Goal: Task Accomplishment & Management: Use online tool/utility

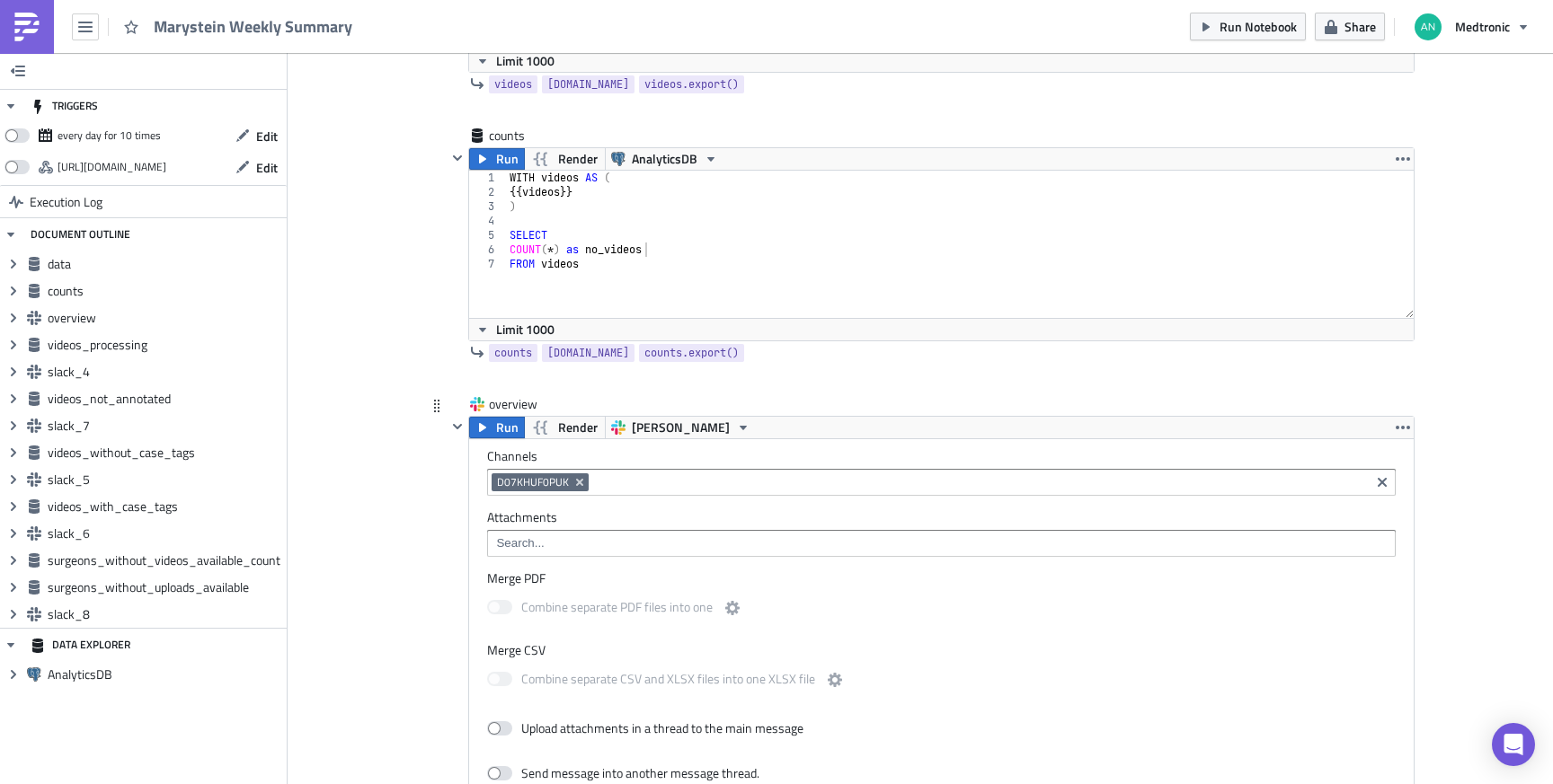
scroll to position [789, 0]
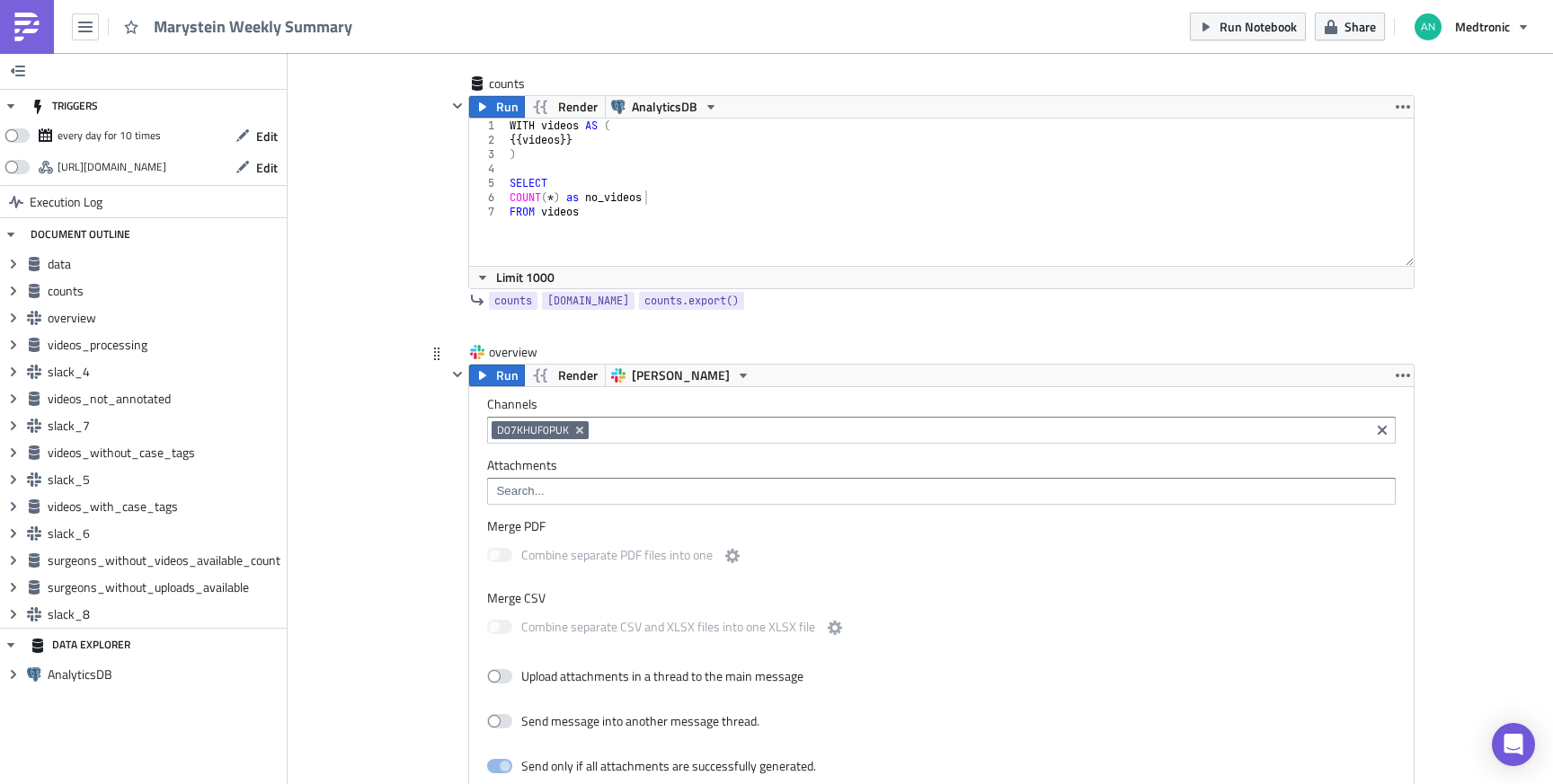
click at [689, 481] on div at bounding box center [941, 491] width 909 height 27
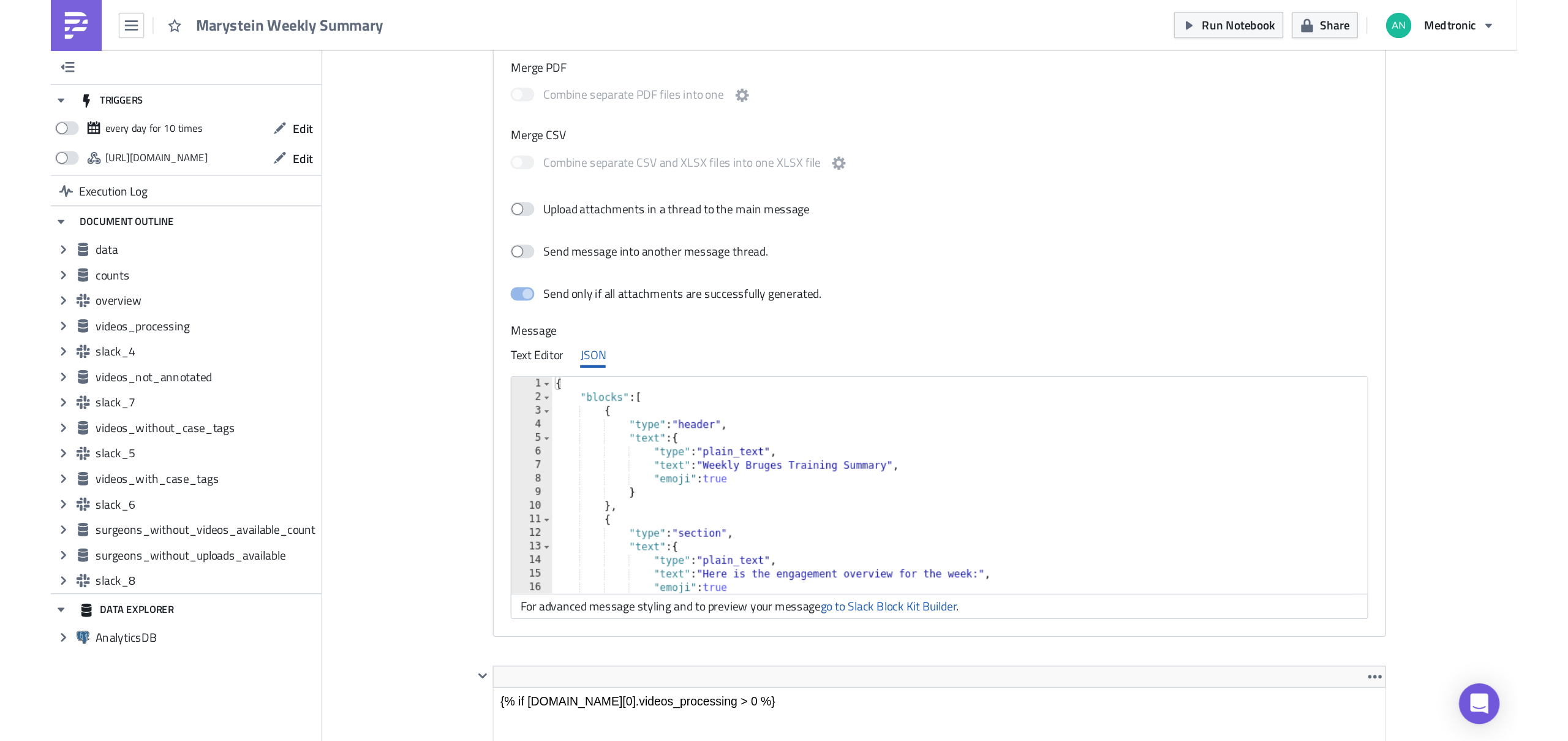
scroll to position [73, 0]
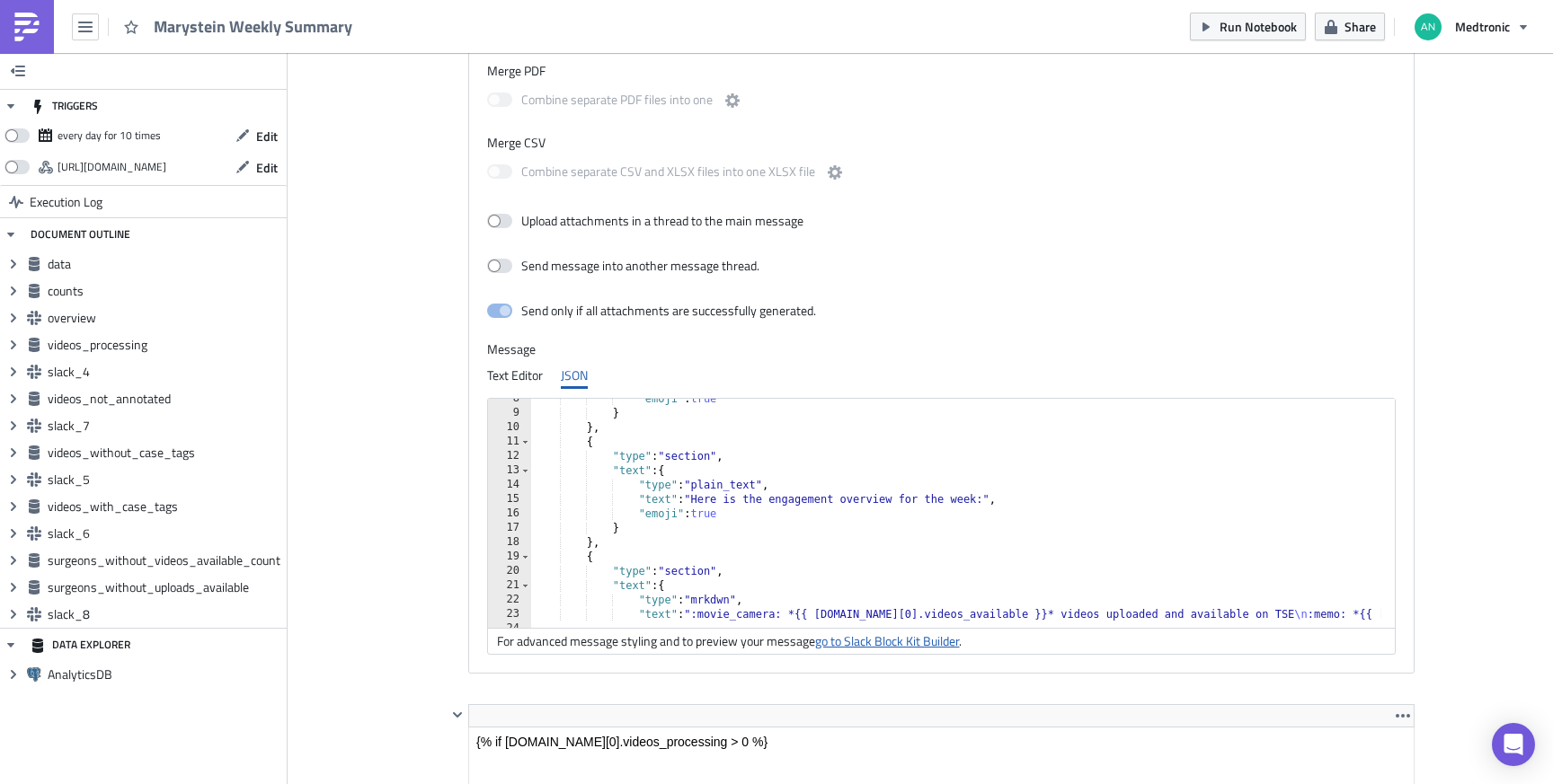
click at [901, 646] on link "go to Slack Block Kit Builder" at bounding box center [887, 641] width 144 height 19
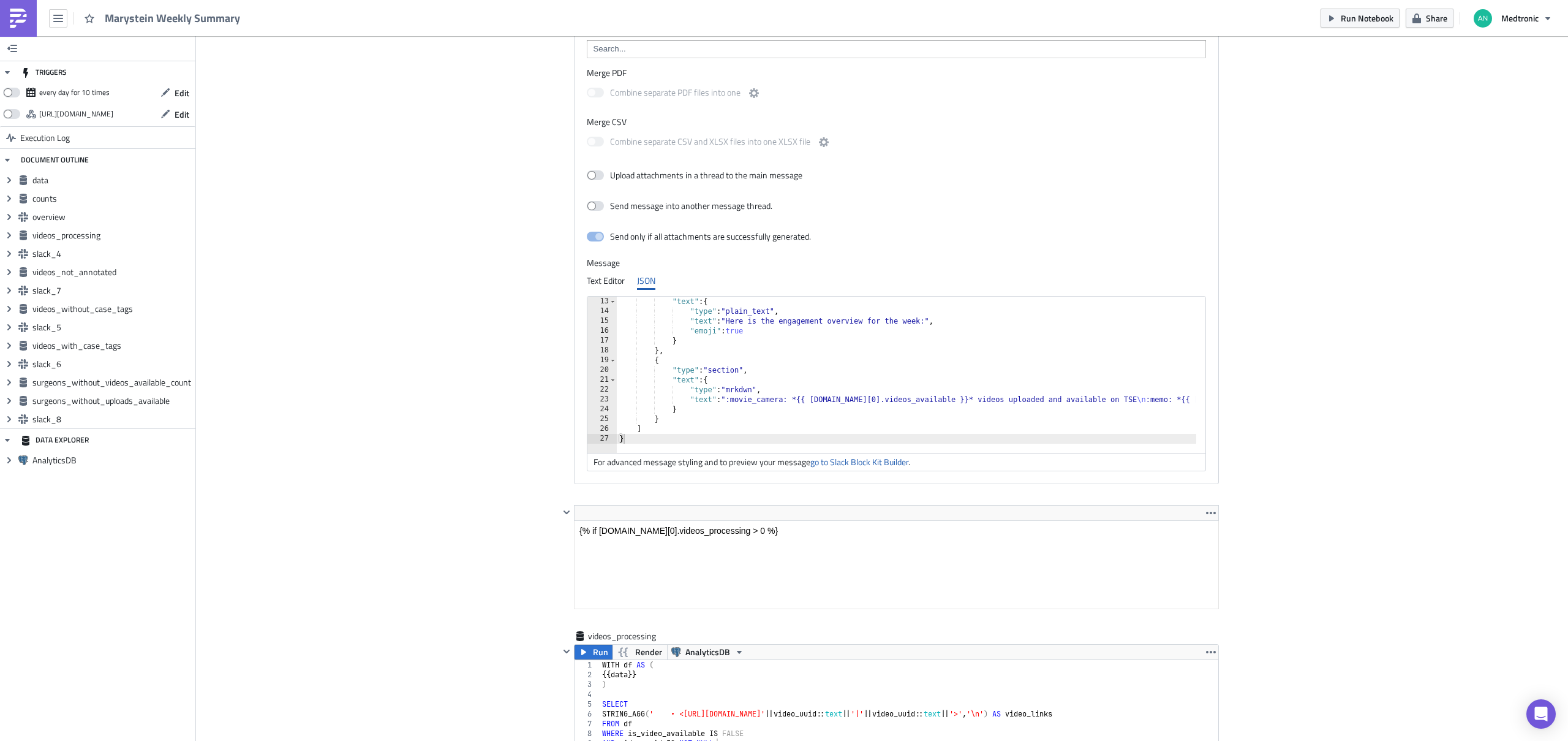
scroll to position [884, 0]
click at [848, 390] on div ""text" : { "type" : "plain_text" , "text" : "Here is the engagement overview fo…" at bounding box center [1354, 382] width 1474 height 167
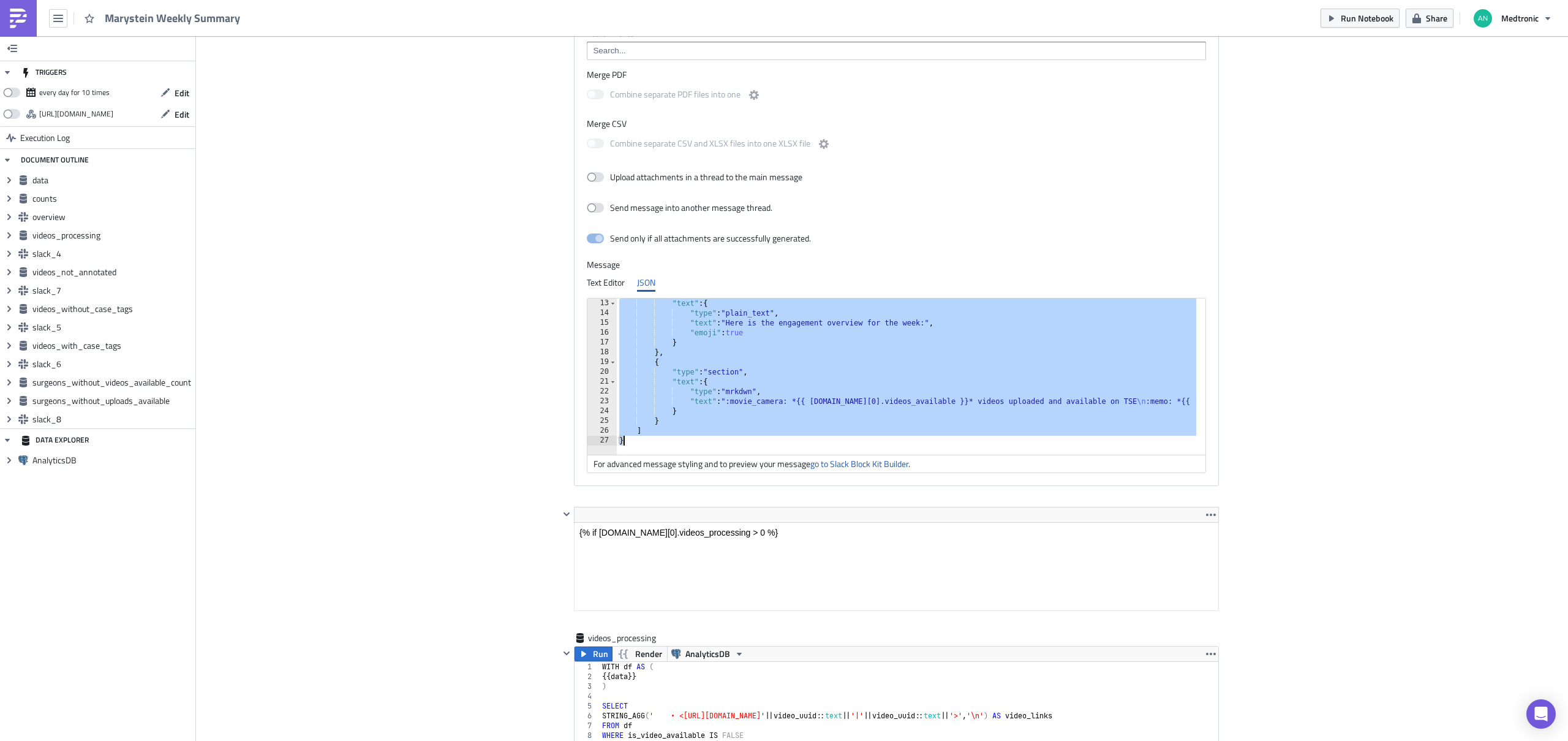
paste textarea
type textarea "}"
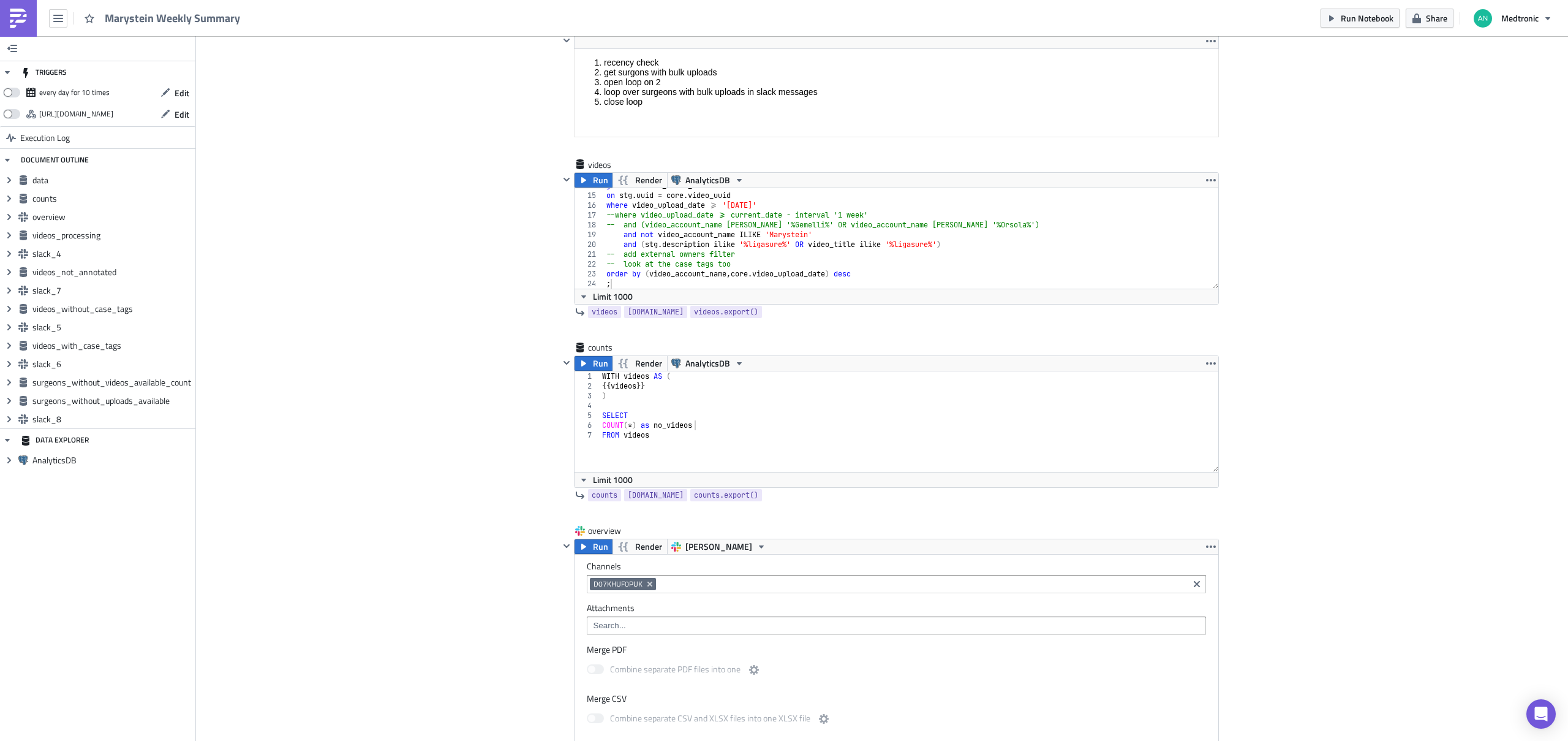
scroll to position [234, 0]
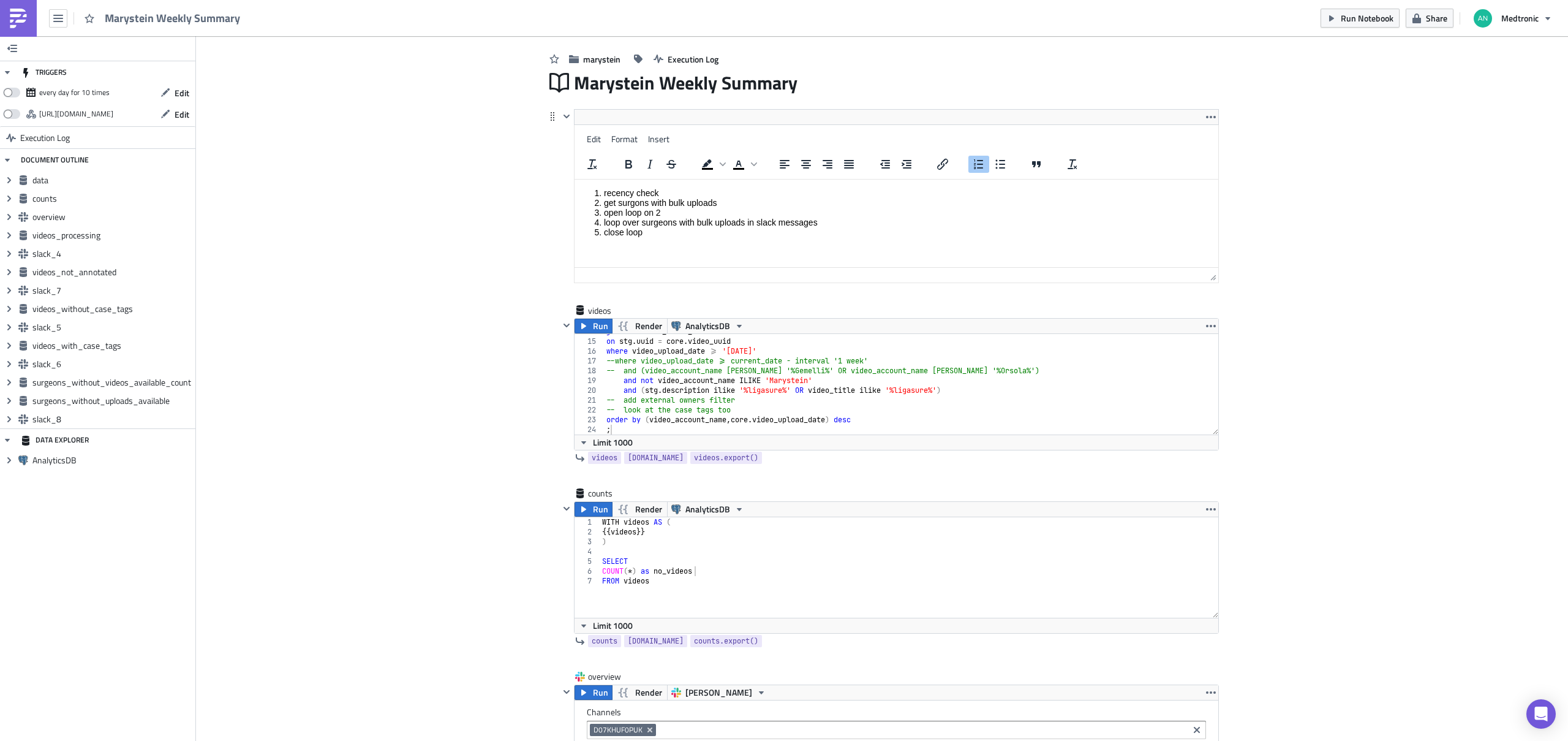
drag, startPoint x: 677, startPoint y: 243, endPoint x: 590, endPoint y: 149, distance: 128.1
click at [590, 179] on html "recency check get surgons with bulk uploads open loop on 2 loop over surgeons w…" at bounding box center [896, 212] width 644 height 66
drag, startPoint x: 652, startPoint y: 223, endPoint x: 619, endPoint y: 204, distance: 38.1
click at [619, 204] on html "recency check get surgons with bulk uploads open loop on 2 loop over surgeons w…" at bounding box center [896, 212] width 644 height 66
click at [646, 228] on li "close loop" at bounding box center [908, 231] width 609 height 10
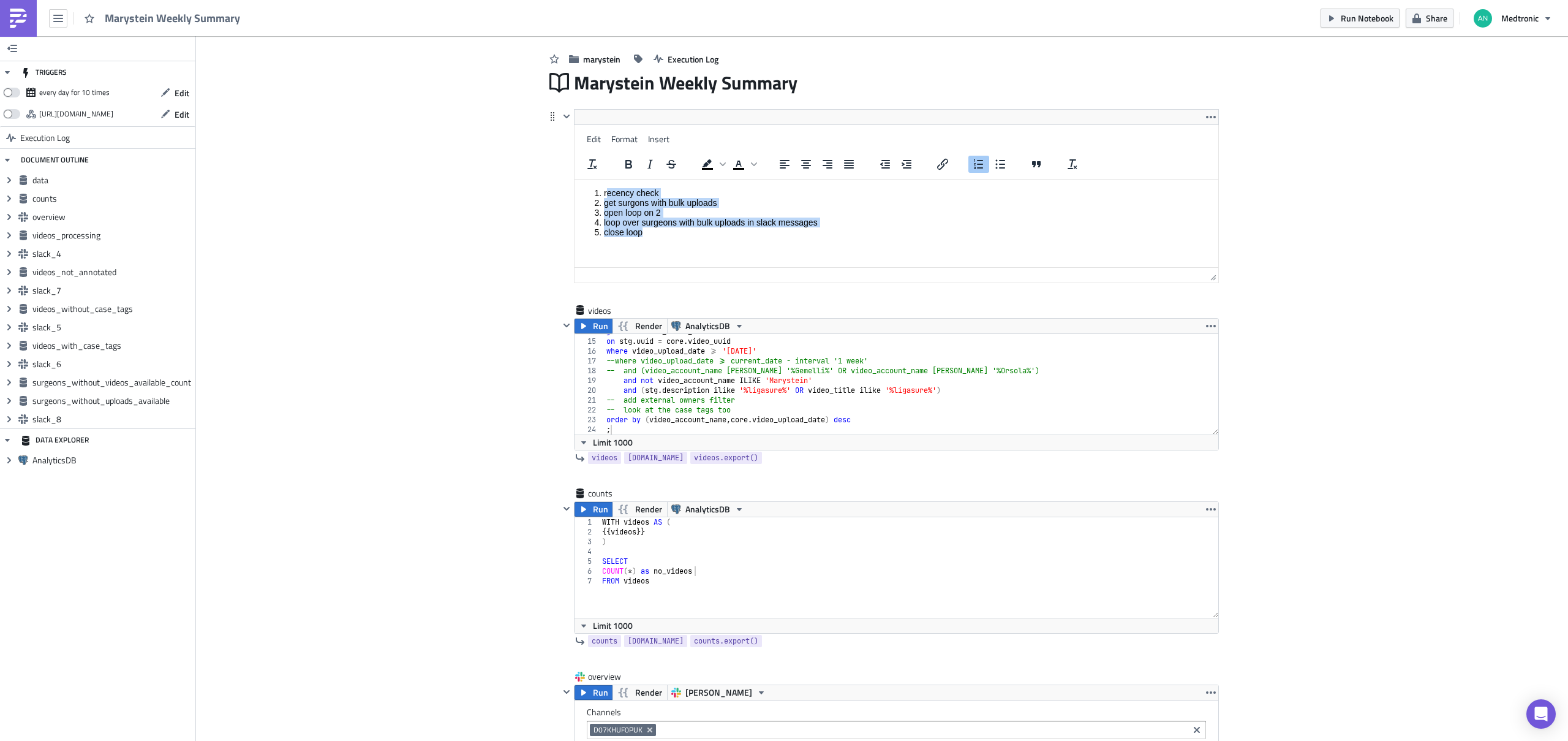
drag, startPoint x: 647, startPoint y: 232, endPoint x: 609, endPoint y: 189, distance: 57.4
click at [608, 189] on ol "recency check get surgons with bulk uploads open loop on 2 loop over surgeons w…" at bounding box center [896, 212] width 634 height 49
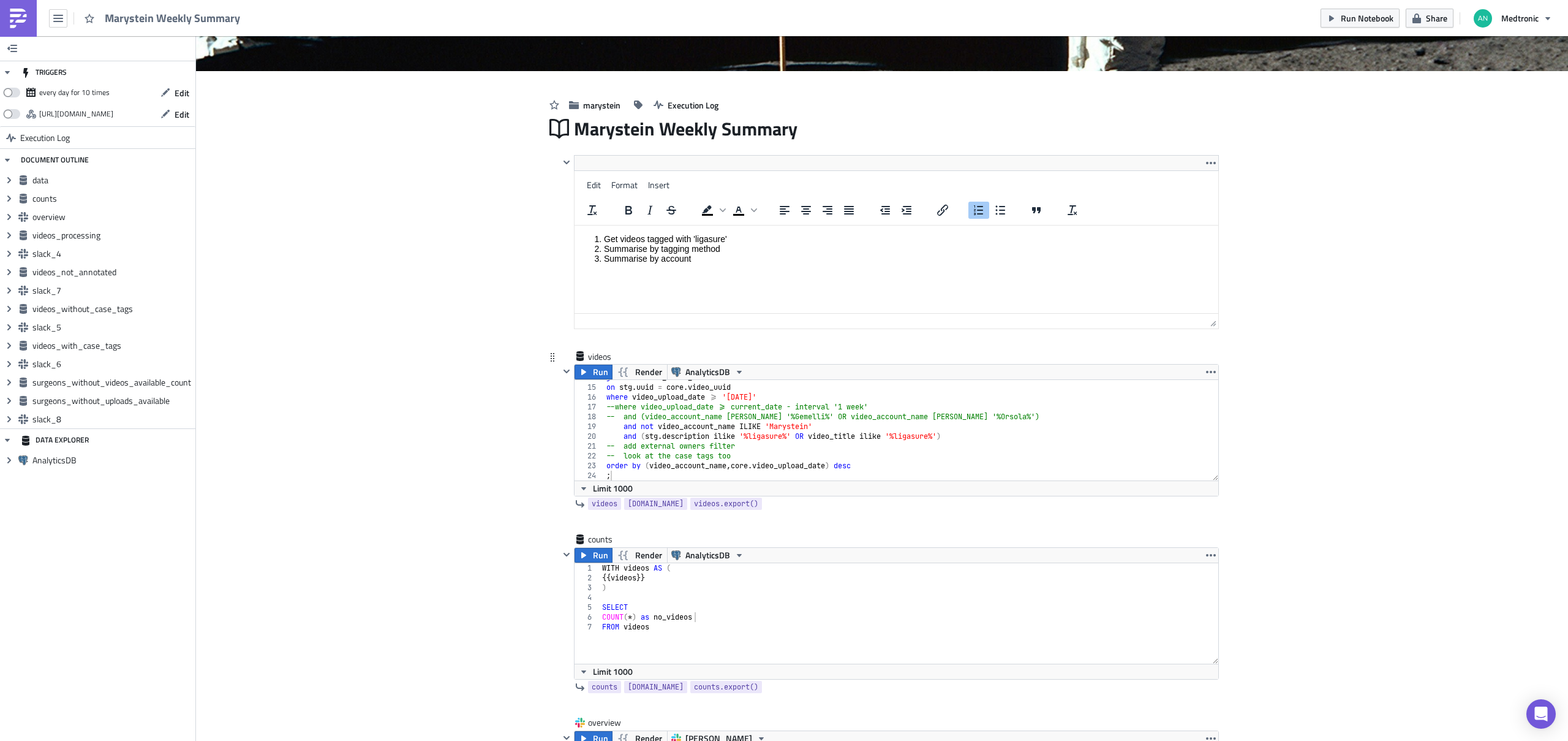
scroll to position [188, 0]
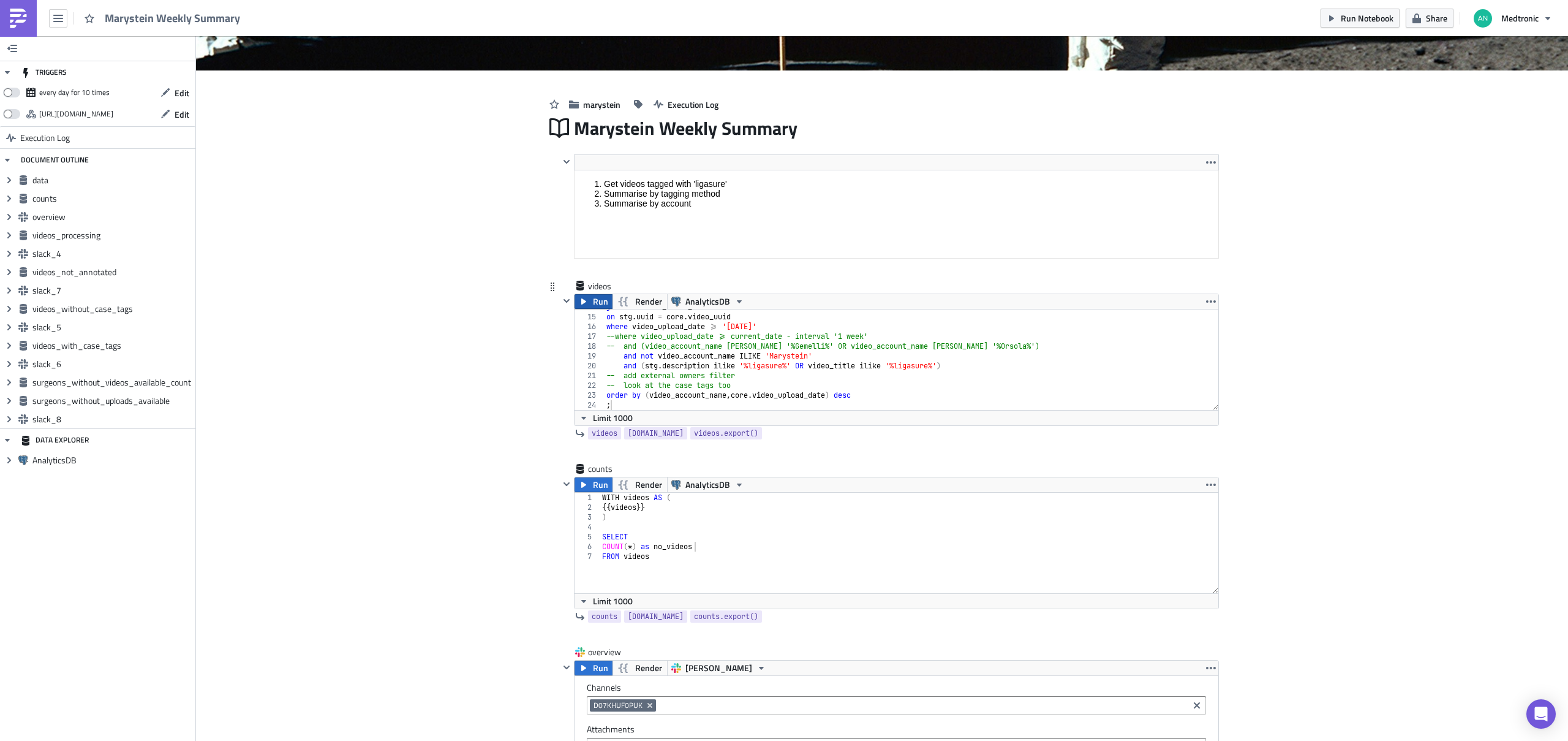
click at [594, 304] on span "Run" at bounding box center [600, 301] width 15 height 15
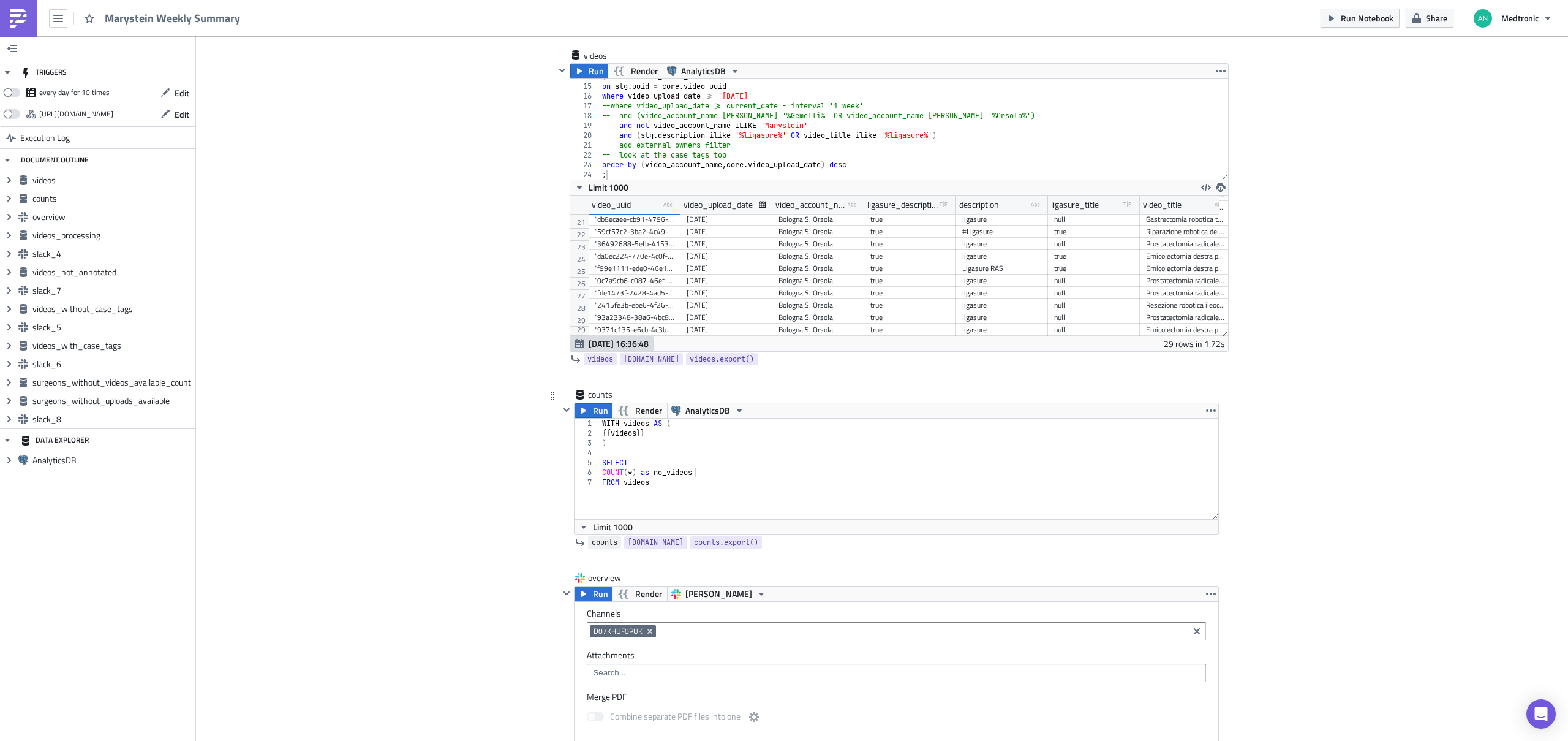
scroll to position [448, 0]
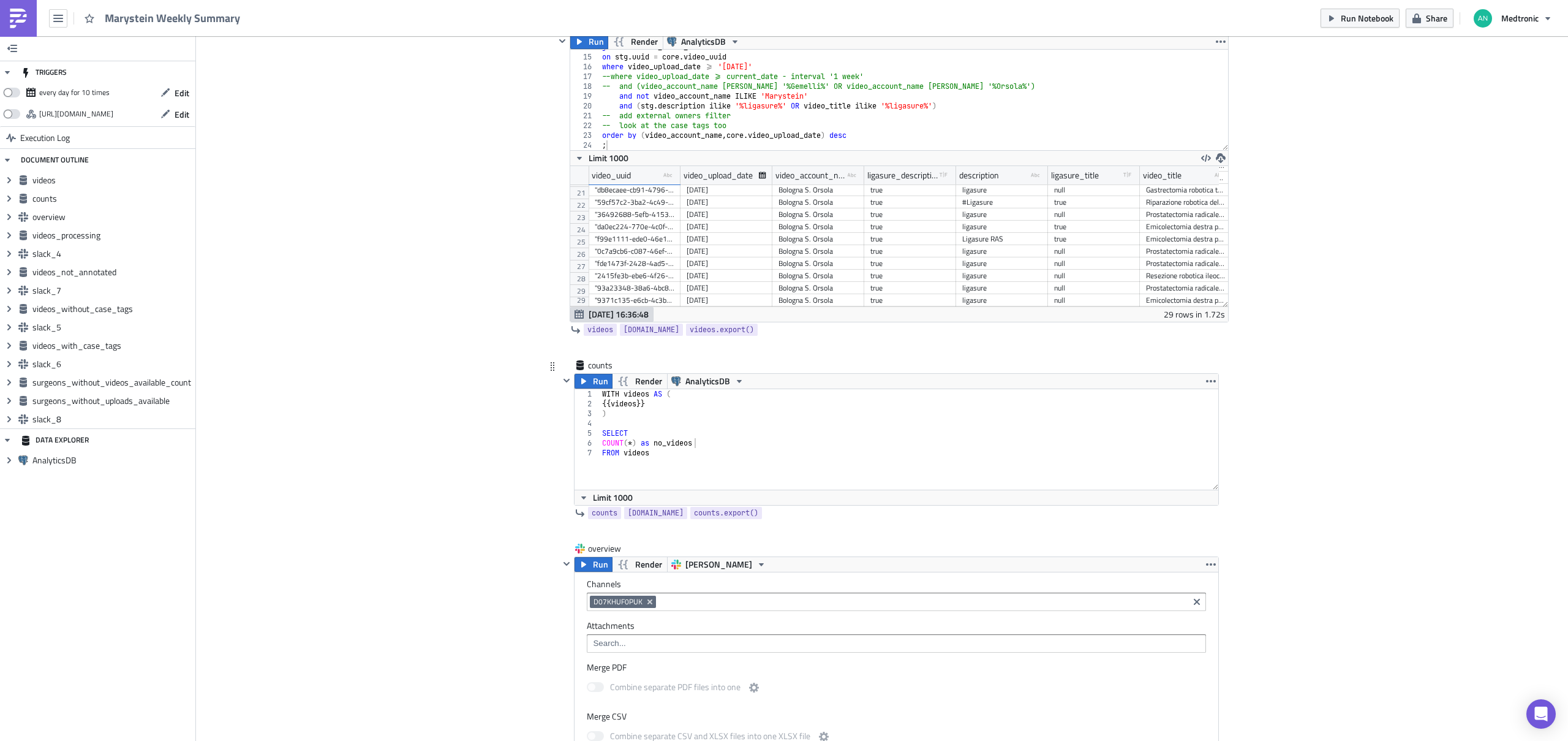
click at [718, 427] on div "WITH videos AS ( {{ videos }} ) SELECT COUNT ( * ) as no_videos FROM videos" at bounding box center [909, 449] width 619 height 120
click at [582, 382] on icon "button" at bounding box center [583, 380] width 10 height 10
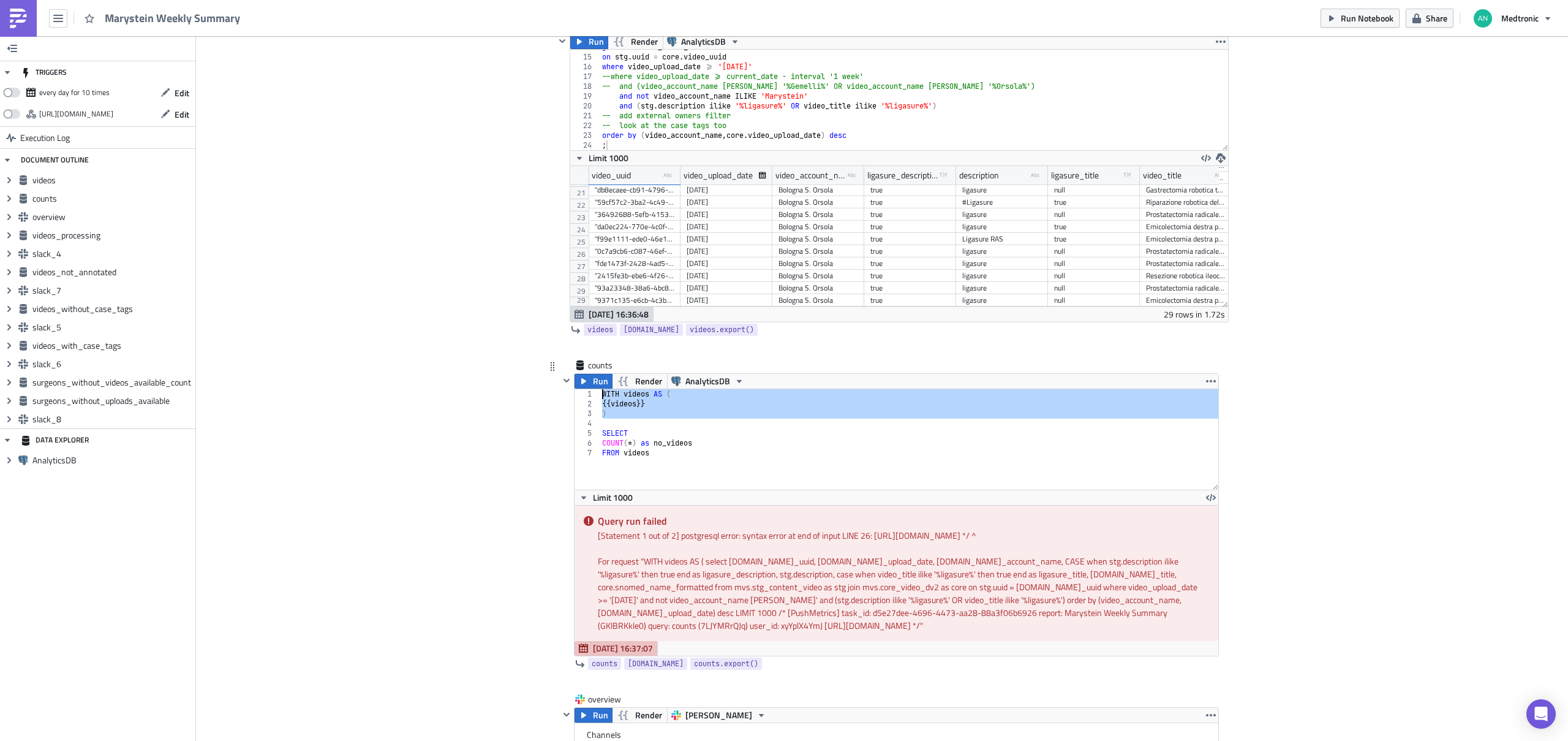
drag, startPoint x: 619, startPoint y: 419, endPoint x: 585, endPoint y: 395, distance: 41.6
click at [585, 395] on div "1 2 3 4 5 6 7 WITH videos AS ( {{ videos }} ) SELECT COUNT ( * ) as no_videos F…" at bounding box center [896, 439] width 644 height 100
type textarea "WITH videos AS ( {{videos}}"
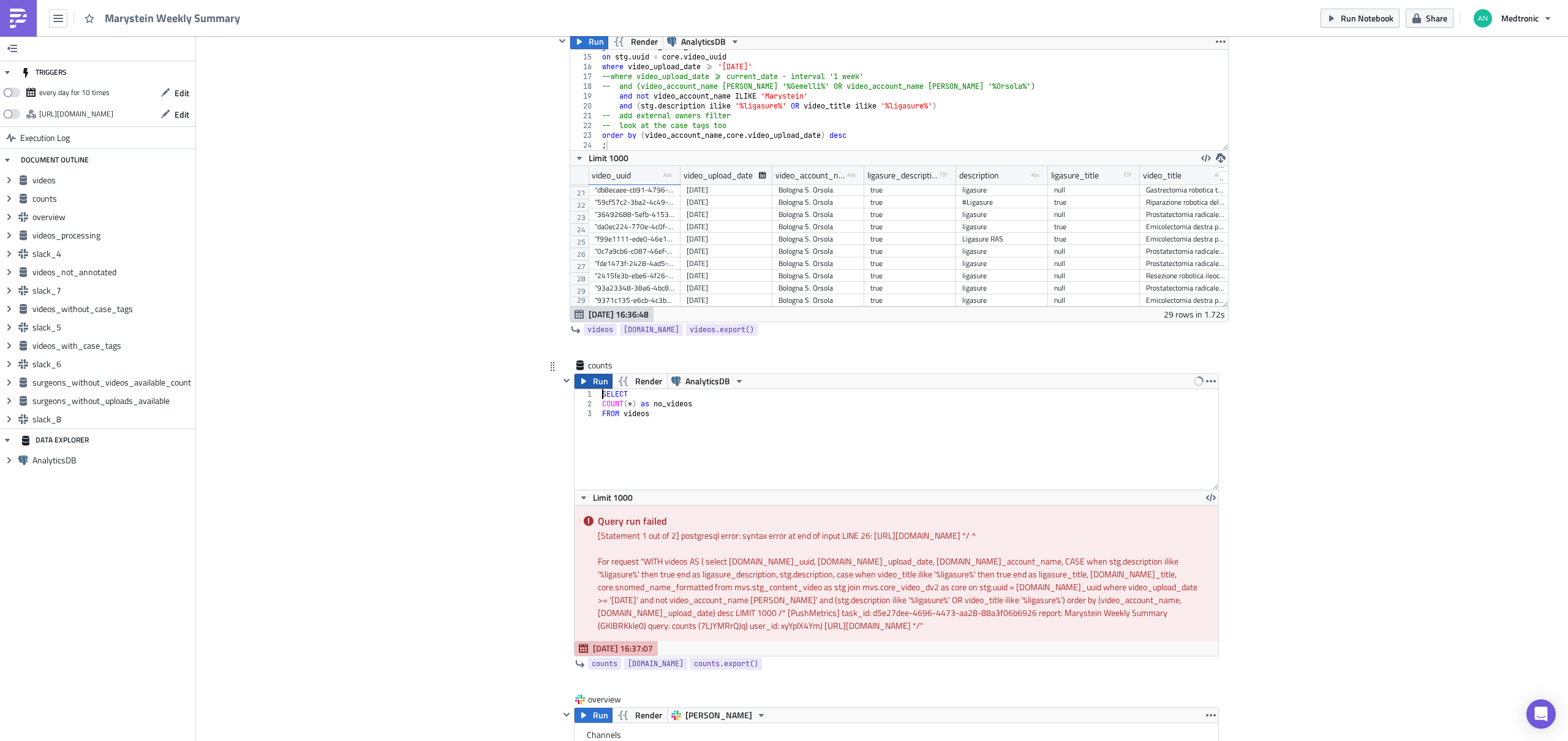
click at [595, 378] on span "Run" at bounding box center [600, 381] width 15 height 15
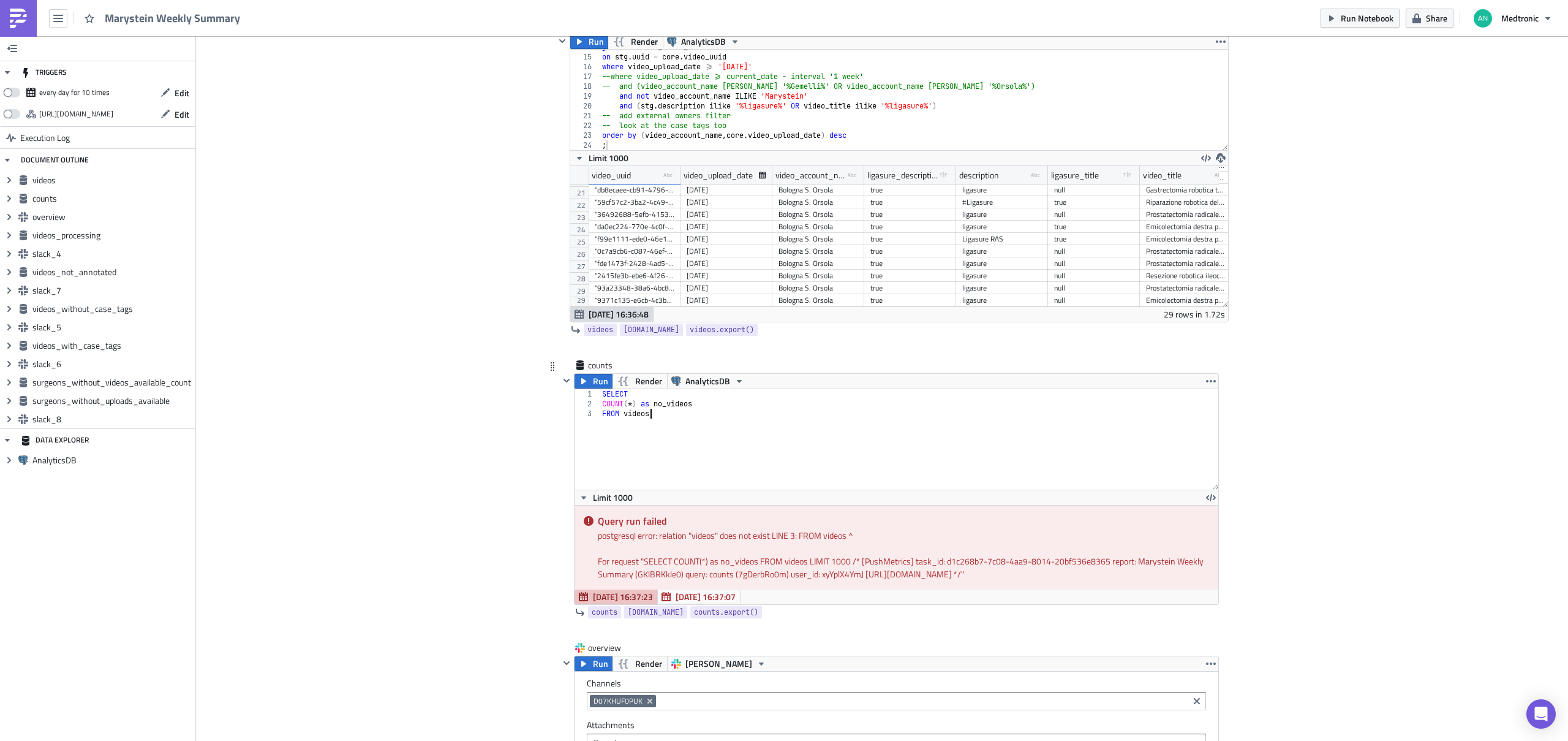
click at [796, 413] on div "SELECT COUNT ( * ) as no_videos FROM videos" at bounding box center [909, 449] width 619 height 120
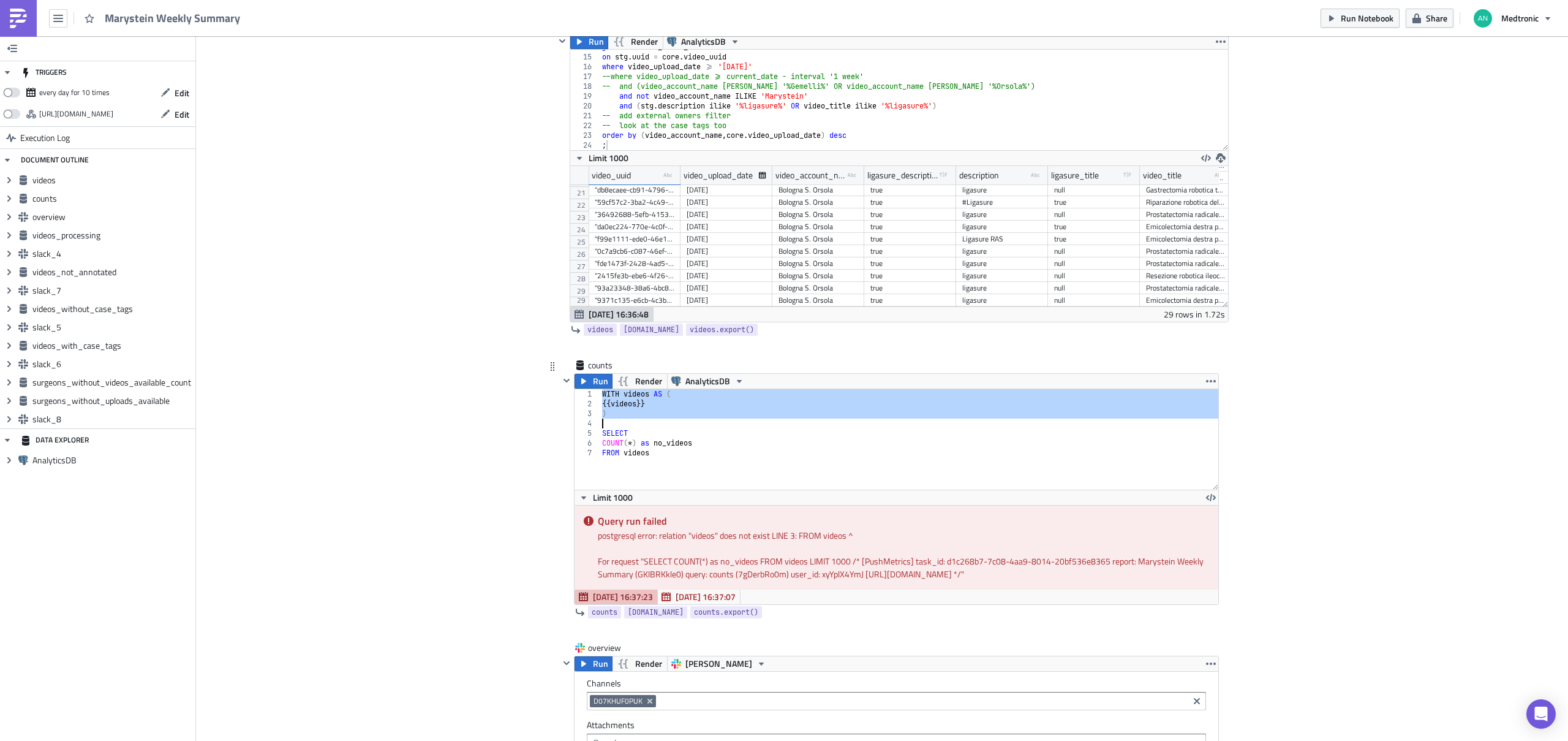
click at [796, 413] on div "WITH videos AS ( {{ videos }} ) SELECT COUNT ( * ) as no_videos FROM videos" at bounding box center [909, 449] width 619 height 120
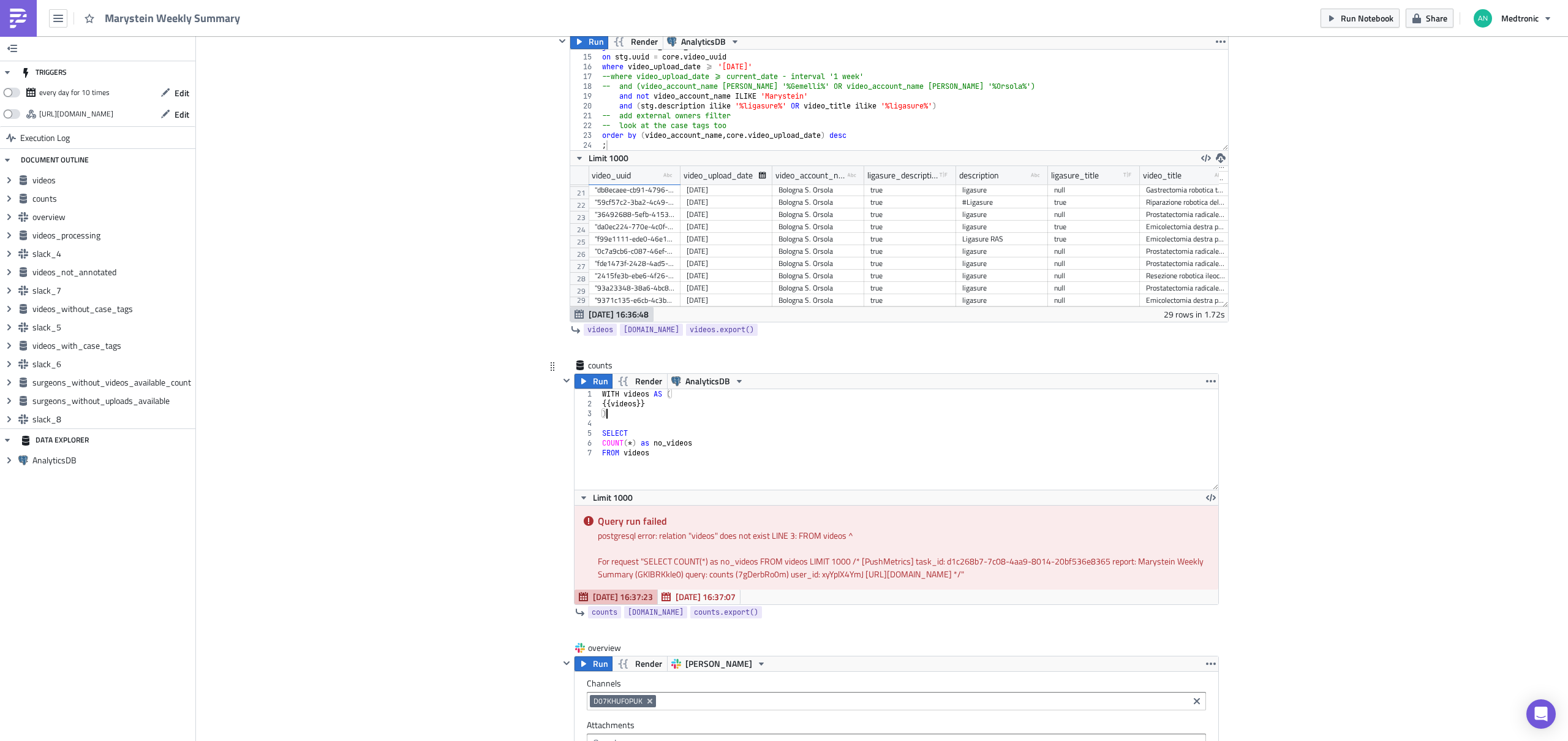
click at [630, 394] on div "WITH videos AS ( {{ videos }} ) SELECT COUNT ( * ) as no_videos FROM videos" at bounding box center [909, 449] width 619 height 120
click at [634, 453] on div "WITH df AS ( {{ videos }} ) SELECT COUNT ( * ) as no_videos FROM videos" at bounding box center [909, 449] width 619 height 120
click at [595, 380] on span "Run" at bounding box center [600, 381] width 15 height 15
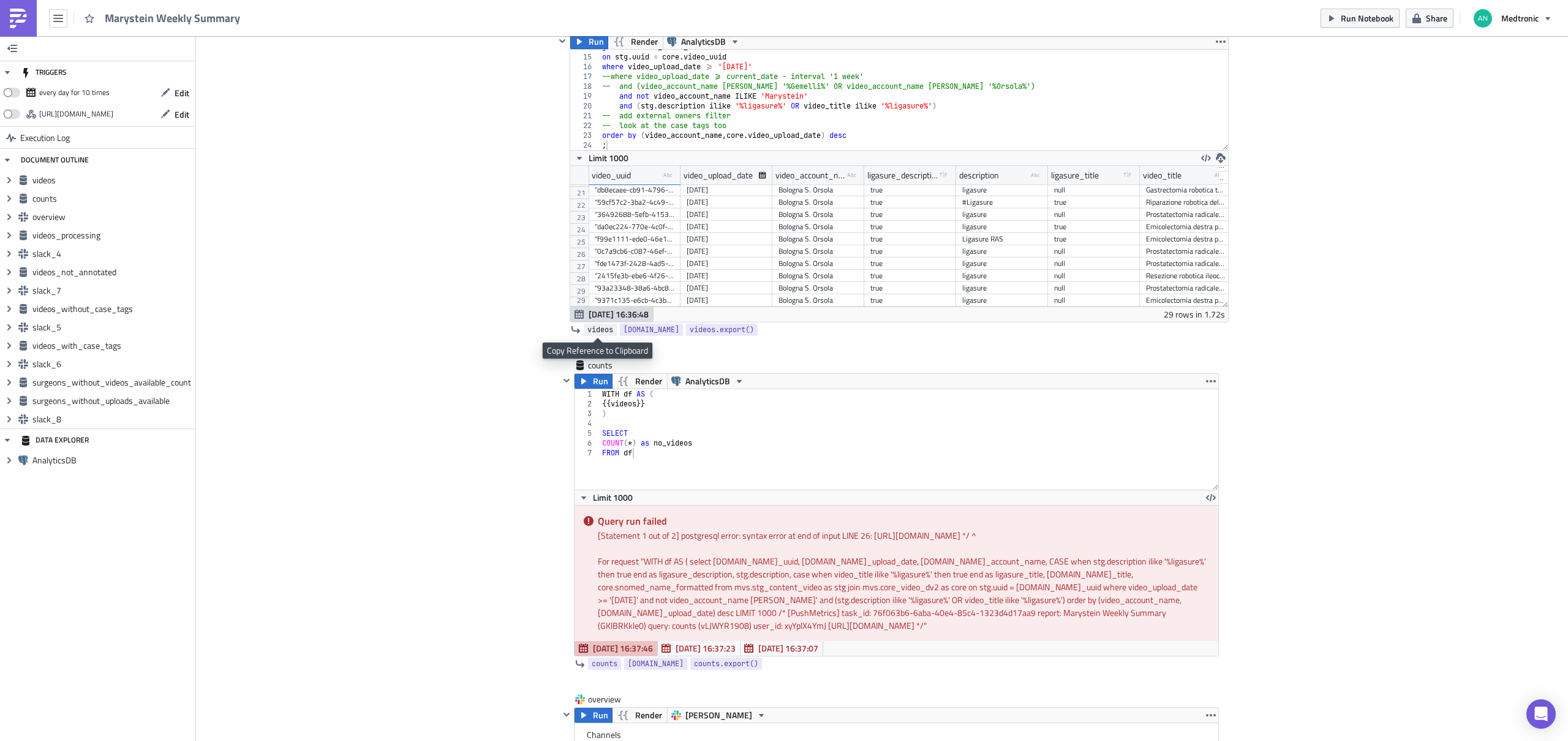
click at [600, 329] on span "videos" at bounding box center [600, 329] width 26 height 12
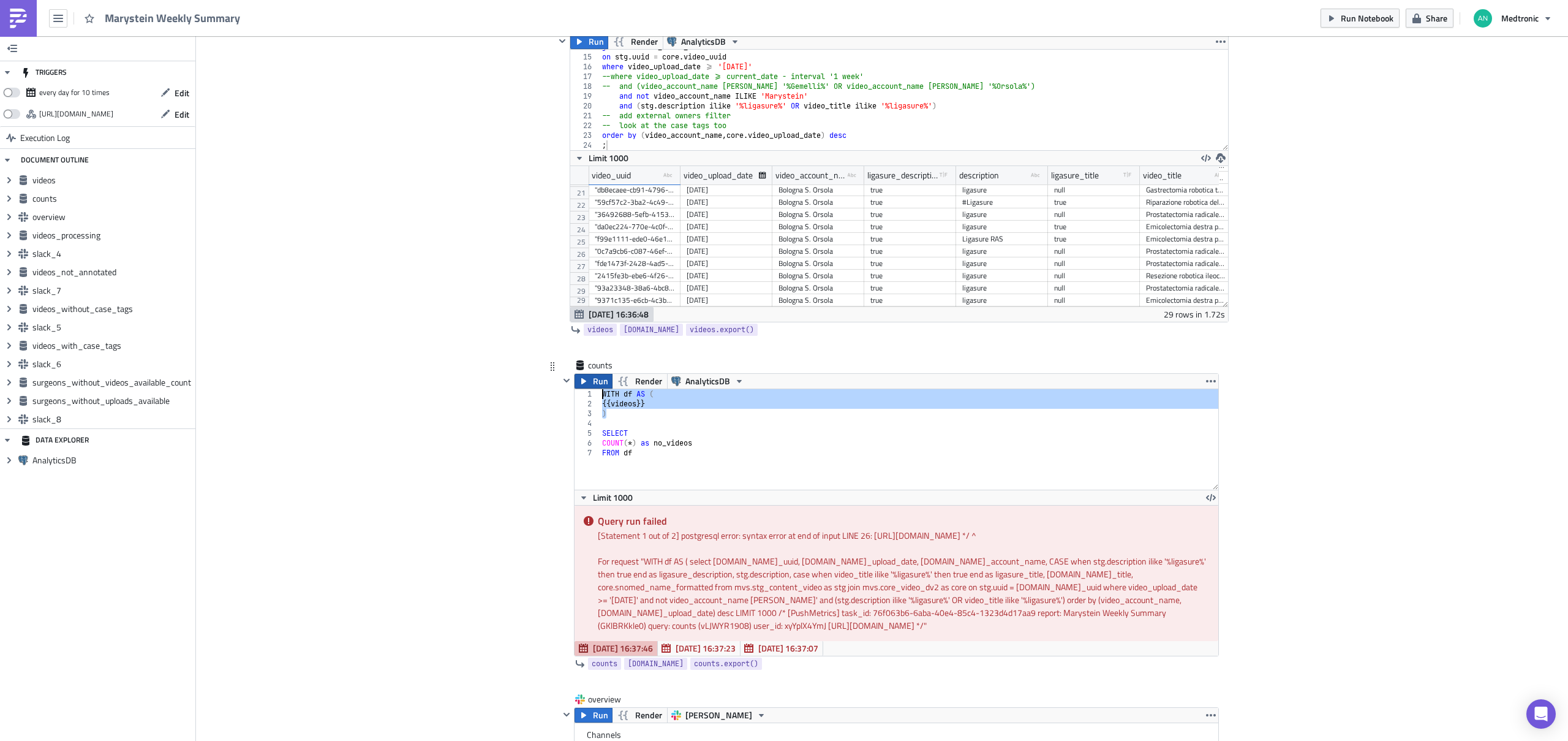
drag, startPoint x: 602, startPoint y: 414, endPoint x: 586, endPoint y: 387, distance: 31.4
click at [586, 387] on div "Run Render AnalyticsDB ) 1 2 3 4 5 6 7 WITH df AS ( {{ videos }} ) SELECT COUNT…" at bounding box center [896, 515] width 645 height 283
paste textarea "{{ videos"
click at [610, 405] on div "WITH df AS ( {{ videos }} ) SELECT COUNT ( * ) as no_videos FROM df" at bounding box center [909, 449] width 619 height 120
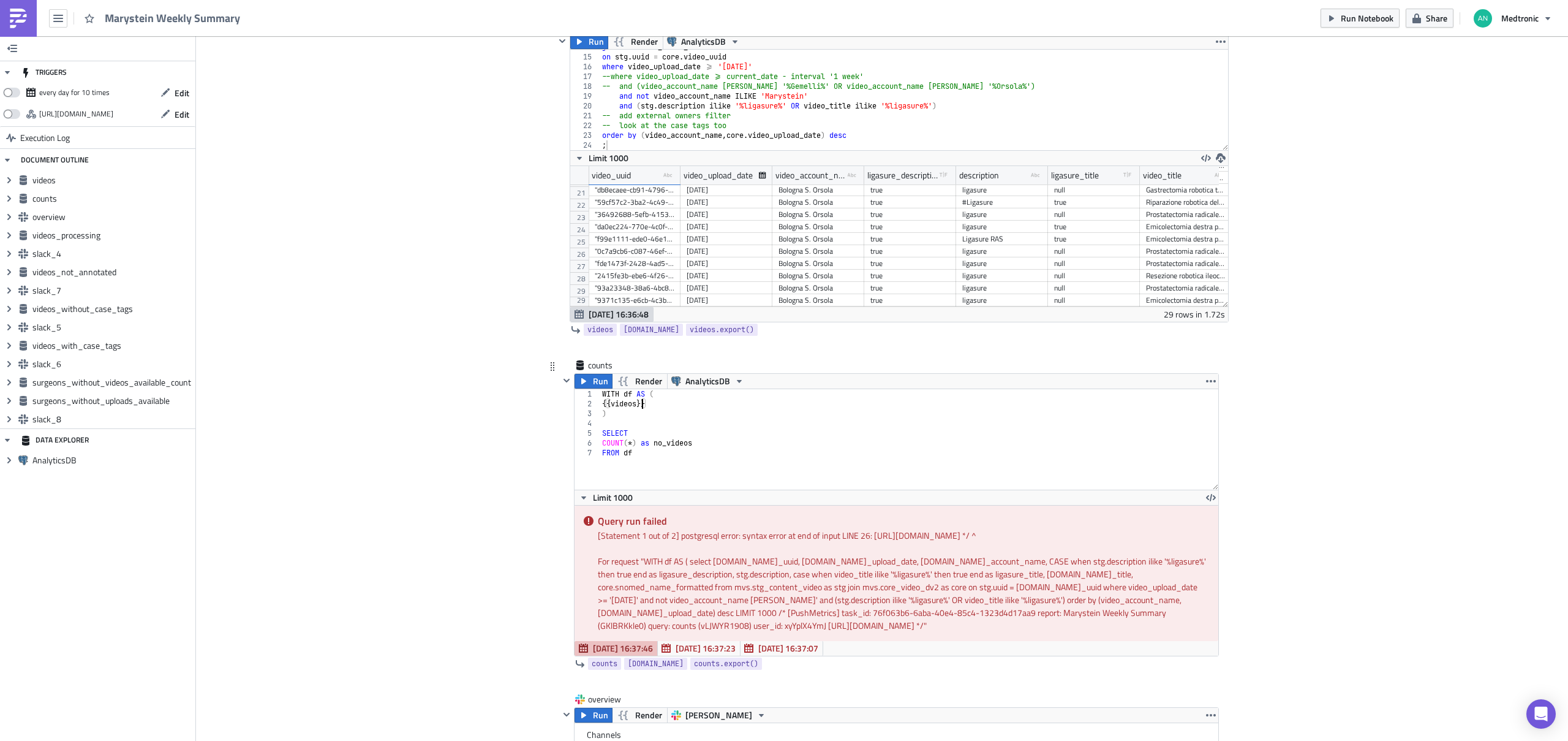
scroll to position [0, 4]
click at [584, 385] on button "Run" at bounding box center [593, 381] width 38 height 15
type textarea "COUNT(*) as no_videos"
drag, startPoint x: 706, startPoint y: 442, endPoint x: 575, endPoint y: 439, distance: 131.0
click at [575, 439] on div "COUNT(*) as no_videos 1 2 3 4 5 6 7 WITH df AS ( {{ videos }} ) SELECT COUNT ( …" at bounding box center [896, 439] width 644 height 100
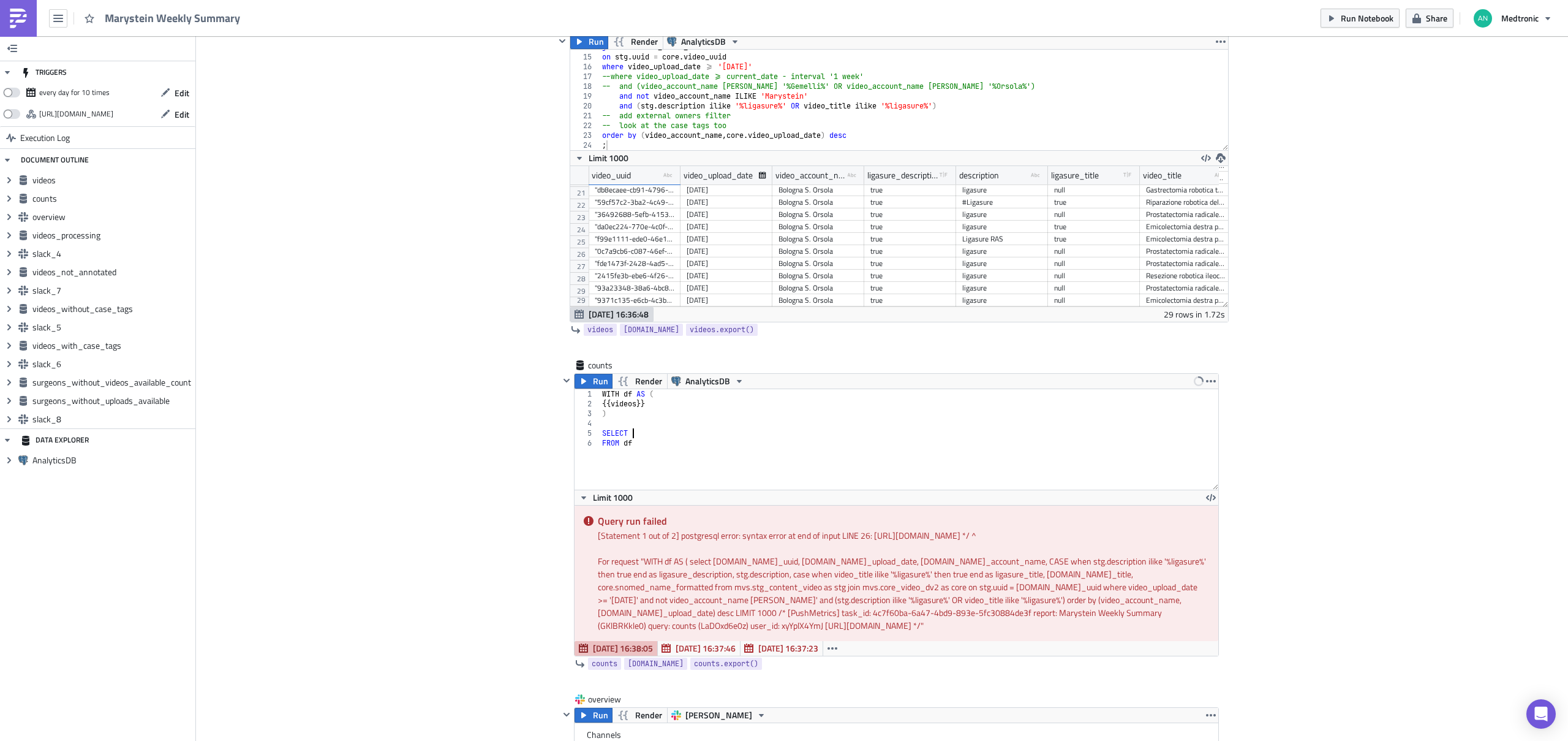
scroll to position [0, 2]
click at [595, 378] on span "Run" at bounding box center [600, 381] width 15 height 15
click at [600, 534] on span "counts" at bounding box center [604, 663] width 26 height 12
drag, startPoint x: 632, startPoint y: 440, endPoint x: 619, endPoint y: 441, distance: 13.0
click at [619, 441] on div "WITH df AS ( {{ videos }} ) SELECT * FROM df" at bounding box center [909, 449] width 619 height 120
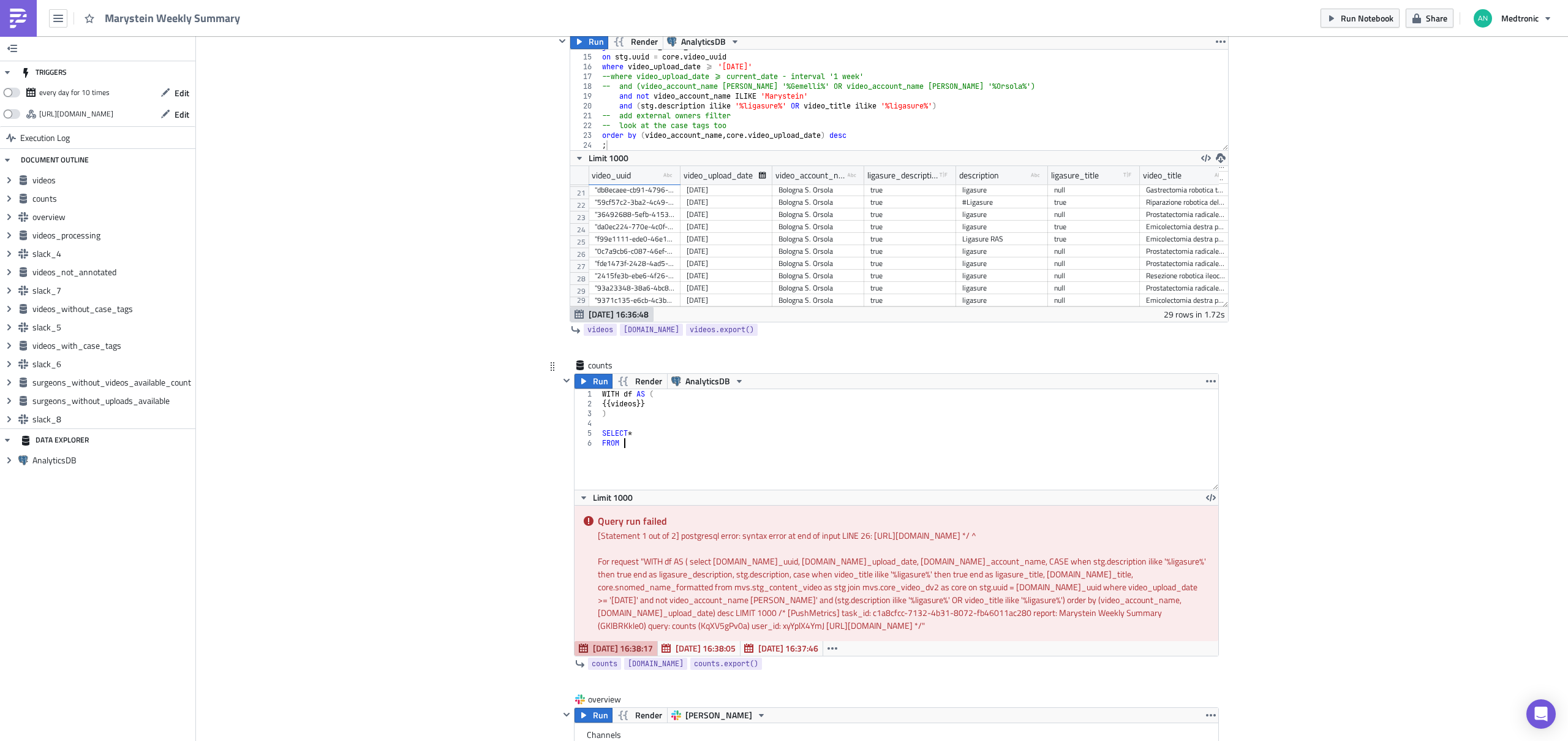
scroll to position [0, 1]
paste textarea "{{ counts }}"
click at [622, 409] on div "WITH df AS ( {{ videos }} ) SELECT * FROM {{ counts }}" at bounding box center [909, 449] width 619 height 120
drag, startPoint x: 622, startPoint y: 409, endPoint x: 632, endPoint y: 412, distance: 10.4
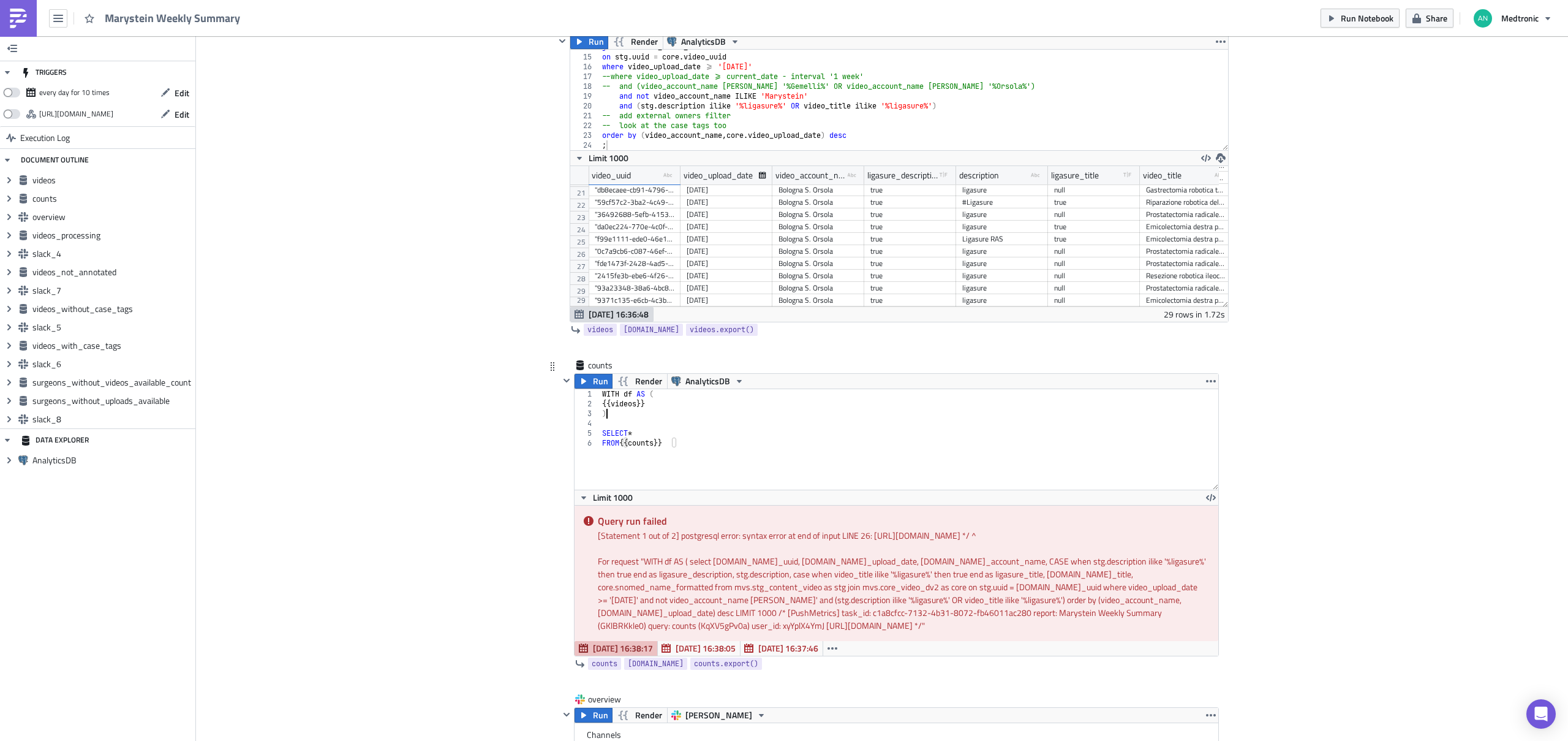
click at [622, 409] on div "WITH df AS ( {{ videos }} ) SELECT * FROM {{ counts }}" at bounding box center [909, 449] width 619 height 120
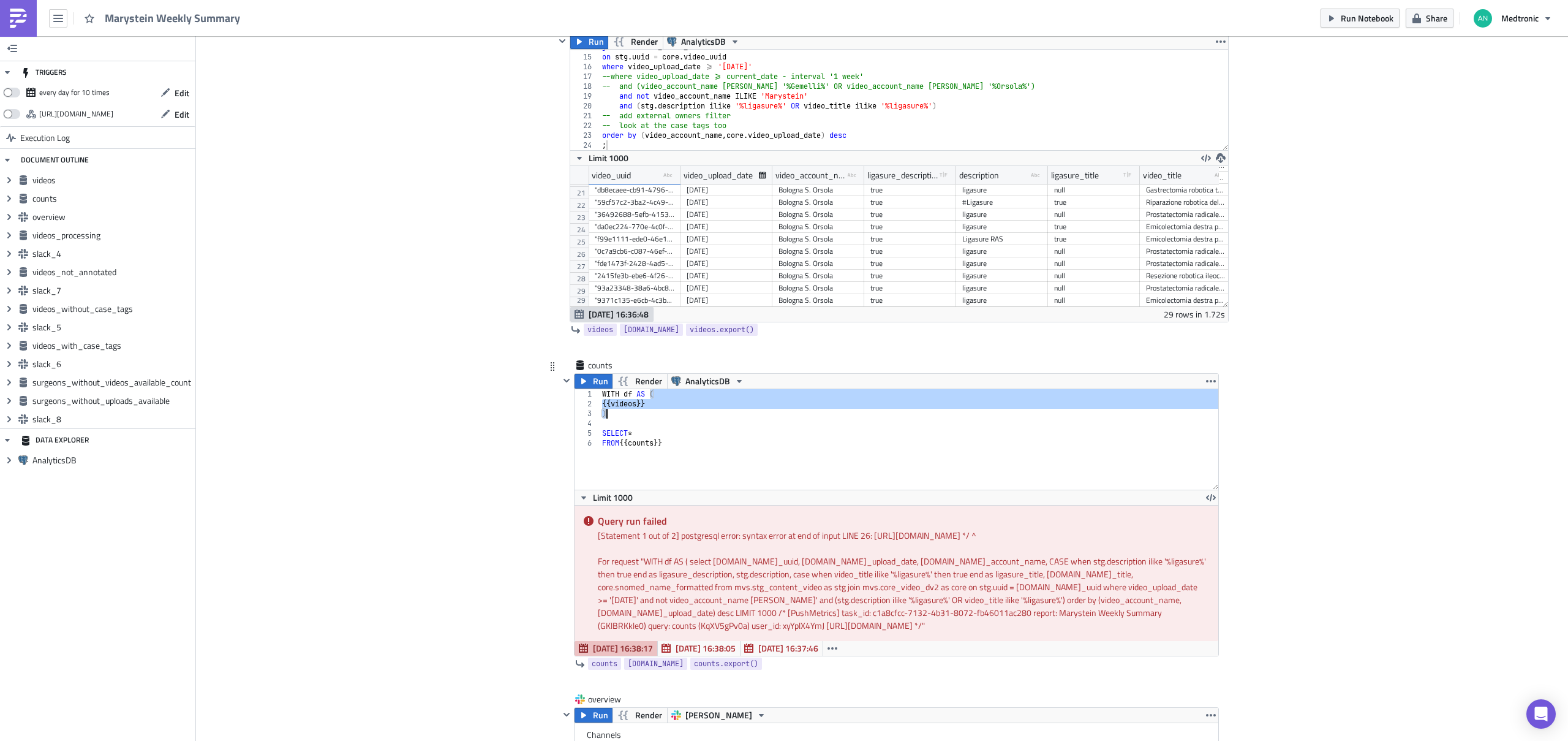
click at [647, 444] on div "WITH df AS ( {{ videos }} ) SELECT * FROM {{ counts }}" at bounding box center [909, 449] width 619 height 120
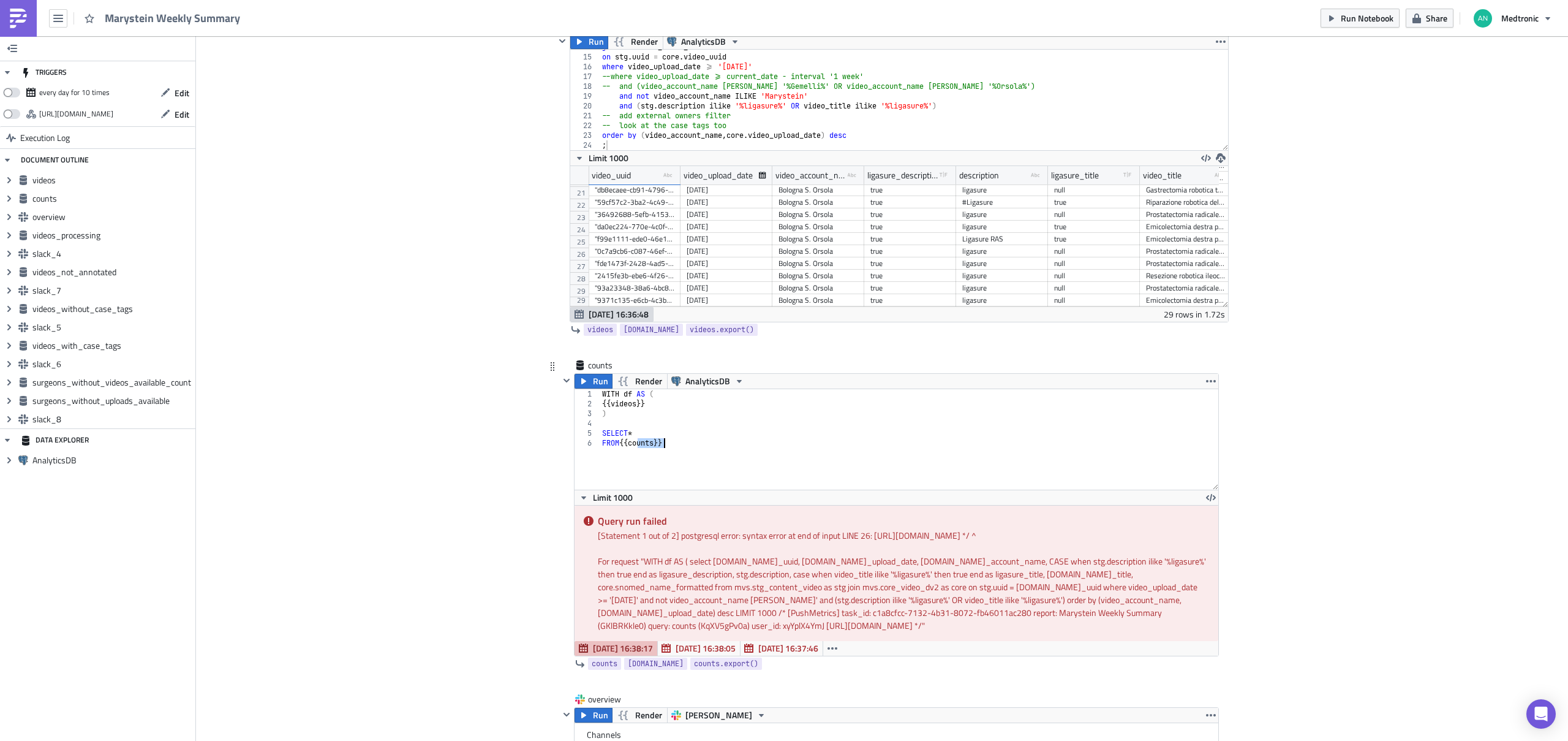
click at [647, 444] on div "WITH df AS ( {{ videos }} ) SELECT * FROM {{ counts }}" at bounding box center [909, 449] width 619 height 120
paste textarea ")"
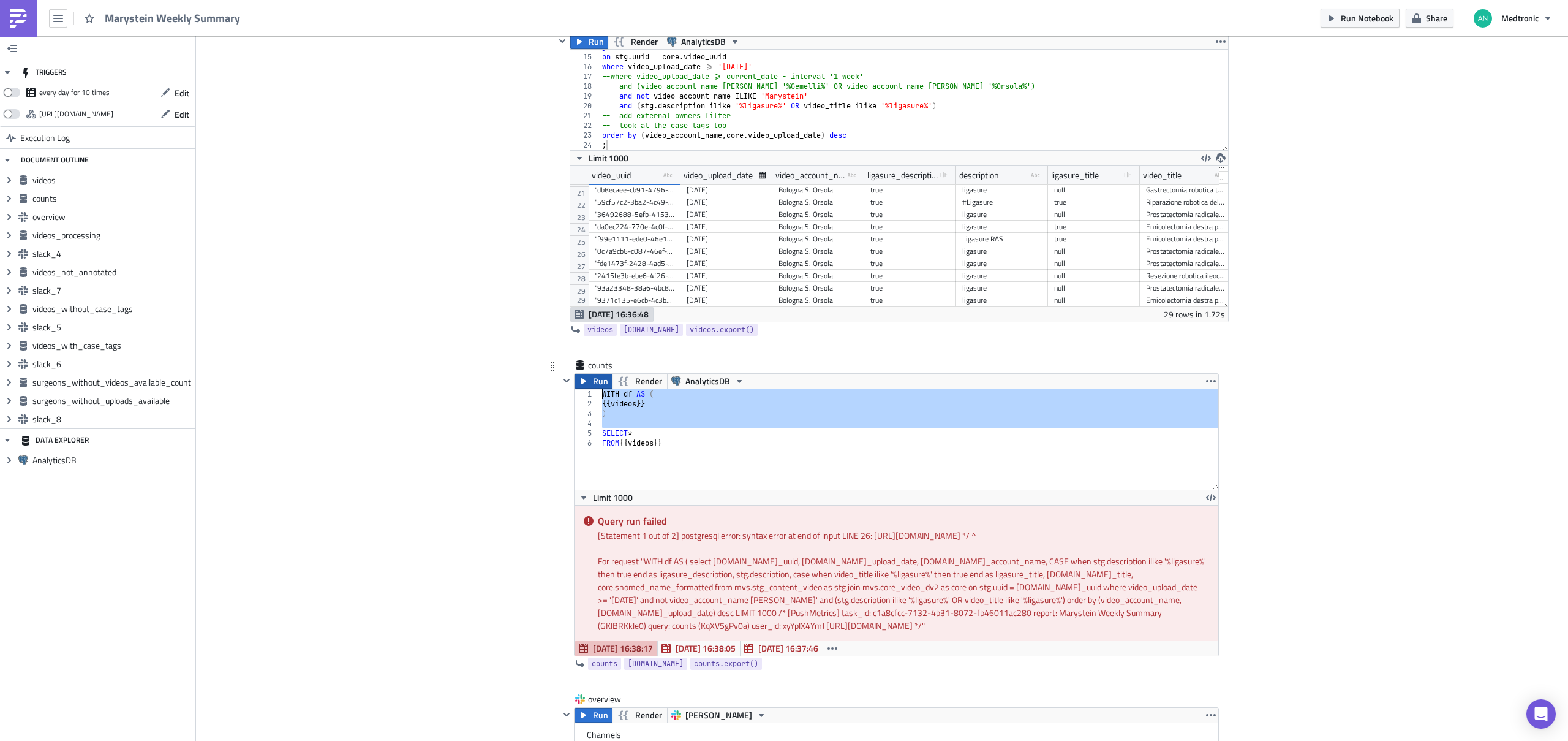
drag, startPoint x: 593, startPoint y: 415, endPoint x: 584, endPoint y: 388, distance: 28.5
click at [584, 388] on div "Run Render AnalyticsDB FROM {{ videos }} 1 2 3 4 5 6 WITH df AS ( {{ videos }} …" at bounding box center [896, 515] width 645 height 283
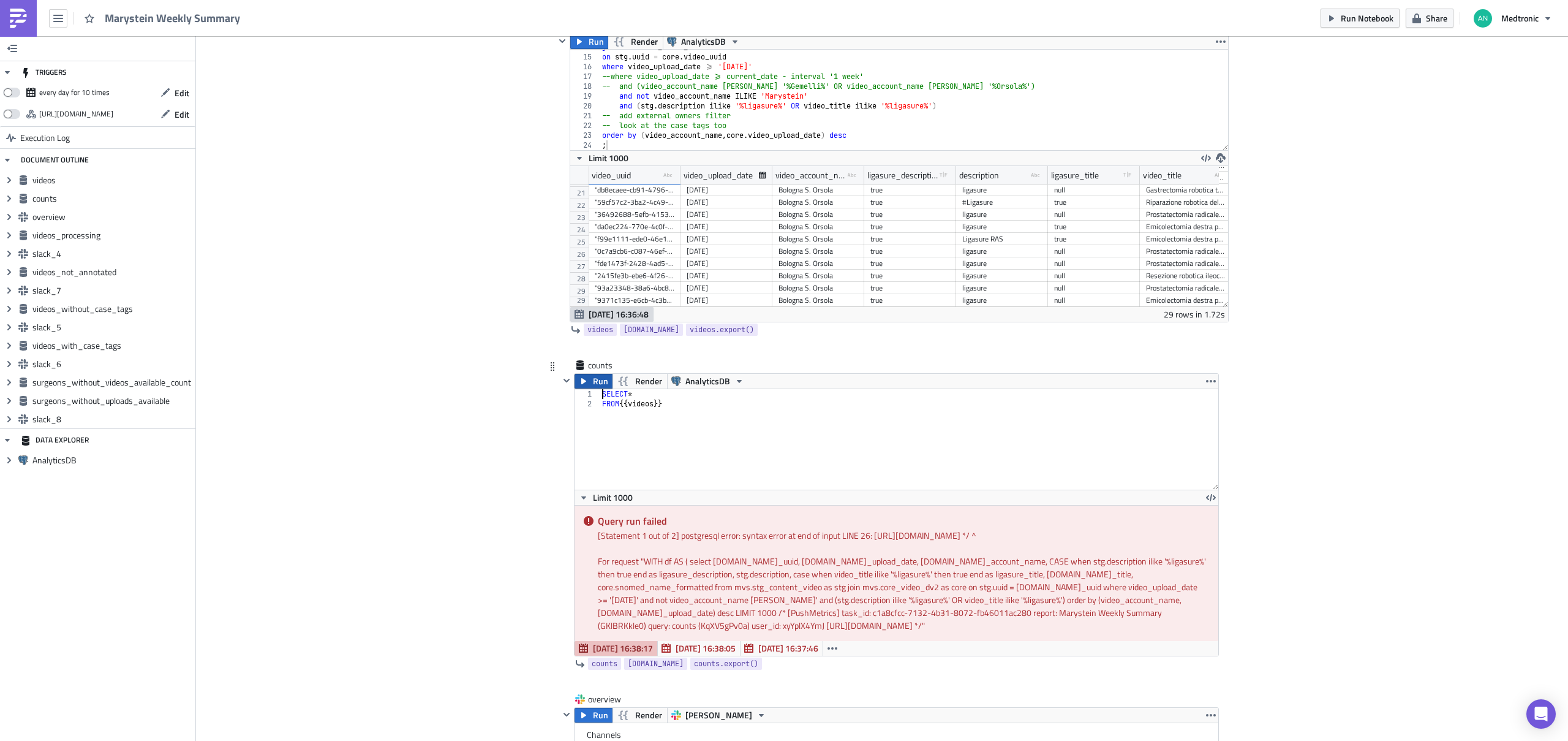
scroll to position [0, 3]
click at [595, 380] on span "Run" at bounding box center [600, 381] width 15 height 15
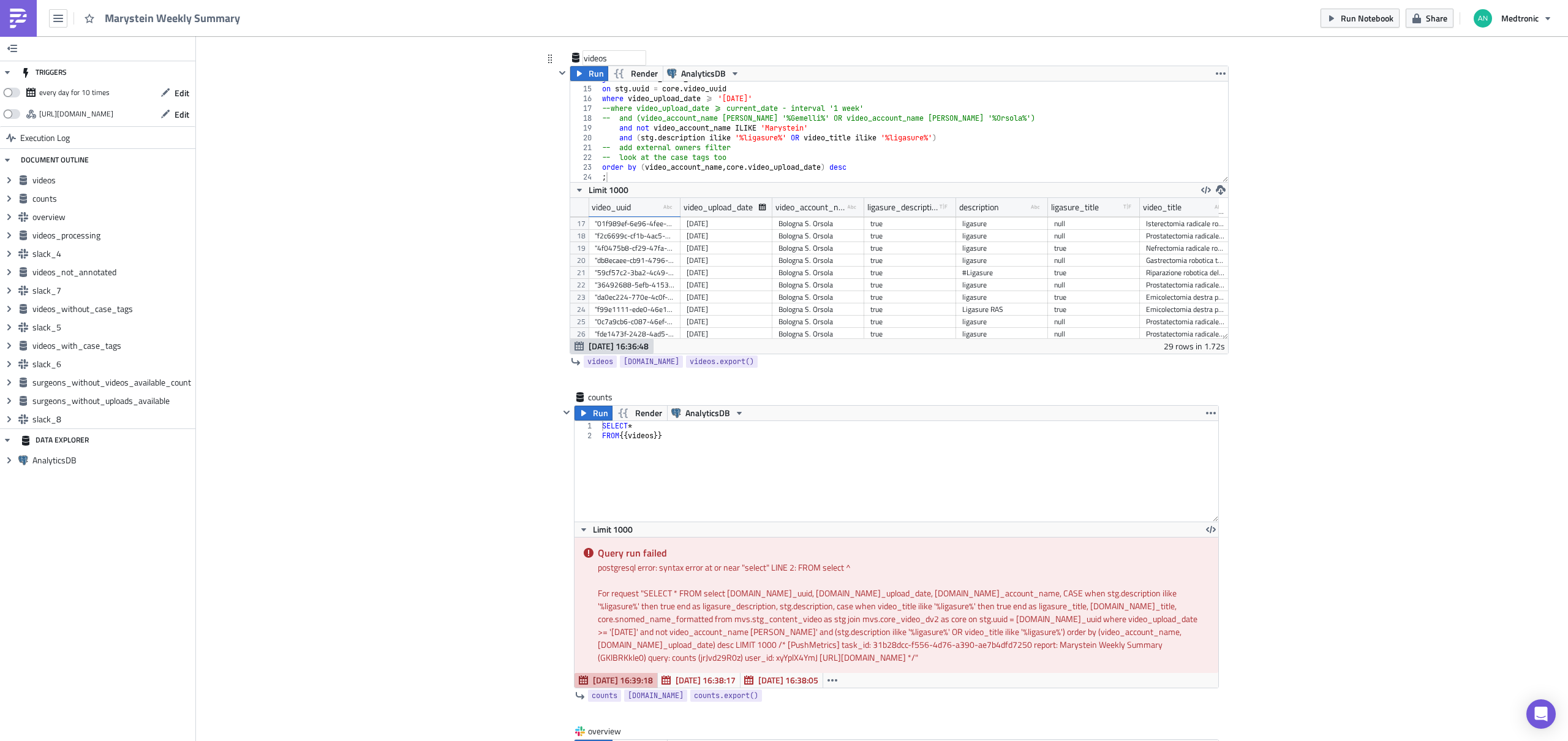
scroll to position [400, 0]
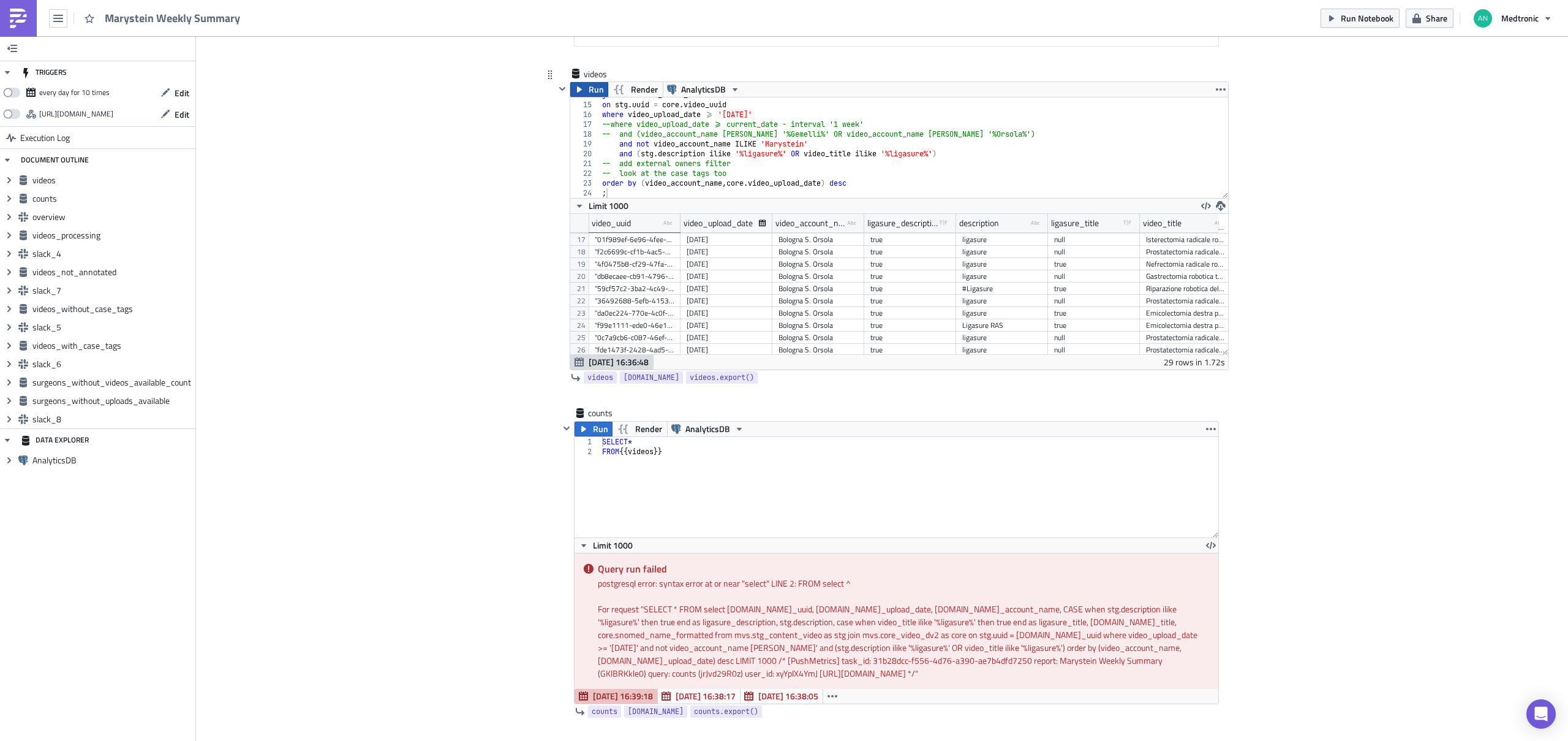
click at [592, 89] on span "Run" at bounding box center [596, 89] width 15 height 15
click at [635, 424] on span "Render" at bounding box center [648, 428] width 27 height 15
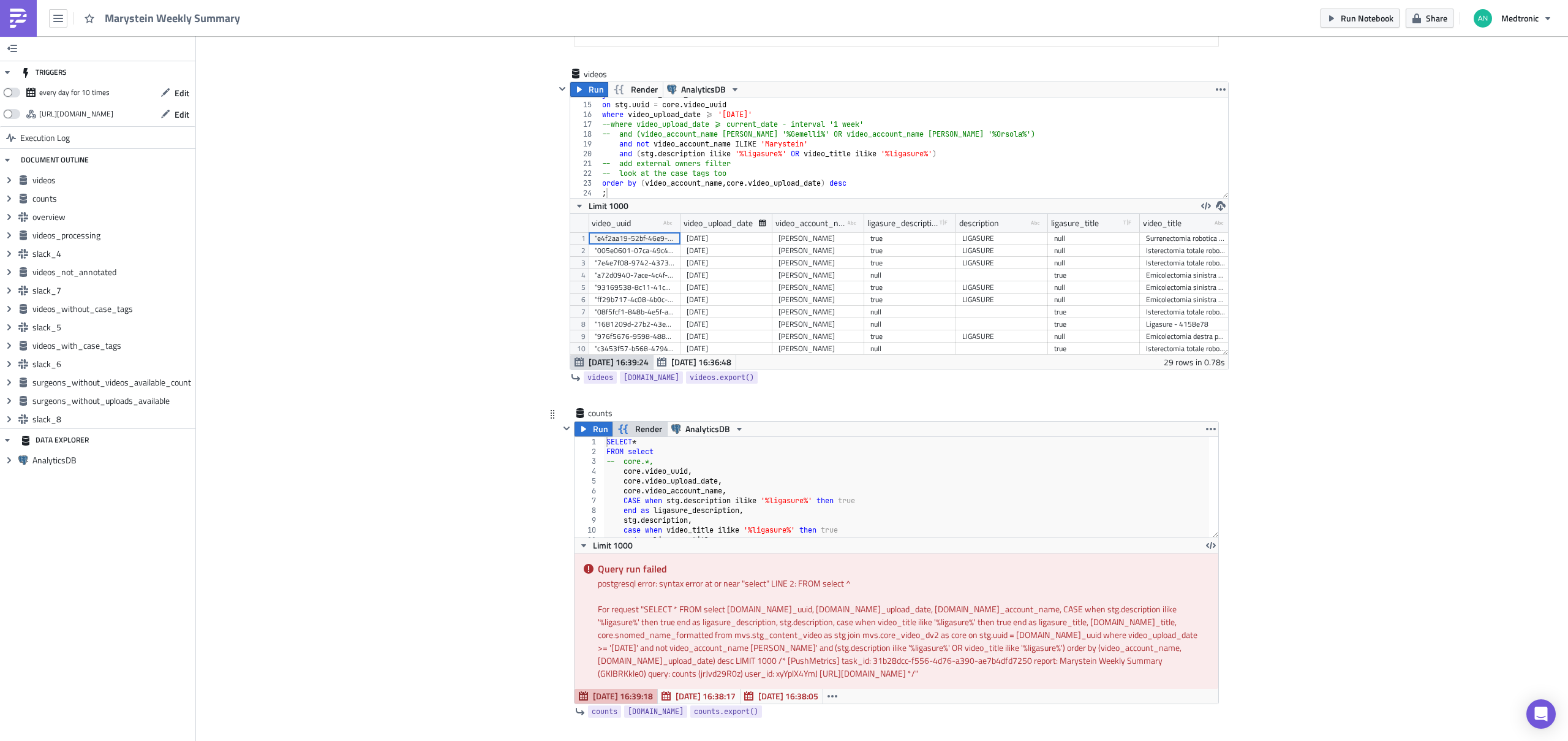
scroll to position [0, 0]
click at [675, 484] on div "SELECT * FROM select -- core.*, core . video_uuid , core . video_upload_date , …" at bounding box center [906, 497] width 605 height 120
click at [686, 453] on div "SELECT * FROM select -- core.*, core . video_uuid , core . video_upload_date , …" at bounding box center [906, 497] width 605 height 120
click at [635, 427] on span "Render" at bounding box center [648, 428] width 27 height 15
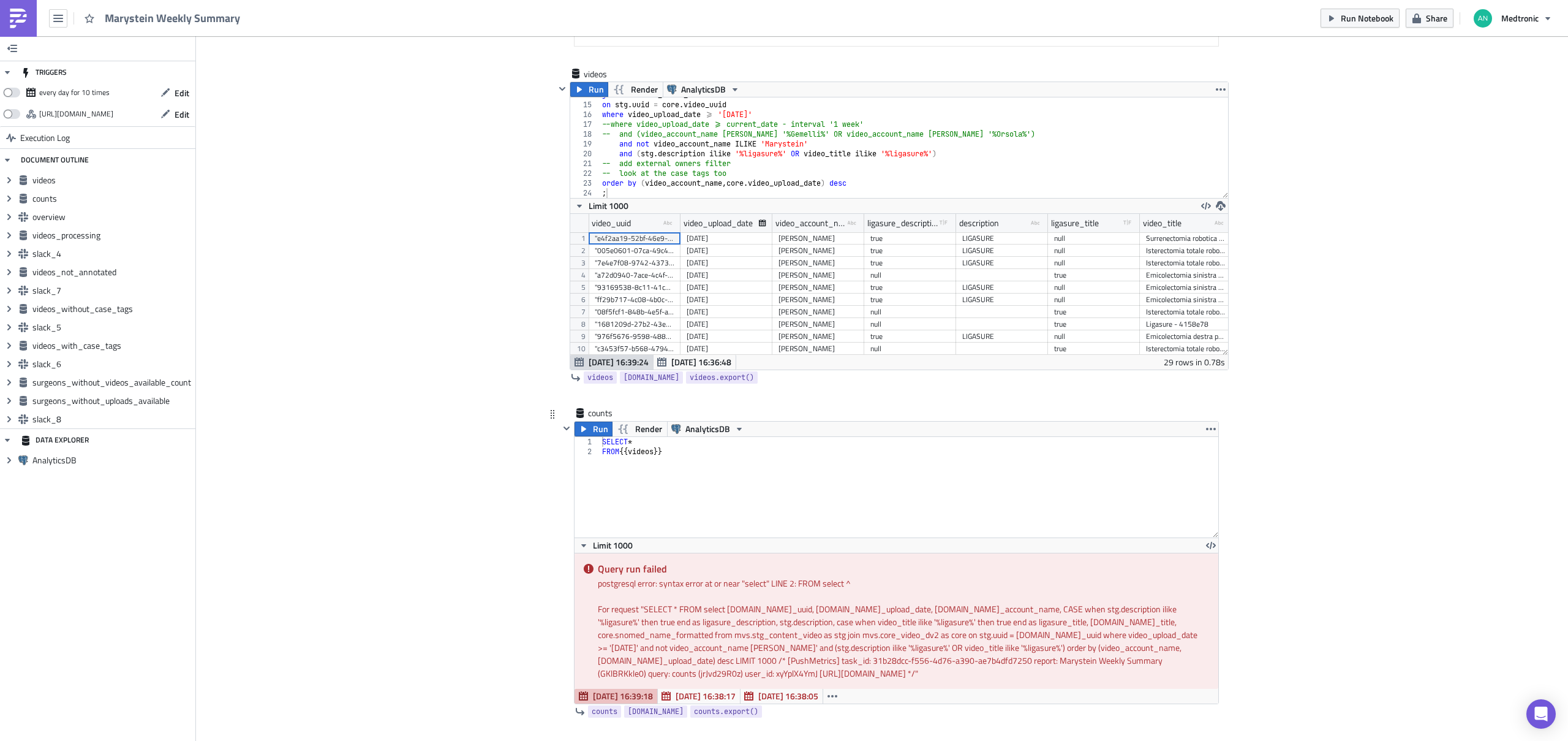
type textarea "FROM {{ videos }}"
click at [741, 464] on div "SELECT * FROM {{ videos }}" at bounding box center [909, 497] width 619 height 120
click at [703, 149] on div "join mvs . core_video_dv2 as core on stg . uuid = core . video_uuid where video…" at bounding box center [909, 150] width 619 height 120
click at [589, 89] on span "Run" at bounding box center [596, 89] width 15 height 15
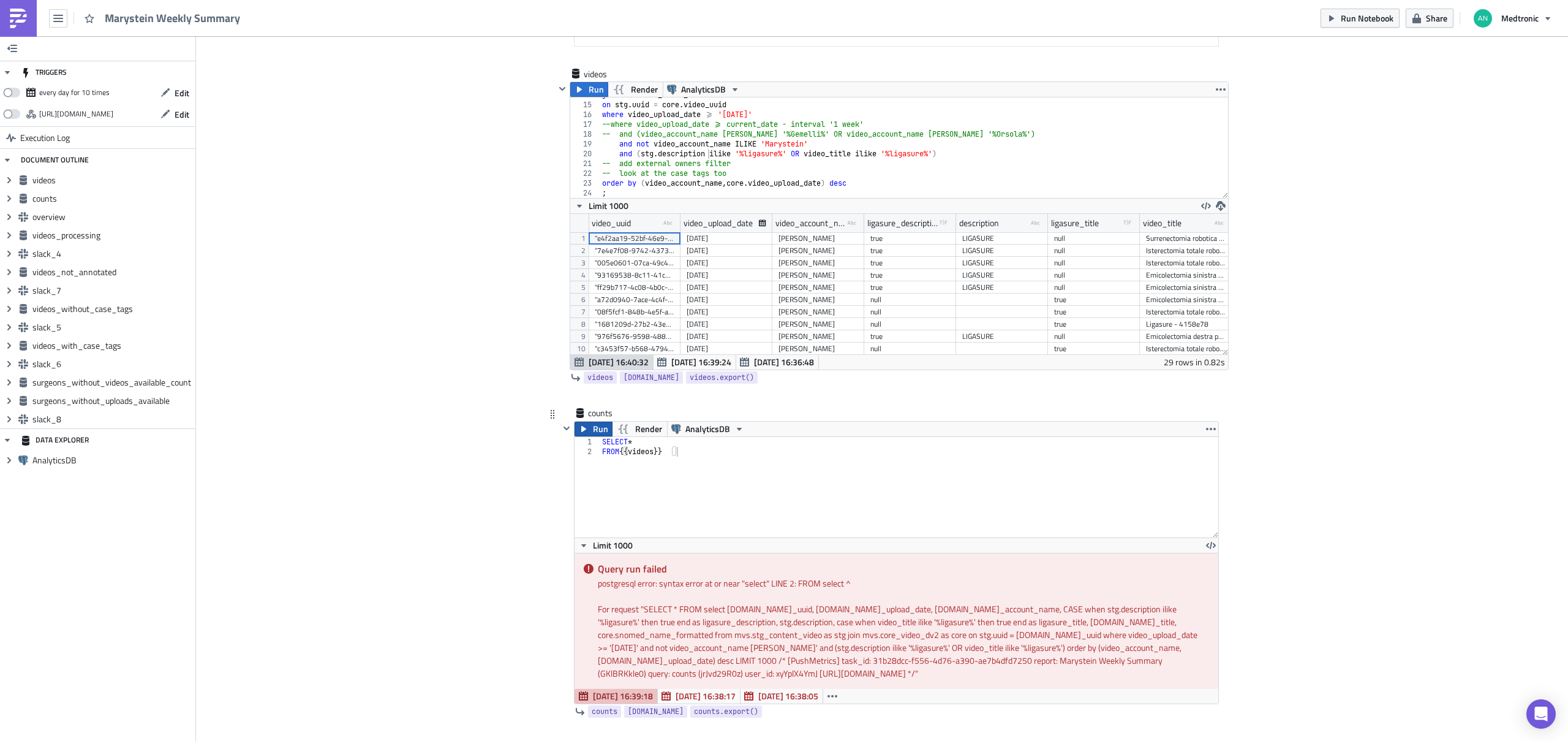
click at [593, 431] on span "Run" at bounding box center [600, 428] width 15 height 15
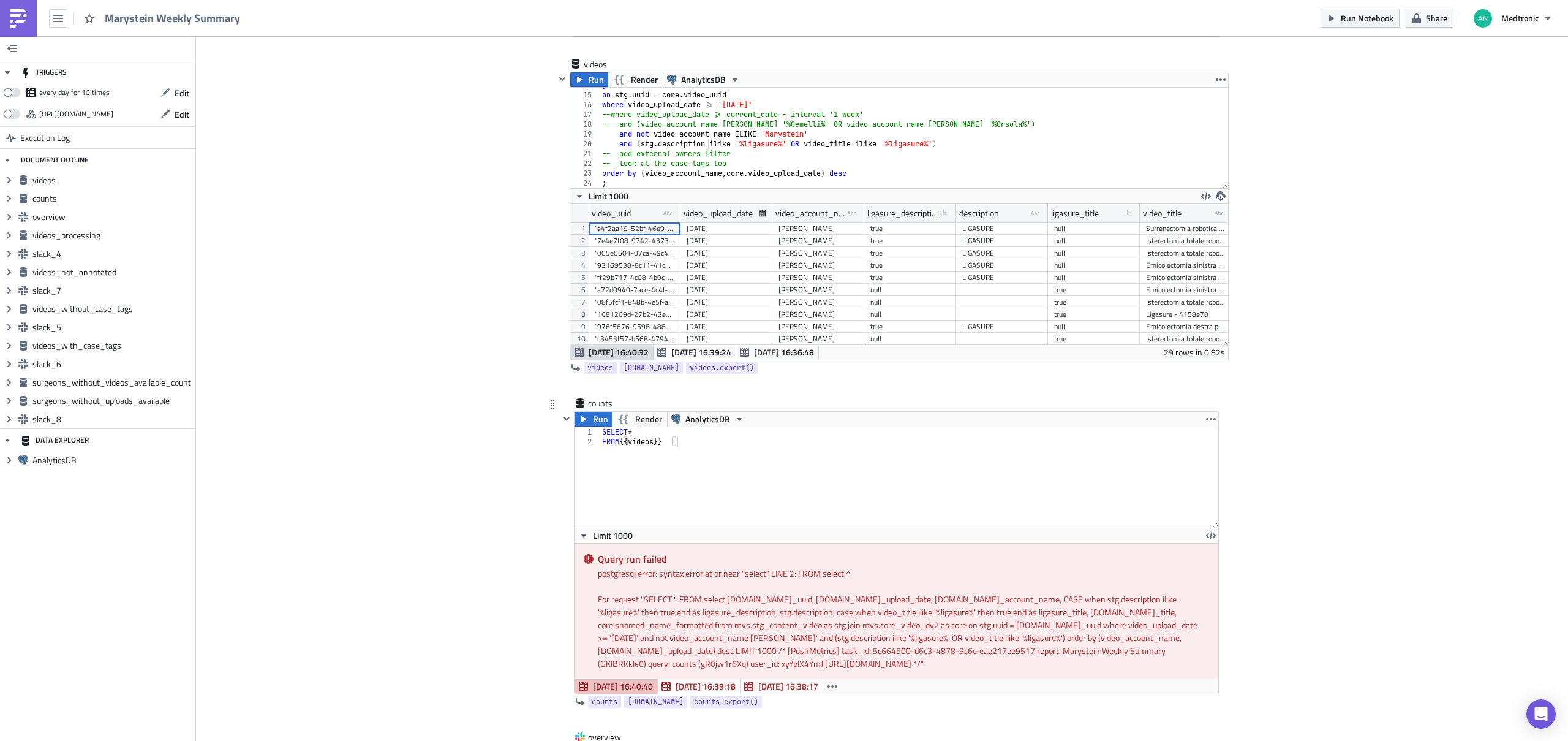
scroll to position [400, 0]
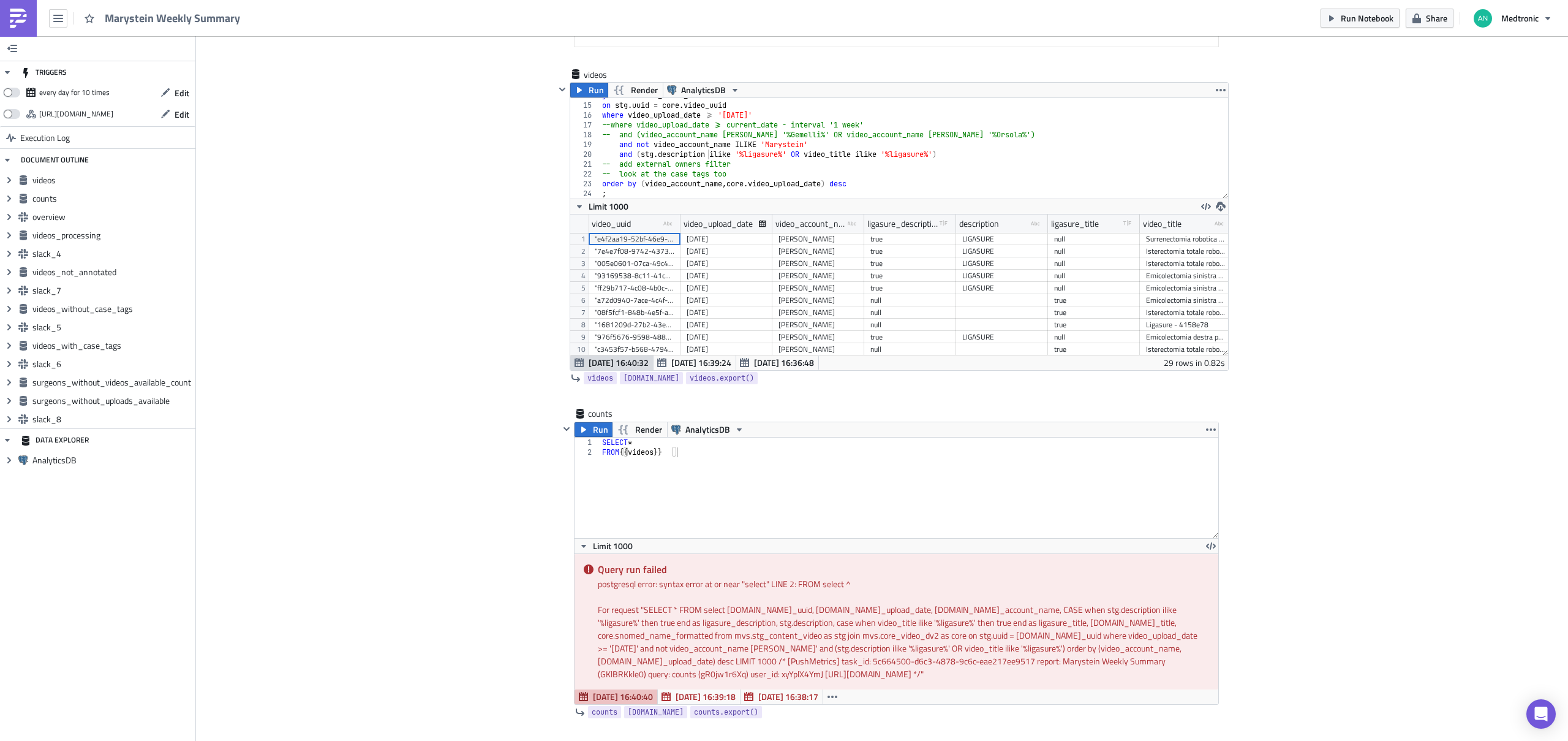
click at [901, 179] on div "join mvs . core_video_dv2 as core on stg . uuid = core . video_uuid where video…" at bounding box center [909, 151] width 619 height 120
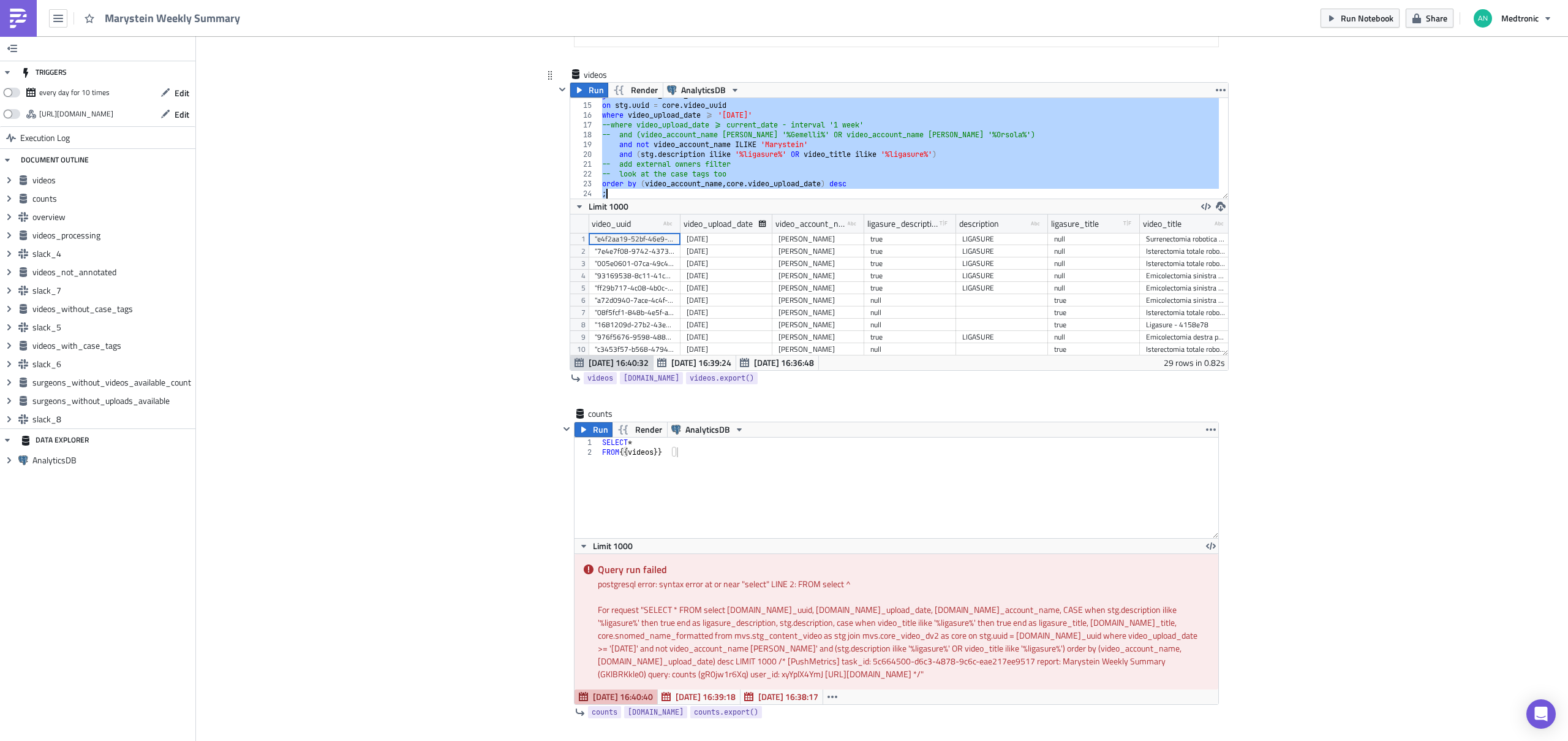
click at [798, 159] on div "join mvs . core_video_dv2 as core on stg . uuid = core . video_uuid where video…" at bounding box center [909, 151] width 619 height 120
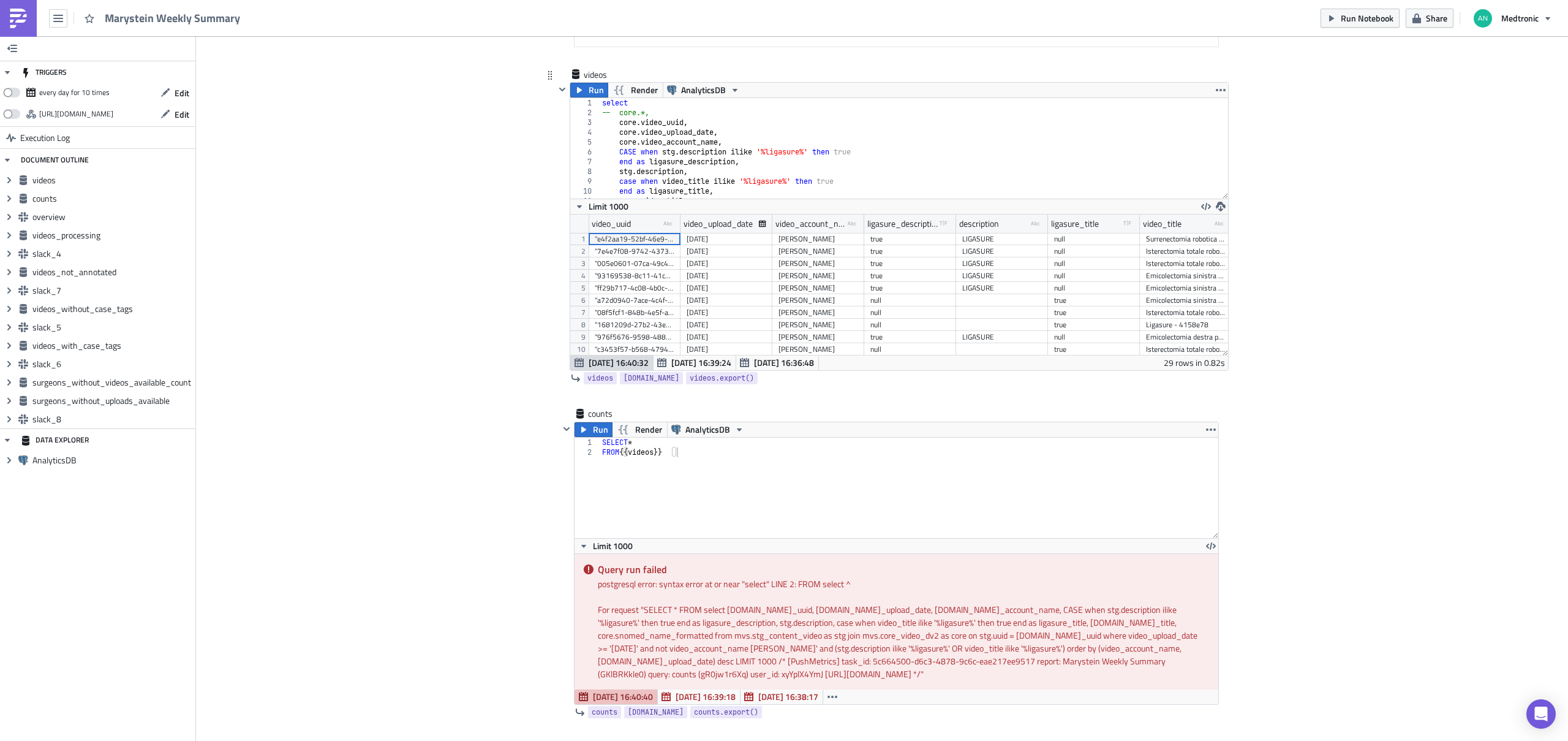
scroll to position [0, 0]
click at [717, 161] on div "select -- core.*, core . video_uuid , core . video_upload_date , core . video_a…" at bounding box center [909, 158] width 619 height 120
type textarea "end as ligasure_description,"
click at [717, 161] on div "select -- core.*, core . video_uuid , core . video_upload_date , core . video_a…" at bounding box center [909, 158] width 619 height 120
click at [695, 461] on div "SELECT * FROM {{ videos }}" at bounding box center [909, 497] width 619 height 120
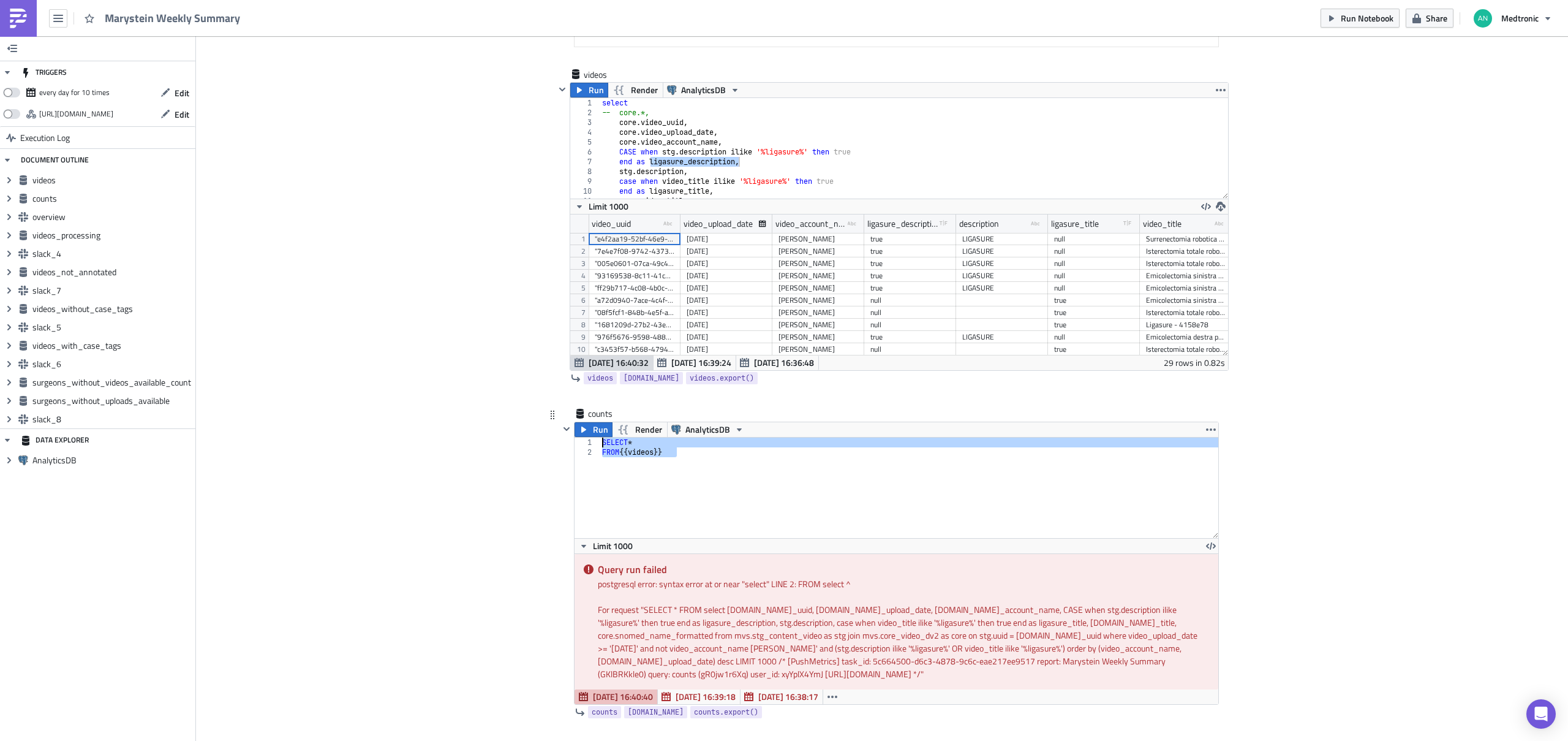
drag, startPoint x: 635, startPoint y: 452, endPoint x: 572, endPoint y: 442, distance: 63.8
click at [574, 442] on div "FROM {{ videos }} 1 2 SELECT * FROM {{ videos }} הההההההההההההההההההההההההההההה…" at bounding box center [896, 487] width 644 height 100
paste textarea "FROM videos;"
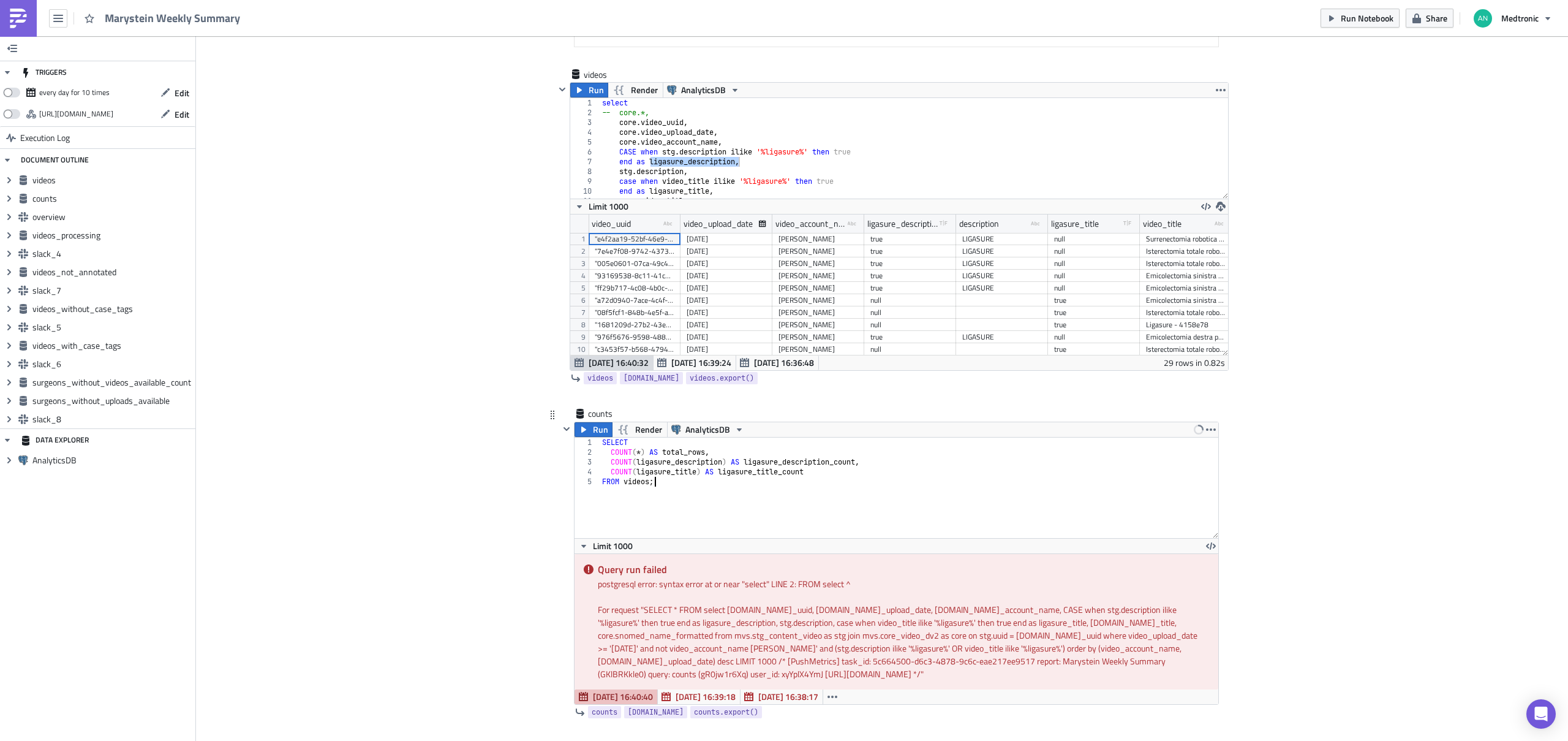
click at [719, 450] on div "SELECT COUNT ( * ) AS total_rows , COUNT ( ligasure_description ) AS ligasure_d…" at bounding box center [909, 497] width 619 height 120
click at [711, 441] on div "SELECT COUNT ( * ) AS total_rows , COUNT ( ligasure_description ) AS ligasure_d…" at bounding box center [909, 497] width 619 height 120
type textarea "SELECT"
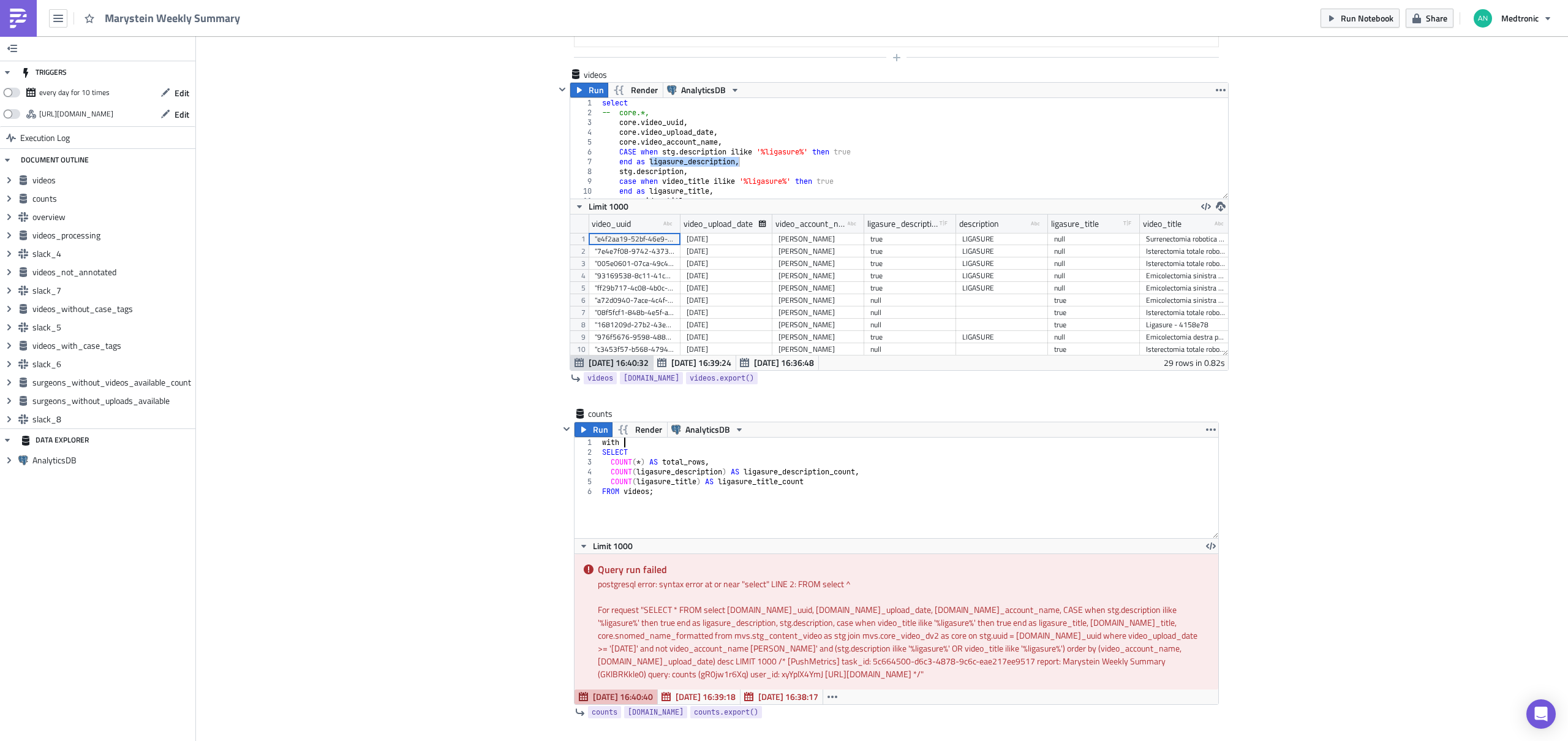
type textarea "with"
drag, startPoint x: 625, startPoint y: 441, endPoint x: 580, endPoint y: 440, distance: 45.0
click at [580, 440] on div "with 1 2 3 4 5 6 with SELECT COUNT ( * ) AS total_rows , COUNT ( ligasure_descr…" at bounding box center [896, 487] width 644 height 100
paste textarea
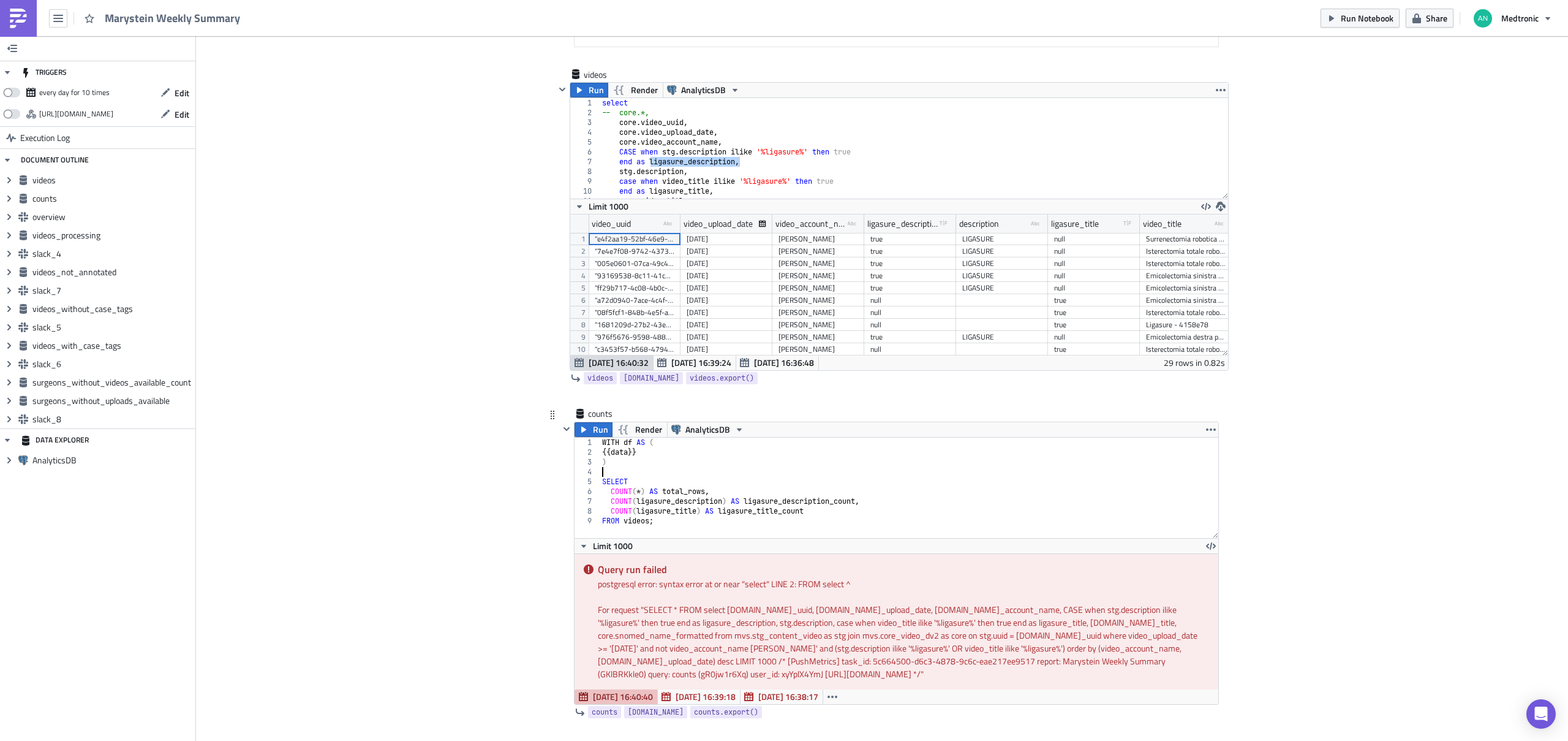
click at [635, 522] on div "WITH df AS ( {{ data }} ) SELECT COUNT ( * ) AS total_rows , COUNT ( ligasure_d…" at bounding box center [909, 497] width 619 height 120
type textarea "FROM df;"
click at [713, 474] on div "WITH df AS ( {{ data }} ) SELECT COUNT ( * ) AS total_rows , COUNT ( ligasure_d…" at bounding box center [909, 497] width 619 height 120
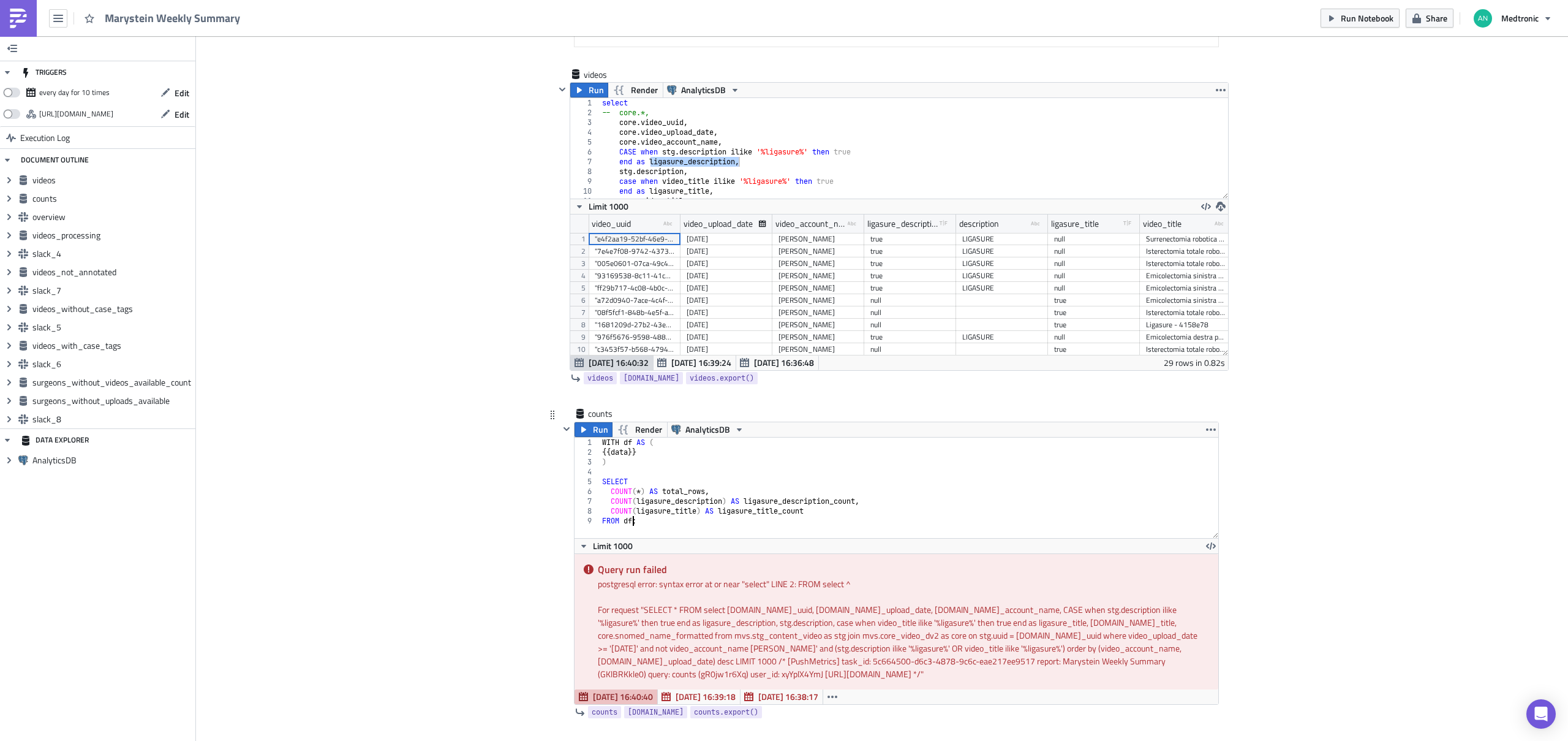
scroll to position [0, 0]
click at [582, 431] on icon "button" at bounding box center [583, 429] width 10 height 10
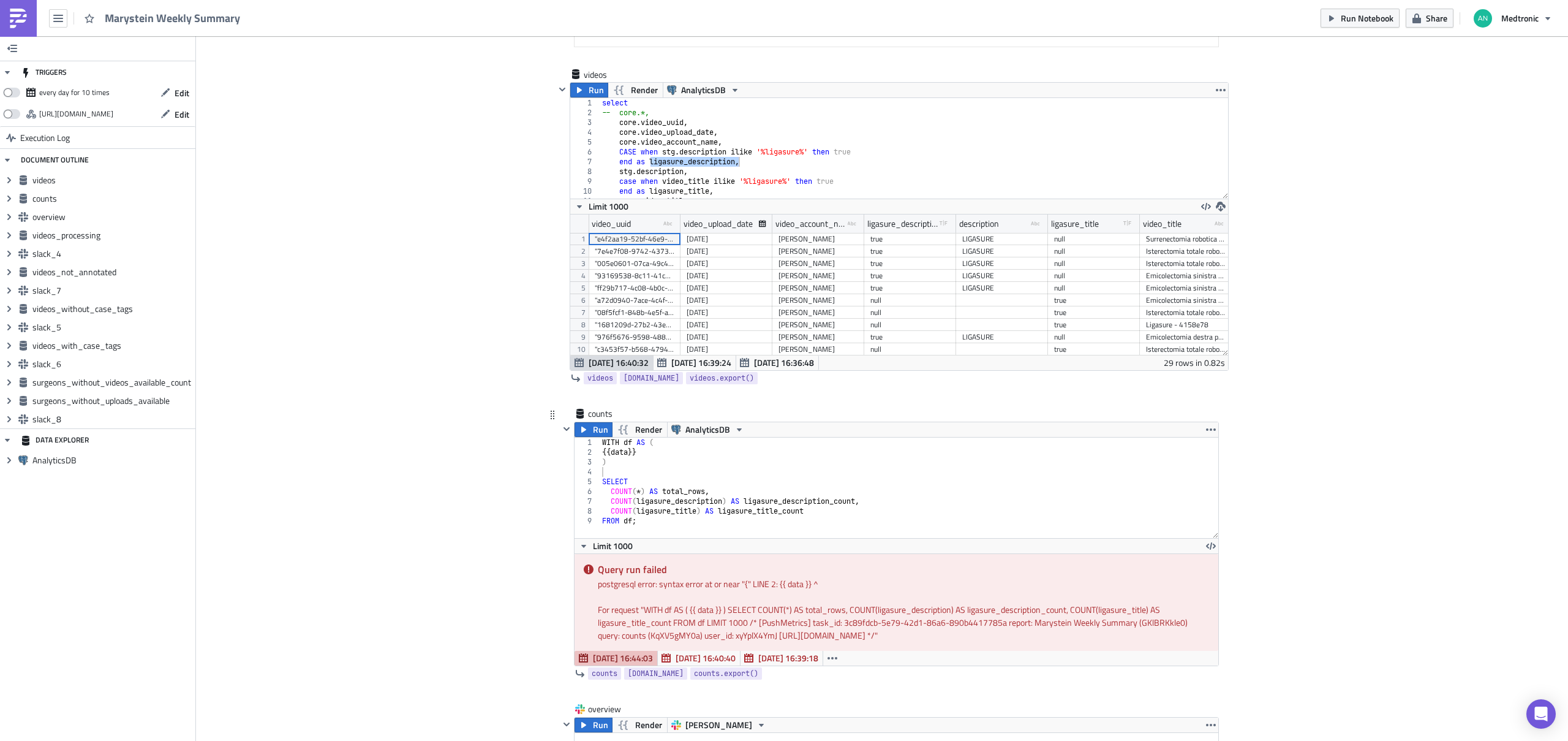
click at [617, 453] on div "WITH df AS ( {{ data }} ) SELECT COUNT ( * ) AS total_rows , COUNT ( ligasure_d…" at bounding box center [909, 497] width 619 height 120
type textarea "{{videos}}"
click at [593, 428] on span "Run" at bounding box center [600, 429] width 15 height 15
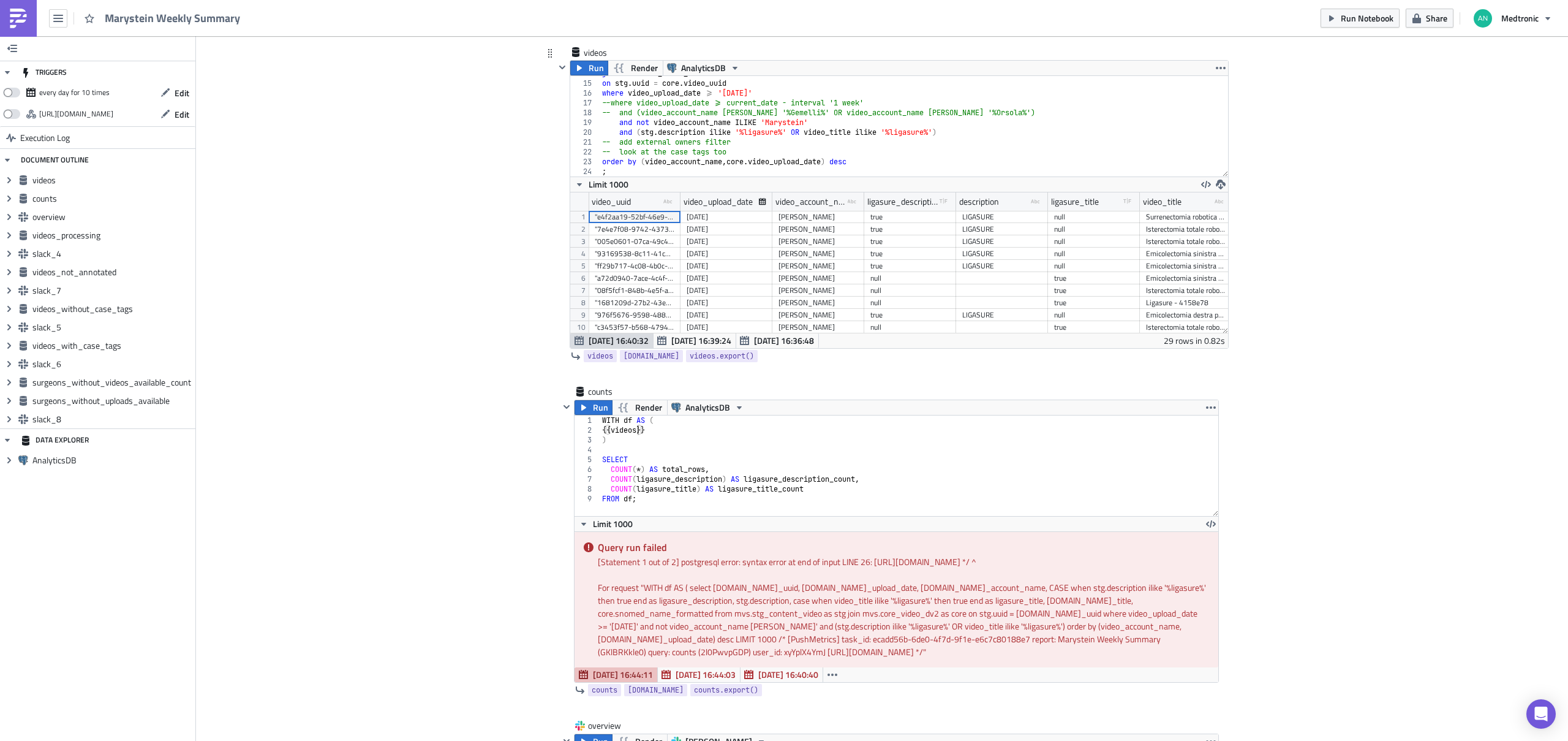
scroll to position [422, 0]
type textarea ";"
click at [758, 172] on div "join mvs . core_video_dv2 as core on stg . uuid = core . video_uuid where video…" at bounding box center [909, 128] width 619 height 120
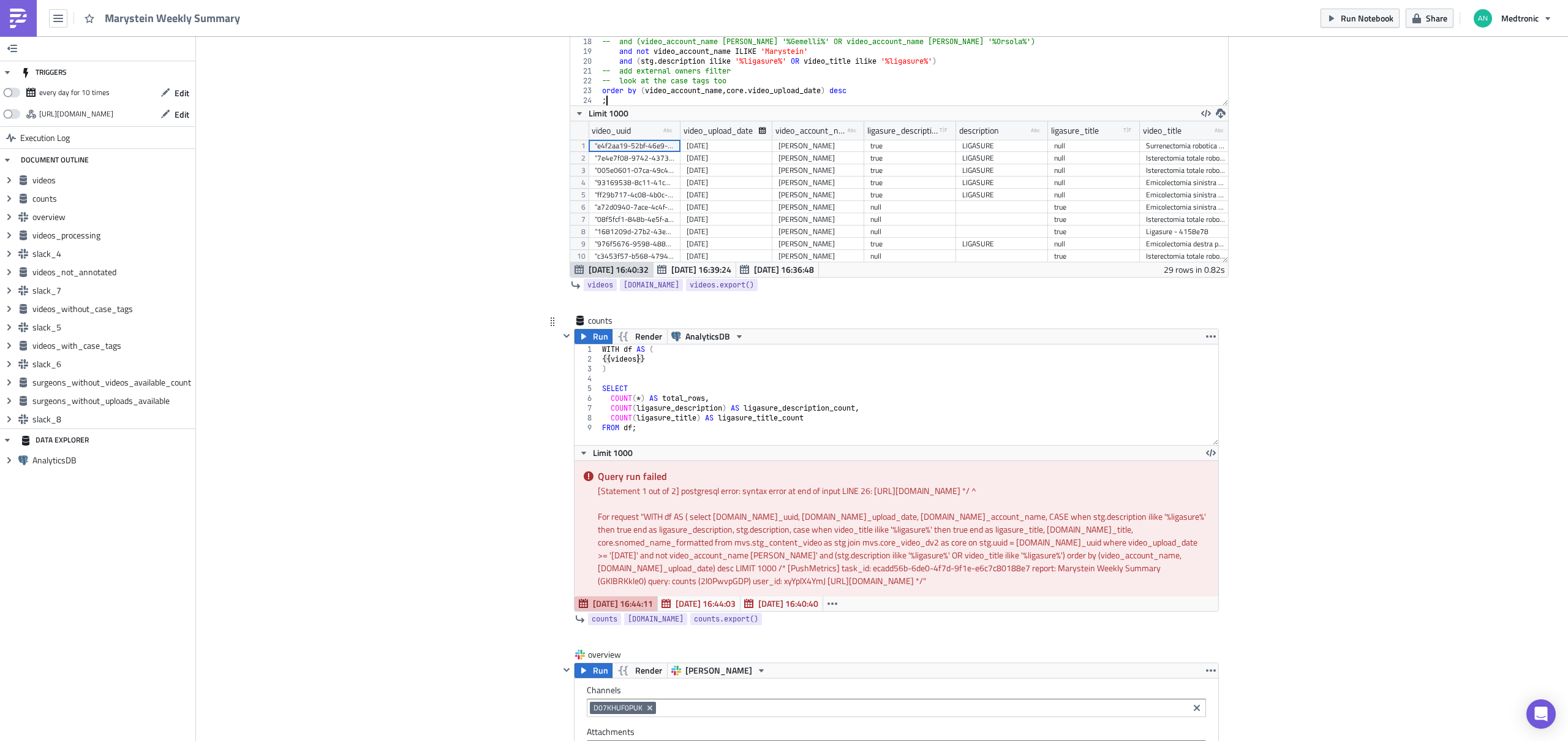
scroll to position [501, 0]
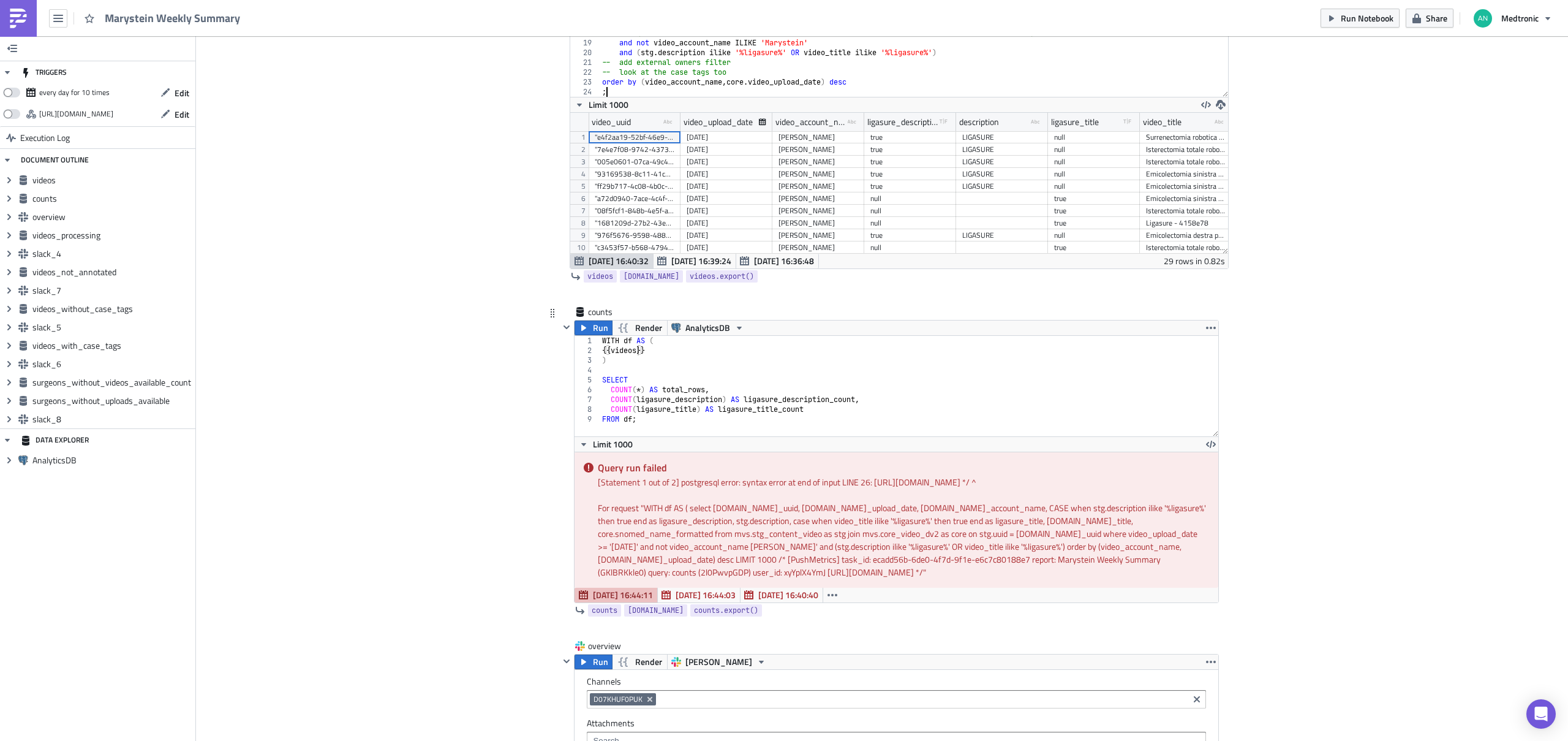
click at [885, 394] on div "WITH df AS ( {{ videos }} ) SELECT COUNT ( * ) AS total_rows , COUNT ( ligasure…" at bounding box center [909, 396] width 619 height 120
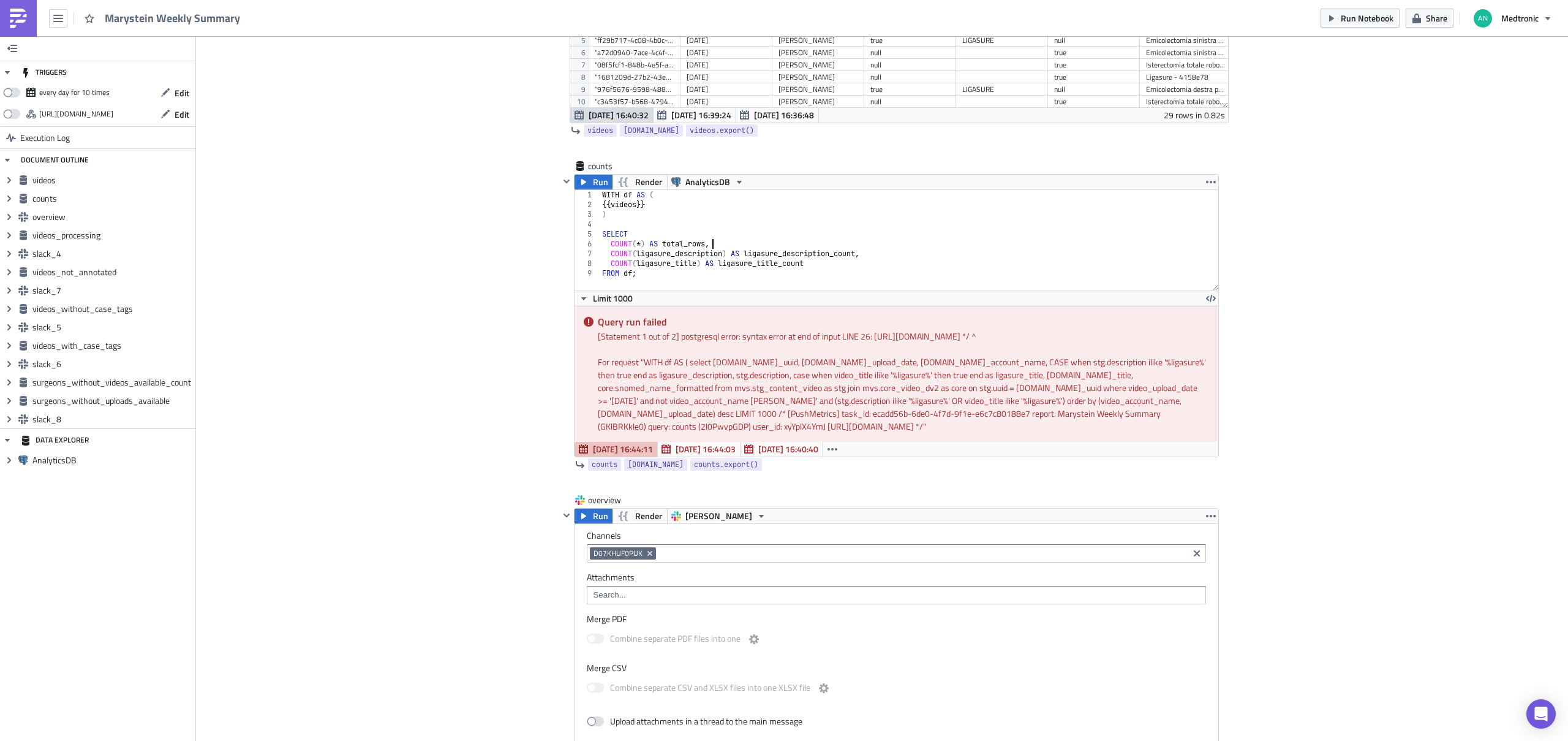
scroll to position [640, 0]
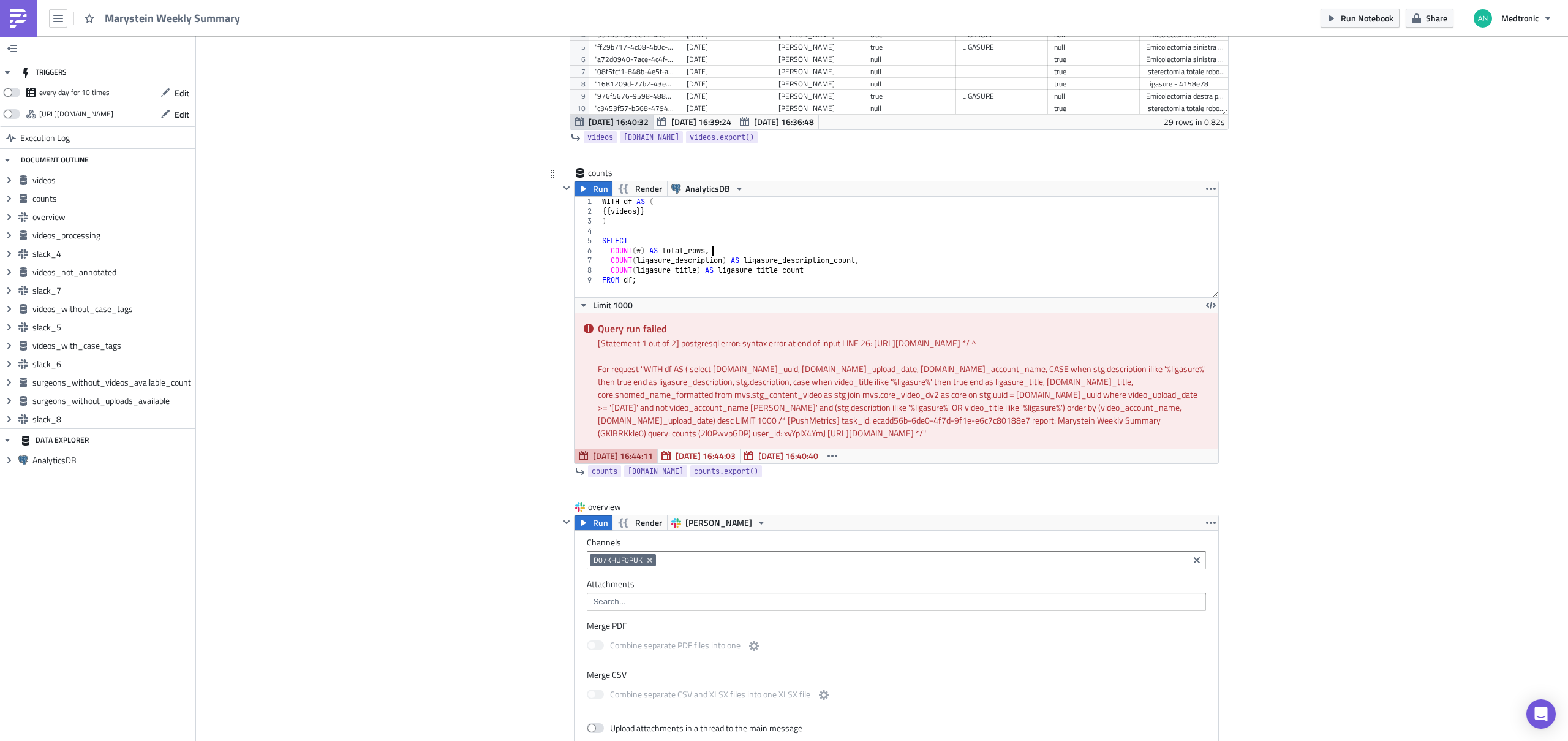
click at [717, 278] on div "WITH df AS ( {{ videos }} ) SELECT COUNT ( * ) AS total_rows , COUNT ( ligasure…" at bounding box center [909, 257] width 619 height 120
type textarea ";"
click at [593, 190] on span "Run" at bounding box center [600, 188] width 15 height 15
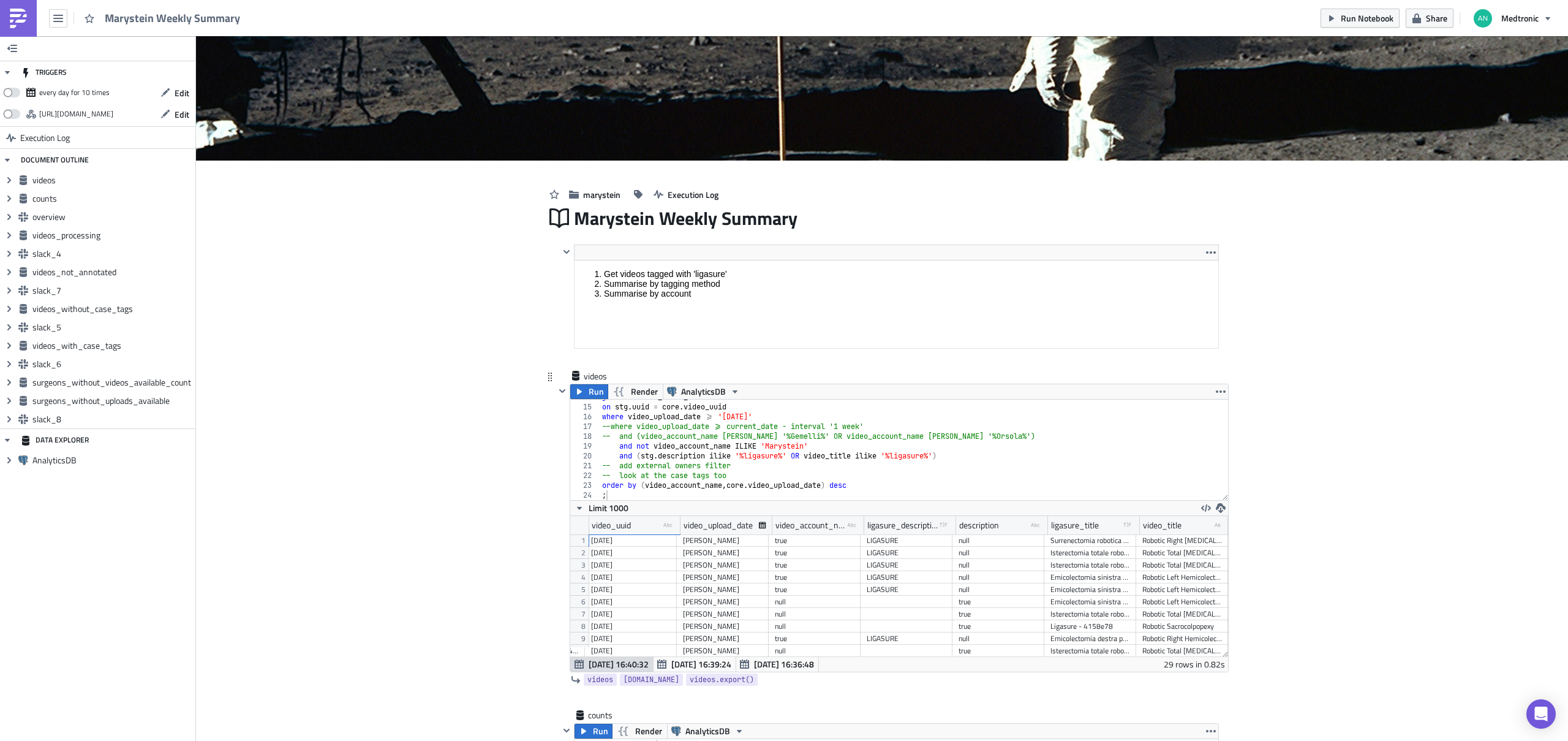
scroll to position [0, 105]
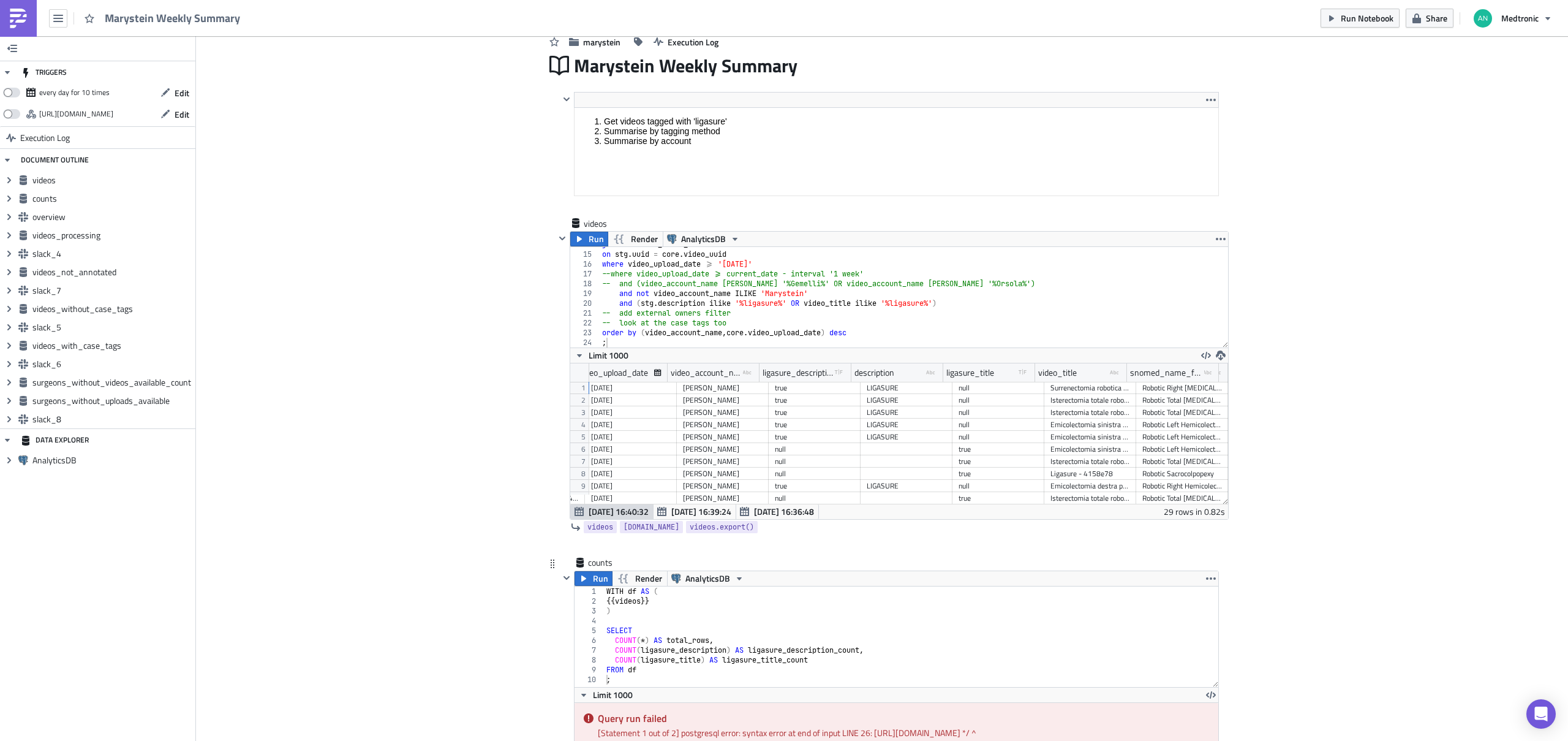
scroll to position [240, 0]
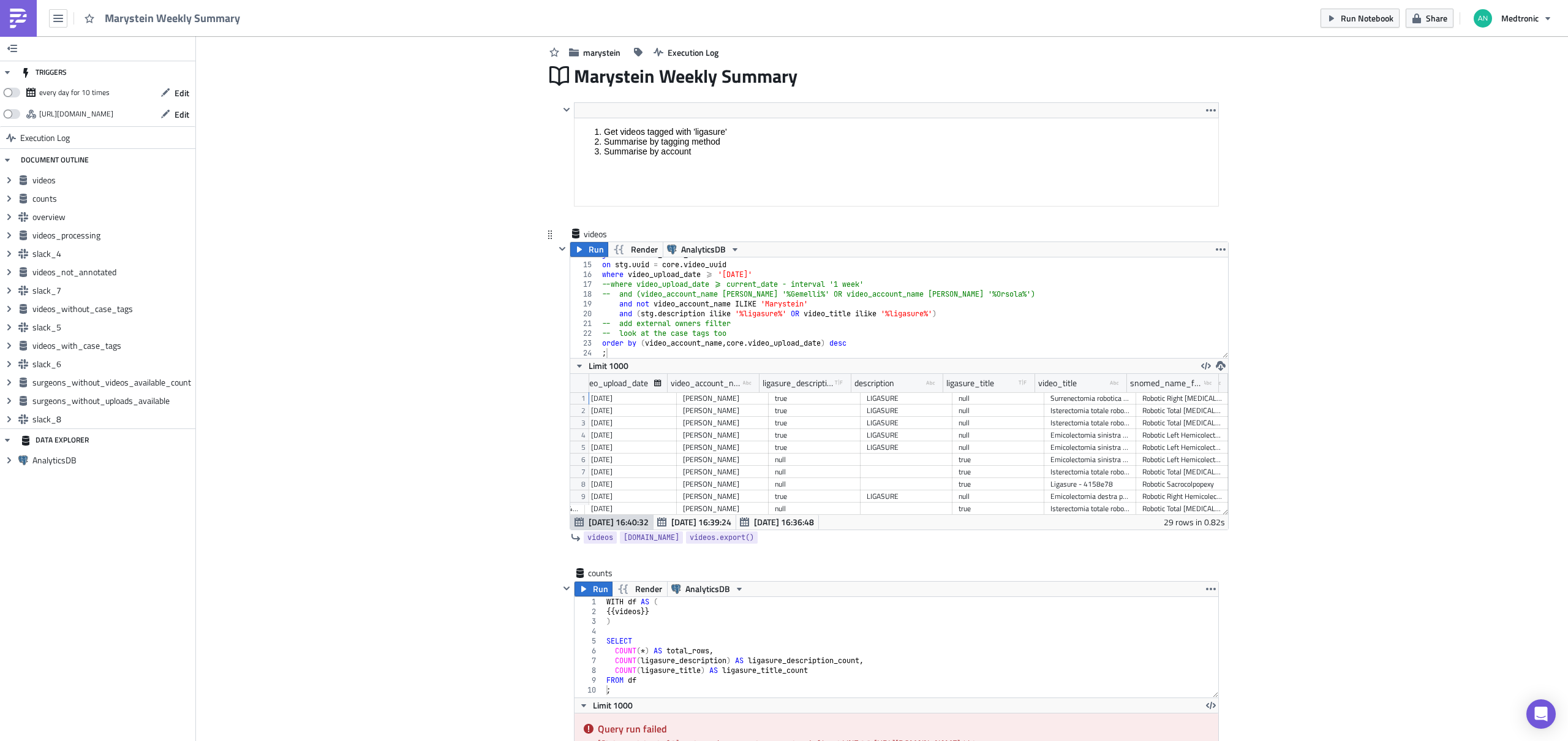
click at [736, 295] on div "join mvs . core_video_dv2 as core on stg . uuid = core . video_uuid where video…" at bounding box center [909, 310] width 619 height 120
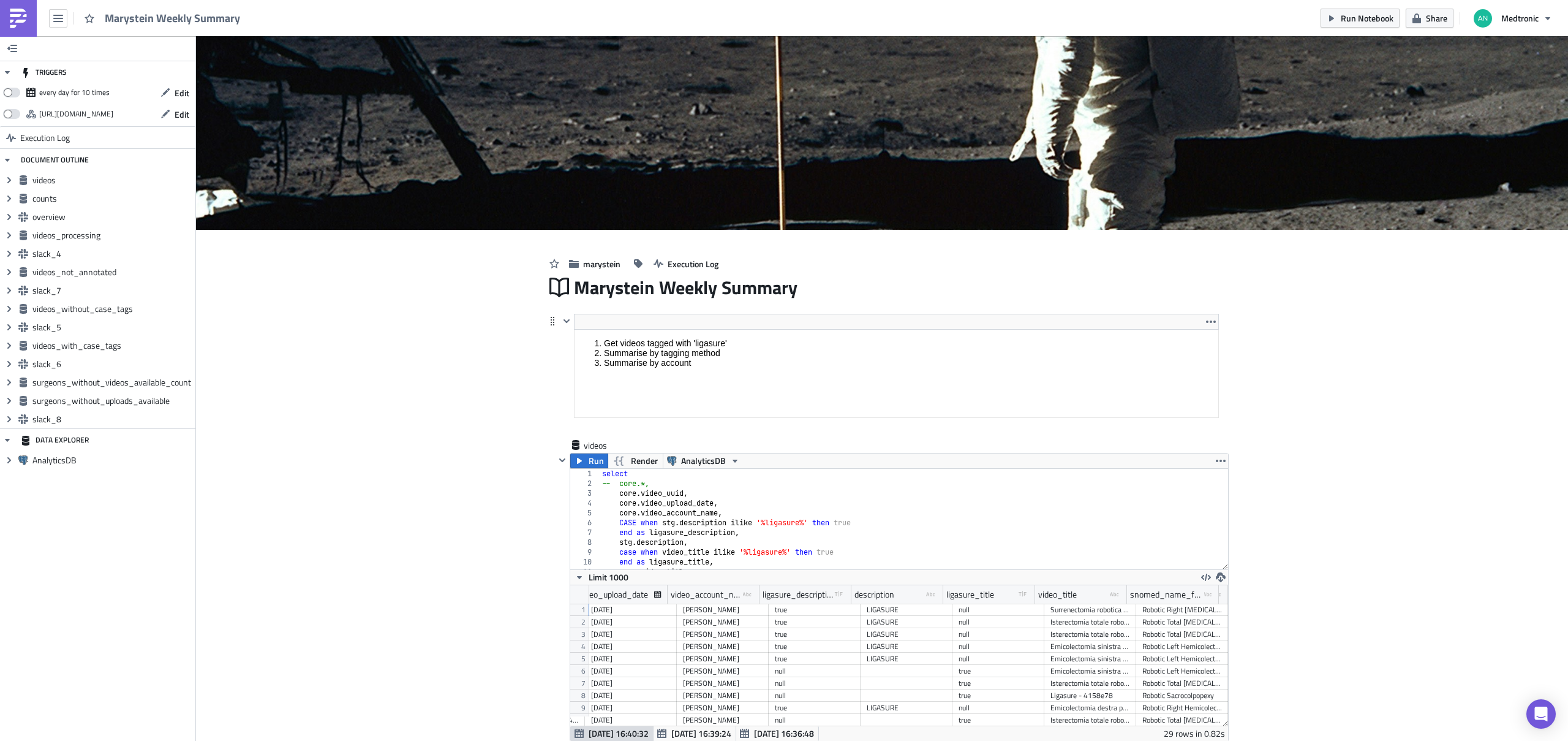
scroll to position [31, 0]
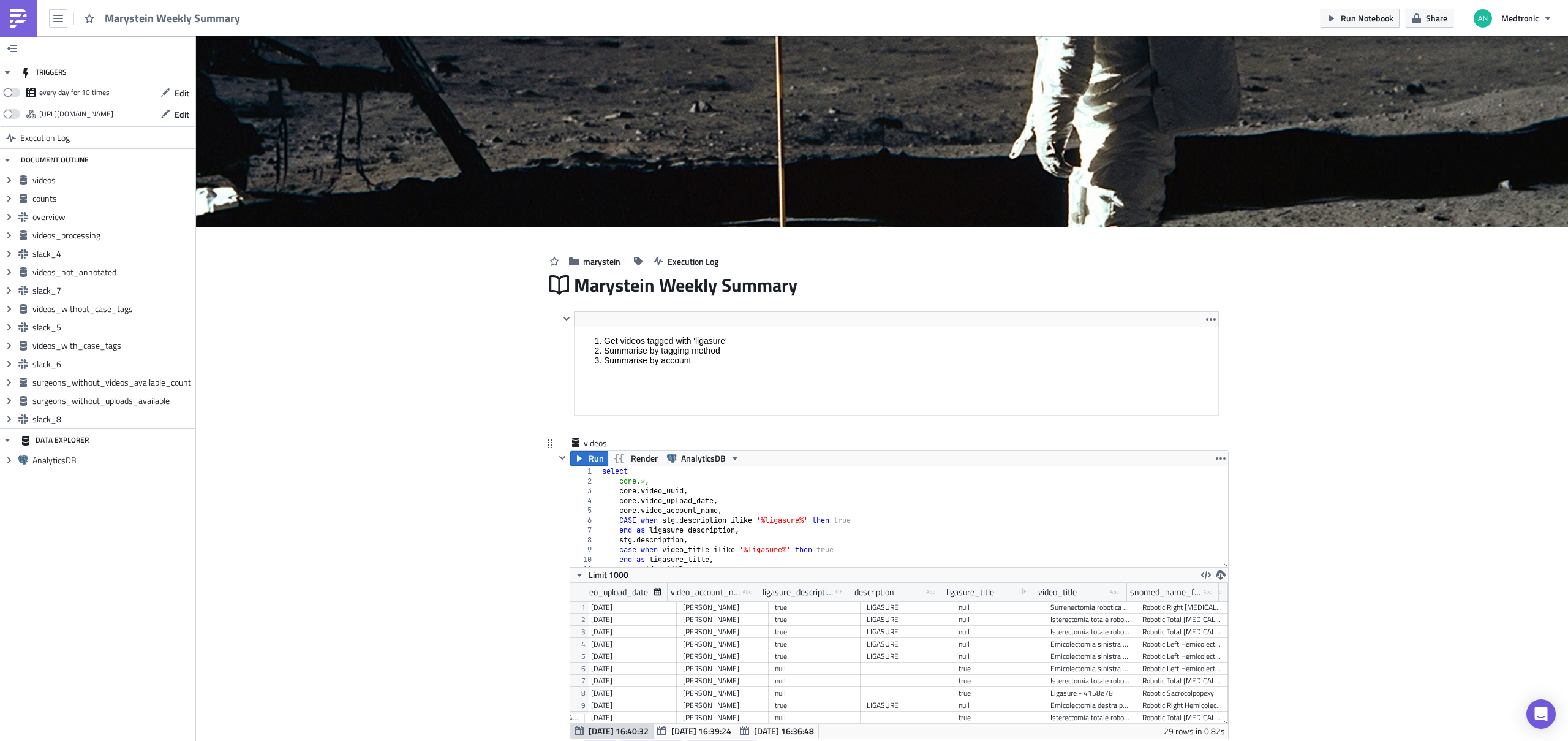
click at [600, 474] on div "select -- core.*, core . video_uuid , core . video_upload_date , core . video_a…" at bounding box center [909, 527] width 619 height 120
type textarea "select"
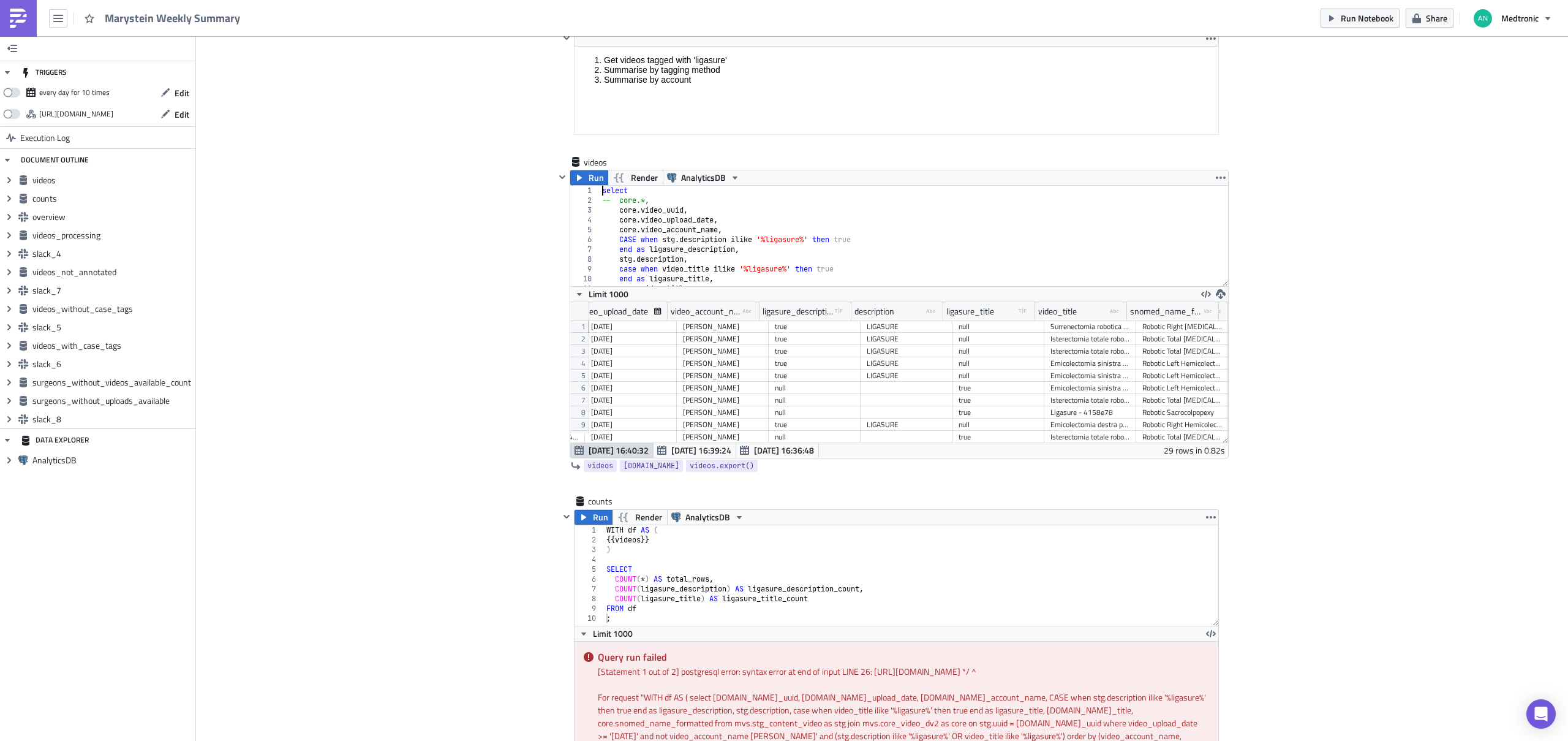
scroll to position [325, 0]
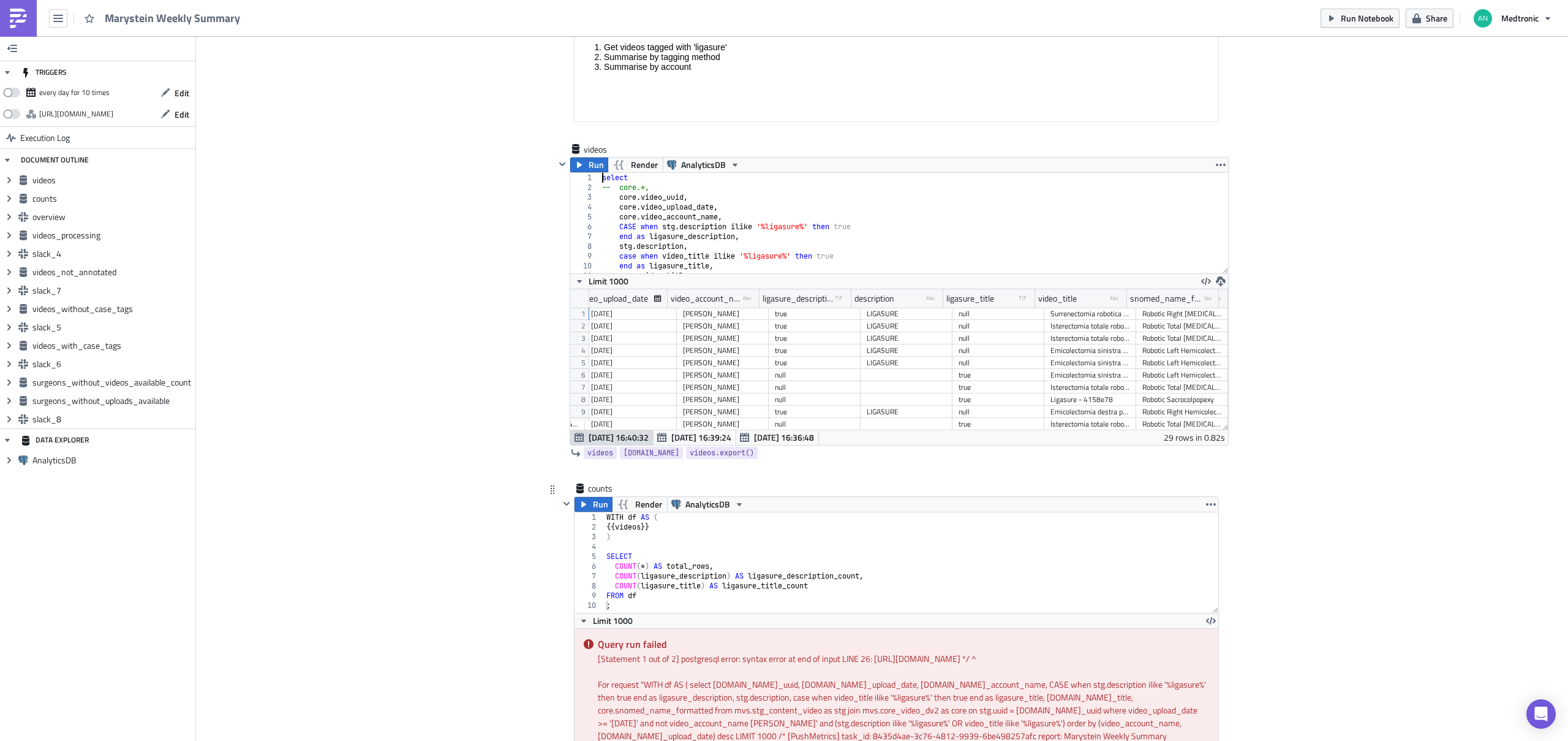
click at [658, 534] on div "WITH df AS ( {{ videos }} ) SELECT COUNT ( * ) AS total_rows , COUNT ( ligasure…" at bounding box center [912, 573] width 615 height 120
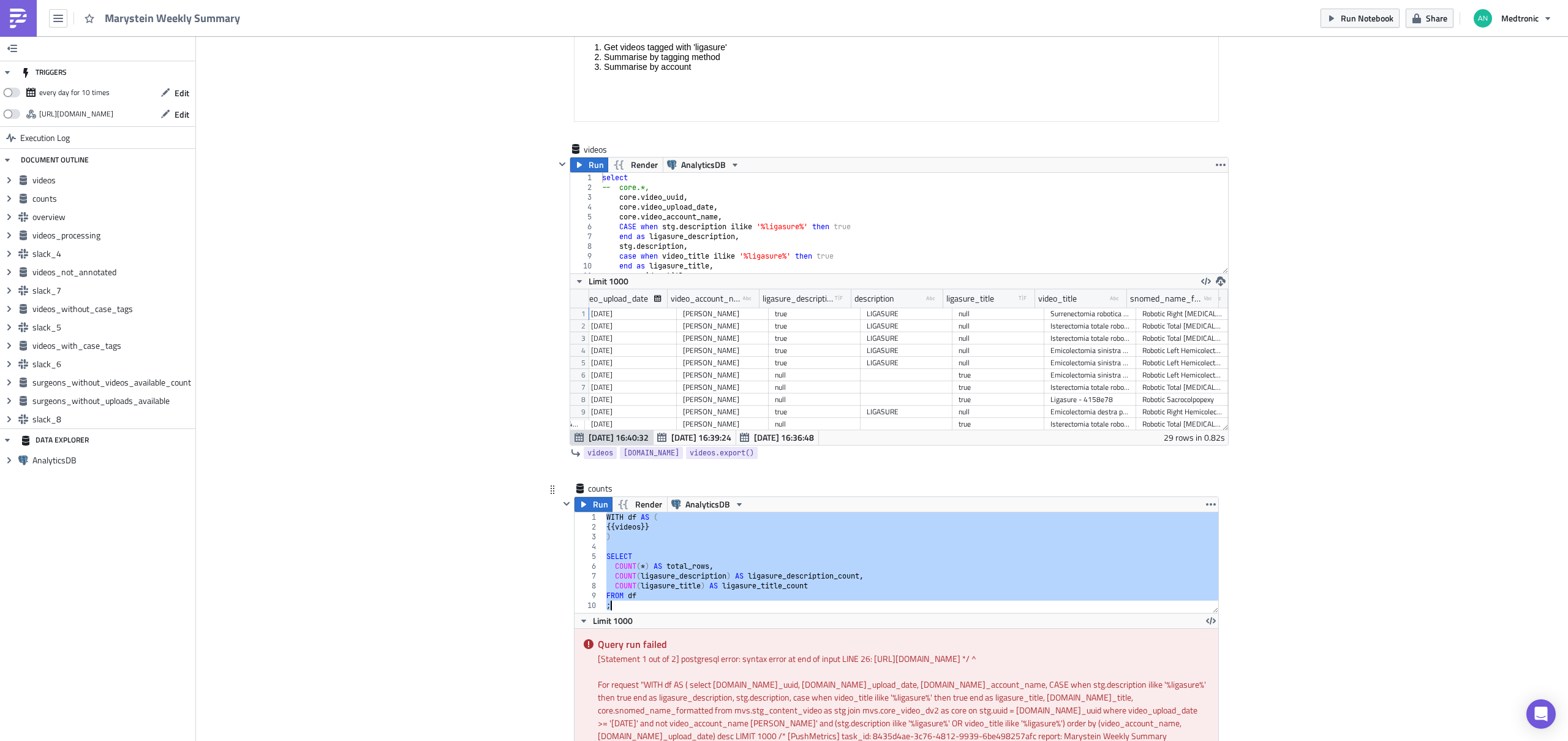
paste textarea ") AS videos"
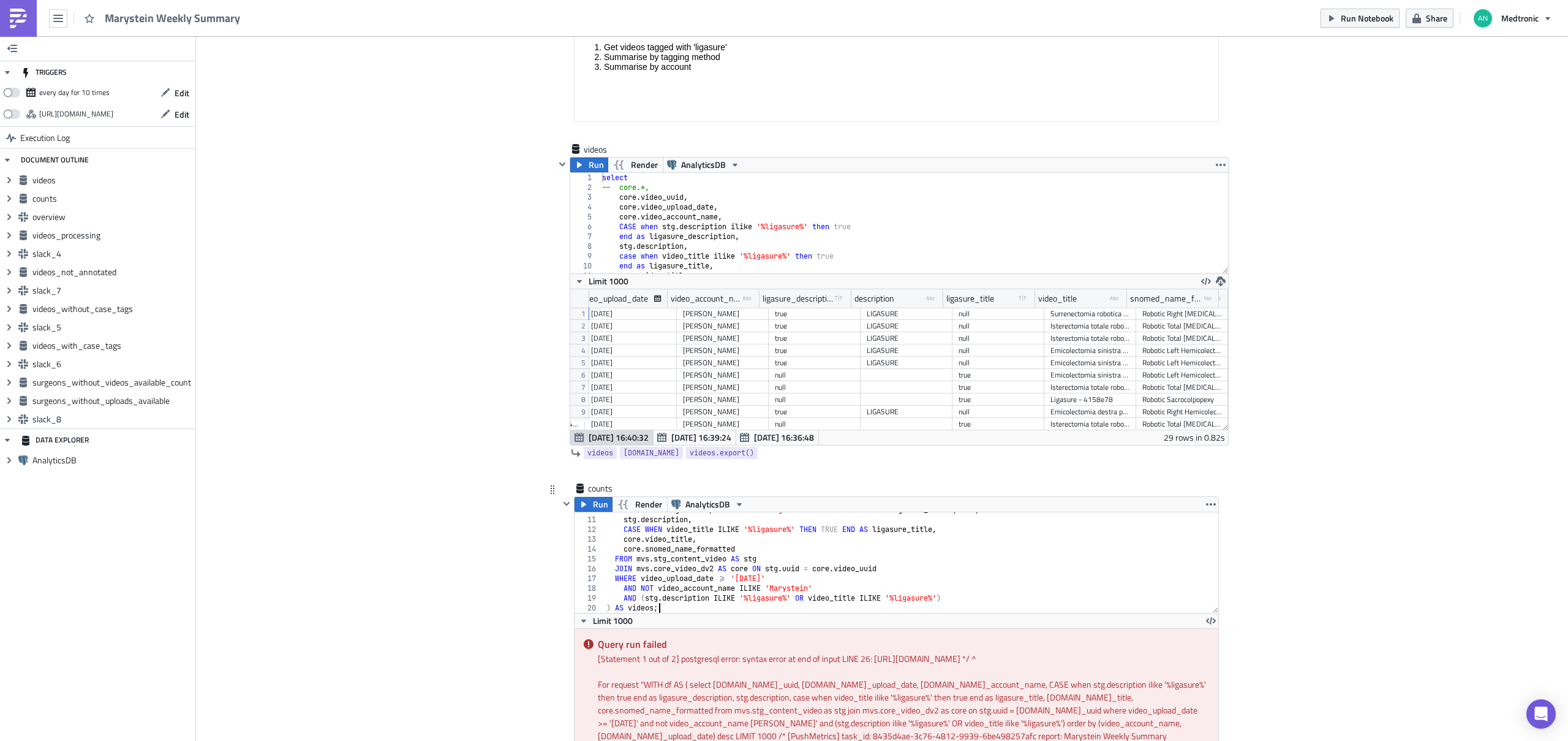
scroll to position [96, 0]
click at [582, 500] on icon "button" at bounding box center [583, 504] width 10 height 10
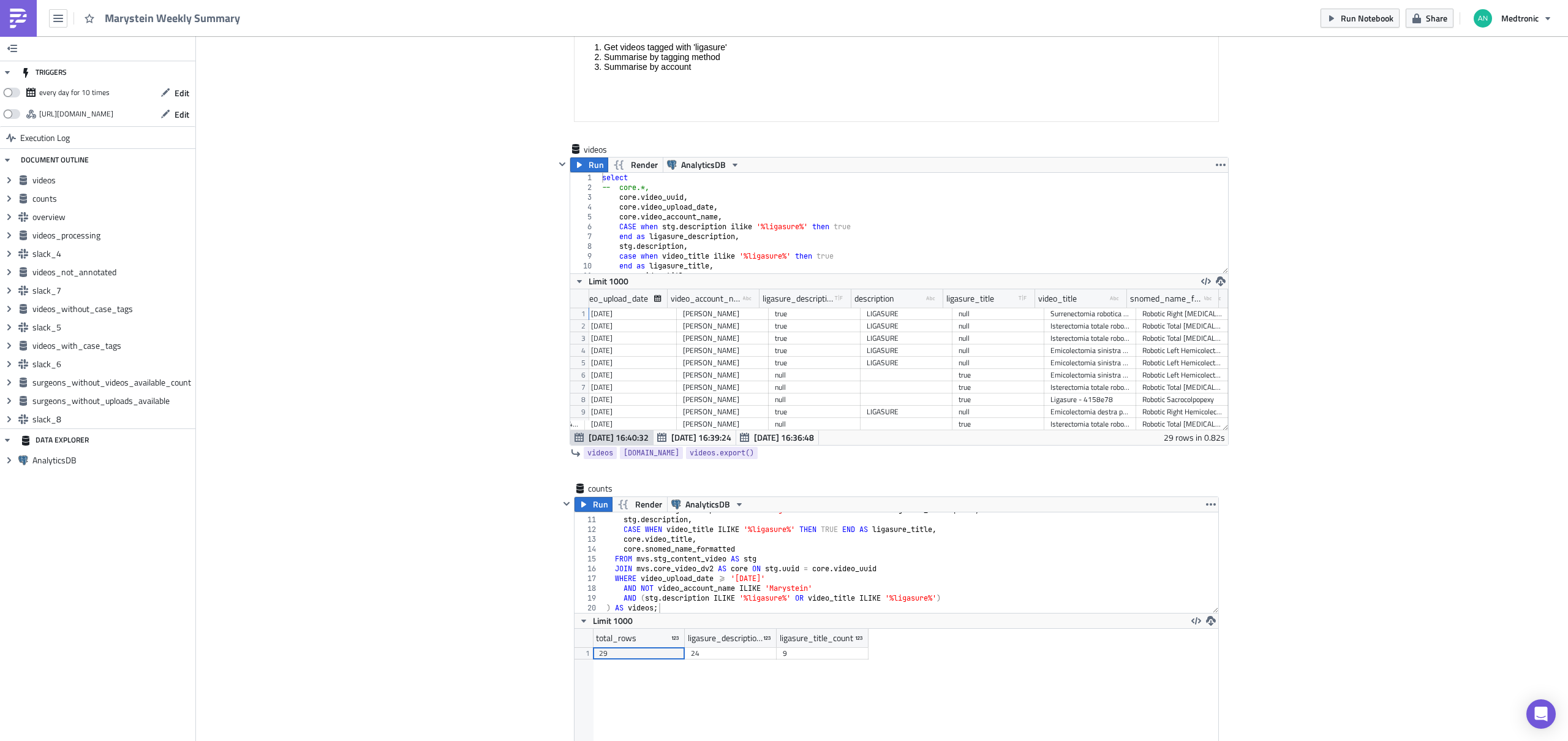
scroll to position [140, 643]
click at [883, 534] on div "CASE WHEN stg . description ILIKE '%ligasure%' THEN TRUE END AS ligasure_descri…" at bounding box center [906, 565] width 605 height 120
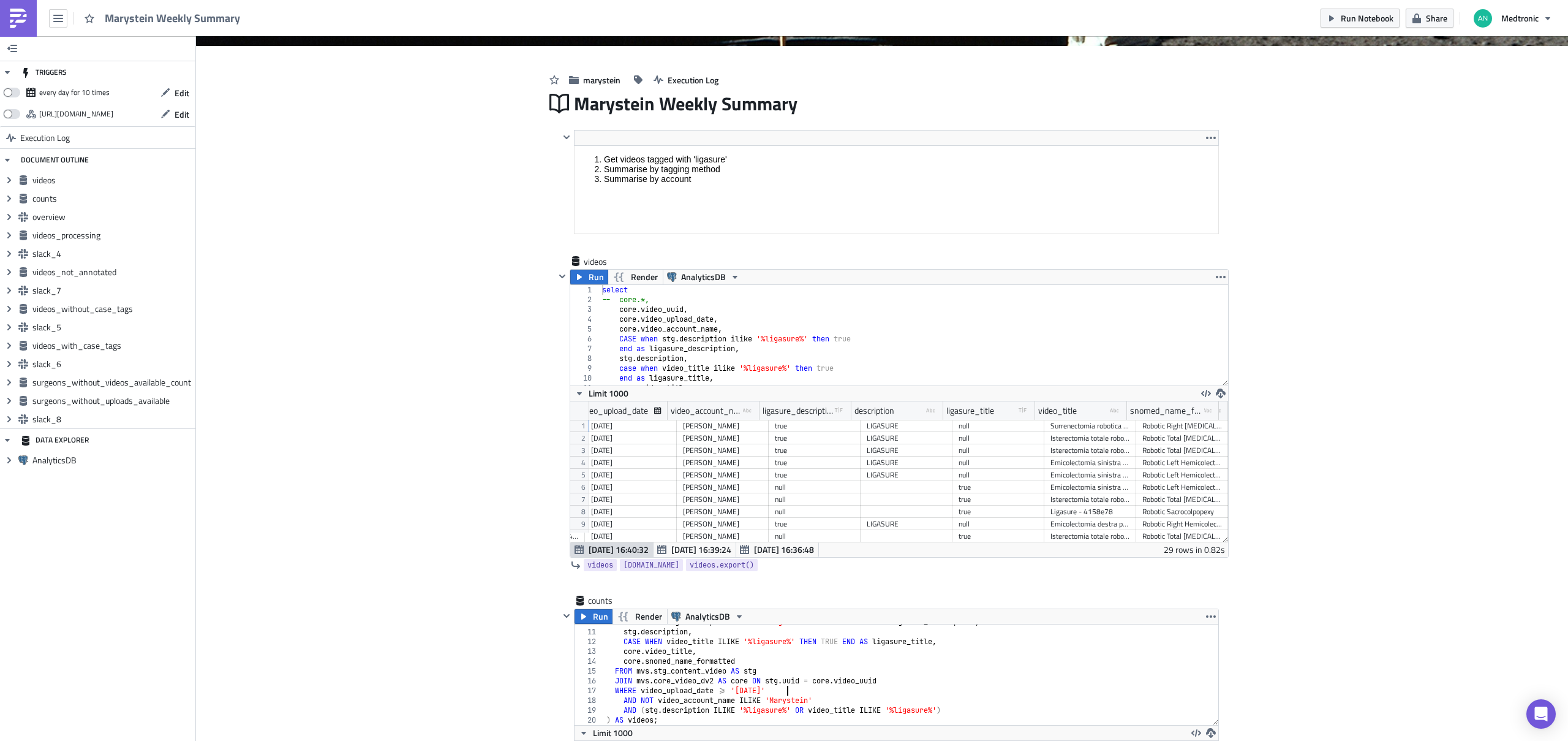
scroll to position [211, 0]
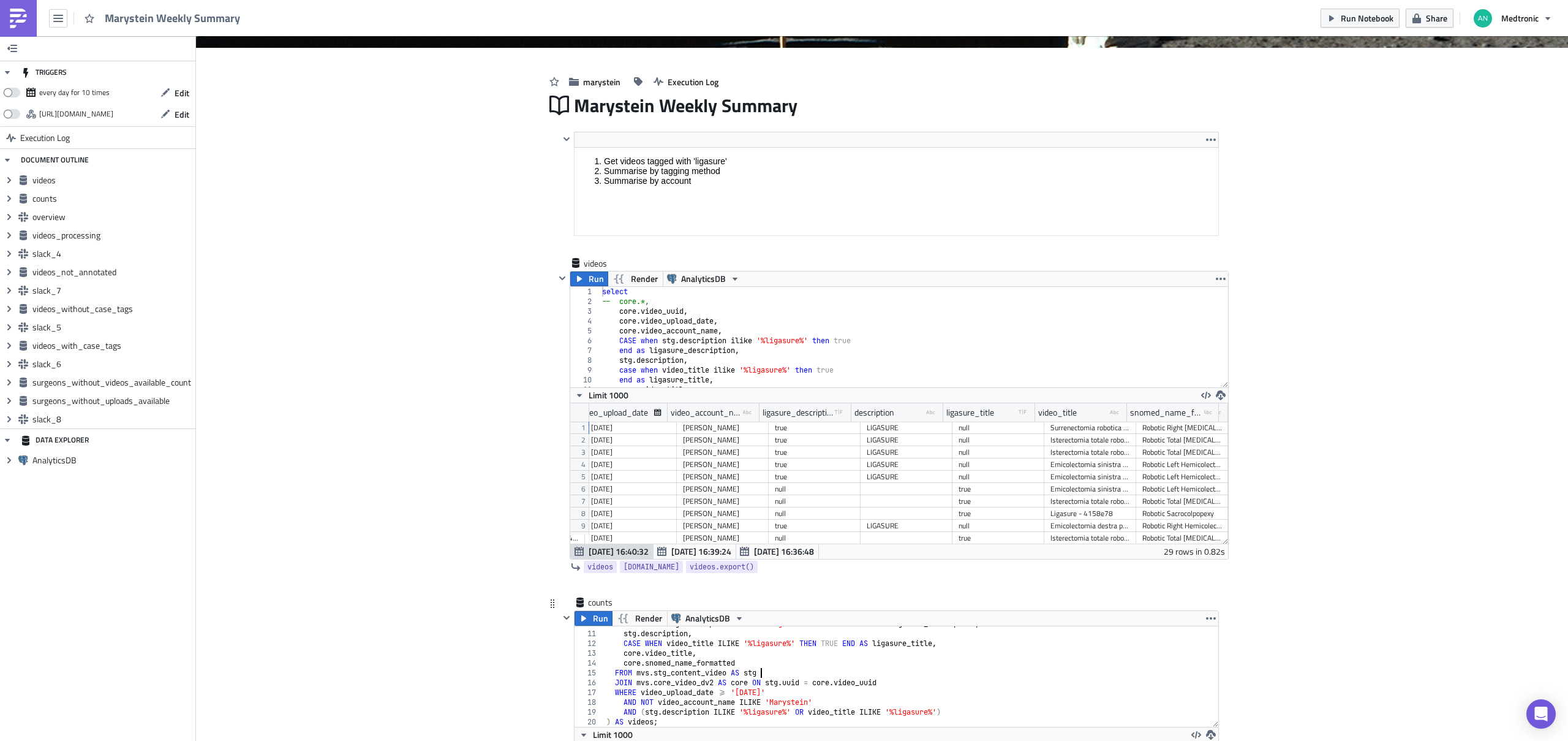
click at [839, 534] on div "CASE WHEN stg . description ILIKE '%ligasure%' THEN TRUE END AS ligasure_descri…" at bounding box center [906, 679] width 605 height 120
type textarea "FROM df ;"
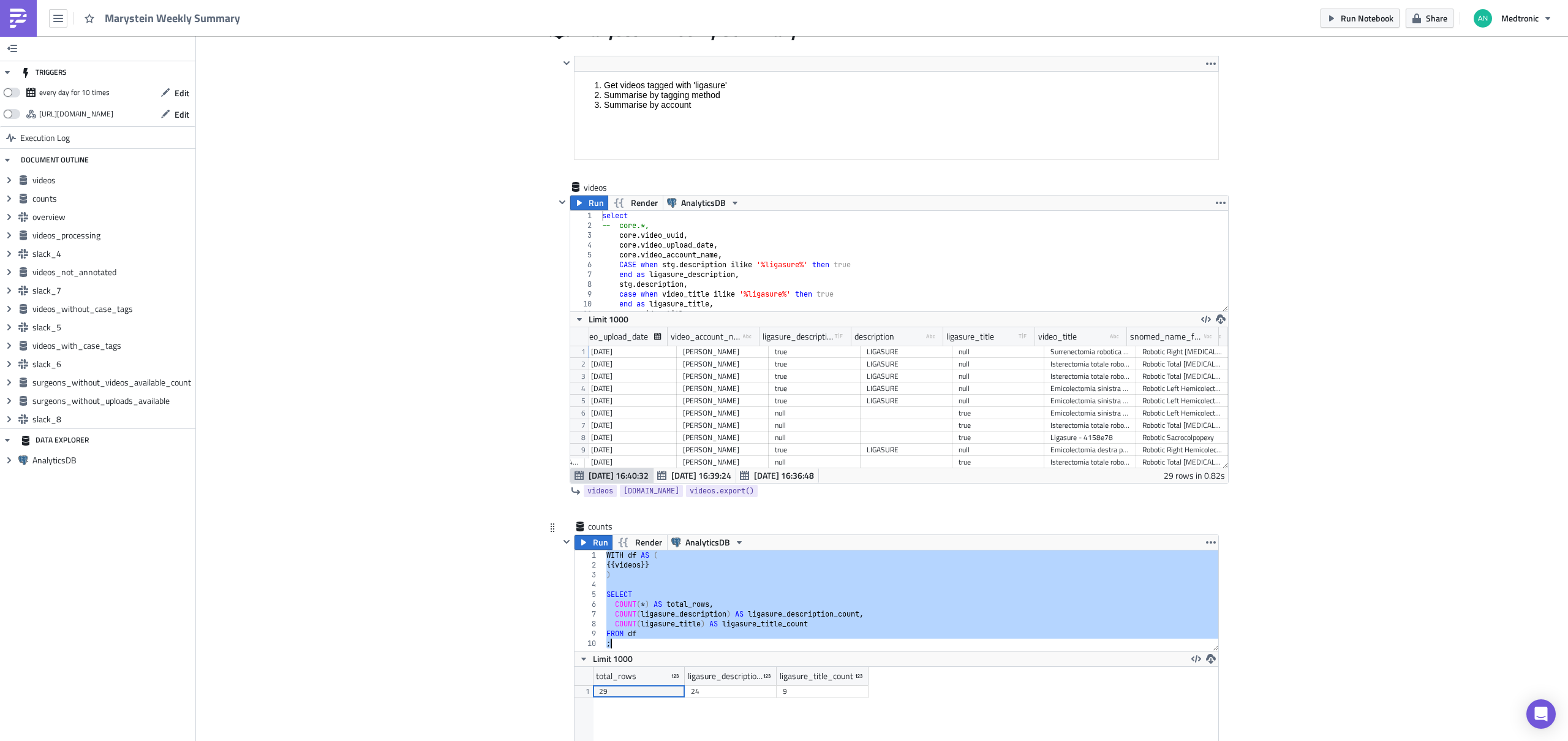
scroll to position [290, 0]
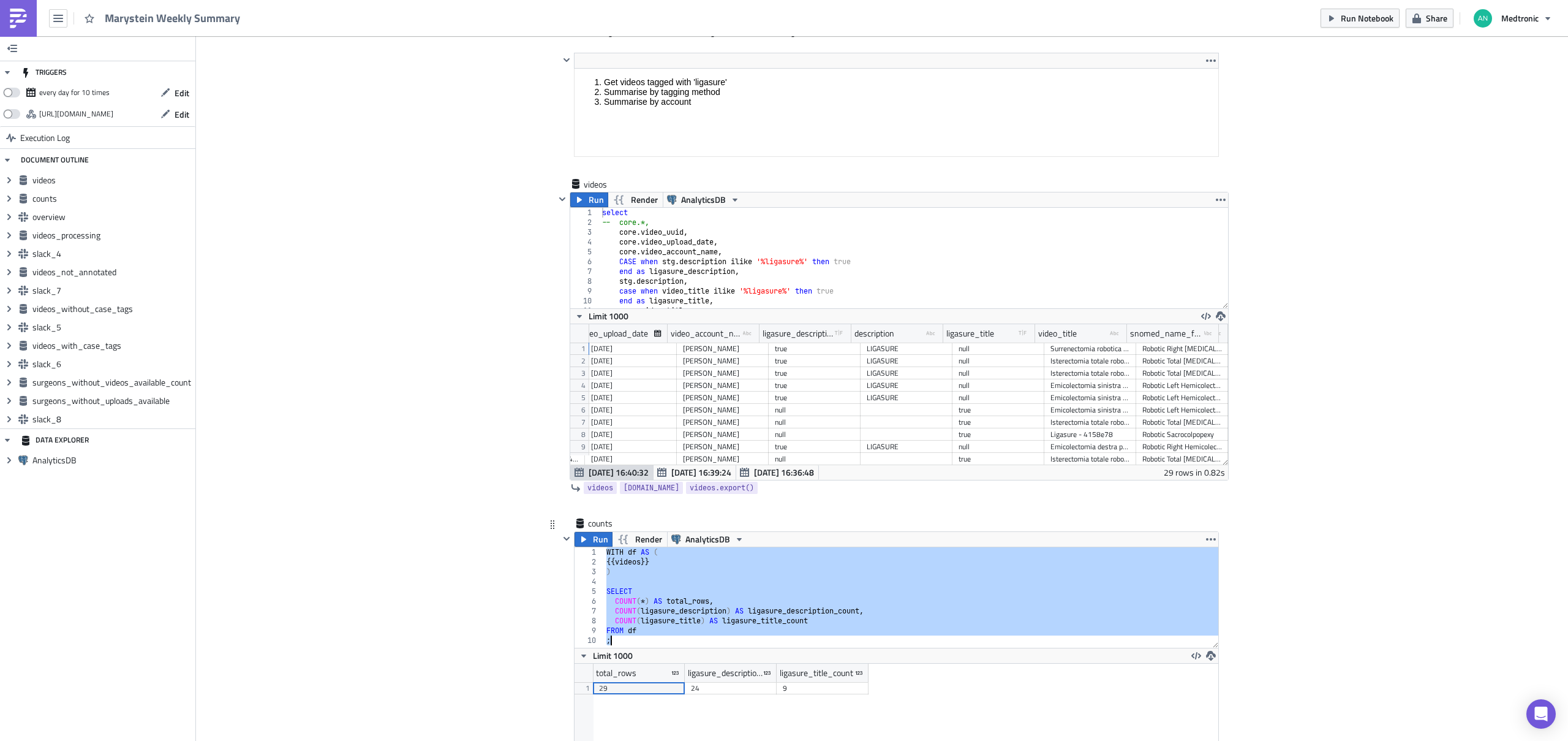
click at [696, 534] on div "WITH df AS ( {{ videos }} ) SELECT COUNT ( * ) AS total_rows , COUNT ( ligasure…" at bounding box center [912, 607] width 615 height 120
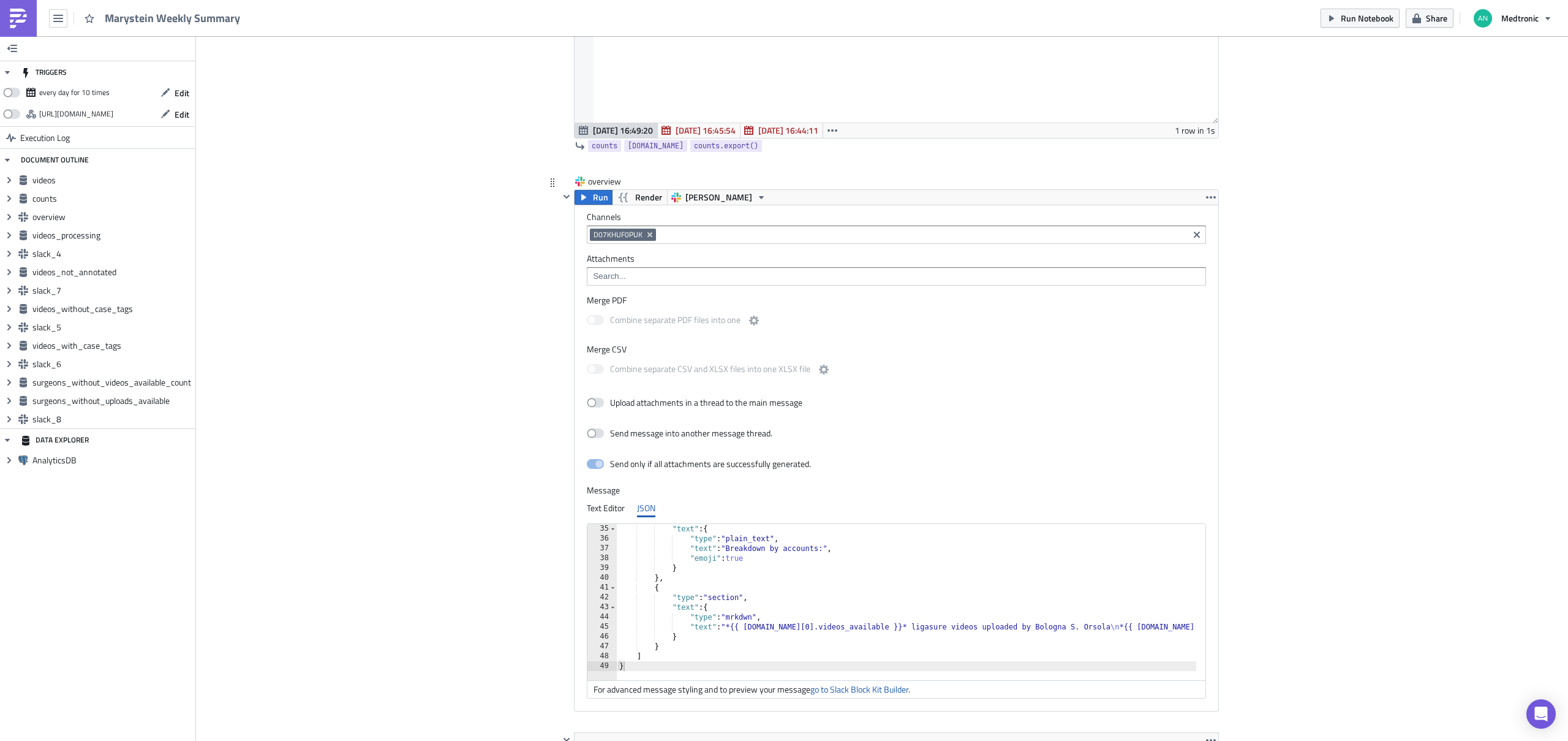
scroll to position [1079, 0]
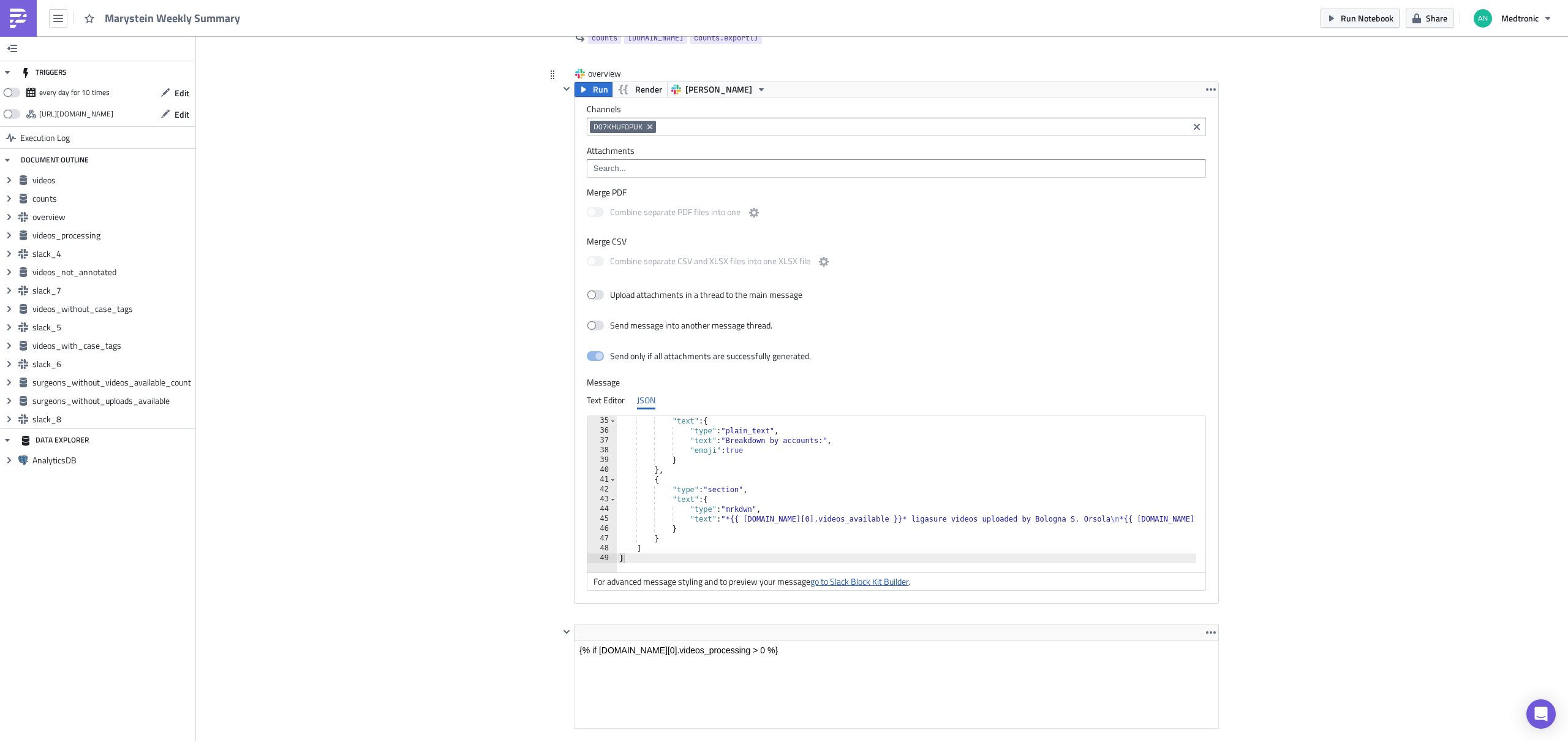
click at [859, 534] on link "go to Slack Block Kit Builder" at bounding box center [859, 581] width 98 height 13
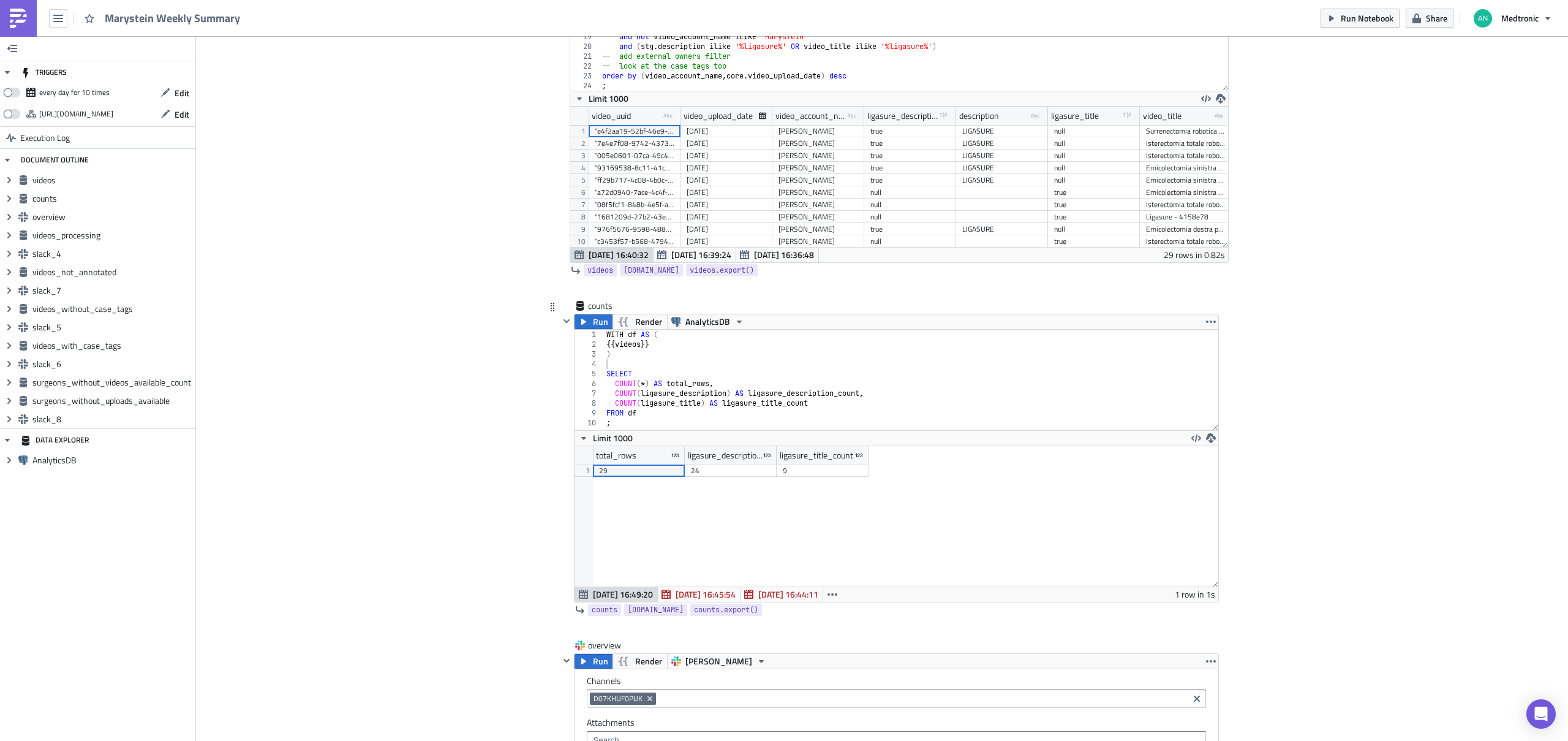
scroll to position [461, 0]
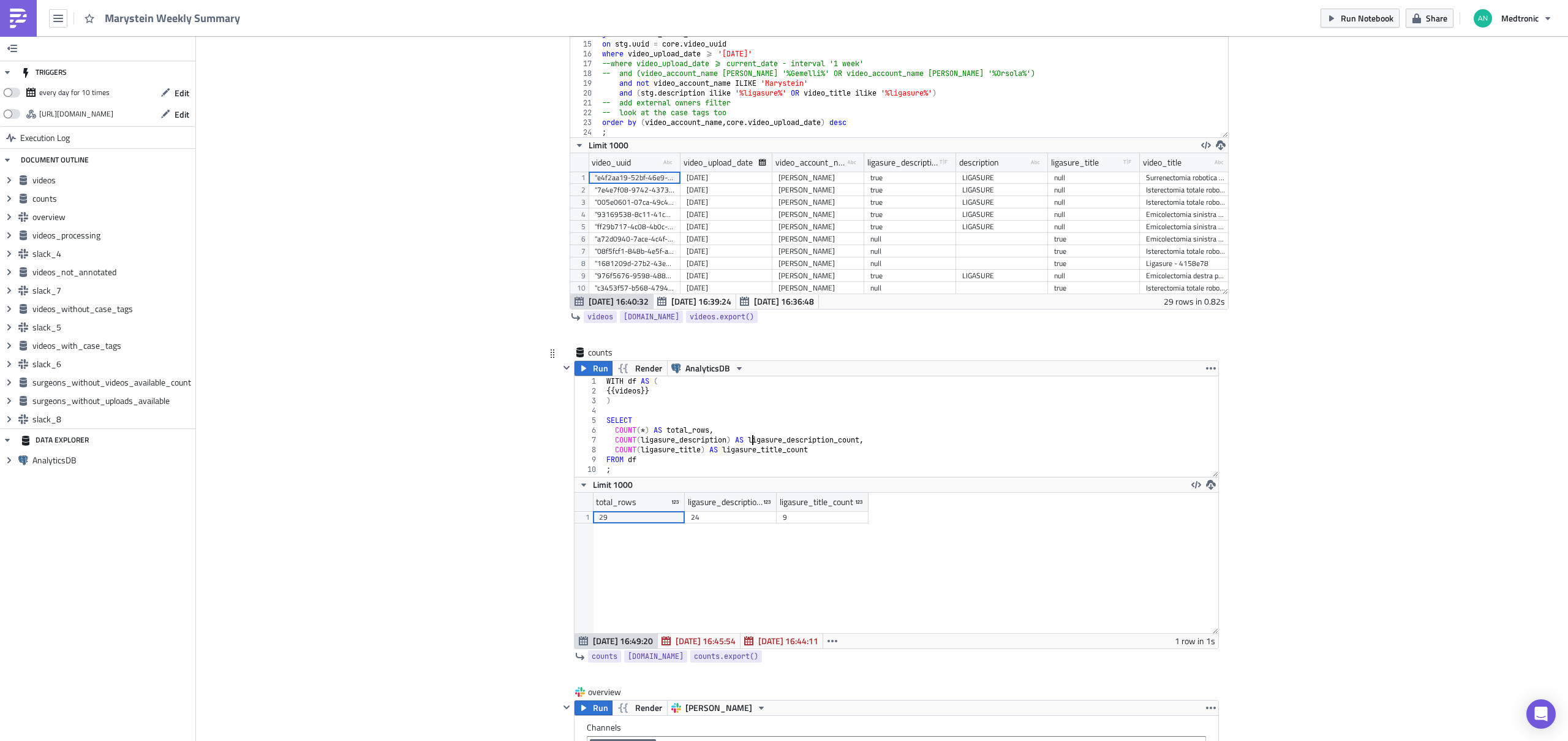
click at [748, 438] on div "WITH df AS ( {{ videos }} ) SELECT COUNT ( * ) AS total_rows , COUNT ( ligasure…" at bounding box center [912, 436] width 615 height 120
click at [588, 366] on button "Run" at bounding box center [593, 368] width 38 height 15
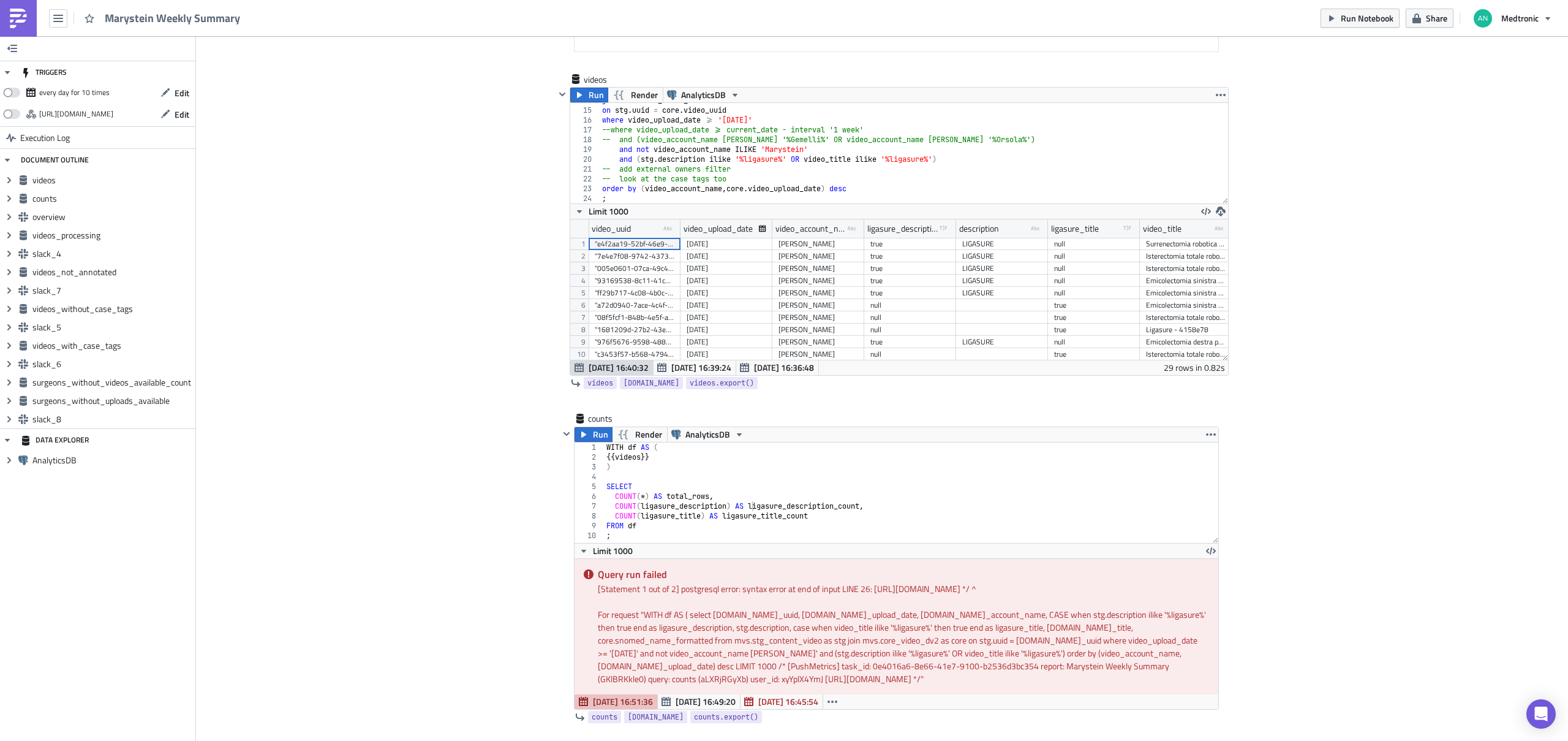
scroll to position [405, 0]
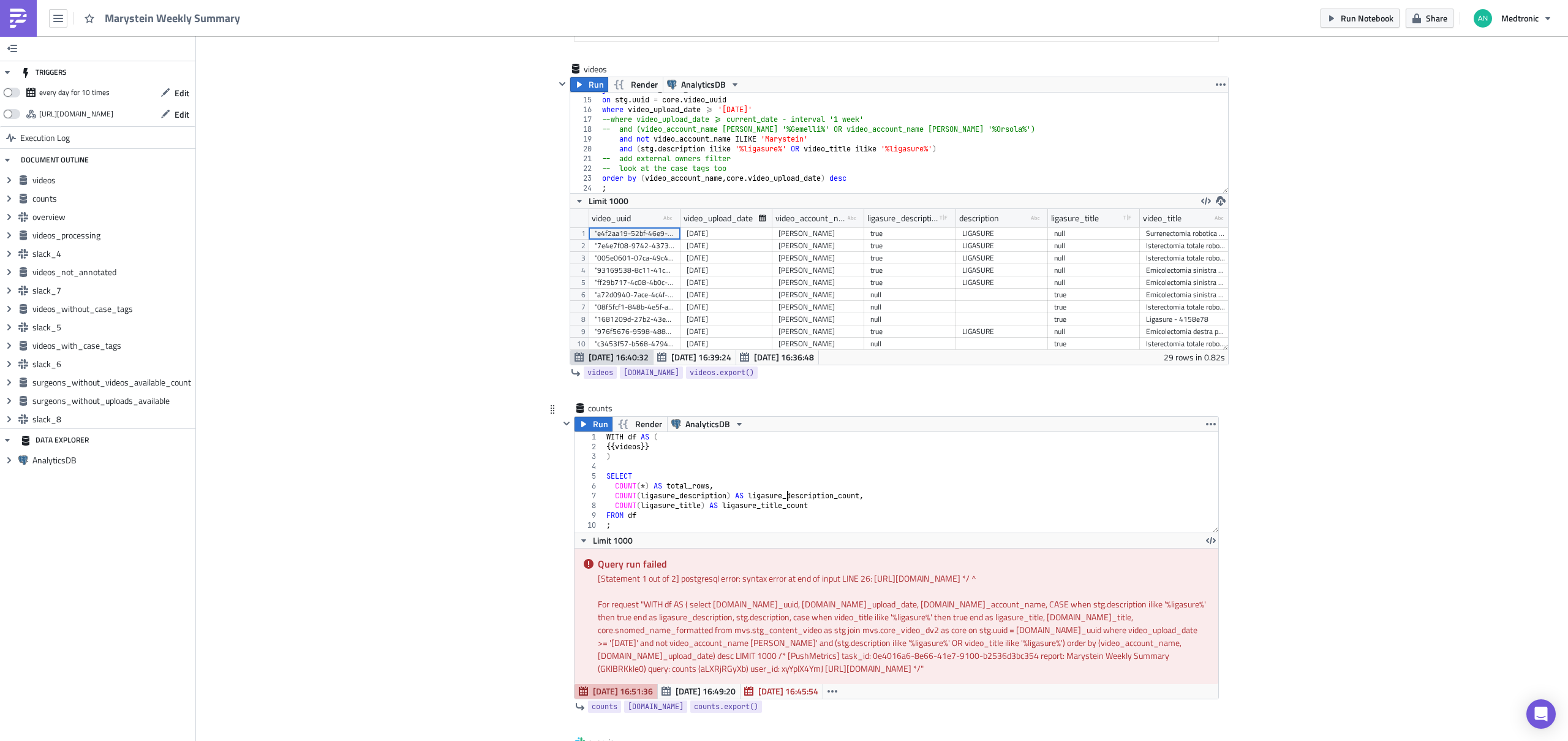
click at [780, 497] on div "WITH df AS ( {{ videos }} ) SELECT COUNT ( * ) AS total_rows , COUNT ( ligasure…" at bounding box center [912, 492] width 615 height 120
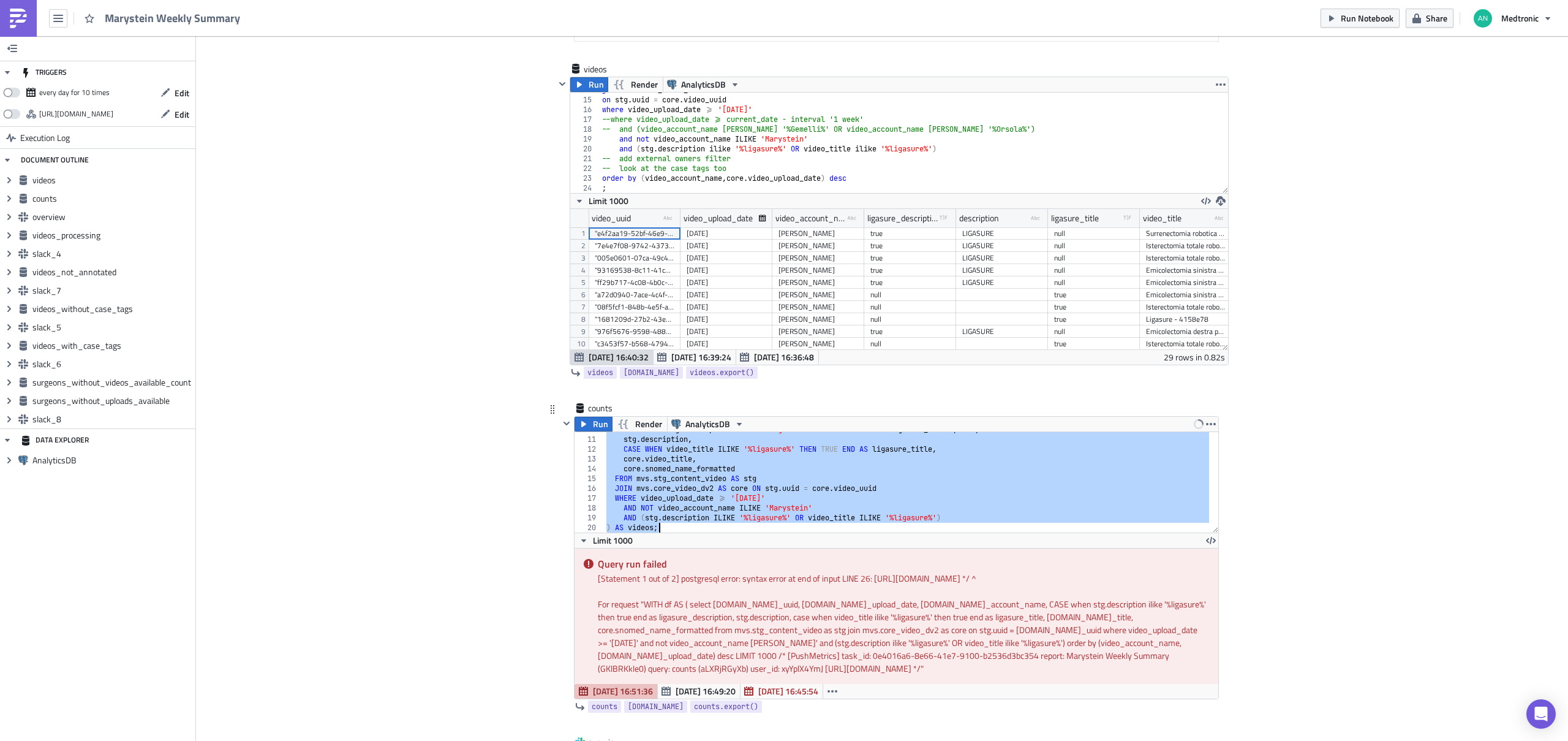
click at [811, 467] on div "CASE WHEN stg . description ILIKE '%ligasure%' THEN TRUE END AS ligasure_descri…" at bounding box center [906, 484] width 605 height 120
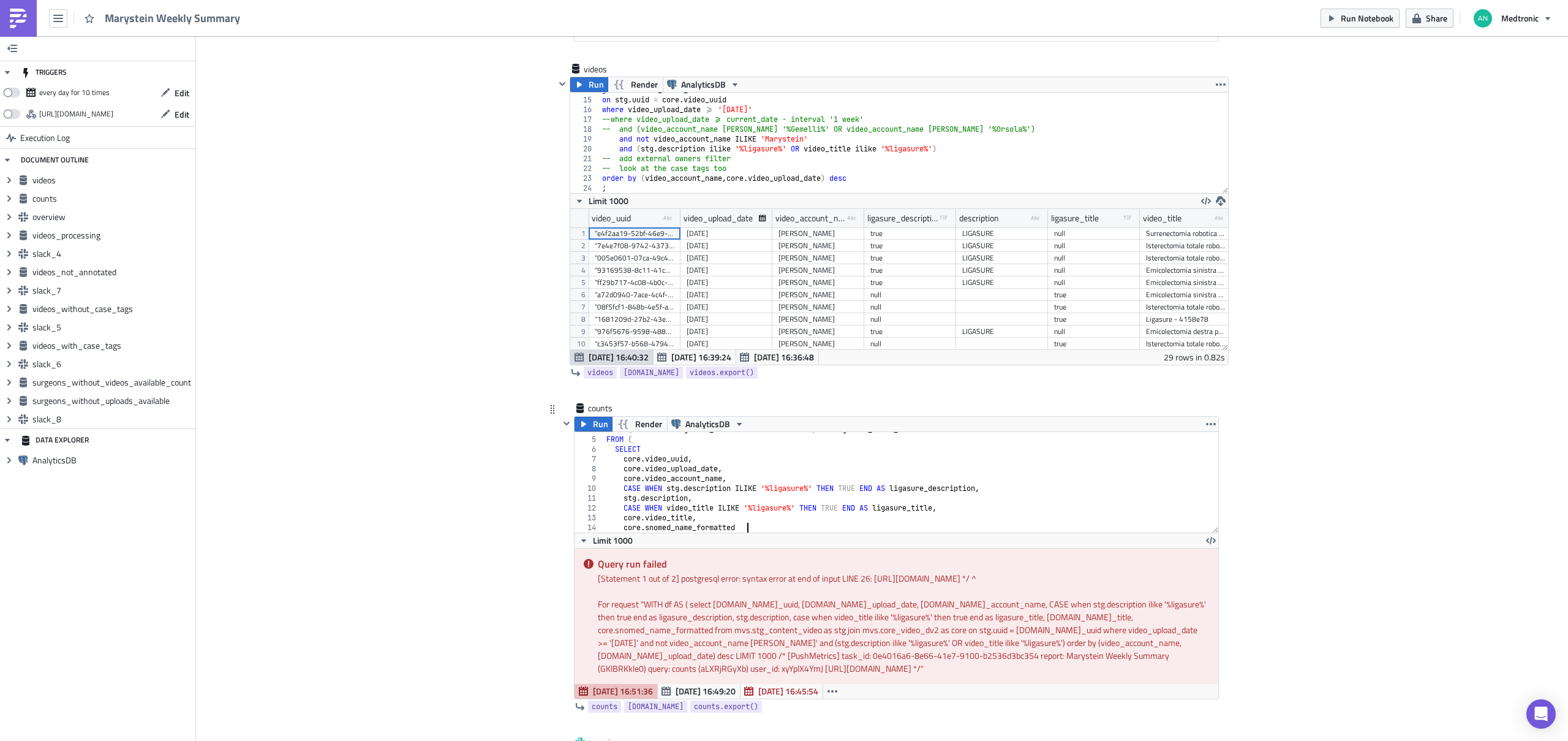
scroll to position [0, 0]
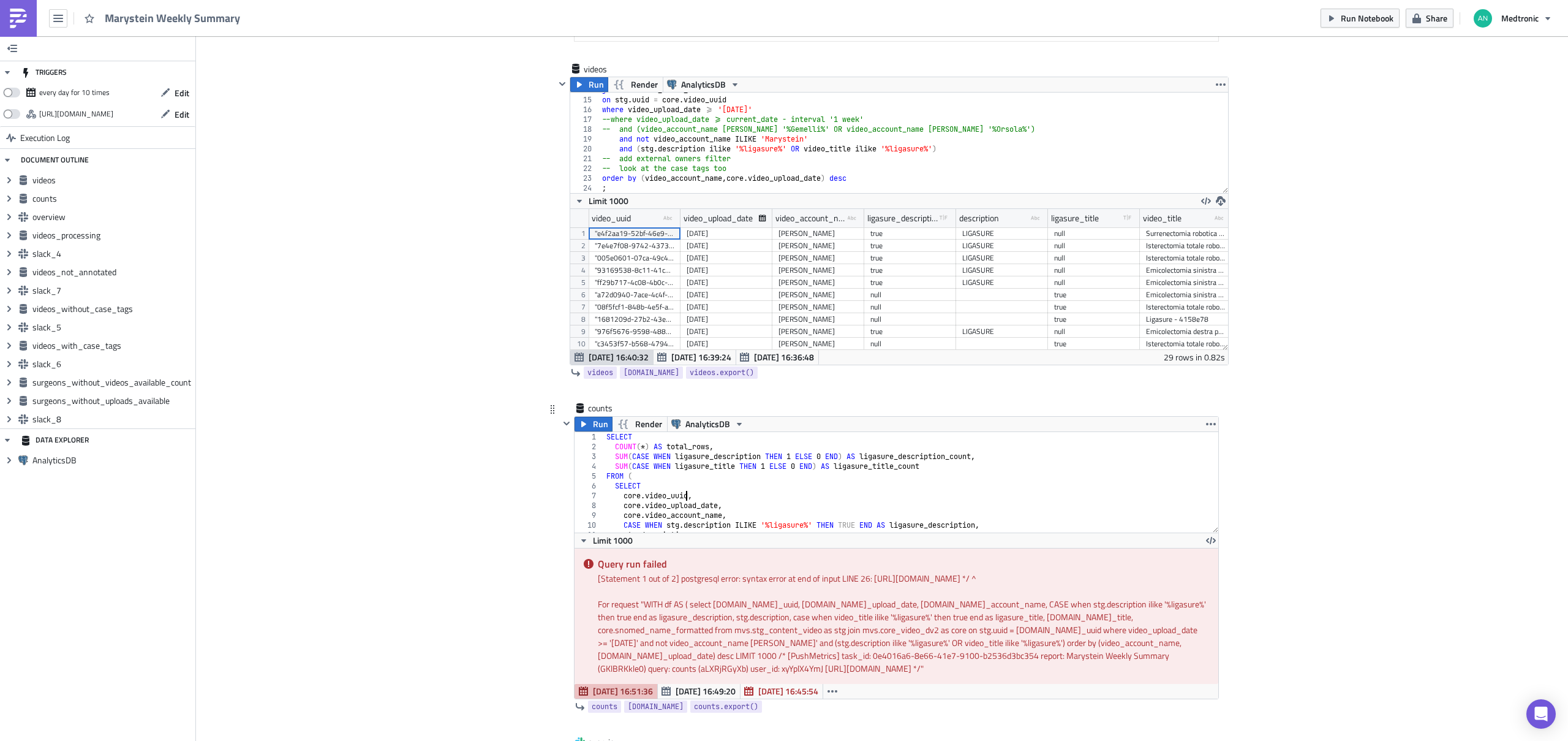
click at [681, 498] on div "SELECT COUNT ( * ) AS total_rows , SUM ( CASE WHEN ligasure_description THEN 1 …" at bounding box center [906, 492] width 605 height 120
click at [593, 421] on span "Run" at bounding box center [600, 424] width 15 height 15
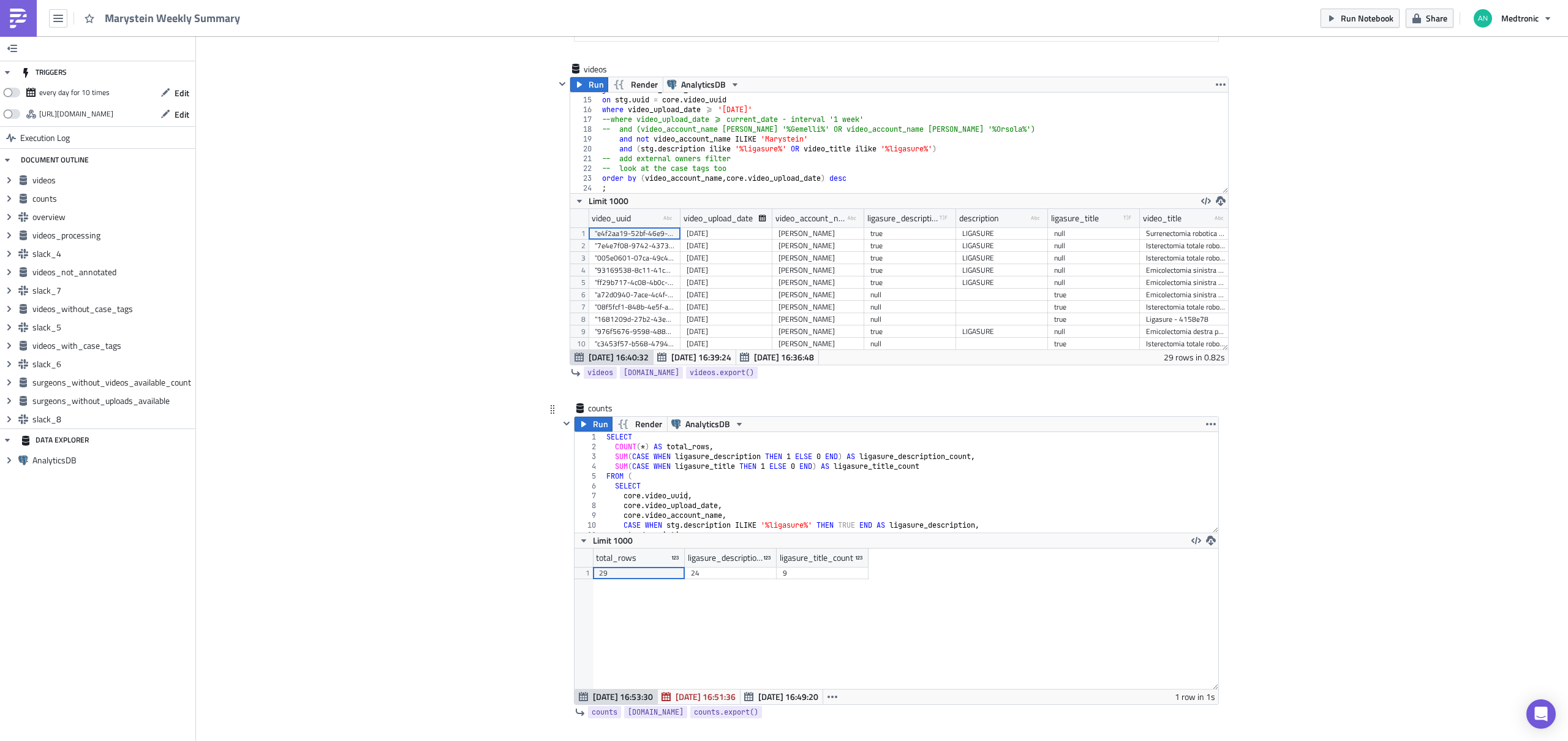
scroll to position [403, 0]
click at [729, 467] on div "SELECT COUNT ( * ) AS total_rows , SUM ( CASE WHEN ligasure_description THEN 1 …" at bounding box center [906, 495] width 605 height 120
type textarea "FROM df ;"
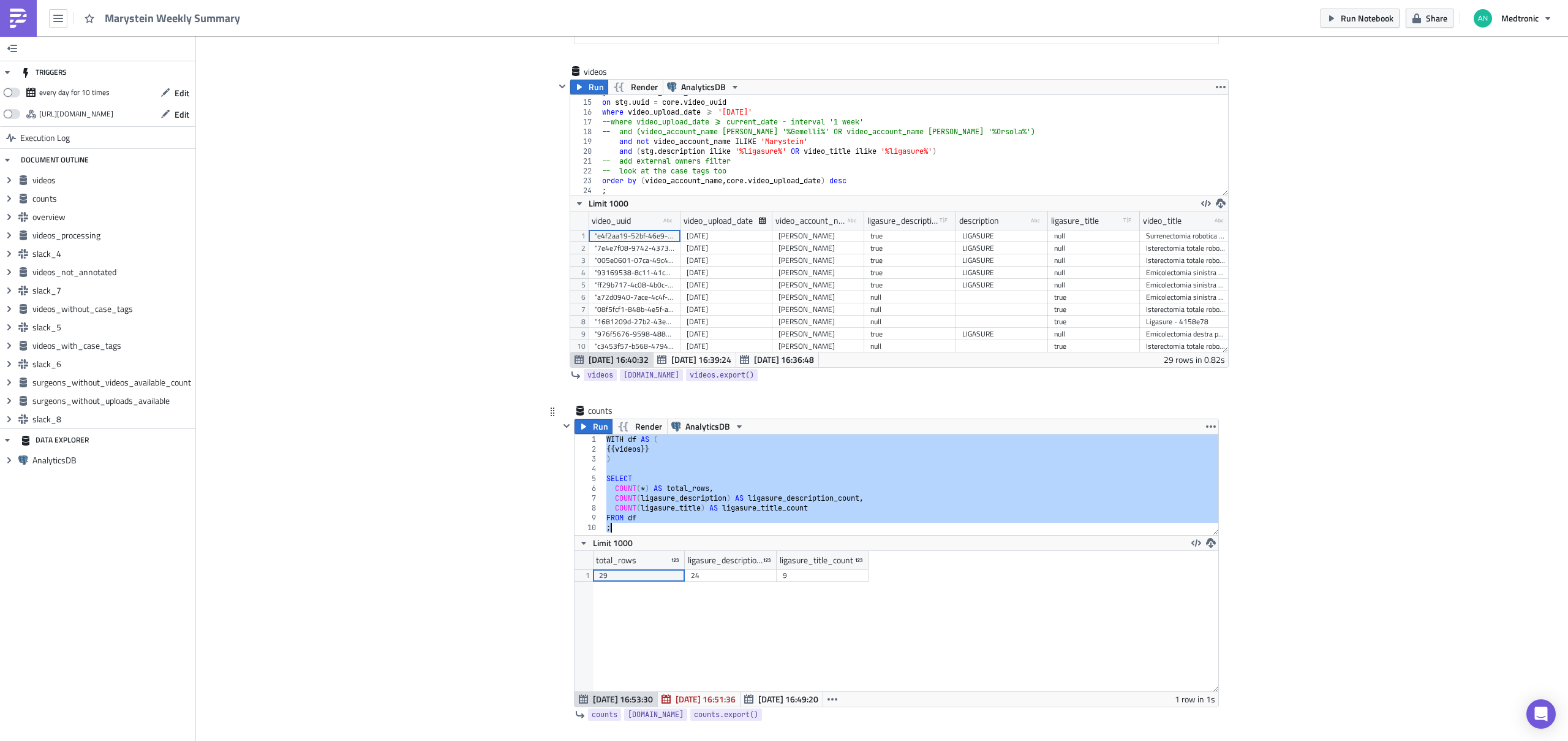
click at [729, 467] on div "WITH df AS ( {{ videos }} ) SELECT COUNT ( * ) AS total_rows , COUNT ( ligasure…" at bounding box center [912, 495] width 615 height 120
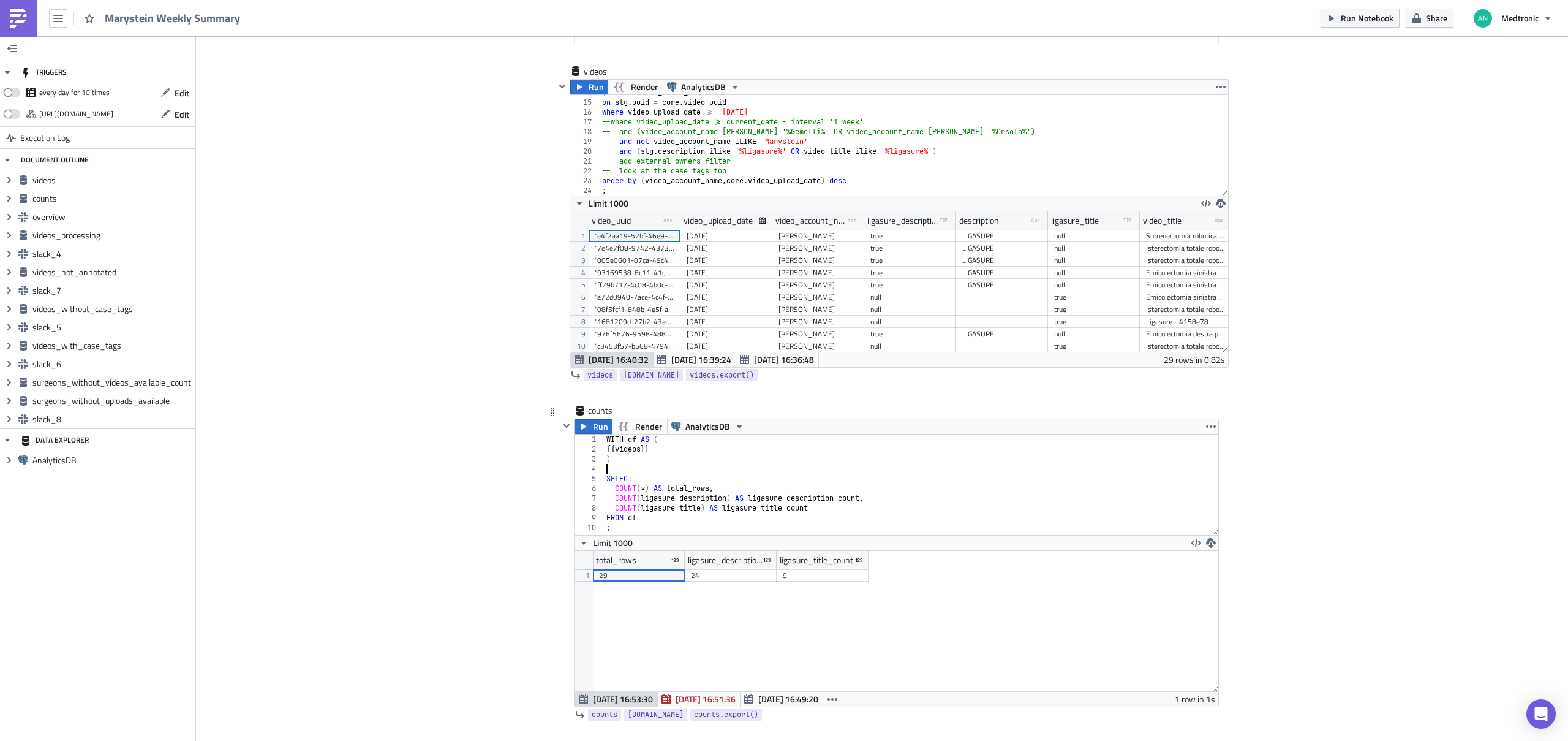
click at [619, 523] on div "WITH df AS ( {{ videos }} ) SELECT COUNT ( * ) AS total_rows , COUNT ( ligasure…" at bounding box center [912, 495] width 615 height 120
type textarea ";"
type textarea "FROM df"
type textarea ";"
click at [696, 188] on div "join mvs . core_video_dv2 as core on stg . uuid = core . video_uuid where video…" at bounding box center [909, 147] width 619 height 120
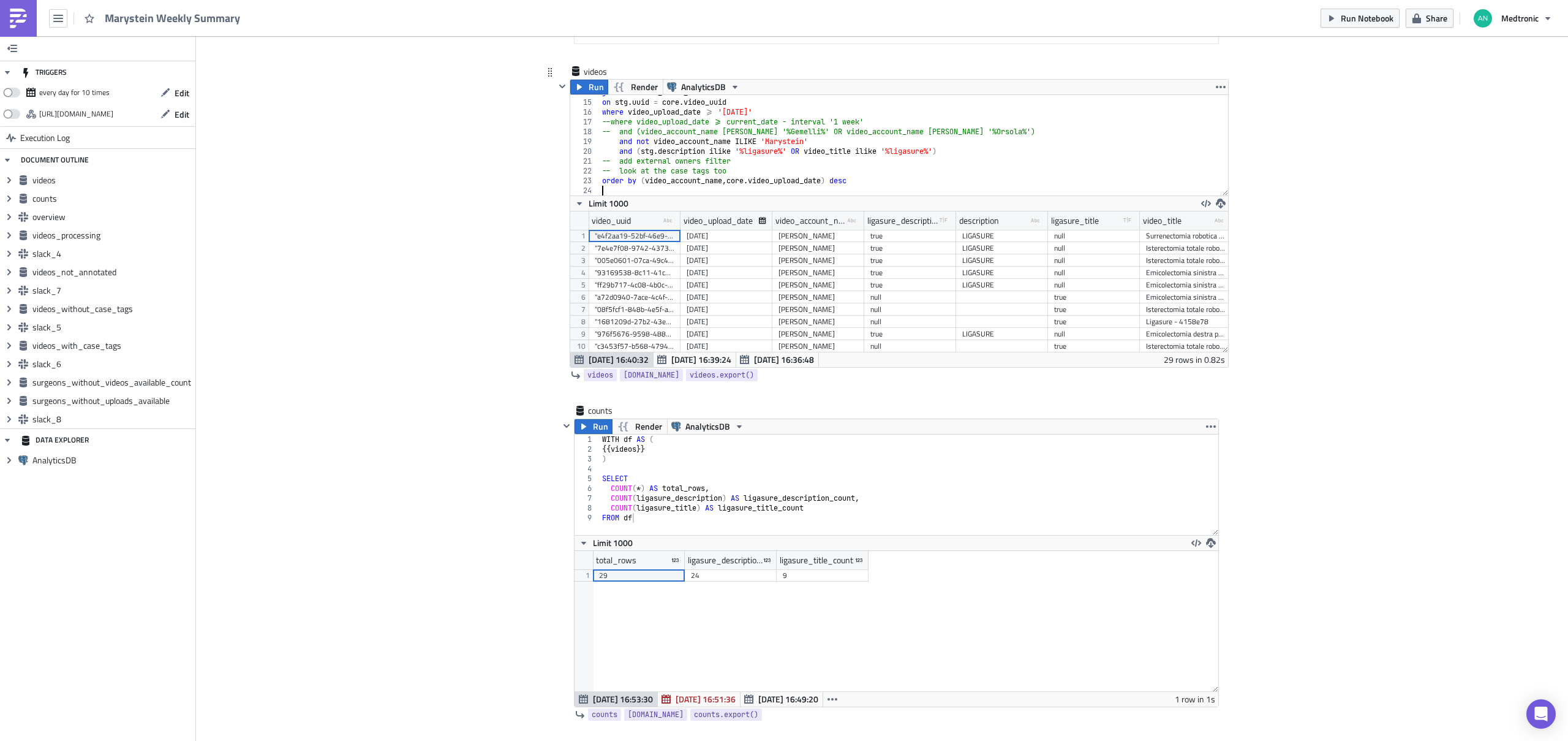
type textarea "order by (video_account_name, core.video_upload_date) desc"
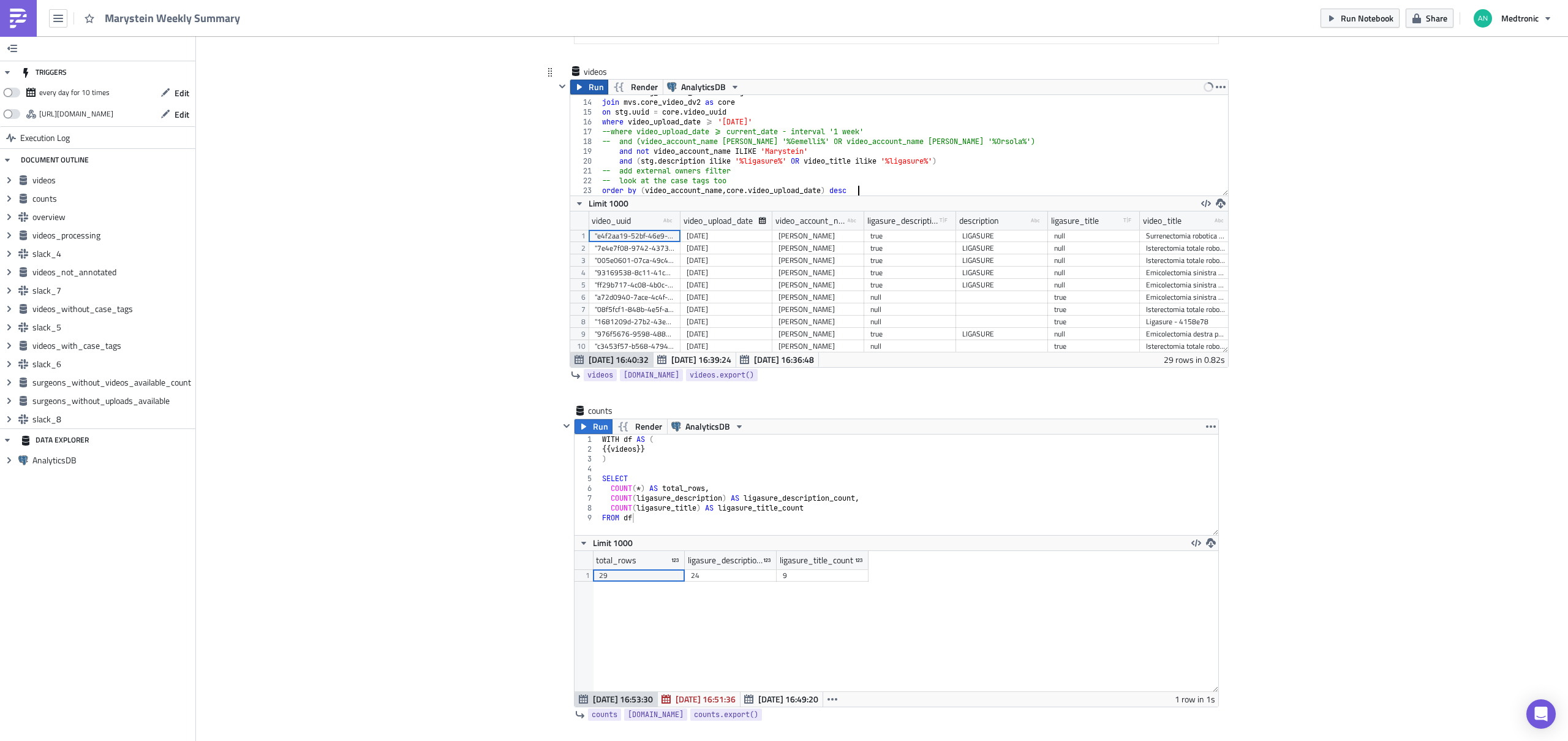
click at [590, 91] on span "Run" at bounding box center [596, 87] width 15 height 15
click at [727, 478] on div "WITH df AS ( {{ videos }} ) SELECT COUNT ( * ) AS total_rows , COUNT ( ligasure…" at bounding box center [909, 495] width 619 height 120
click at [582, 428] on icon "button" at bounding box center [583, 426] width 10 height 10
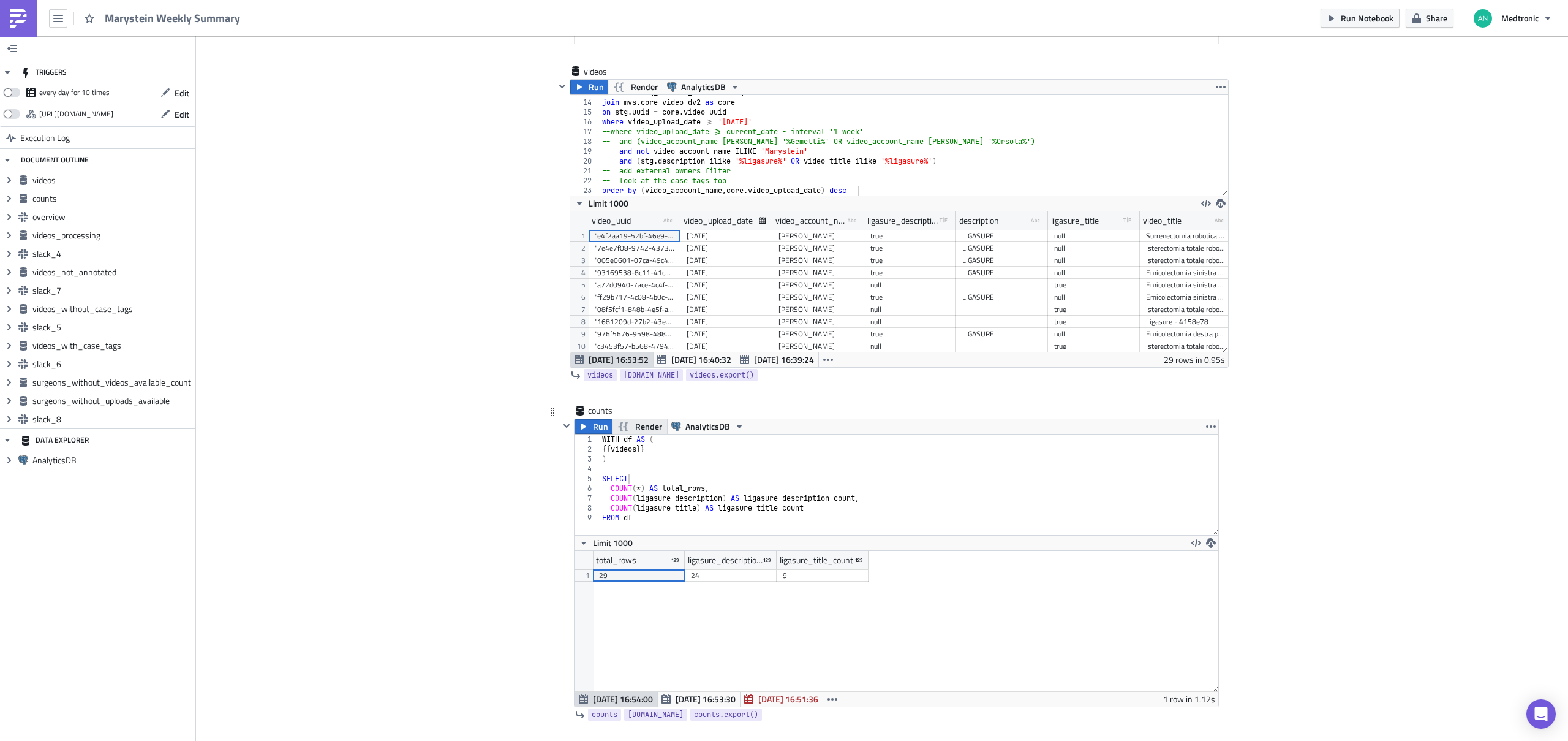
click at [641, 428] on span "Render" at bounding box center [648, 426] width 27 height 15
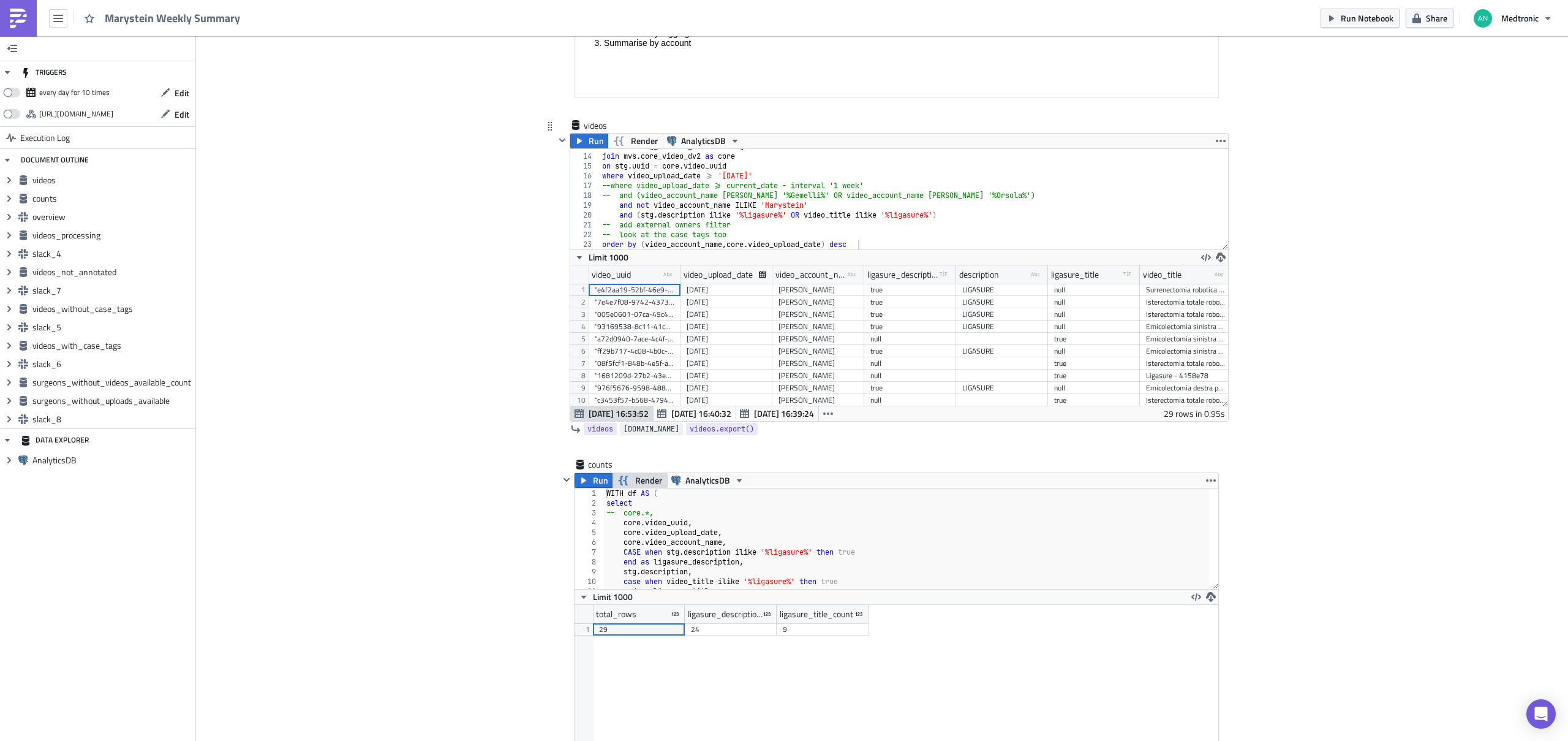
scroll to position [345, 0]
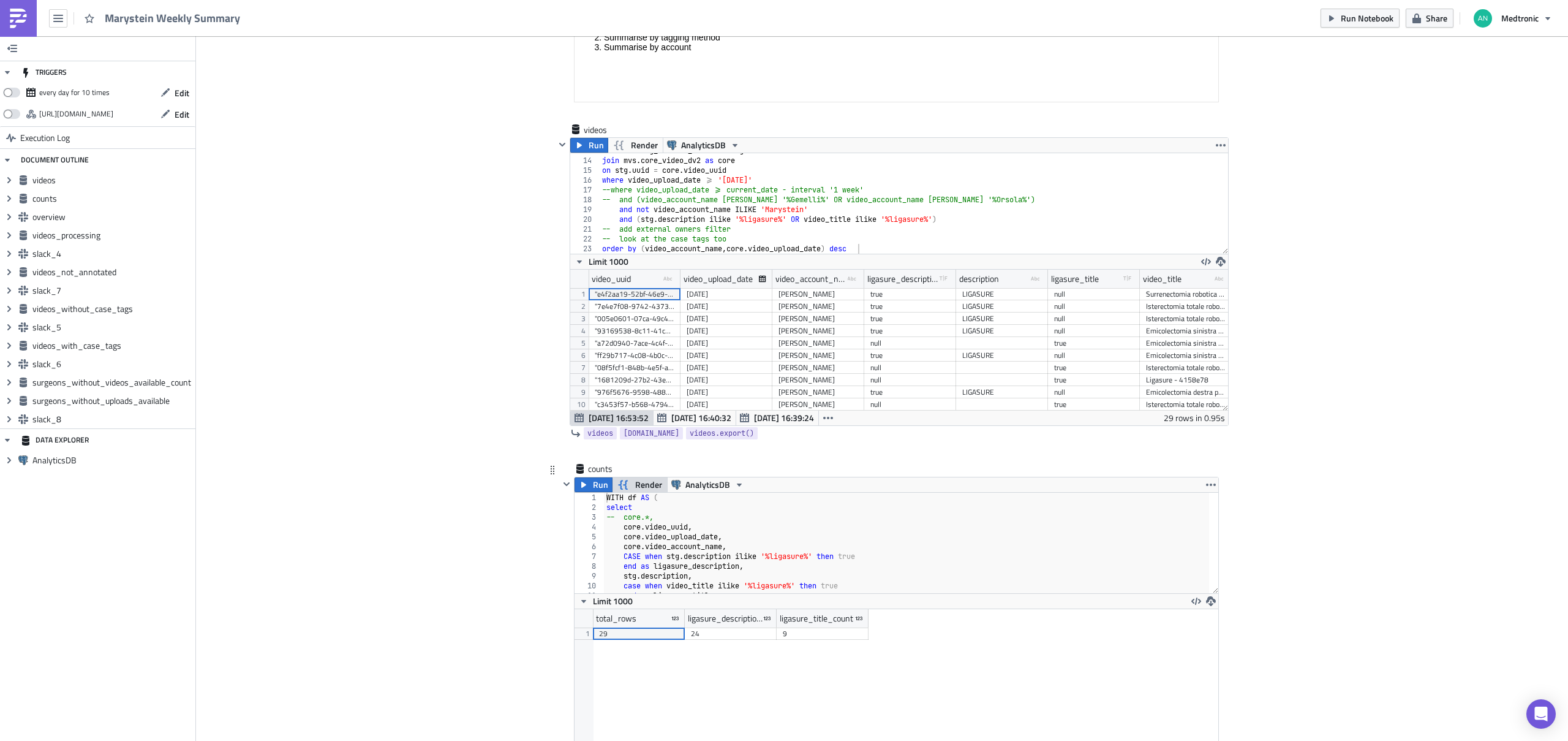
click at [635, 480] on span "Render" at bounding box center [648, 484] width 27 height 15
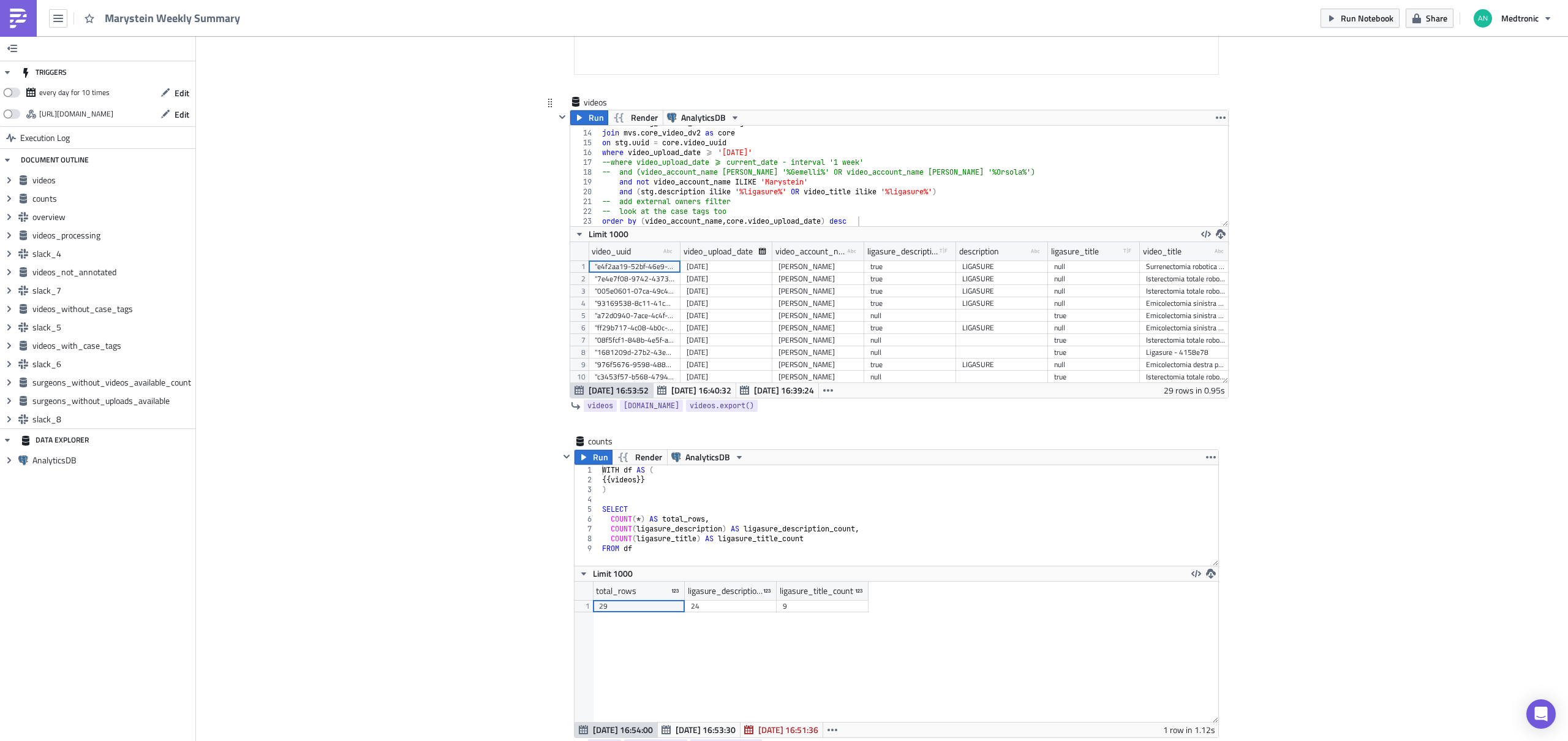
scroll to position [375, 0]
click at [620, 477] on div "WITH df AS ( {{ videos }} ) SELECT COUNT ( * ) AS total_rows , COUNT ( ligasure…" at bounding box center [909, 522] width 619 height 120
click at [628, 465] on div "WITH df AS ( {{ videos }} ) SELECT COUNT ( * ) AS total_rows , COUNT ( ligasure…" at bounding box center [909, 522] width 619 height 120
paste textarea "videos"
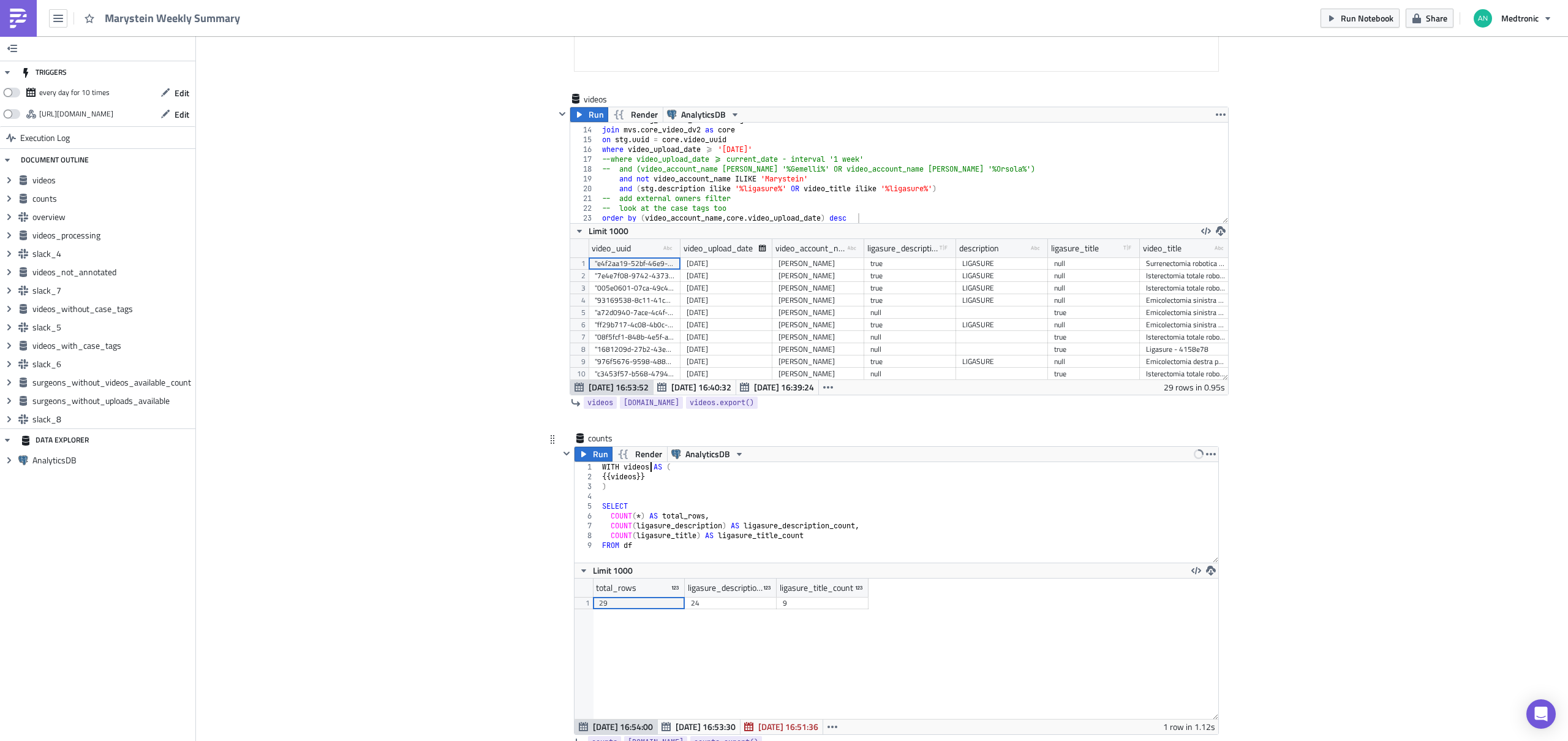
click at [637, 534] on div "WITH videos AS ( {{ videos }} ) SELECT COUNT ( * ) AS total_rows , COUNT ( liga…" at bounding box center [909, 522] width 619 height 120
paste textarea "videos"
click at [593, 448] on span "Run" at bounding box center [600, 454] width 15 height 15
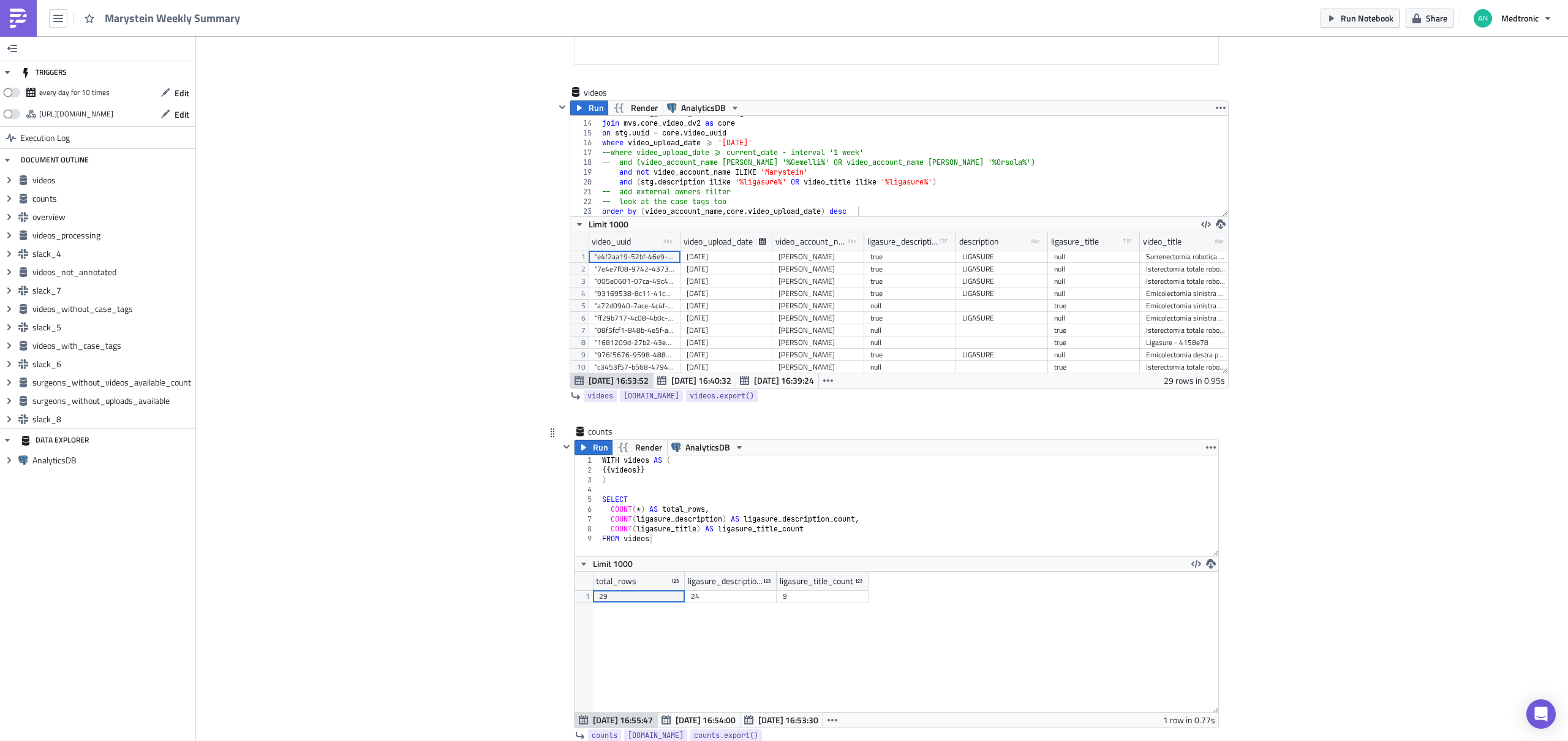
scroll to position [384, 0]
type textarea "SELECT"
click at [725, 500] on div "WITH videos AS ( {{ videos }} ) SELECT COUNT ( * ) AS total_rows , COUNT ( liga…" at bounding box center [909, 513] width 619 height 120
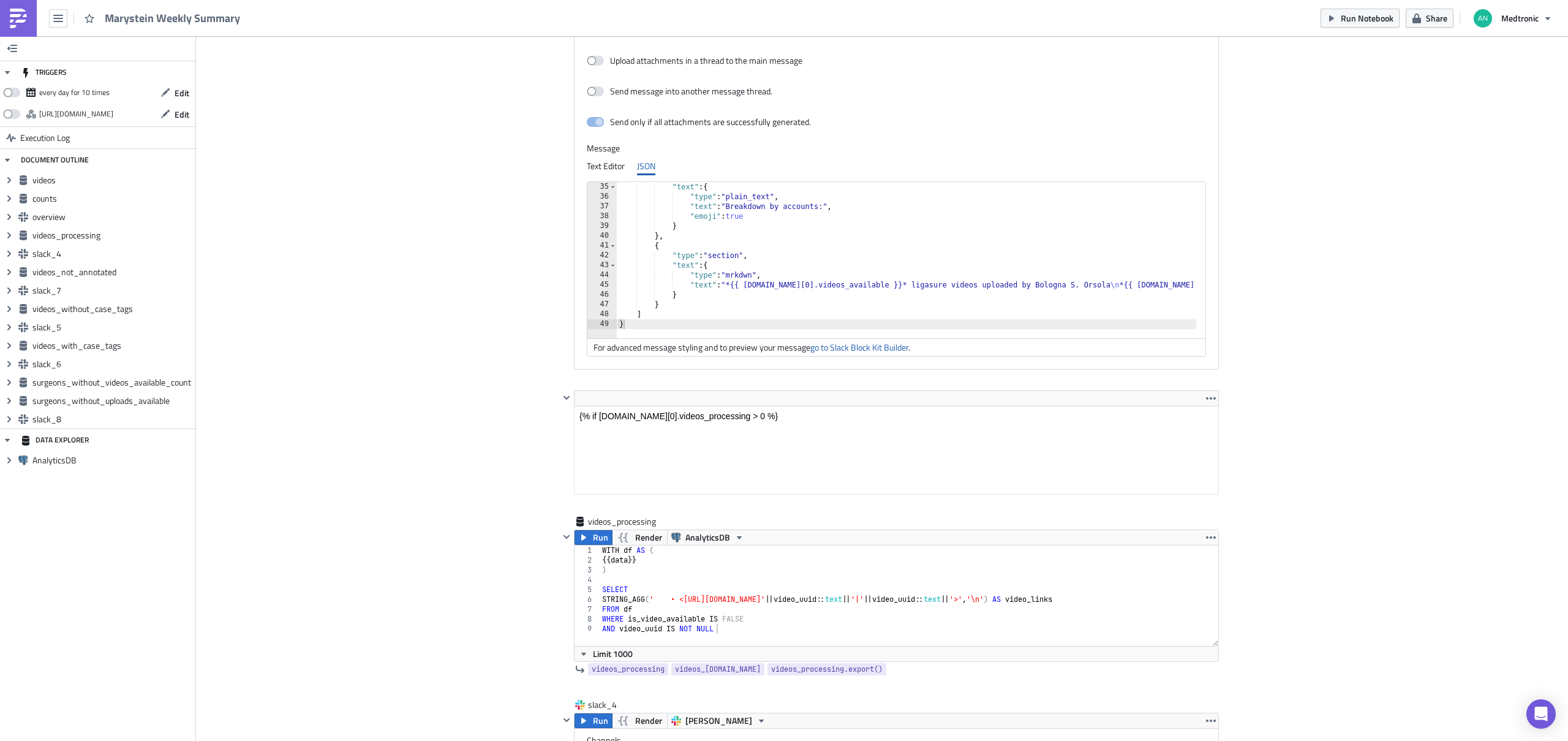
scroll to position [1386, 0]
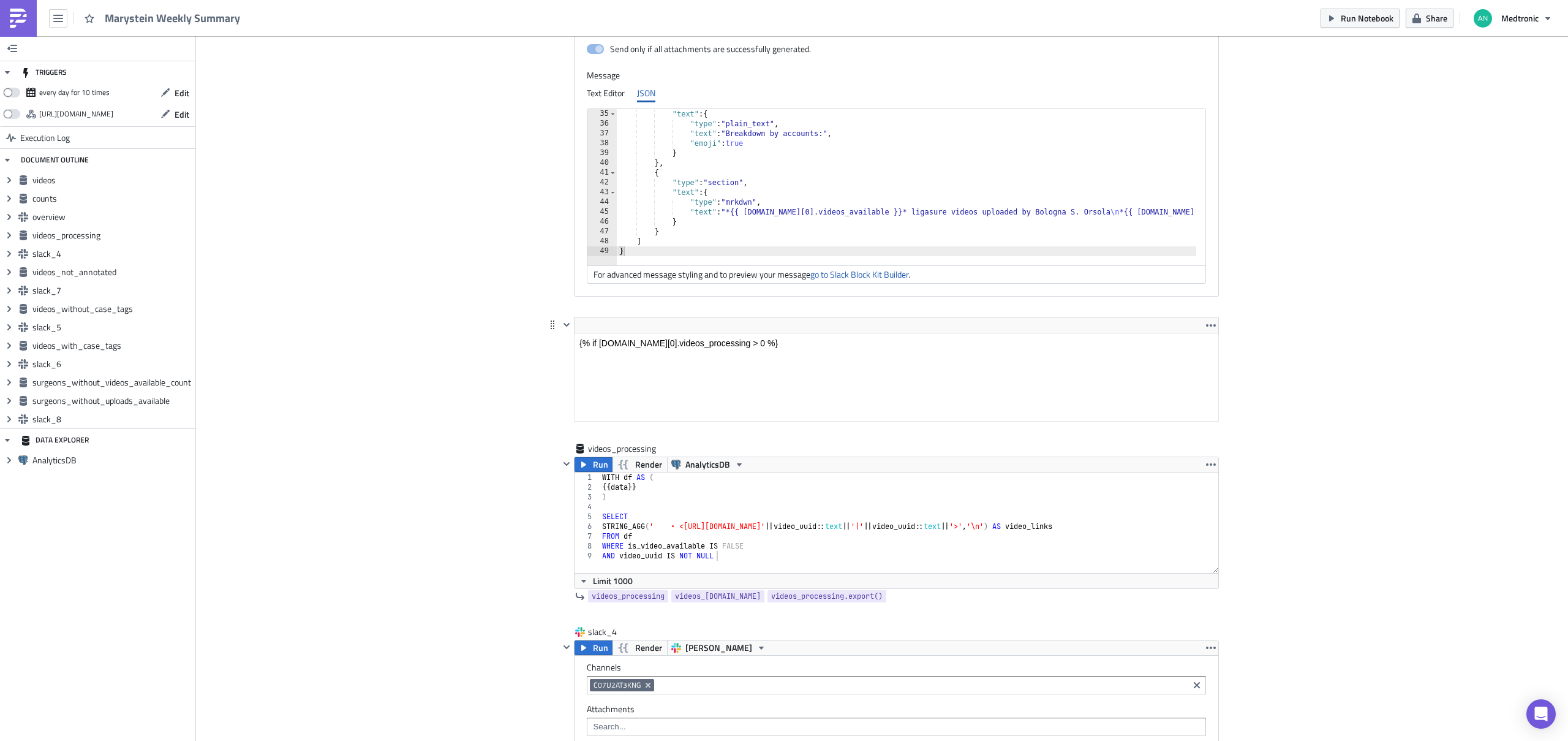
click at [836, 333] on html "{% if counts.data[0].videos_processing > 0 %}" at bounding box center [896, 342] width 644 height 20
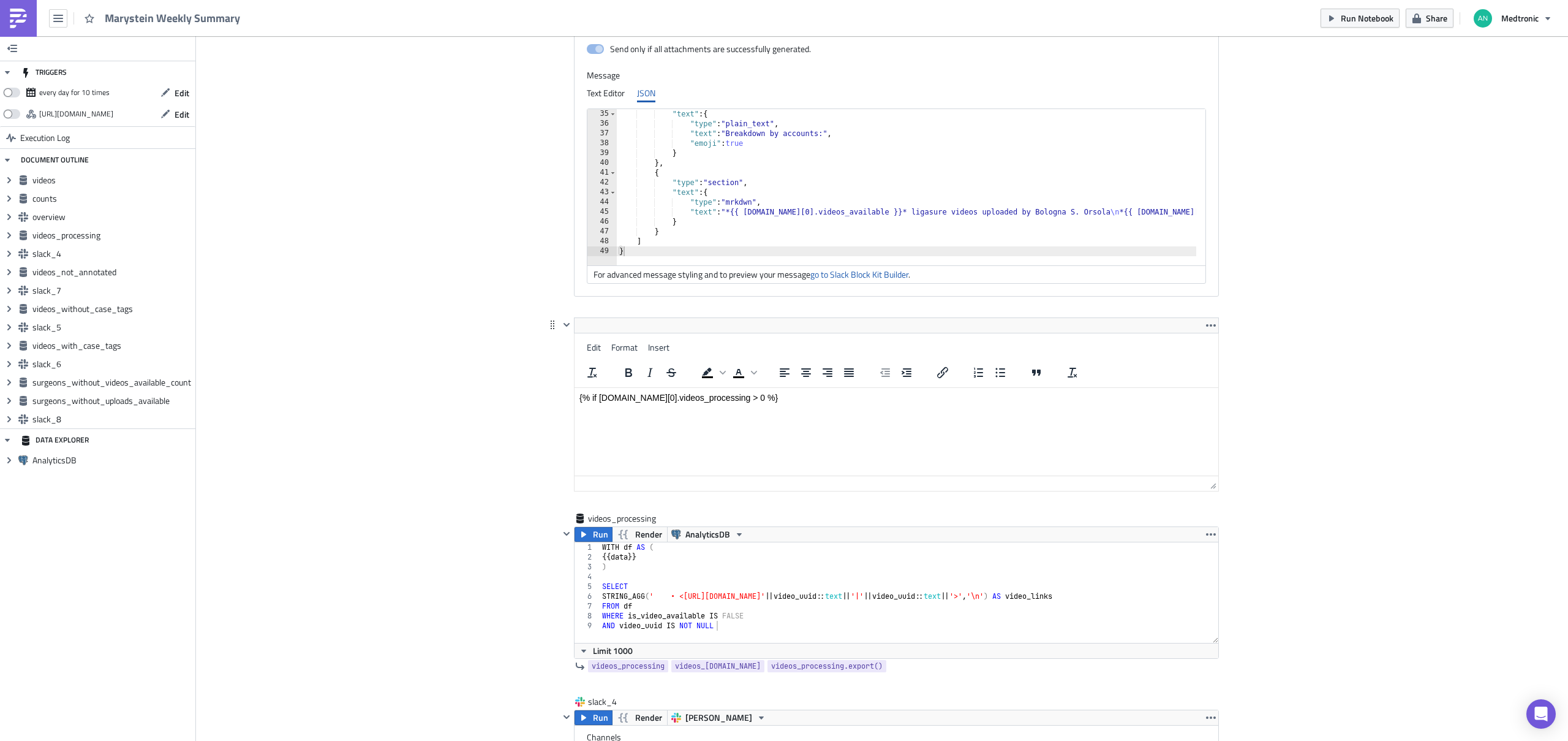
paste body "Rich Text Area. Press ALT-0 for help."
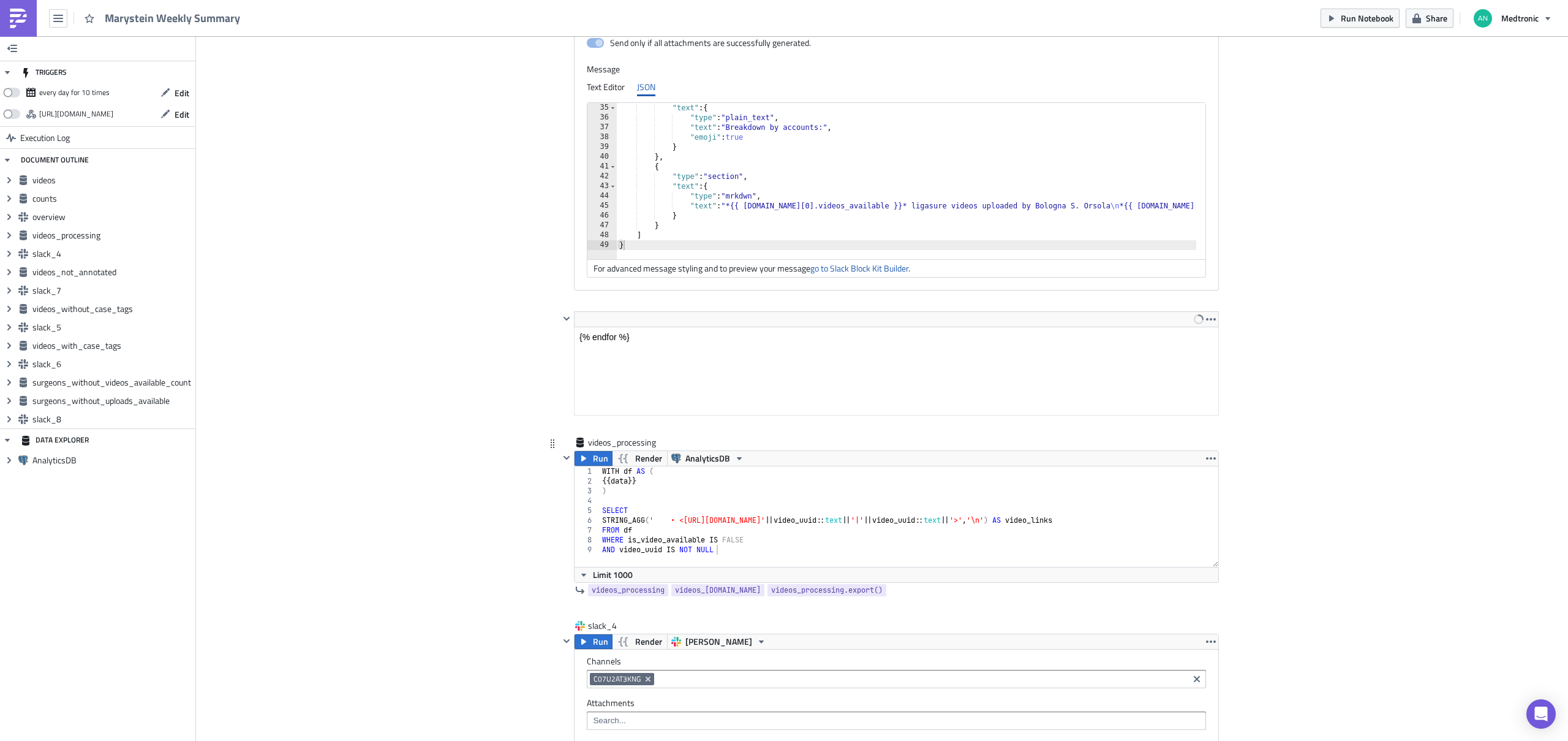
scroll to position [1409, 0]
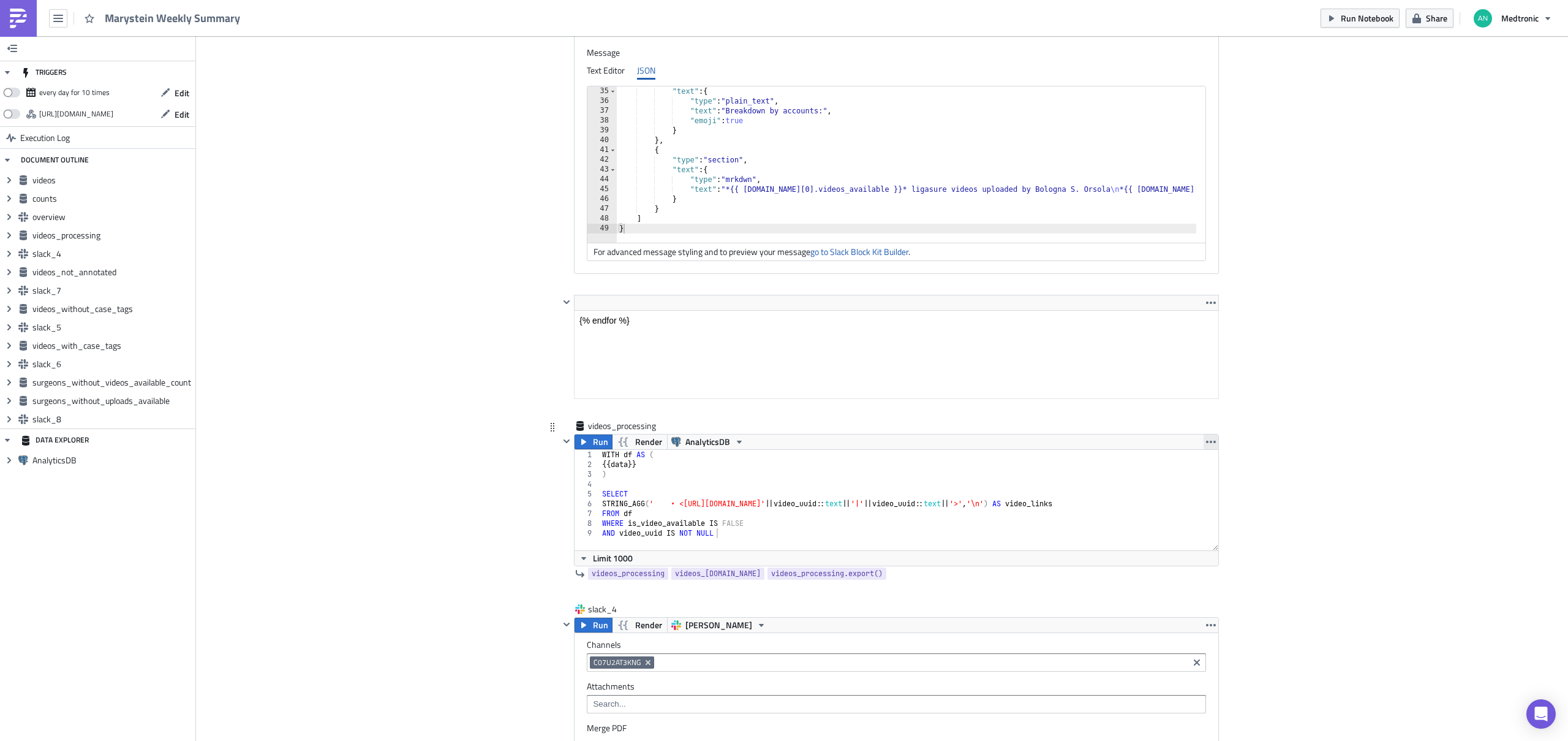
click at [1058, 442] on icon "button" at bounding box center [1210, 441] width 10 height 10
click at [1058, 519] on div "Remove" at bounding box center [1213, 514] width 82 height 12
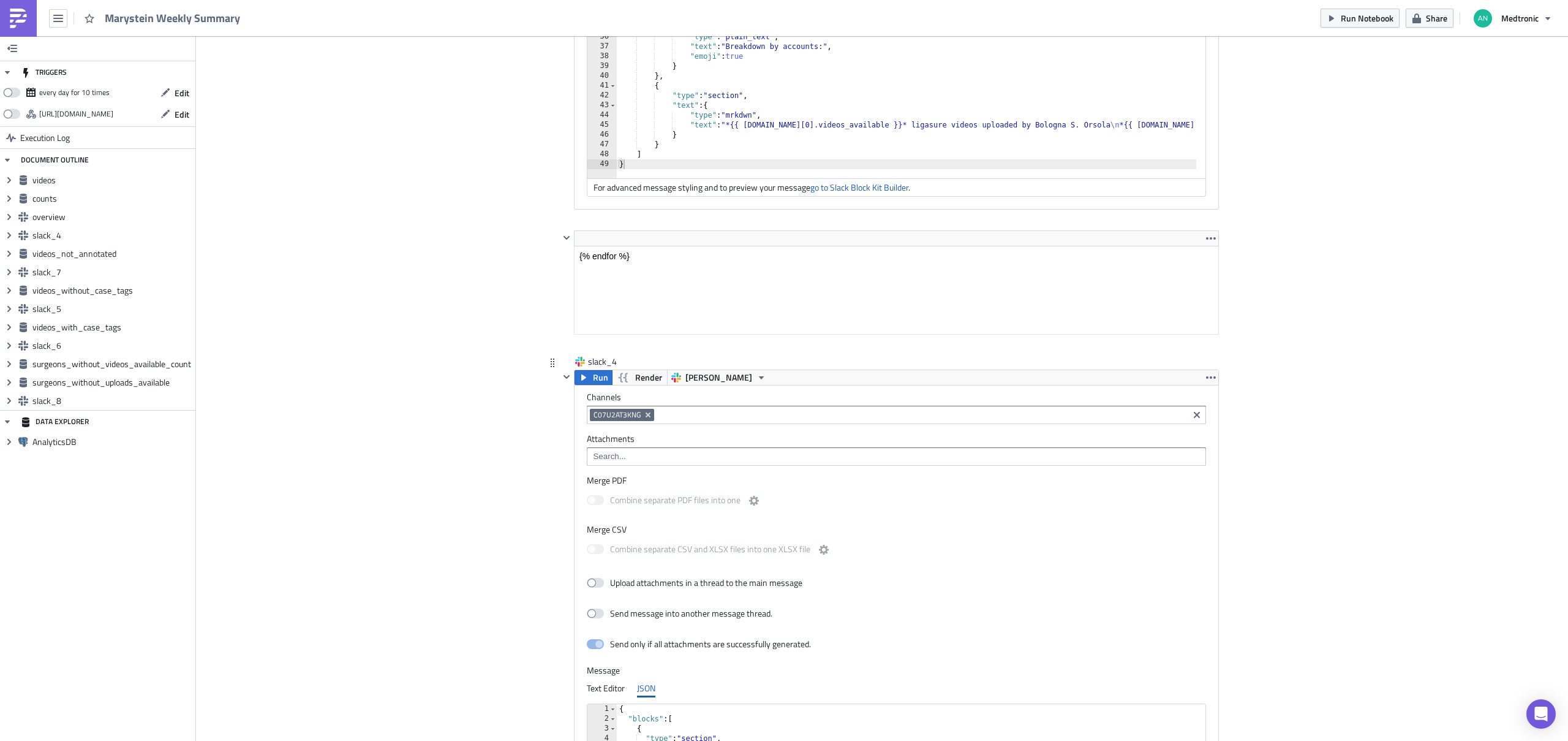
scroll to position [1476, 0]
click at [1058, 373] on icon "button" at bounding box center [1210, 375] width 10 height 10
click at [1058, 431] on div "Remove" at bounding box center [1213, 428] width 82 height 12
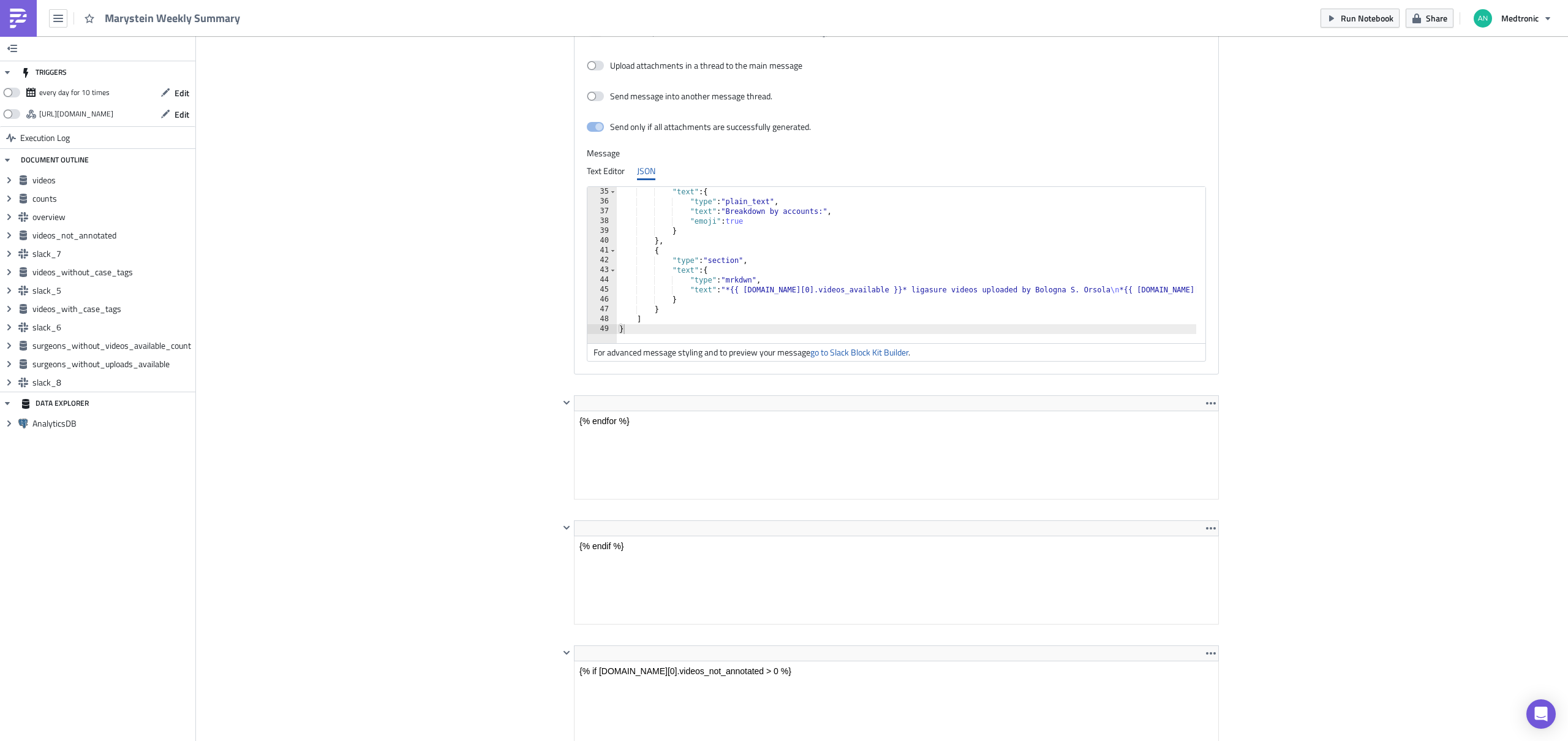
scroll to position [1315, 0]
click at [1058, 392] on icon "button" at bounding box center [1210, 395] width 10 height 10
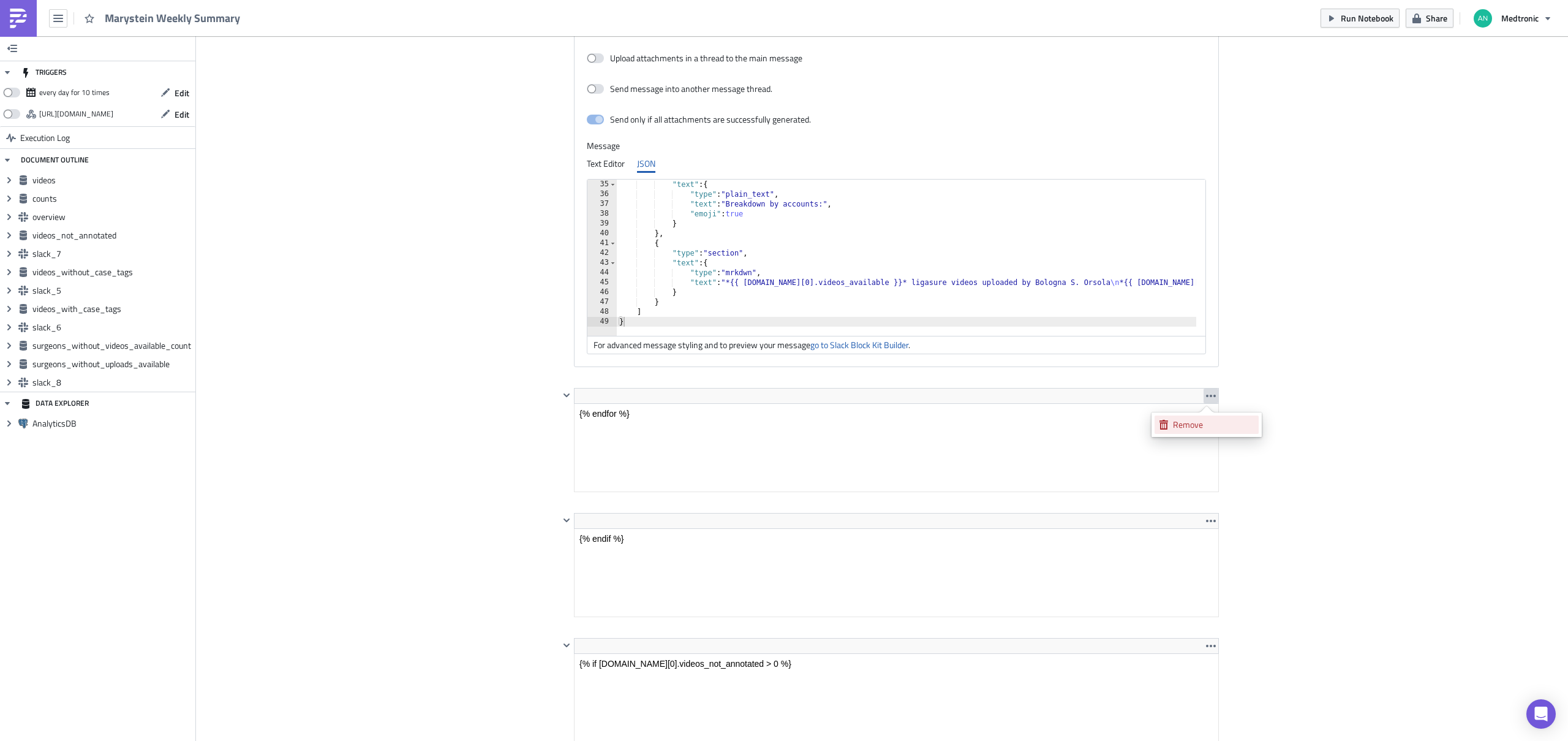
click at [1058, 428] on div "Remove" at bounding box center [1213, 424] width 82 height 12
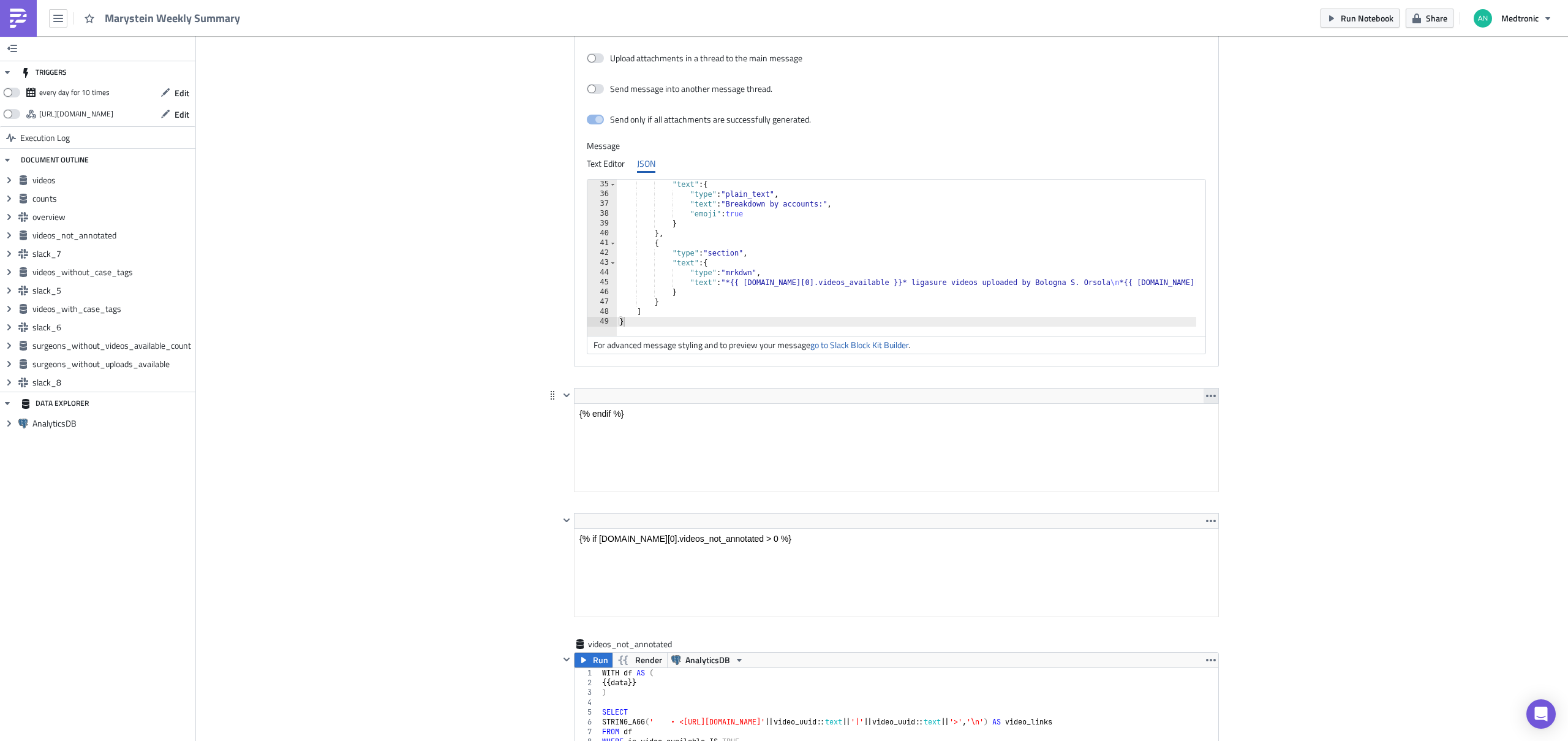
click at [1058, 391] on icon "button" at bounding box center [1210, 395] width 10 height 10
click at [1058, 425] on div "Remove" at bounding box center [1213, 424] width 82 height 12
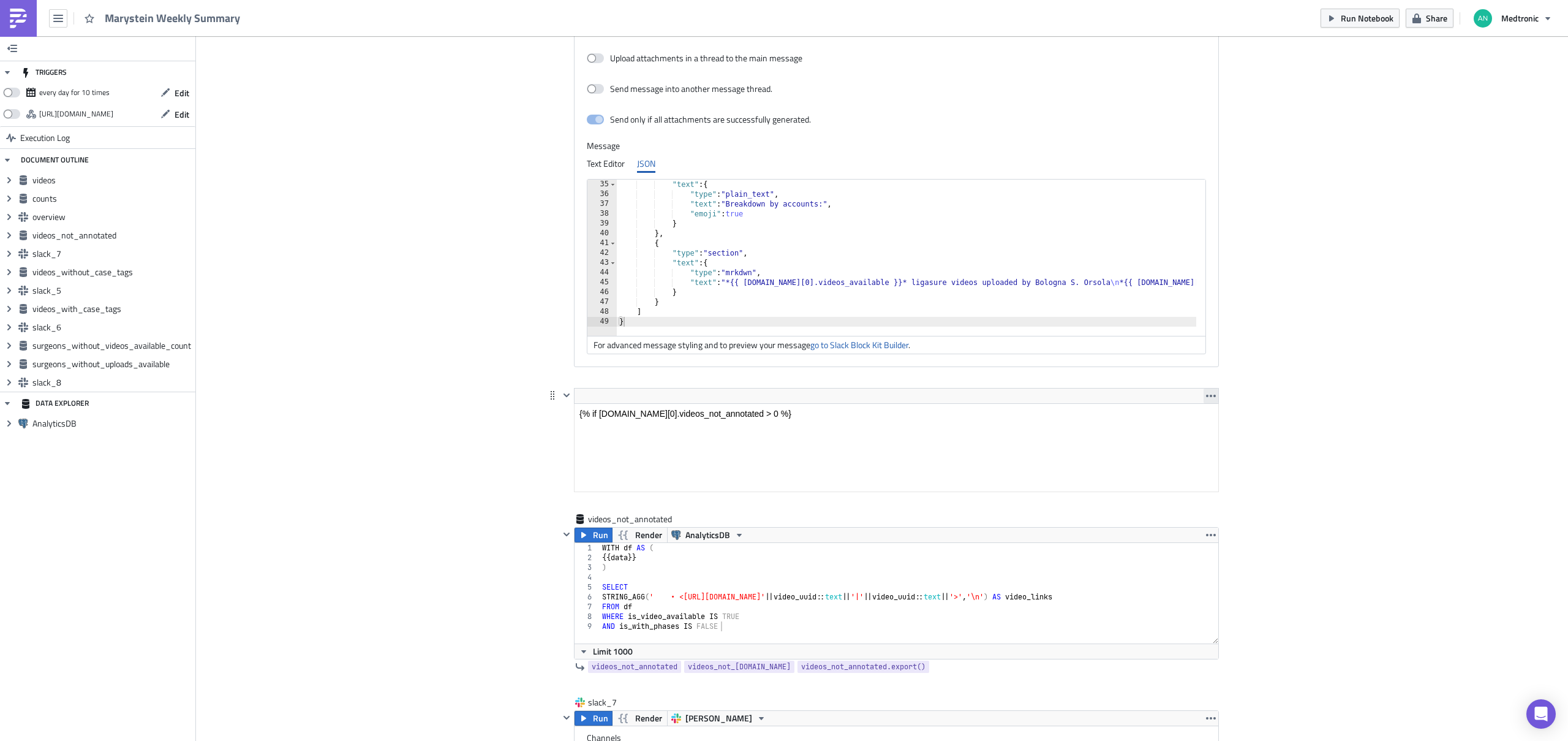
click at [1058, 396] on button "button" at bounding box center [1210, 396] width 15 height 15
click at [1058, 430] on div "Remove" at bounding box center [1213, 424] width 82 height 12
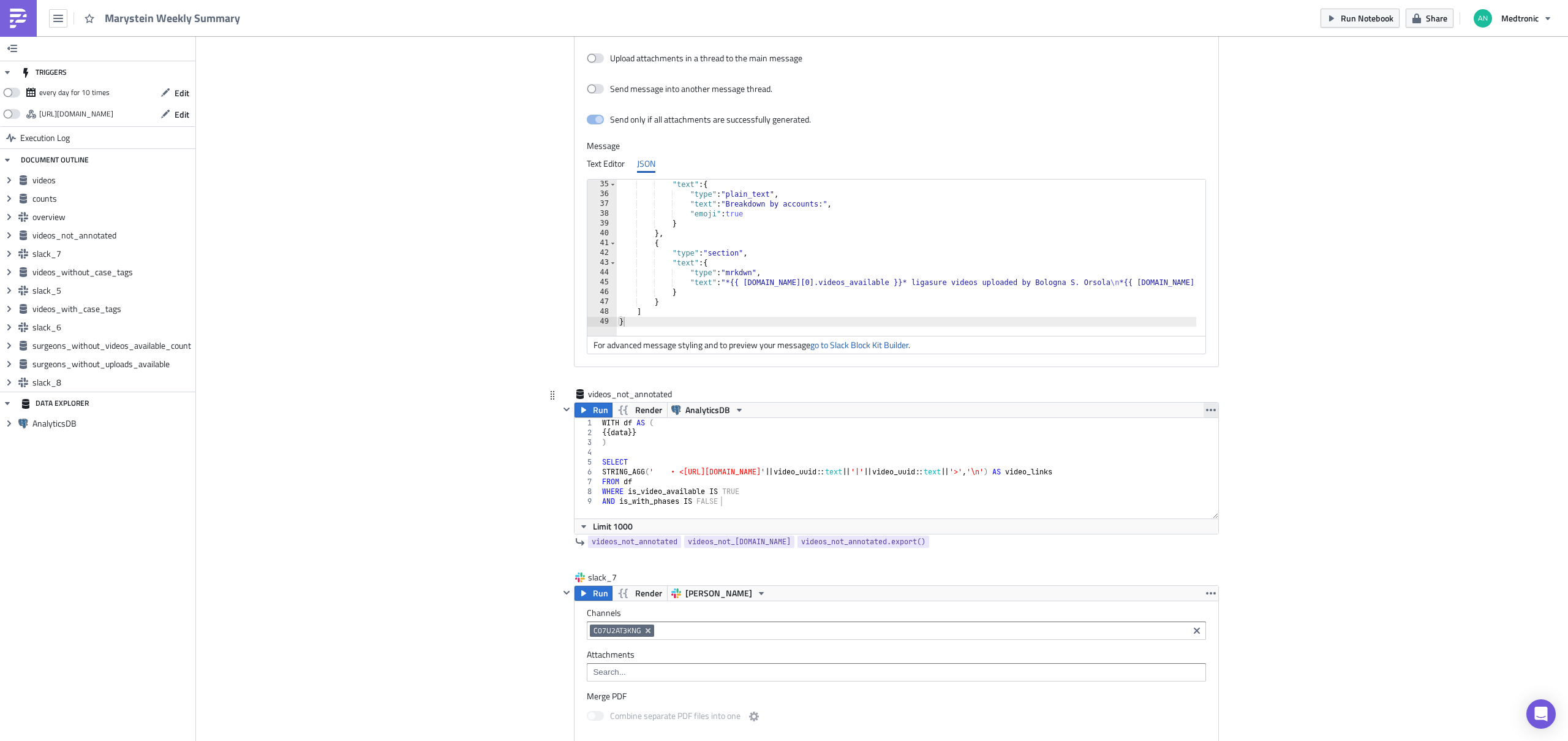
click at [1058, 406] on icon "button" at bounding box center [1210, 410] width 10 height 10
click at [1058, 481] on div "Remove" at bounding box center [1213, 482] width 82 height 12
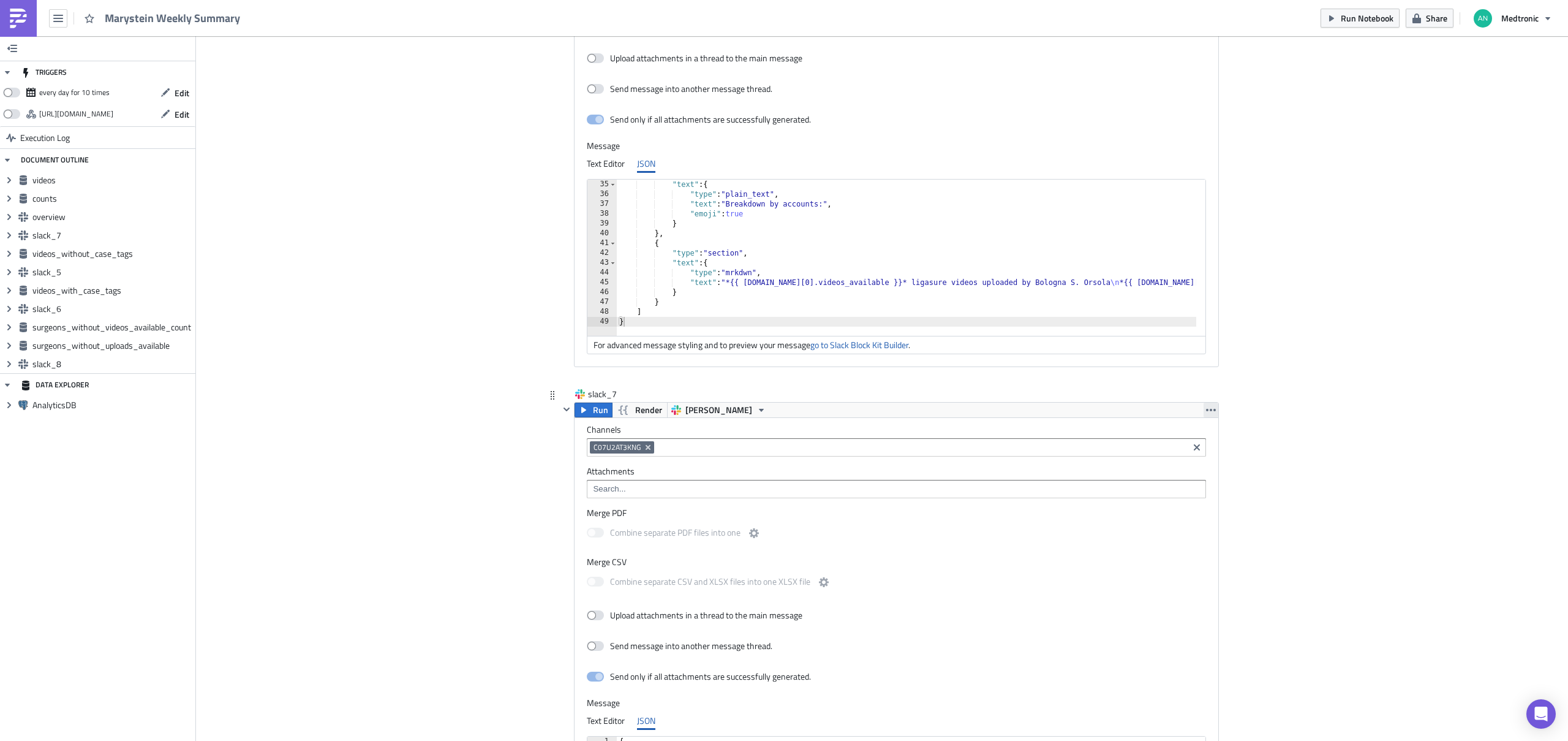
click at [1058, 410] on icon "button" at bounding box center [1210, 410] width 10 height 10
click at [1058, 467] on div "Remove" at bounding box center [1213, 463] width 82 height 12
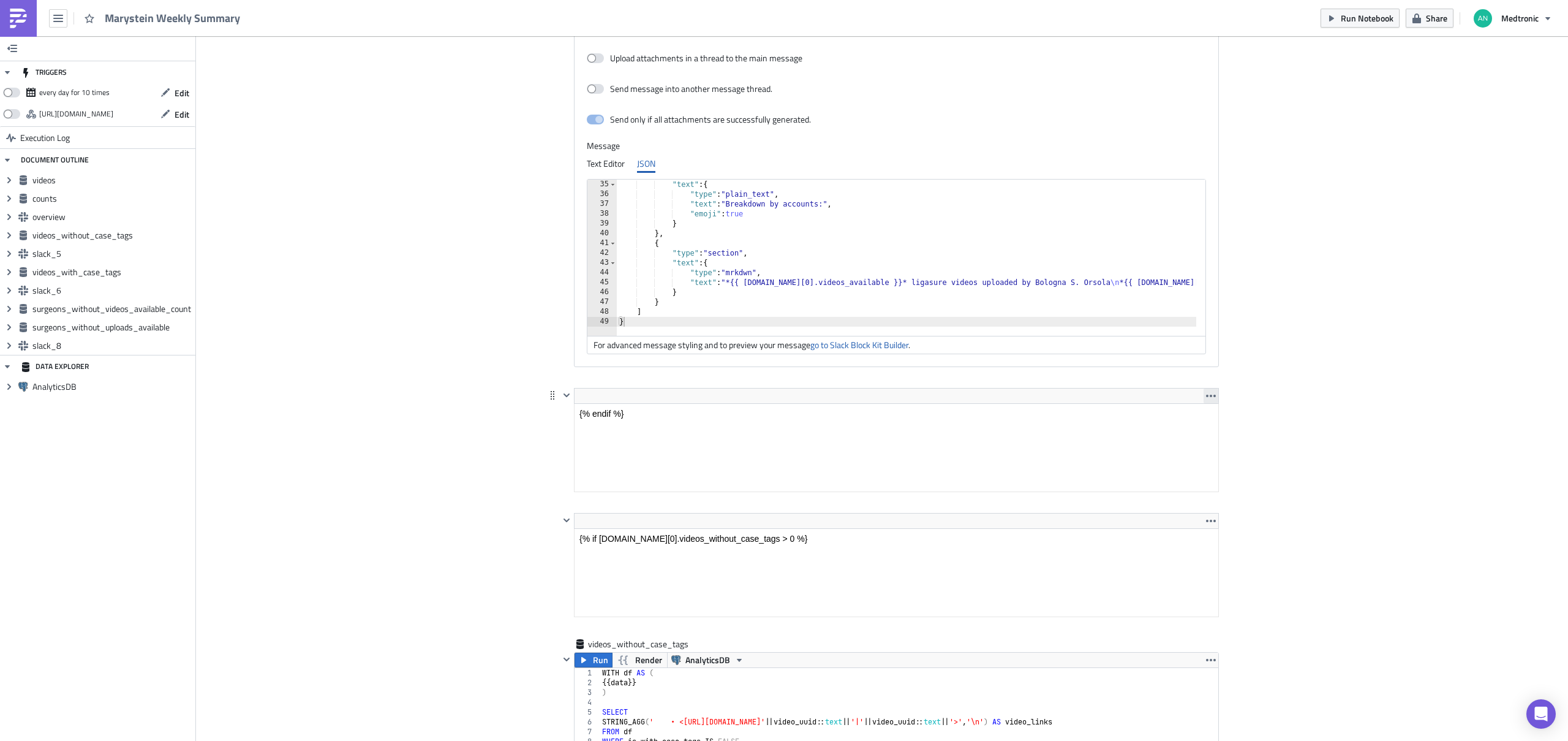
click at [1058, 391] on icon "button" at bounding box center [1210, 395] width 10 height 10
drag, startPoint x: 1202, startPoint y: 430, endPoint x: 632, endPoint y: 26, distance: 698.7
click at [1058, 430] on link "Remove" at bounding box center [1206, 424] width 104 height 19
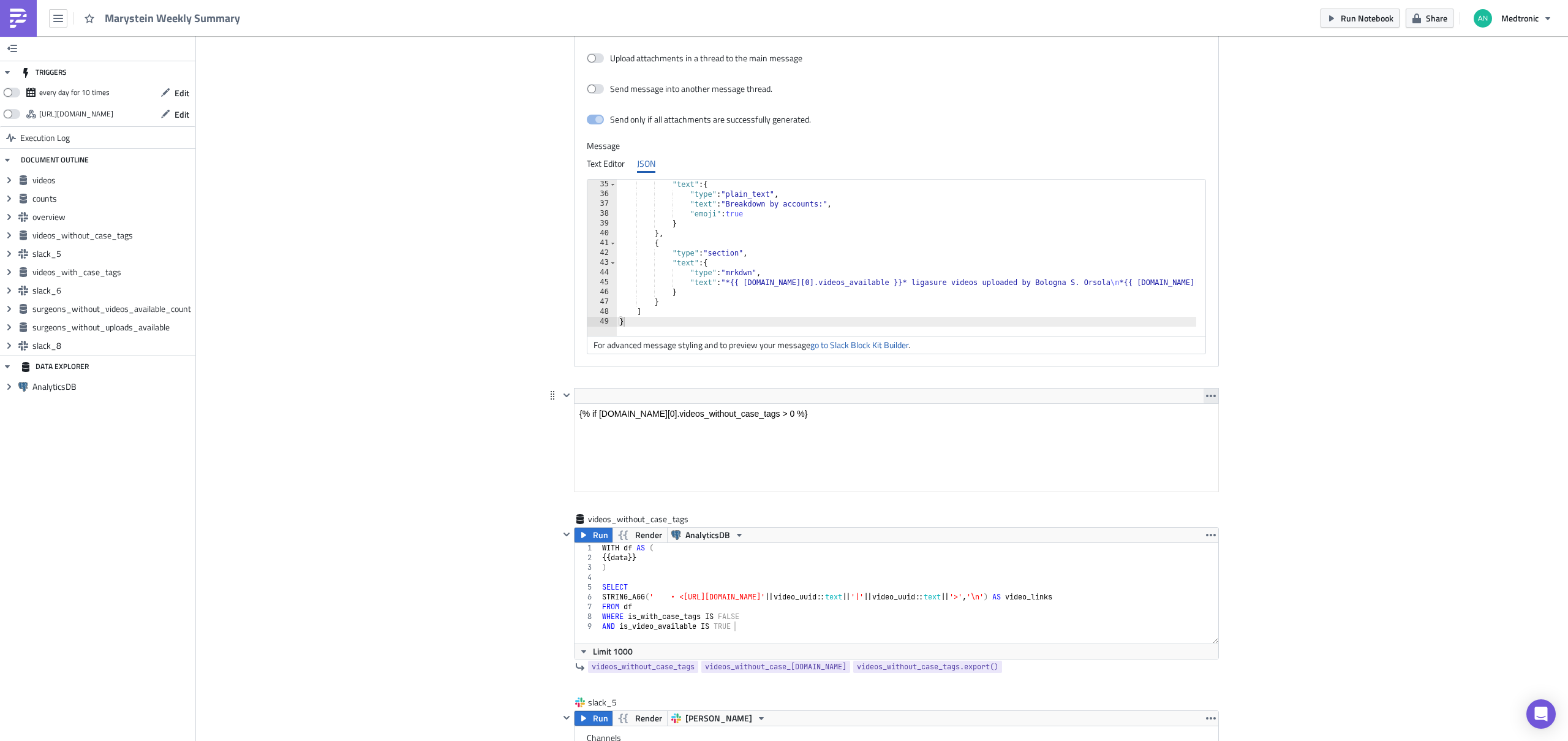
click at [1058, 398] on icon "button" at bounding box center [1210, 395] width 10 height 10
click at [1058, 430] on div "Remove" at bounding box center [1213, 424] width 82 height 12
type textarea "{{data}}"
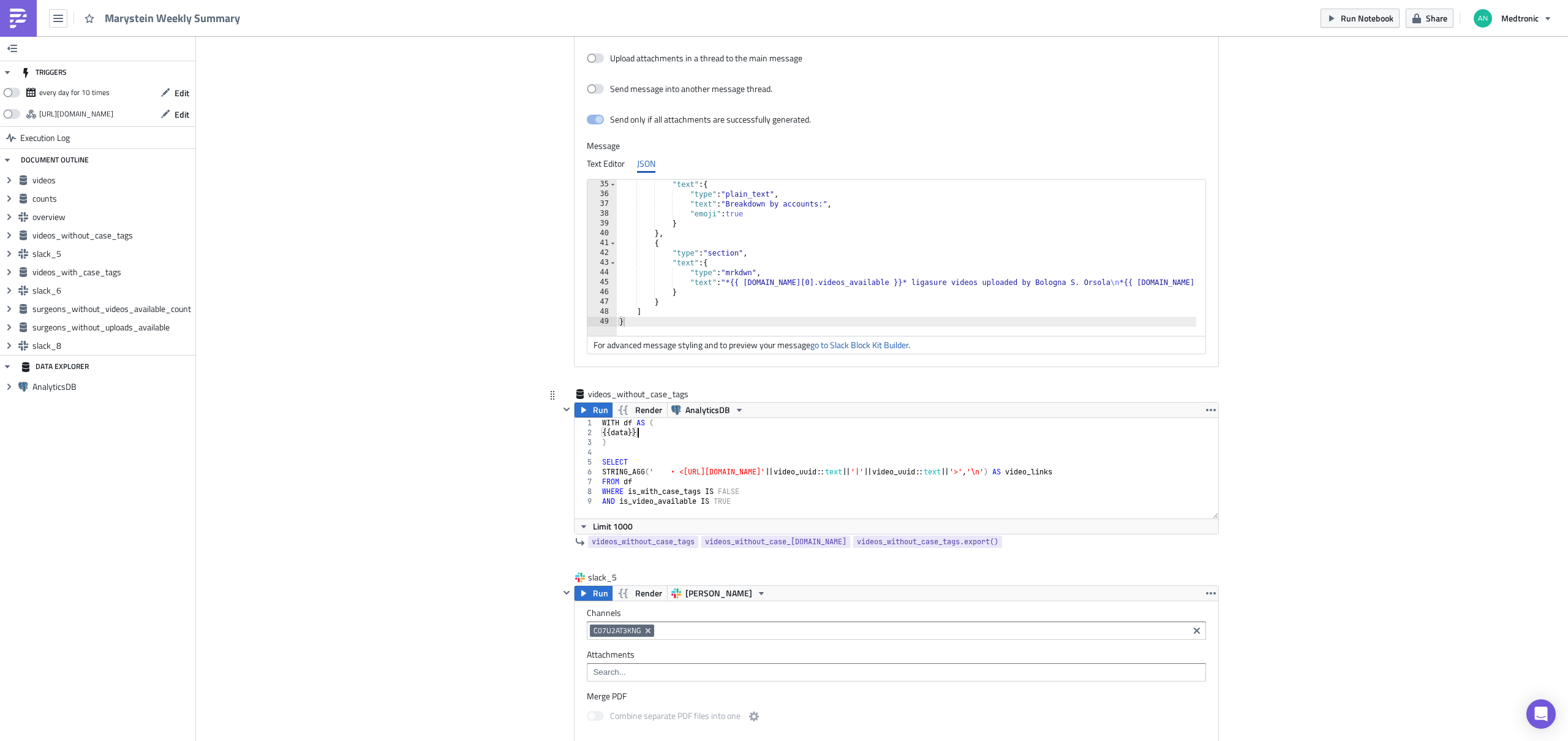
click at [1058, 433] on div "WITH df AS ( {{ data }} ) SELECT STRING_AGG ( ' • <https://touchsurgery.com/vid…" at bounding box center [909, 478] width 619 height 120
click at [1058, 407] on icon "button" at bounding box center [1210, 410] width 10 height 10
click at [1058, 481] on div "Remove" at bounding box center [1213, 482] width 82 height 12
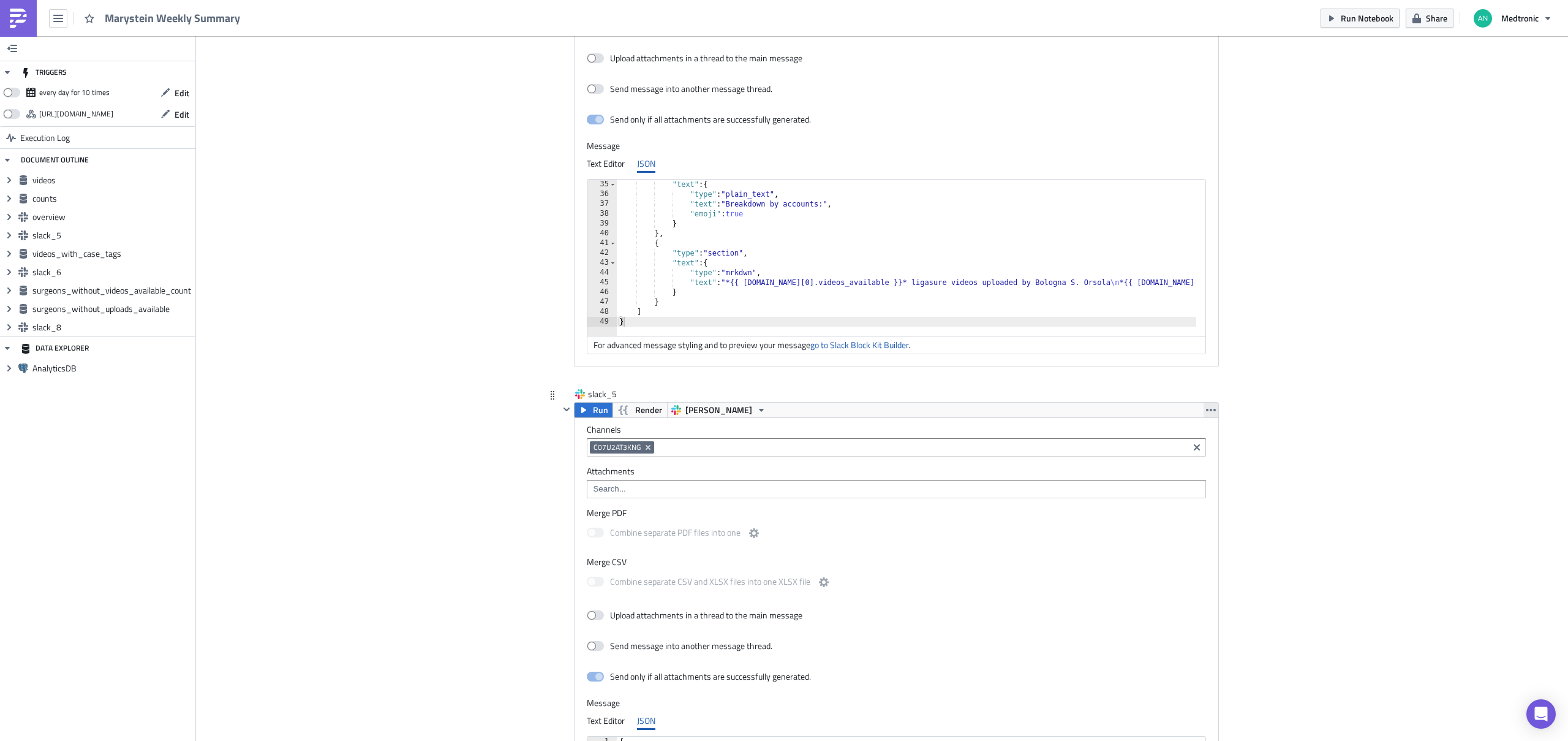
click at [1058, 405] on icon "button" at bounding box center [1210, 410] width 10 height 10
click at [1058, 466] on div "Remove" at bounding box center [1213, 463] width 82 height 12
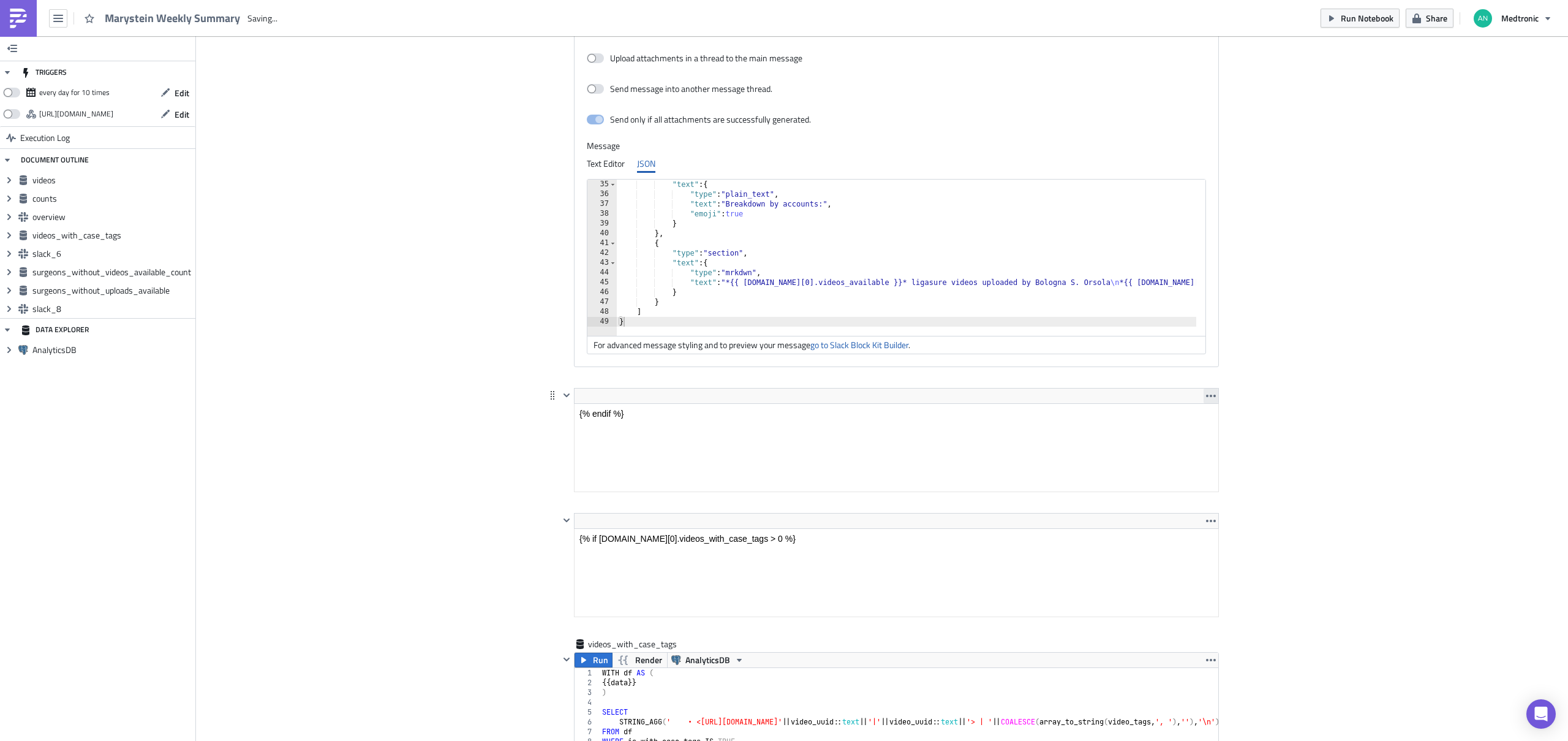
click at [1058, 389] on button "button" at bounding box center [1210, 396] width 15 height 15
click at [1058, 429] on div "Remove" at bounding box center [1213, 424] width 82 height 12
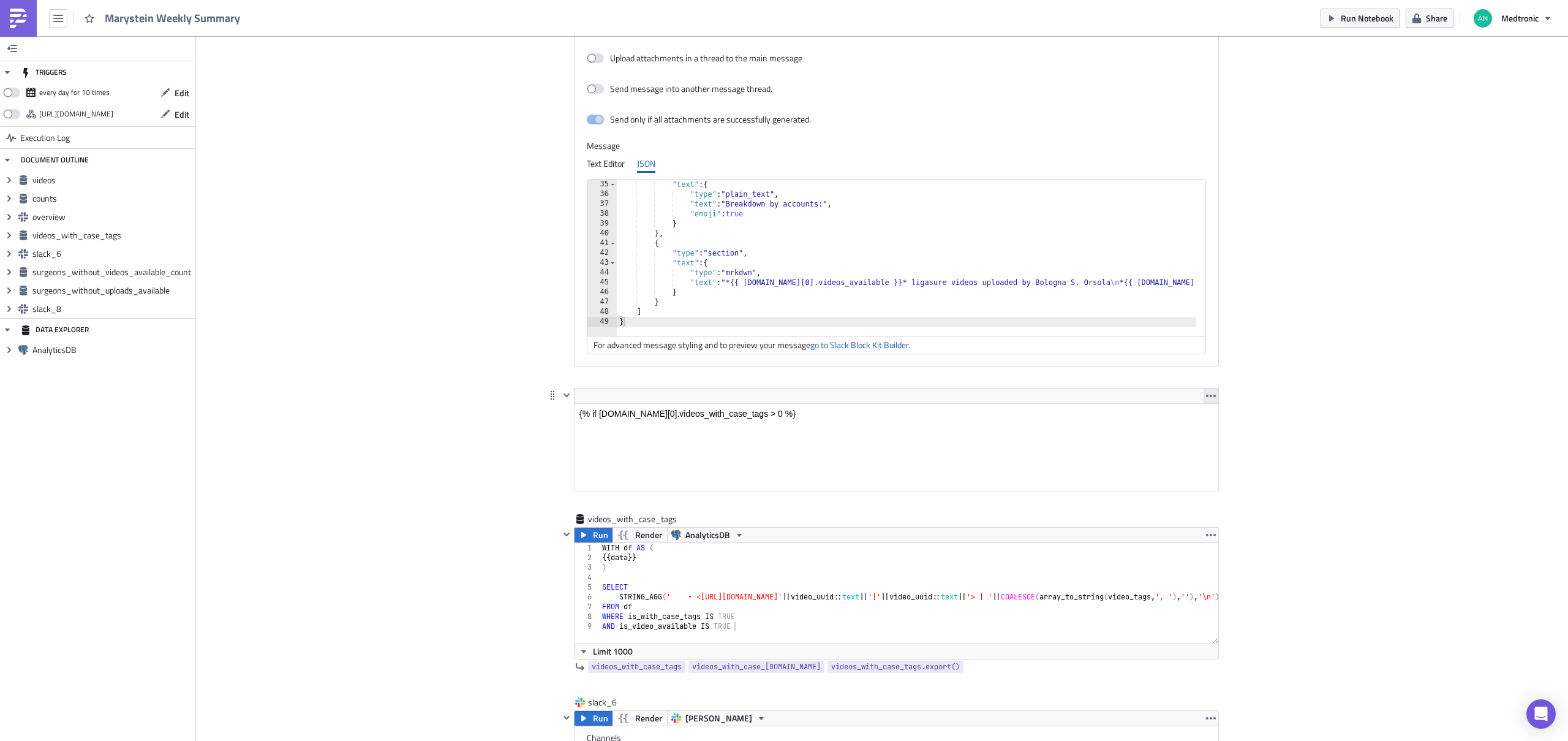
click at [1058, 393] on icon "button" at bounding box center [1210, 395] width 10 height 10
click at [1058, 419] on div "Remove" at bounding box center [1213, 424] width 82 height 12
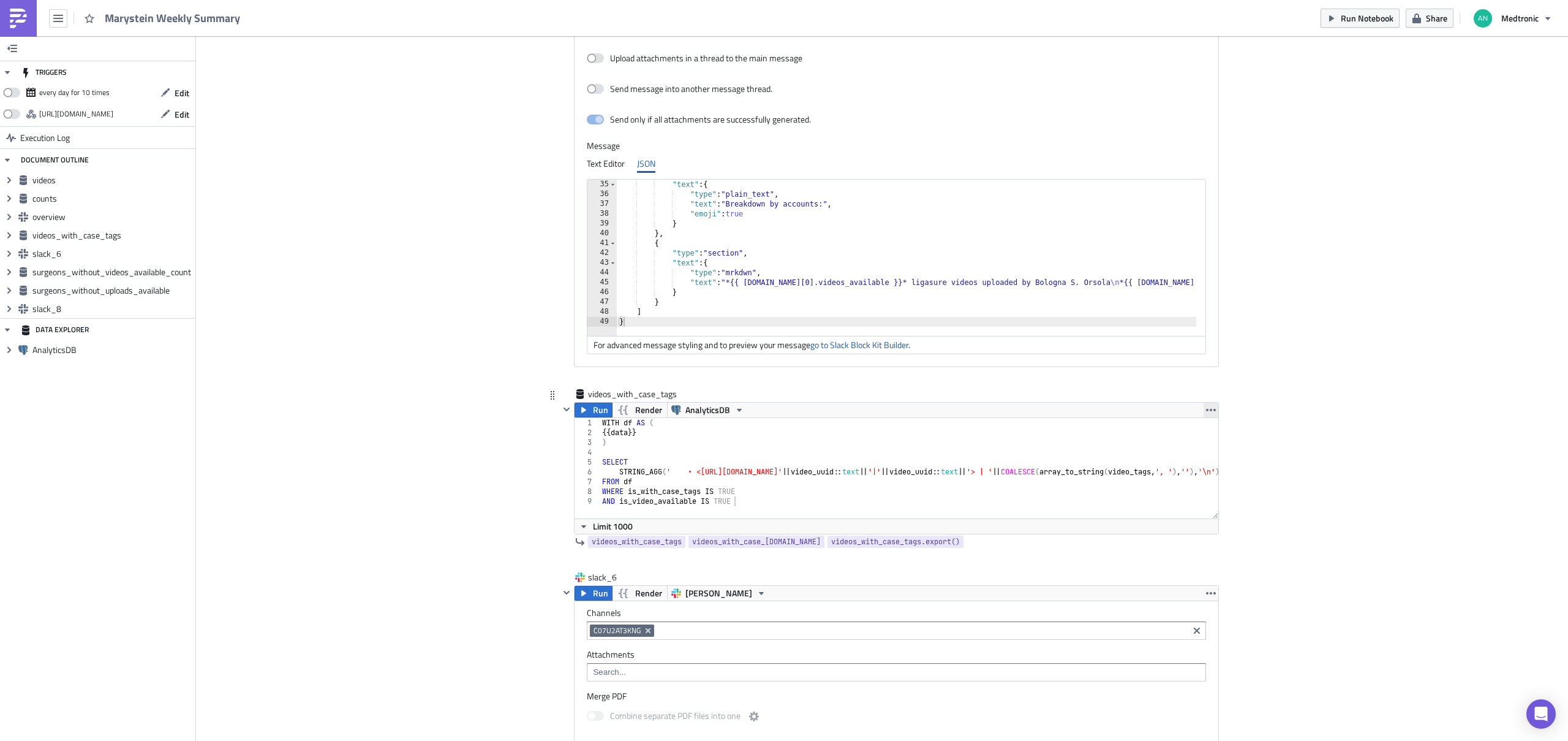
click at [1058, 413] on icon "button" at bounding box center [1210, 410] width 10 height 10
click at [1058, 481] on div "Remove" at bounding box center [1213, 482] width 82 height 12
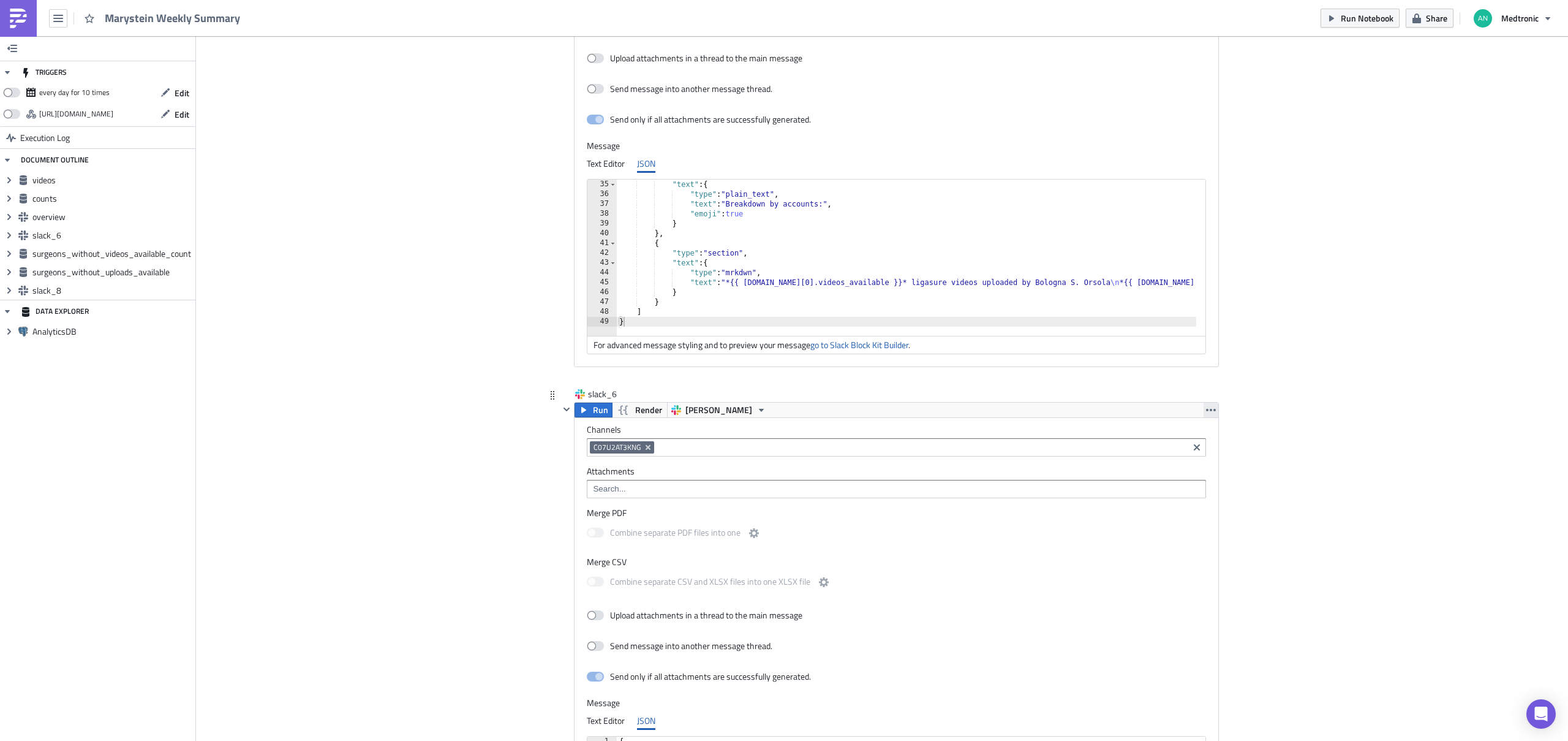
click at [1058, 410] on icon "button" at bounding box center [1210, 410] width 10 height 3
click at [1058, 471] on link "Remove" at bounding box center [1206, 463] width 104 height 19
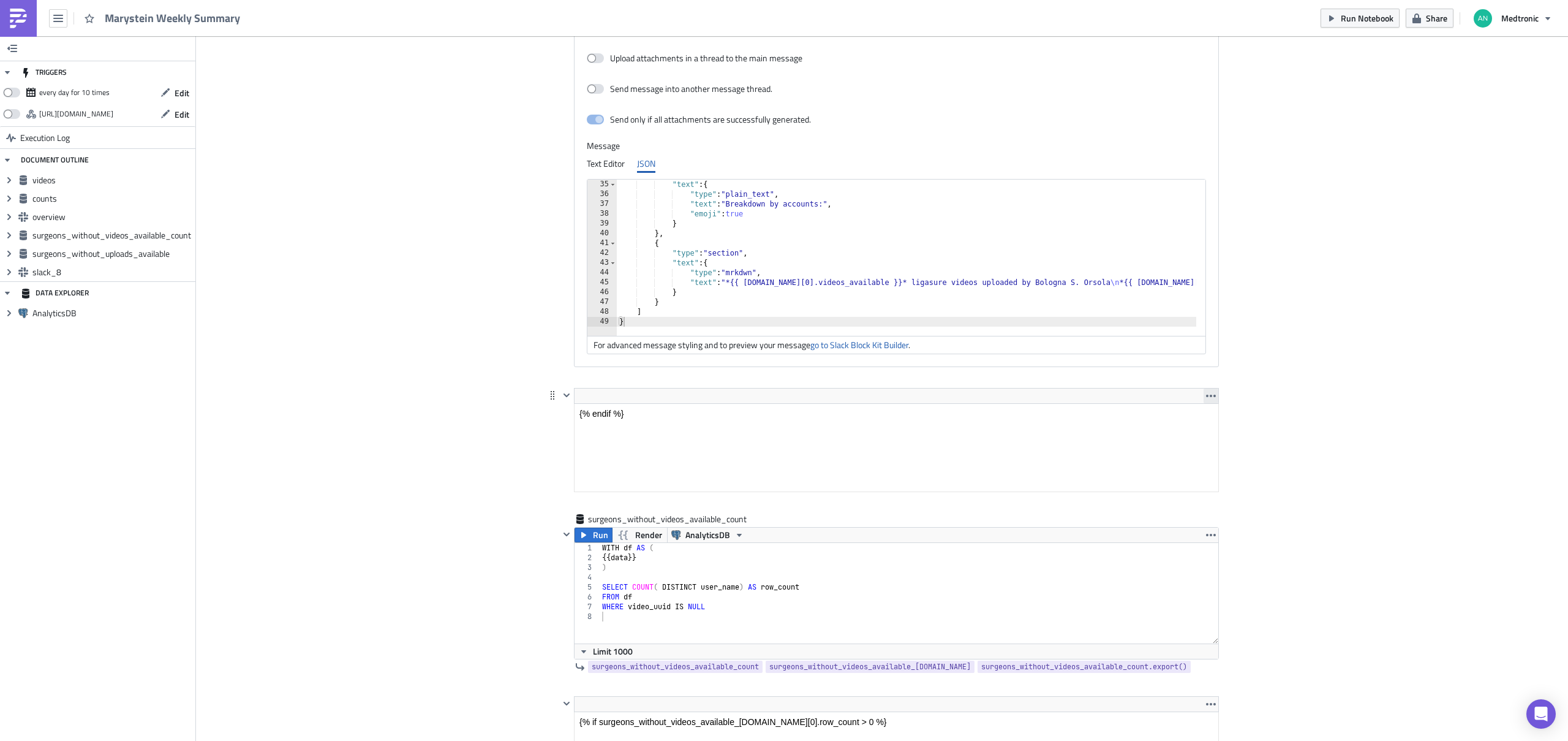
click at [1058, 398] on icon "button" at bounding box center [1210, 395] width 10 height 10
click at [1058, 430] on div "Remove" at bounding box center [1213, 424] width 82 height 12
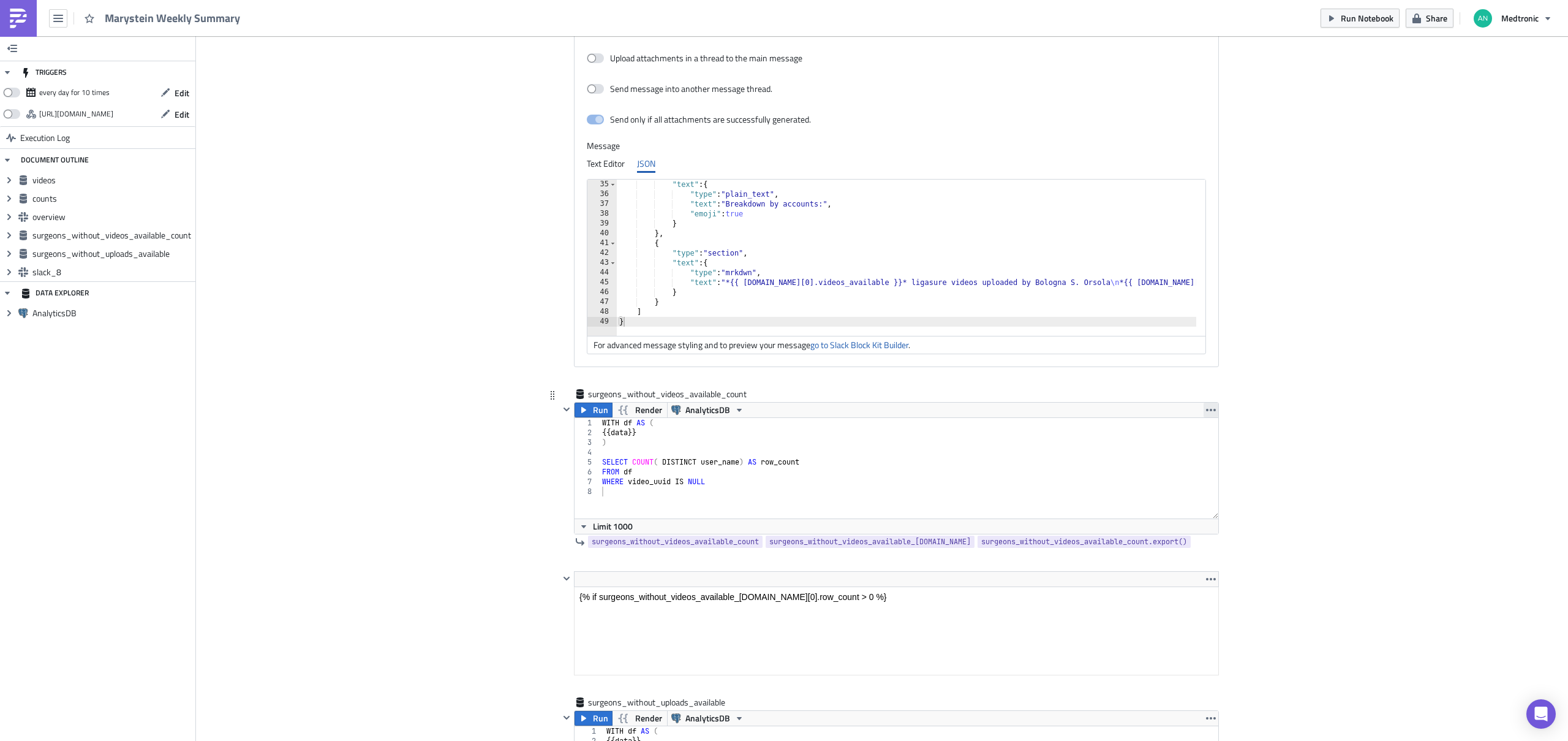
click at [1058, 412] on icon "button" at bounding box center [1210, 410] width 10 height 10
click at [1058, 480] on div "Remove" at bounding box center [1213, 482] width 82 height 12
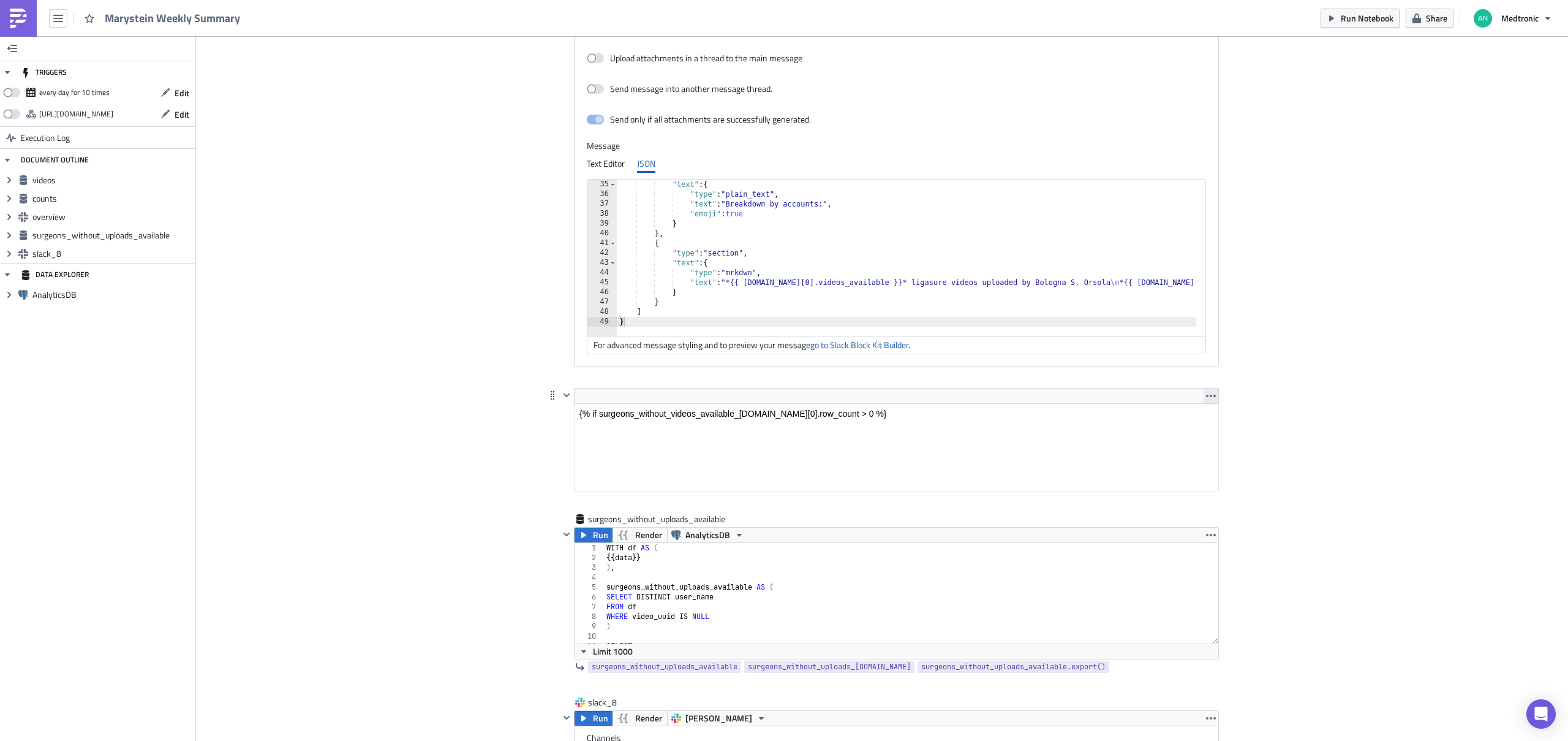
click at [1058, 398] on icon "button" at bounding box center [1210, 395] width 10 height 10
click at [1058, 426] on div "Remove" at bounding box center [1213, 424] width 82 height 12
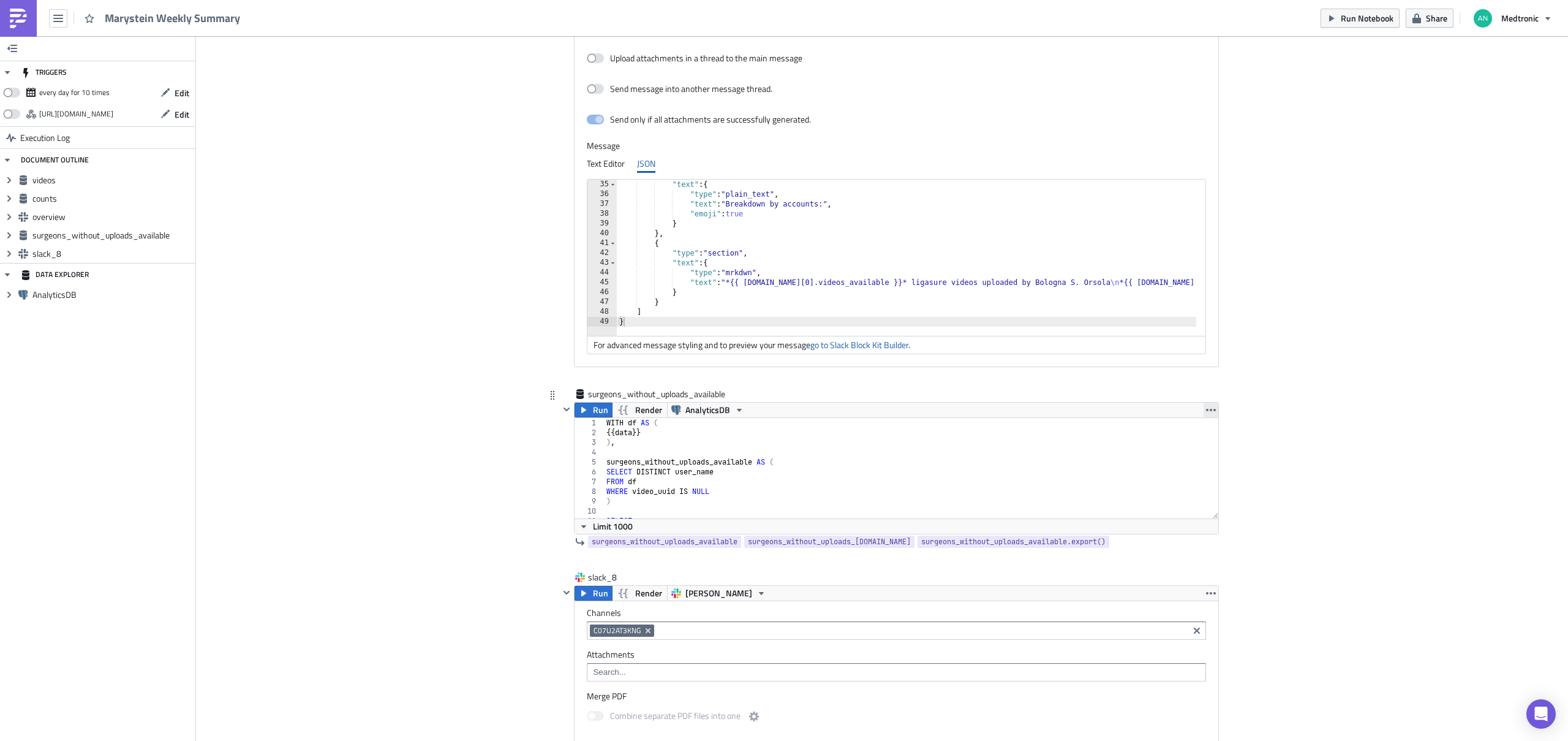
click at [1058, 406] on icon "button" at bounding box center [1210, 410] width 10 height 10
click at [1058, 481] on div "Remove" at bounding box center [1213, 482] width 82 height 12
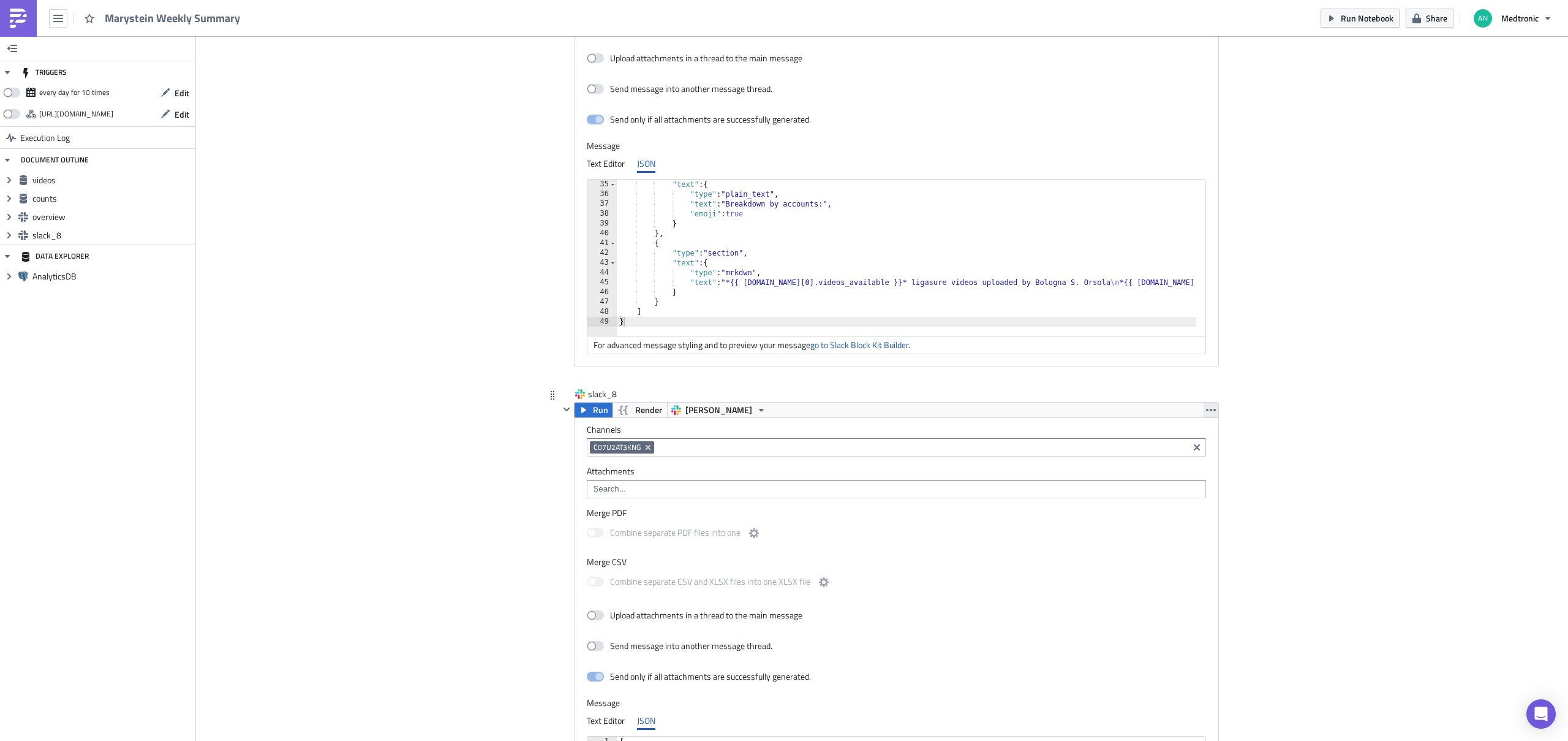
click at [1058, 411] on icon "button" at bounding box center [1210, 410] width 10 height 10
click at [1058, 460] on div "Remove" at bounding box center [1213, 463] width 82 height 12
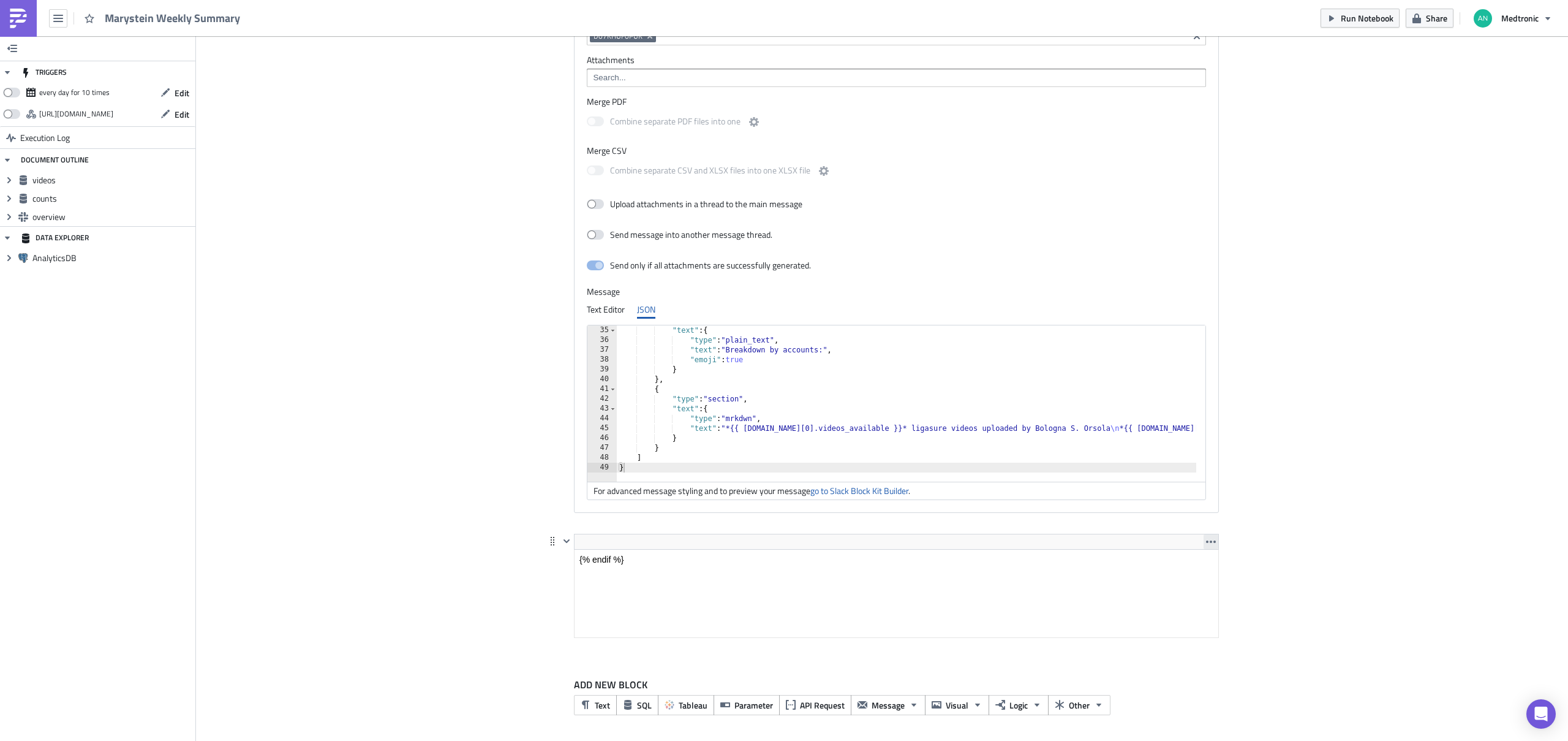
click at [1058, 534] on icon "button" at bounding box center [1210, 541] width 10 height 10
click at [1058, 534] on div "Remove" at bounding box center [1213, 570] width 82 height 12
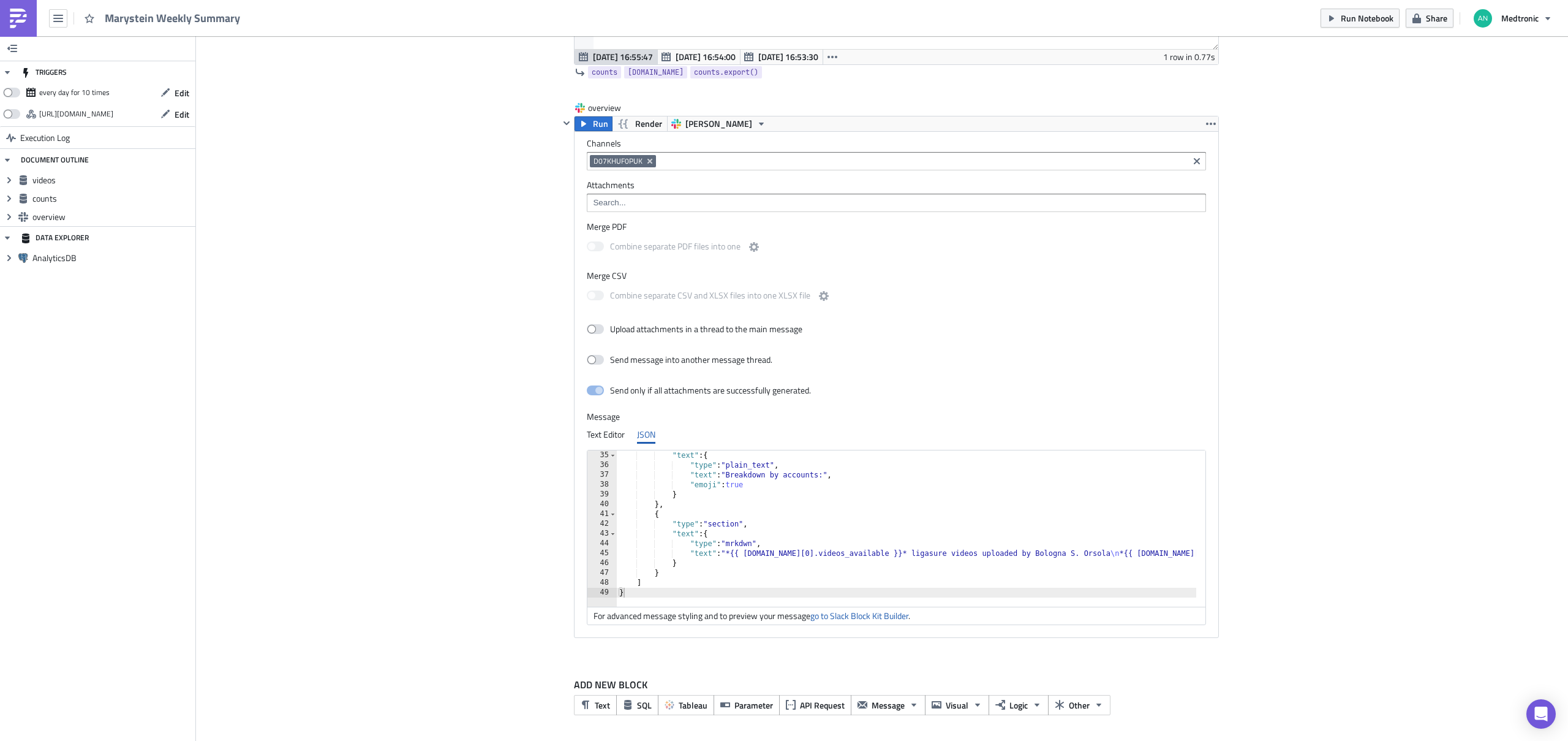
scroll to position [1045, 0]
click at [869, 534] on link "go to Slack Block Kit Builder" at bounding box center [859, 615] width 98 height 13
click at [883, 534] on link "go to Slack Block Kit Builder" at bounding box center [859, 615] width 98 height 13
click at [739, 513] on div ""text" : { "type" : "plain_text" , "text" : "Breakdown by accounts:" , "emoji" …" at bounding box center [1228, 534] width 1222 height 167
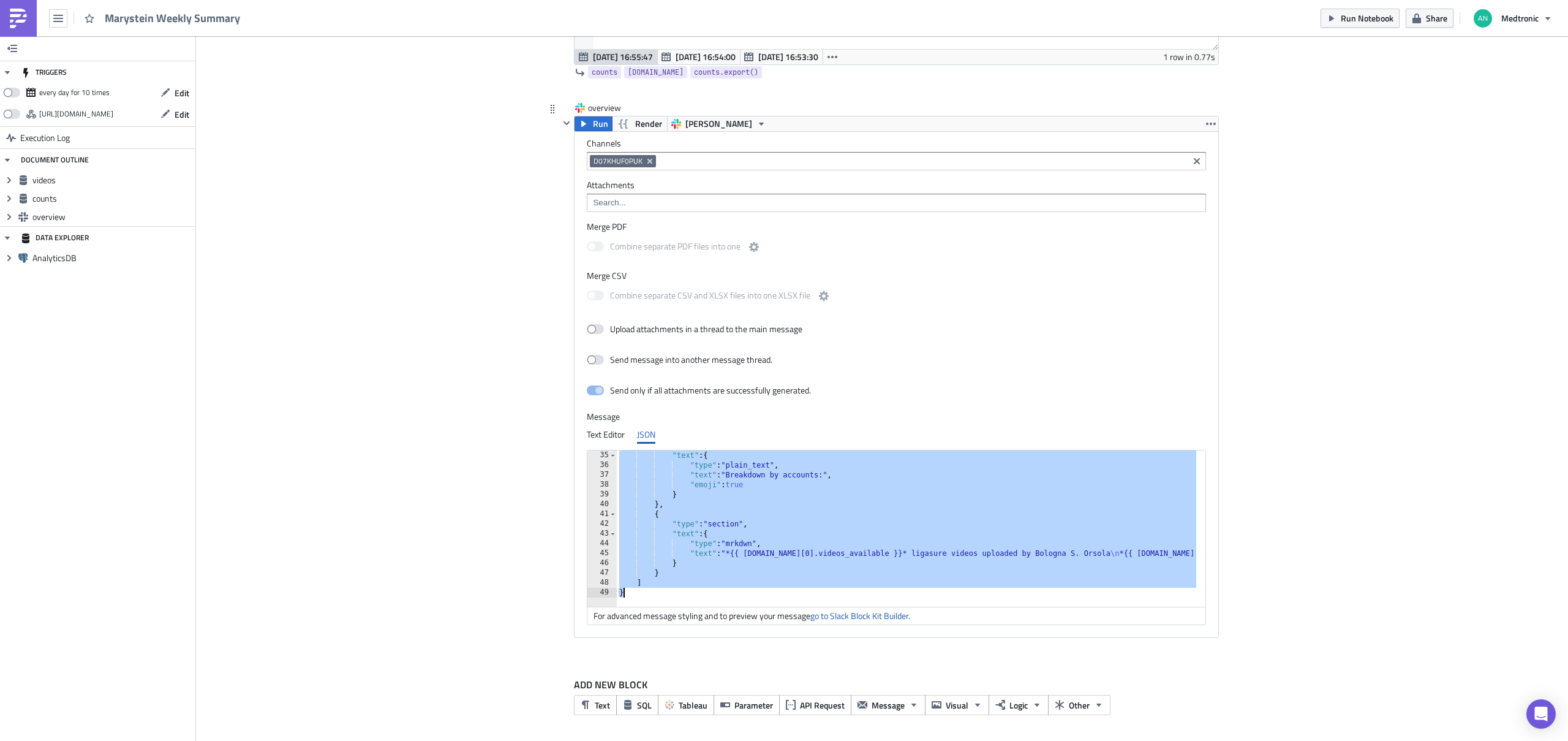
paste textarea
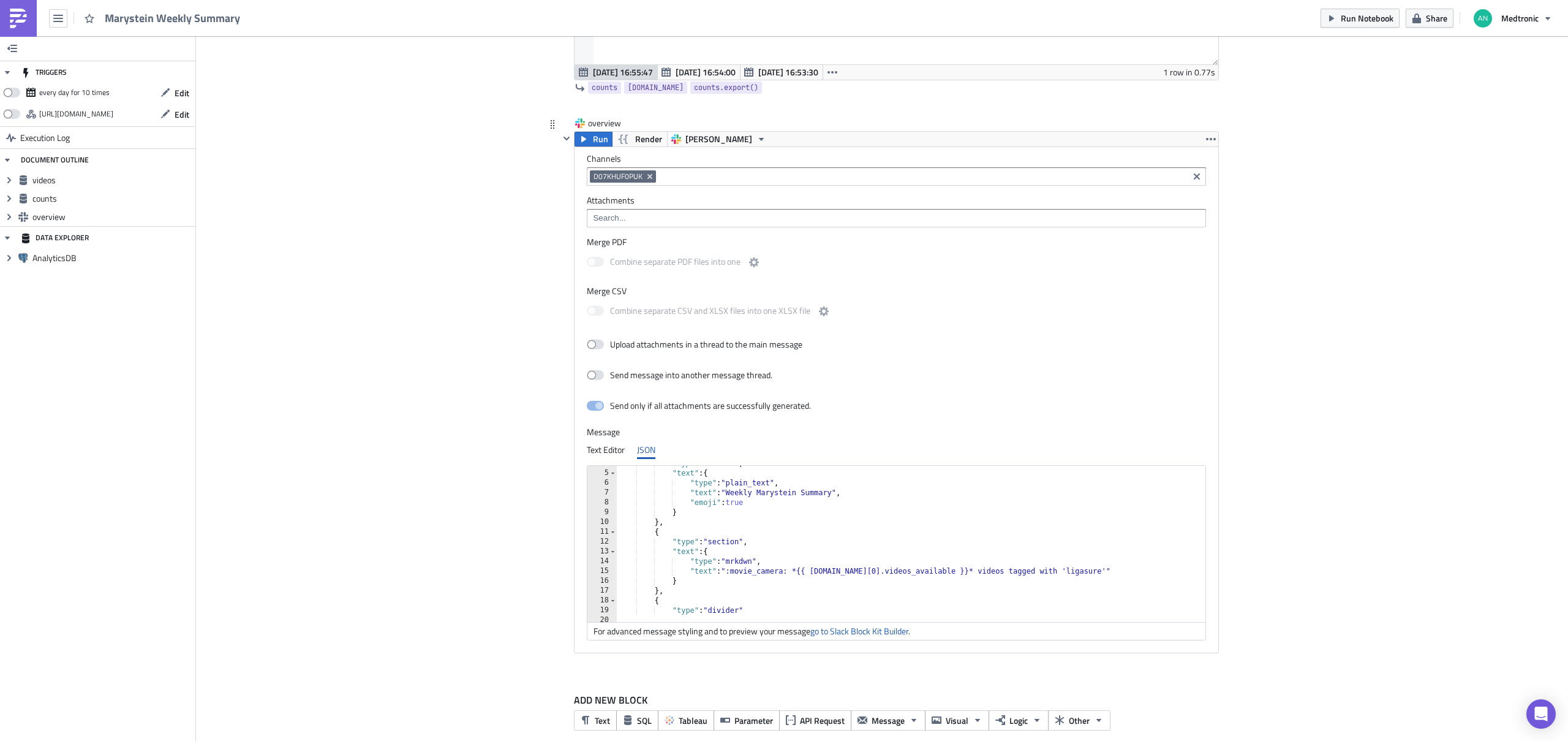
scroll to position [73, 0]
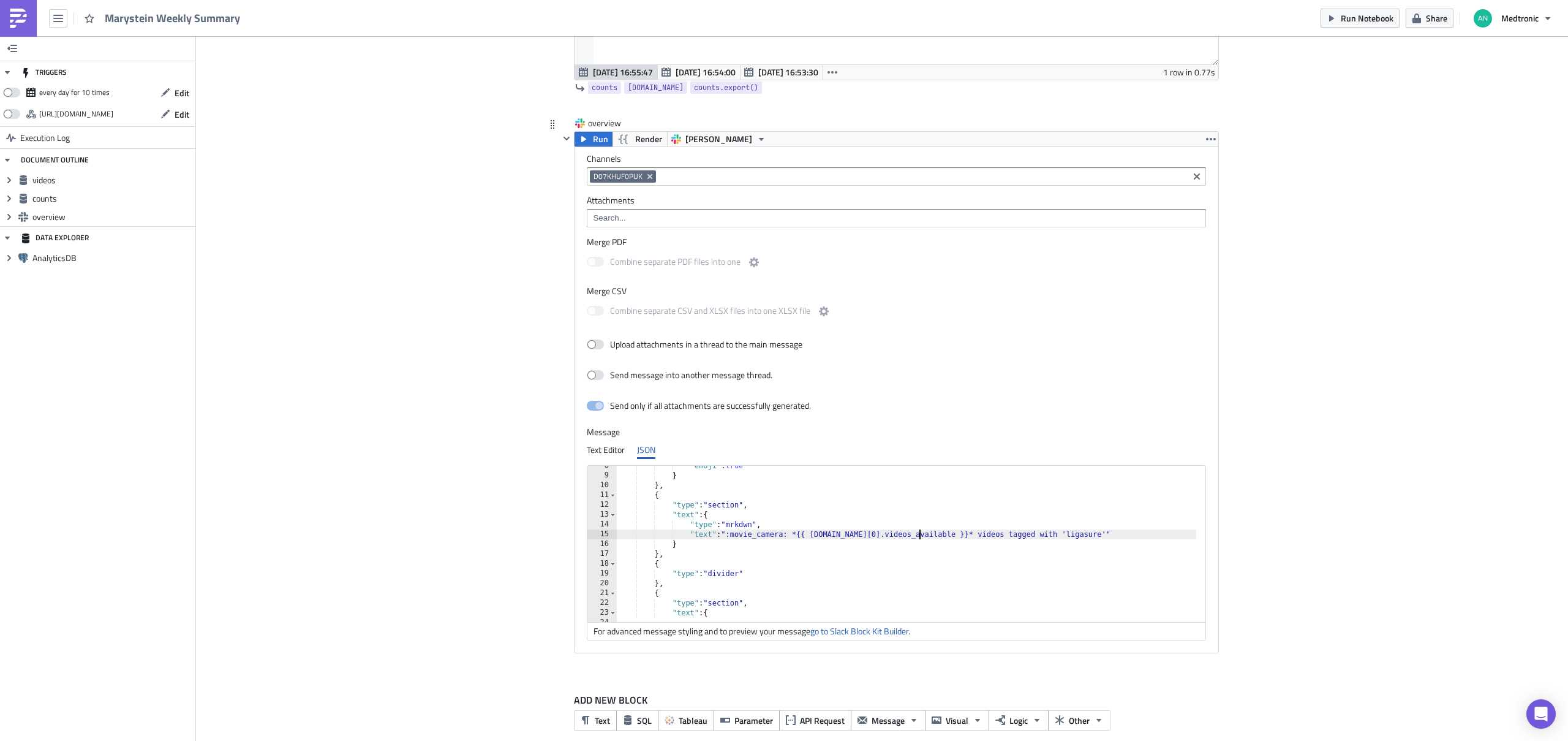
click at [916, 534] on div ""emoji" : true } } , { "type" : "section" , "text" : { "type" : "mrkdwn" , "tex…" at bounding box center [1228, 544] width 1222 height 167
type textarea ""text": ":movie_camera: *{{ counts.data[0].videos_available }}* videos tagged w…"
click at [916, 534] on div ""emoji" : true } } , { "type" : "section" , "text" : { "type" : "mrkdwn" , "tex…" at bounding box center [1228, 544] width 1222 height 167
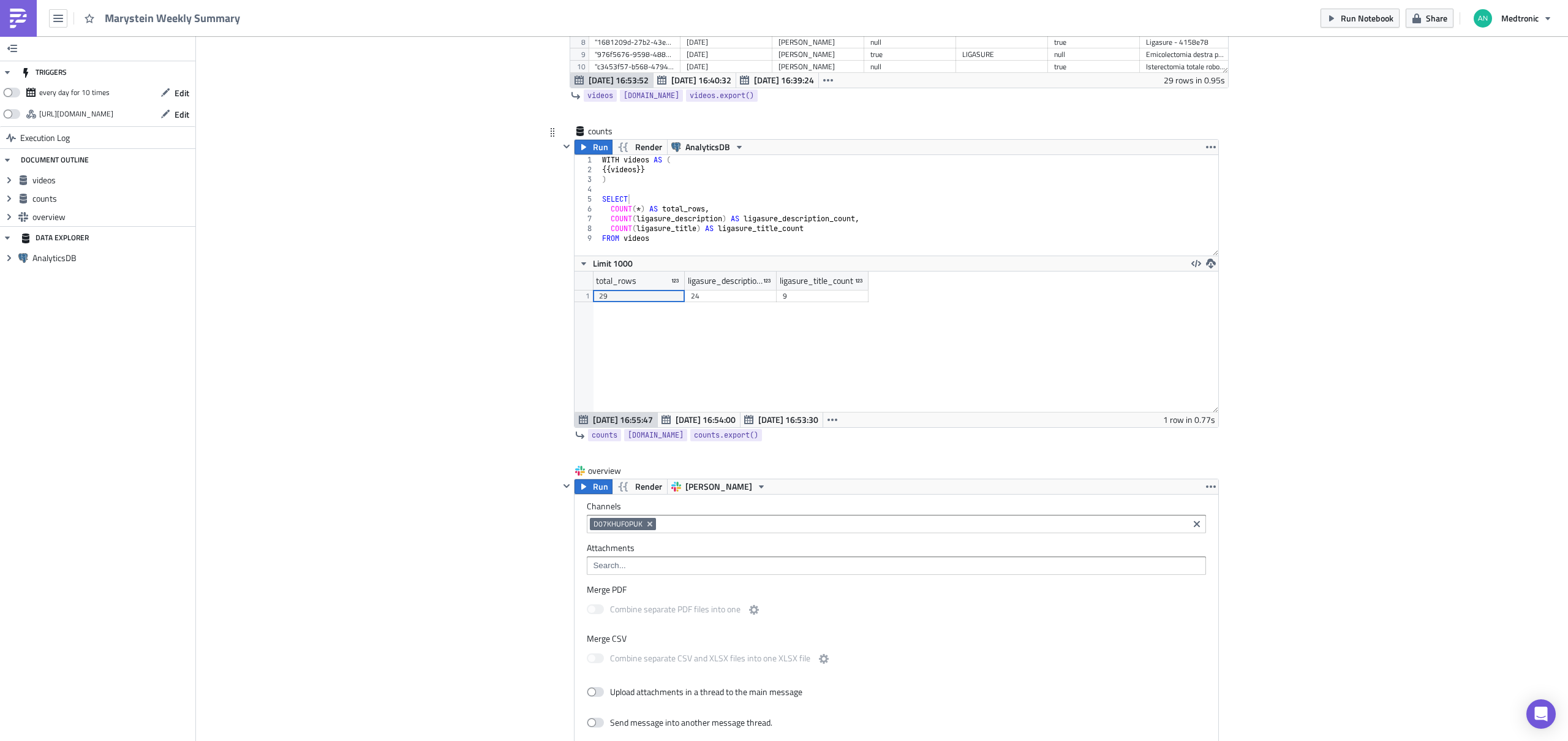
scroll to position [680, 0]
click at [699, 213] on div "WITH videos AS ( {{ videos }} ) SELECT COUNT ( * ) AS total_rows , COUNT ( liga…" at bounding box center [909, 217] width 619 height 120
click at [683, 211] on div "WITH videos AS ( {{ videos }} ) SELECT COUNT ( * ) AS total_videos , COUNT ( li…" at bounding box center [909, 217] width 619 height 120
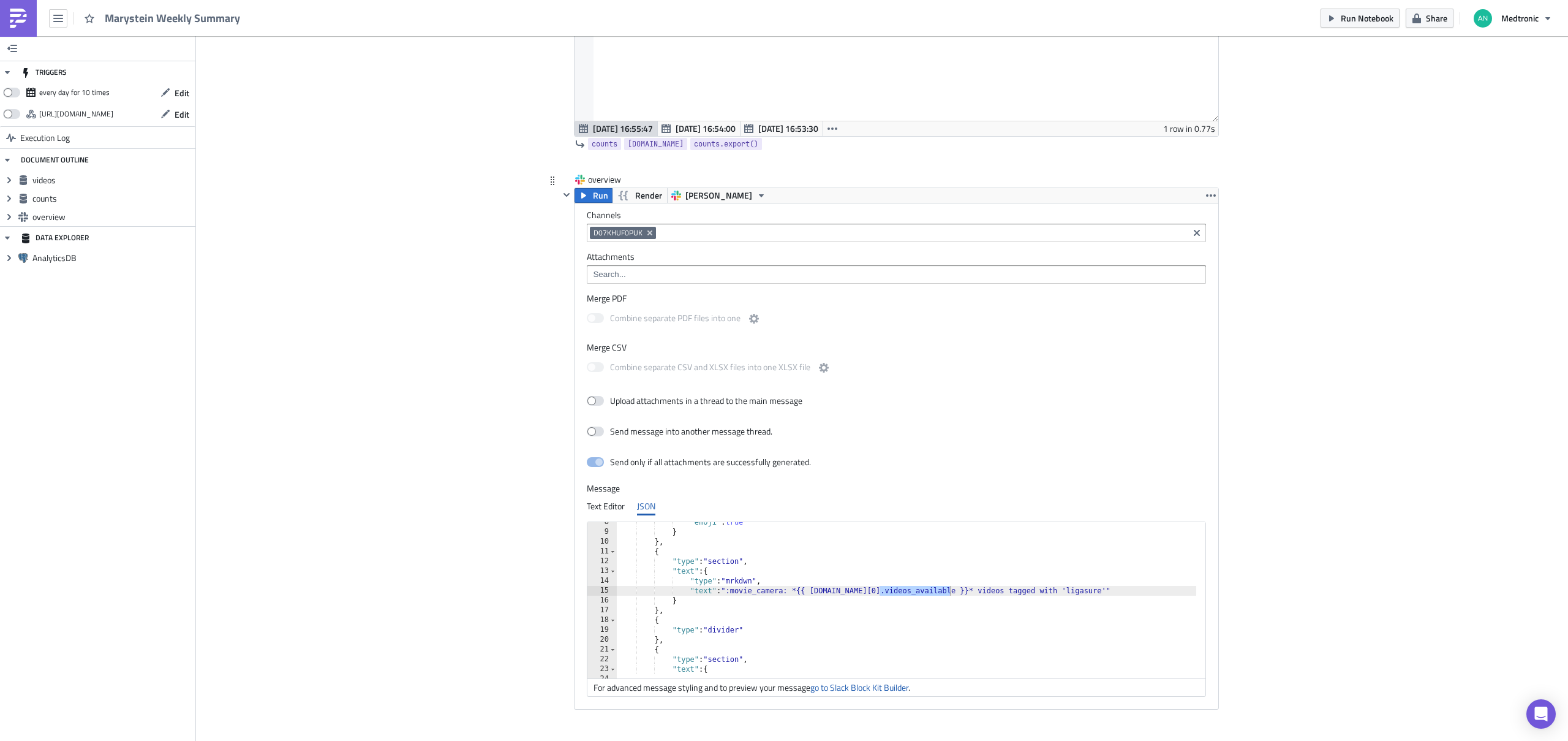
scroll to position [975, 0]
type textarea "COUNT(*) AS total_videos,"
click at [908, 534] on div ""emoji" : true } } , { "type" : "section" , "text" : { "type" : "mrkdwn" , "tex…" at bounding box center [1228, 597] width 1222 height 167
click at [917, 534] on div ""emoji" : true } } , { "type" : "section" , "text" : { "type" : "mrkdwn" , "tex…" at bounding box center [1228, 597] width 1222 height 167
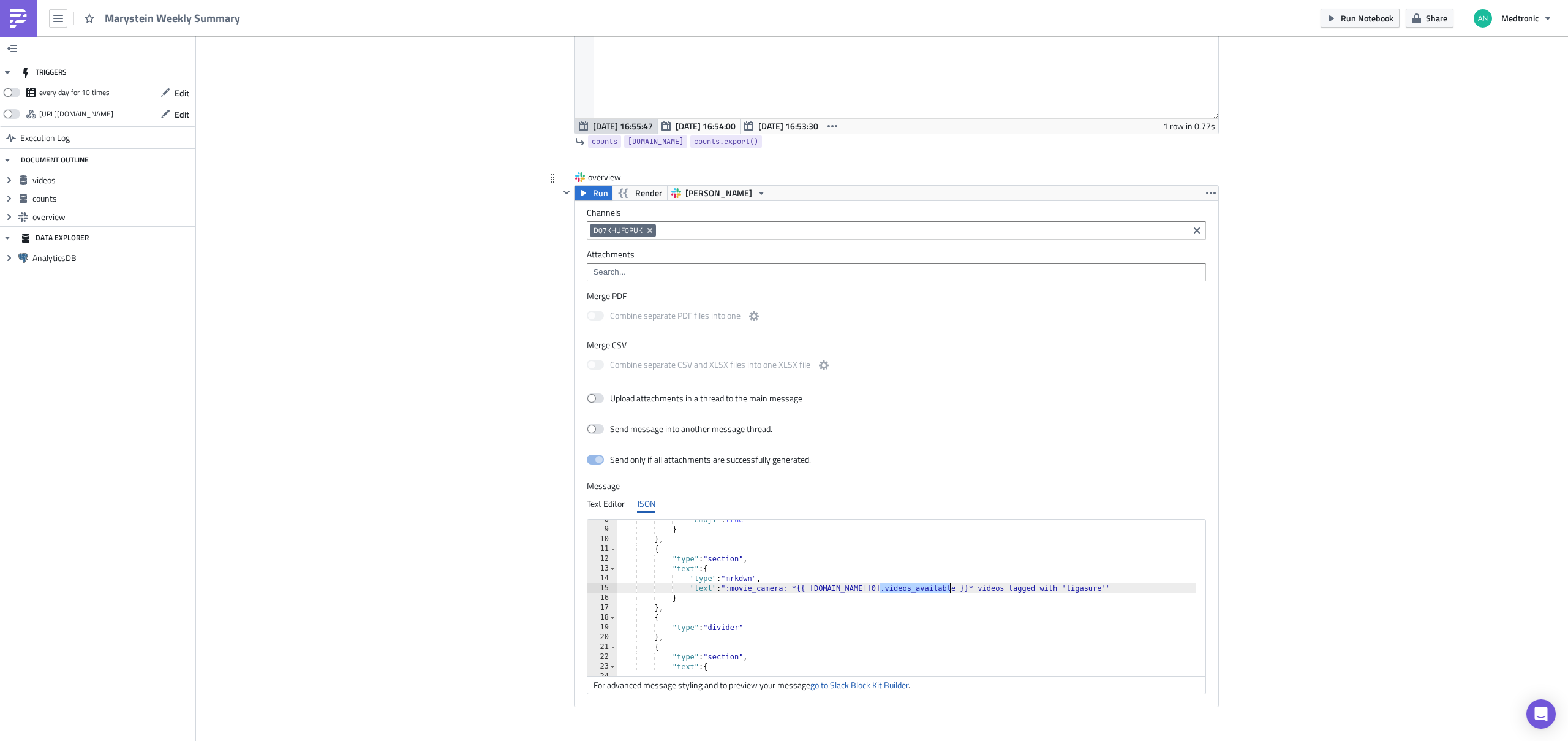
paste textarea "total_videos"
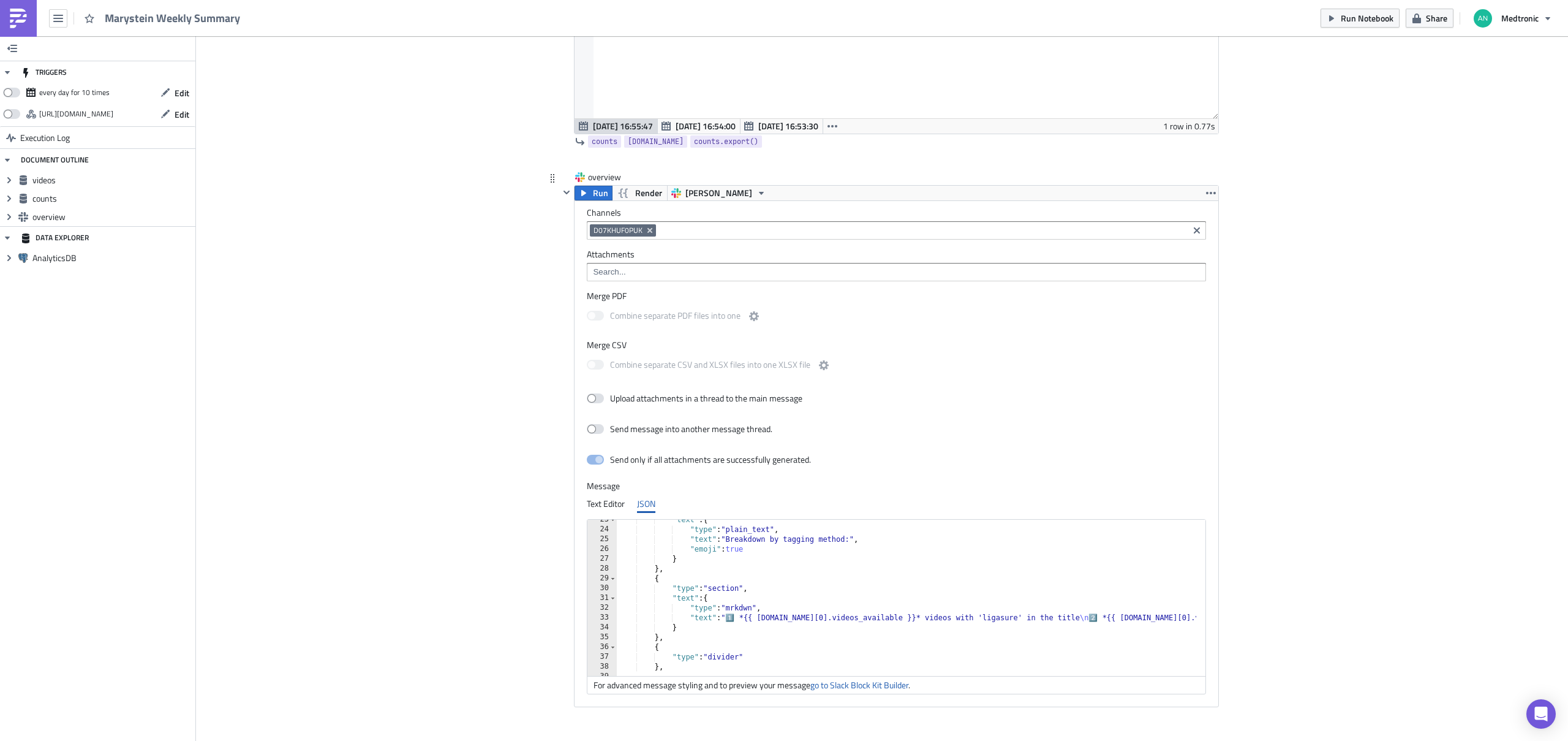
scroll to position [221, 0]
click at [864, 534] on div ""text" : { "type" : "plain_text" , "text" : "Breakdown by tagging method:" , "e…" at bounding box center [1228, 597] width 1222 height 167
paste textarea "total_videos"
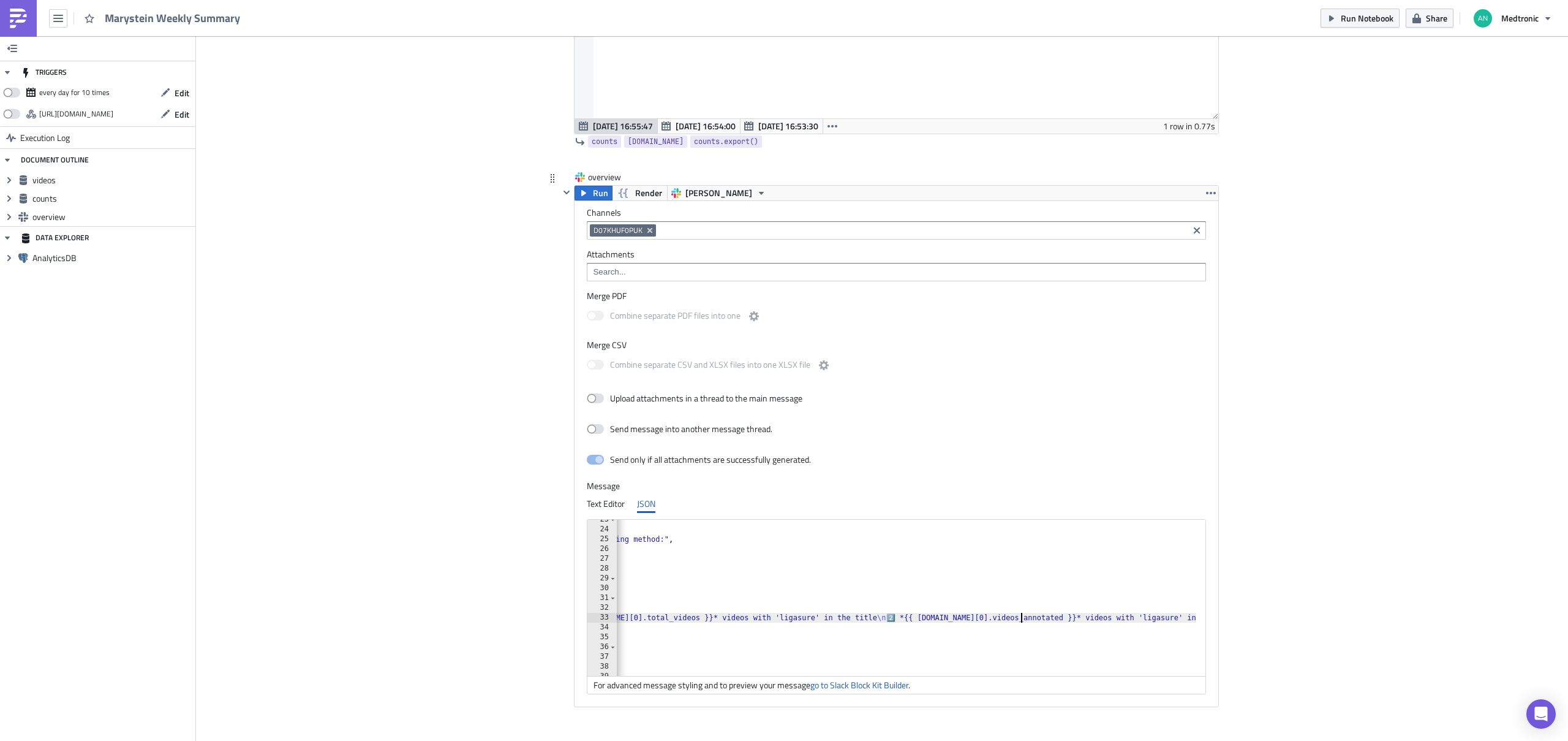
click at [1014, 534] on div ""text" : { "type" : "plain_text" , "text" : "Breakdown by tagging method:" , "e…" at bounding box center [1043, 597] width 1222 height 167
paste textarea "total_videos"
click at [1058, 534] on div ""text" : { "type" : "plain_text" , "text" : "Breakdown by tagging method:" , "e…" at bounding box center [794, 597] width 1222 height 167
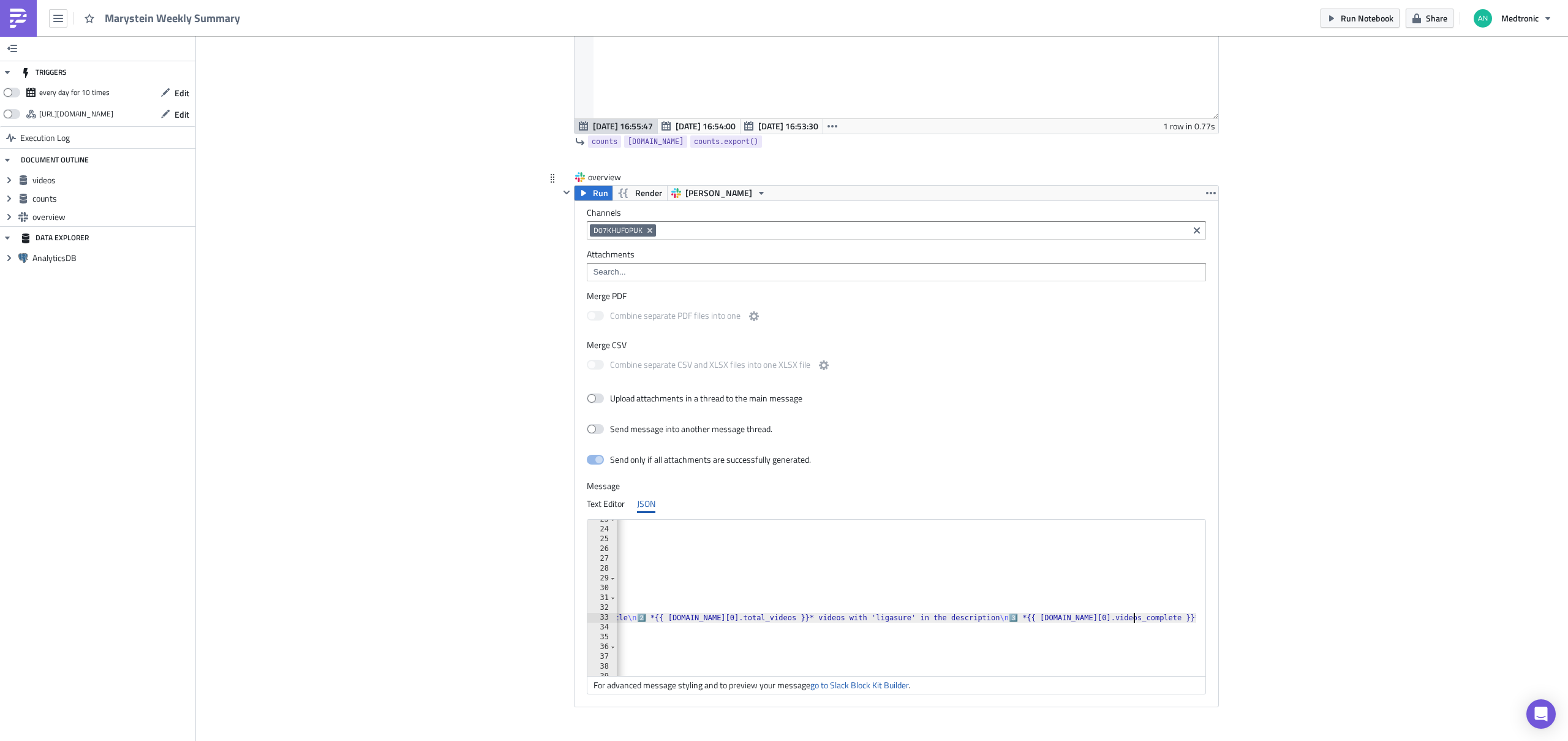
click at [1058, 534] on div ""text" : { "type" : "plain_text" , "text" : "Breakdown by tagging method:" , "e…" at bounding box center [794, 597] width 1222 height 167
paste textarea "total_videos"
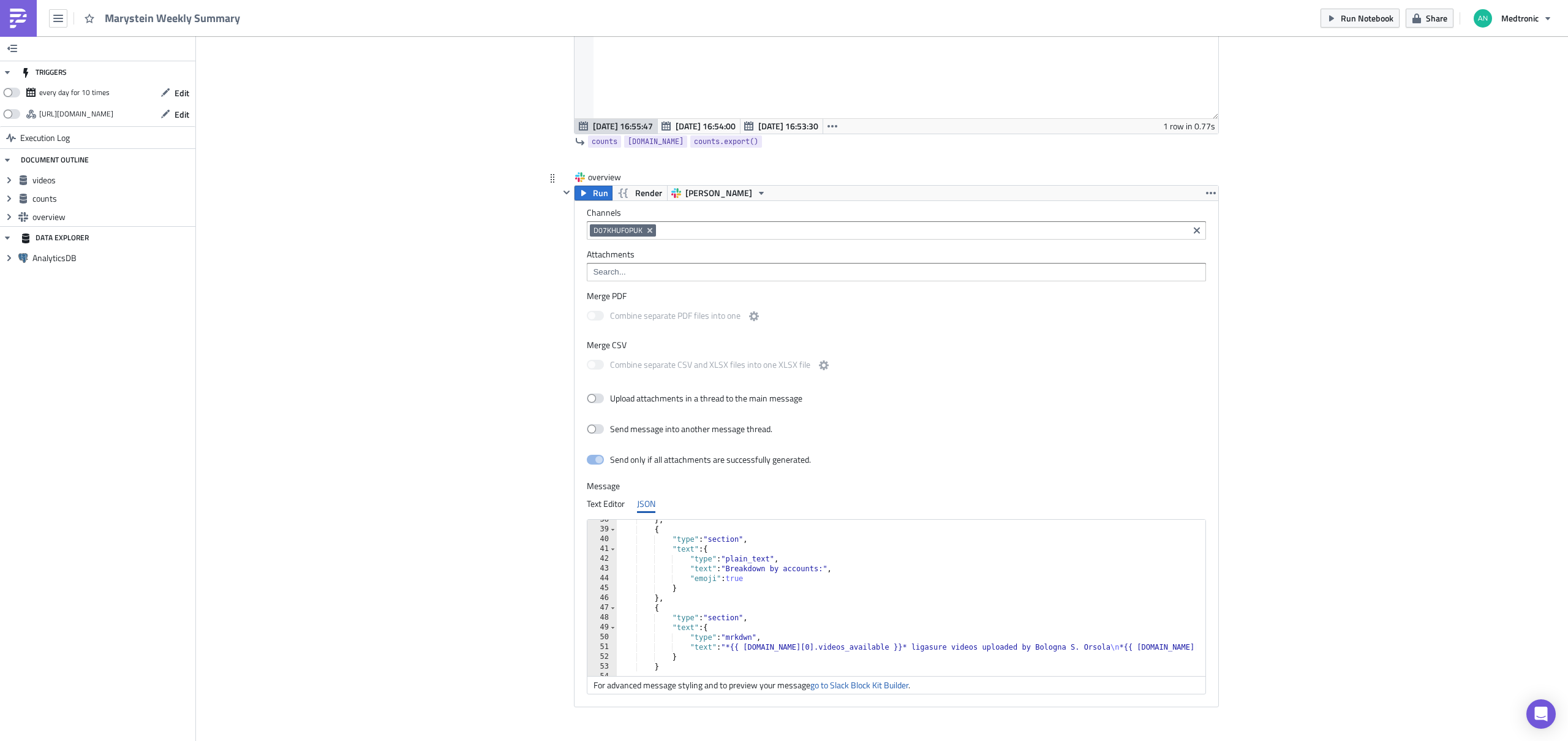
scroll to position [392, 0]
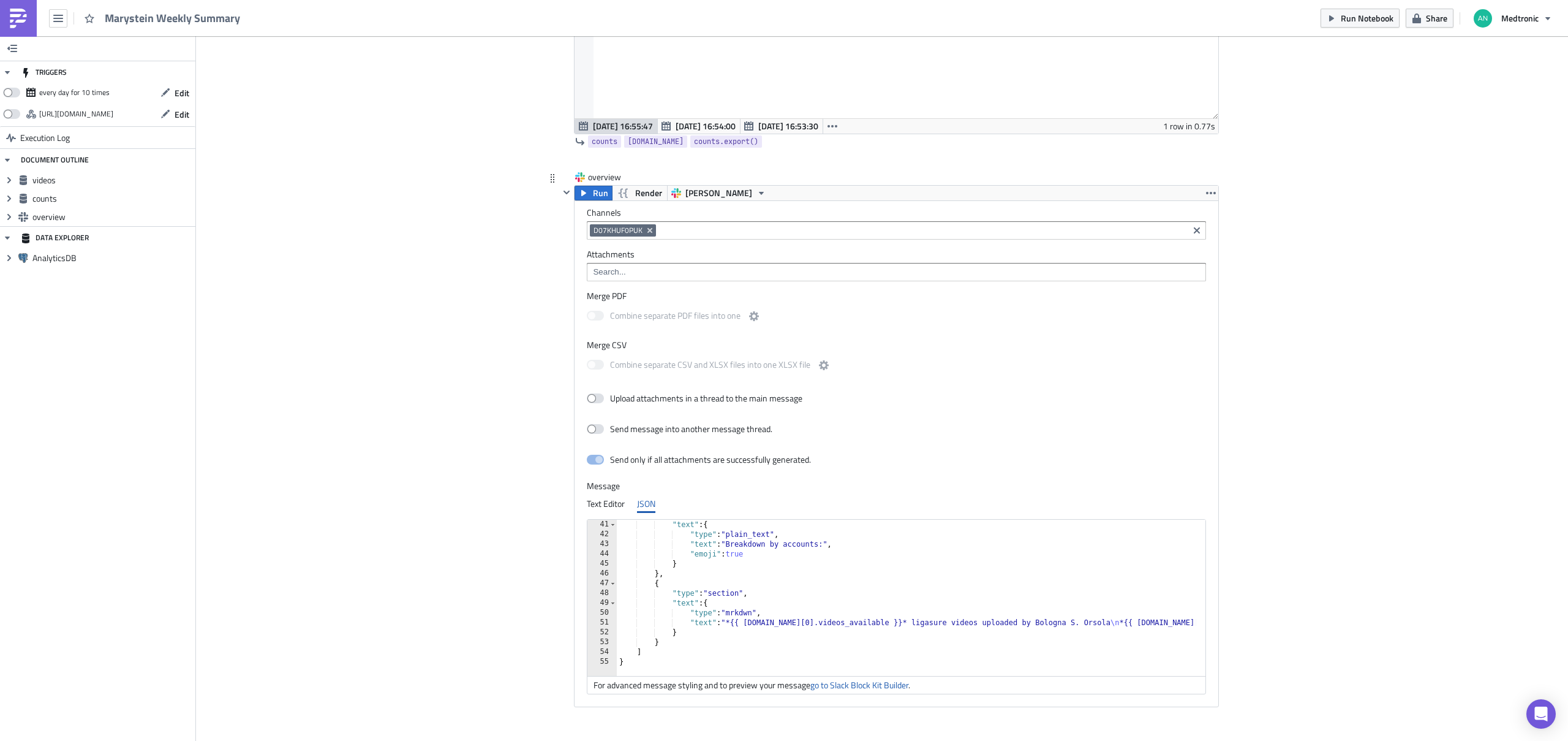
click at [847, 534] on div ""text" : { "type" : "plain_text" , "text" : "Breakdown by accounts:" , "emoji" …" at bounding box center [1228, 603] width 1222 height 167
paste textarea "total_videos"
click at [983, 534] on div ""text" : { "type" : "plain_text" , "text" : "Breakdown by accounts:" , "emoji" …" at bounding box center [997, 603] width 1204 height 167
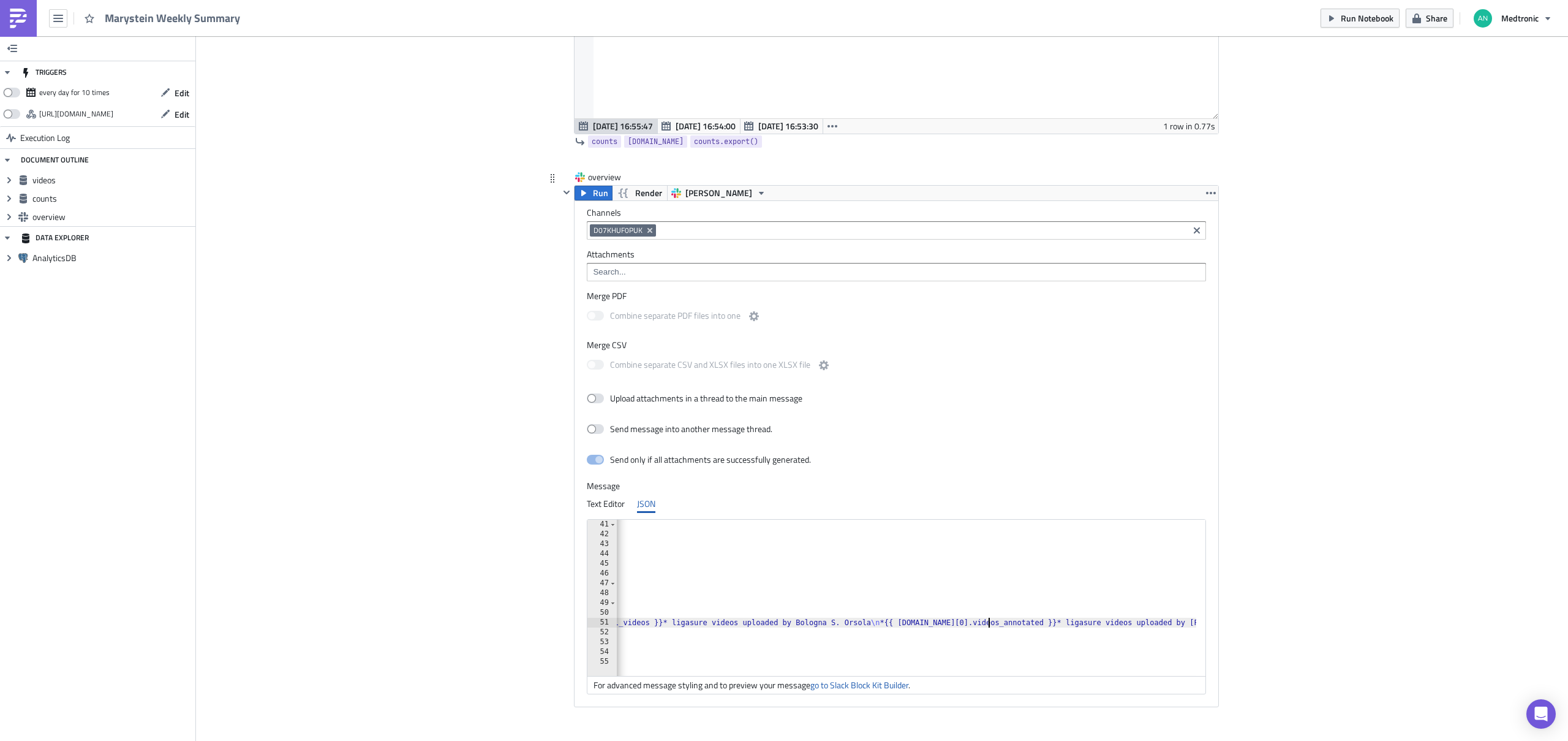
click at [983, 534] on div ""text" : { "type" : "plain_text" , "text" : "Breakdown by accounts:" , "emoji" …" at bounding box center [997, 603] width 1204 height 167
paste textarea "total_videos"
click at [1054, 534] on div ""text" : { "type" : "plain_text" , "text" : "Breakdown by accounts:" , "emoji" …" at bounding box center [715, 603] width 1187 height 167
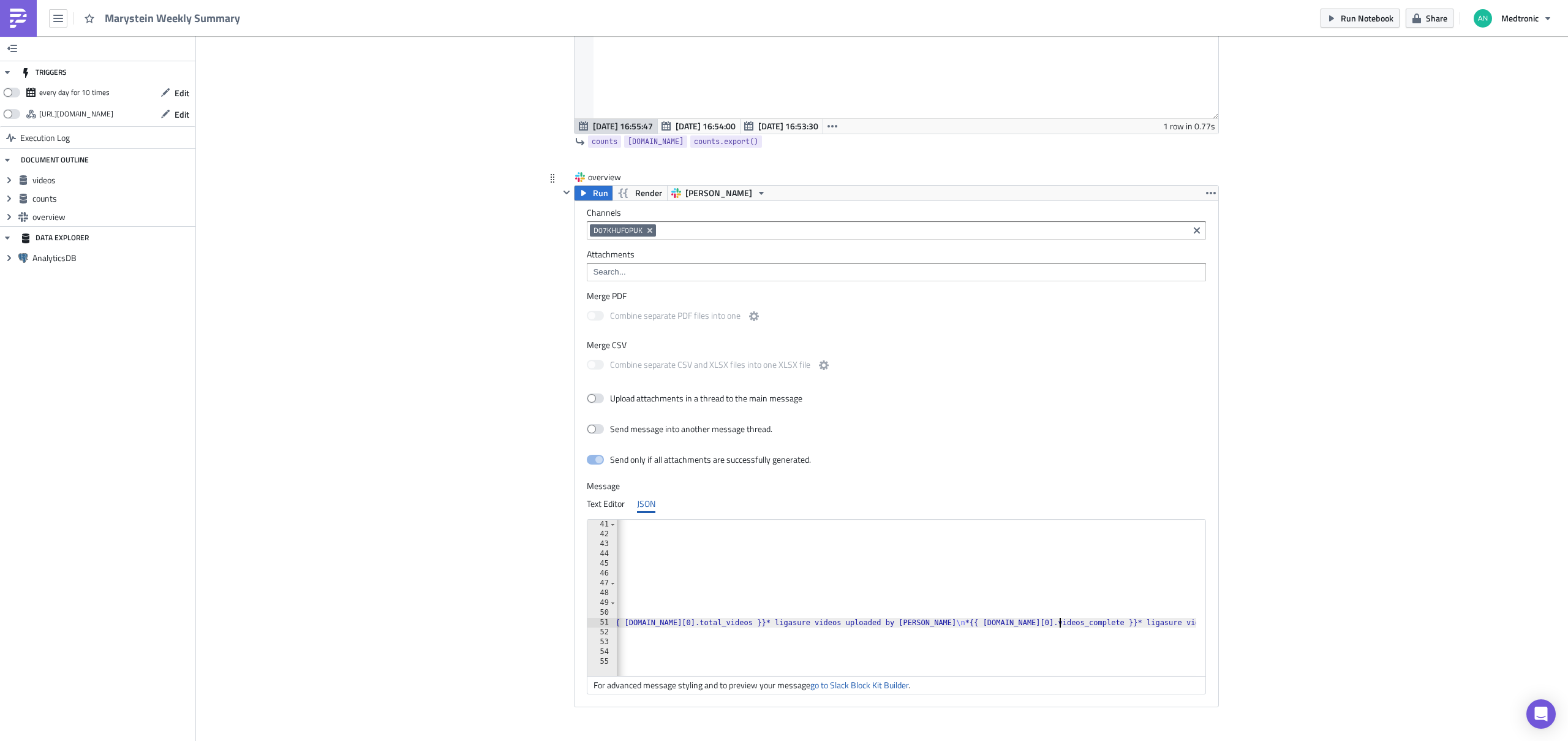
paste textarea "total_videos"
type textarea ""text": "*{{ counts.data[0].total_videos }}* ligasure videos uploaded by Bologn…"
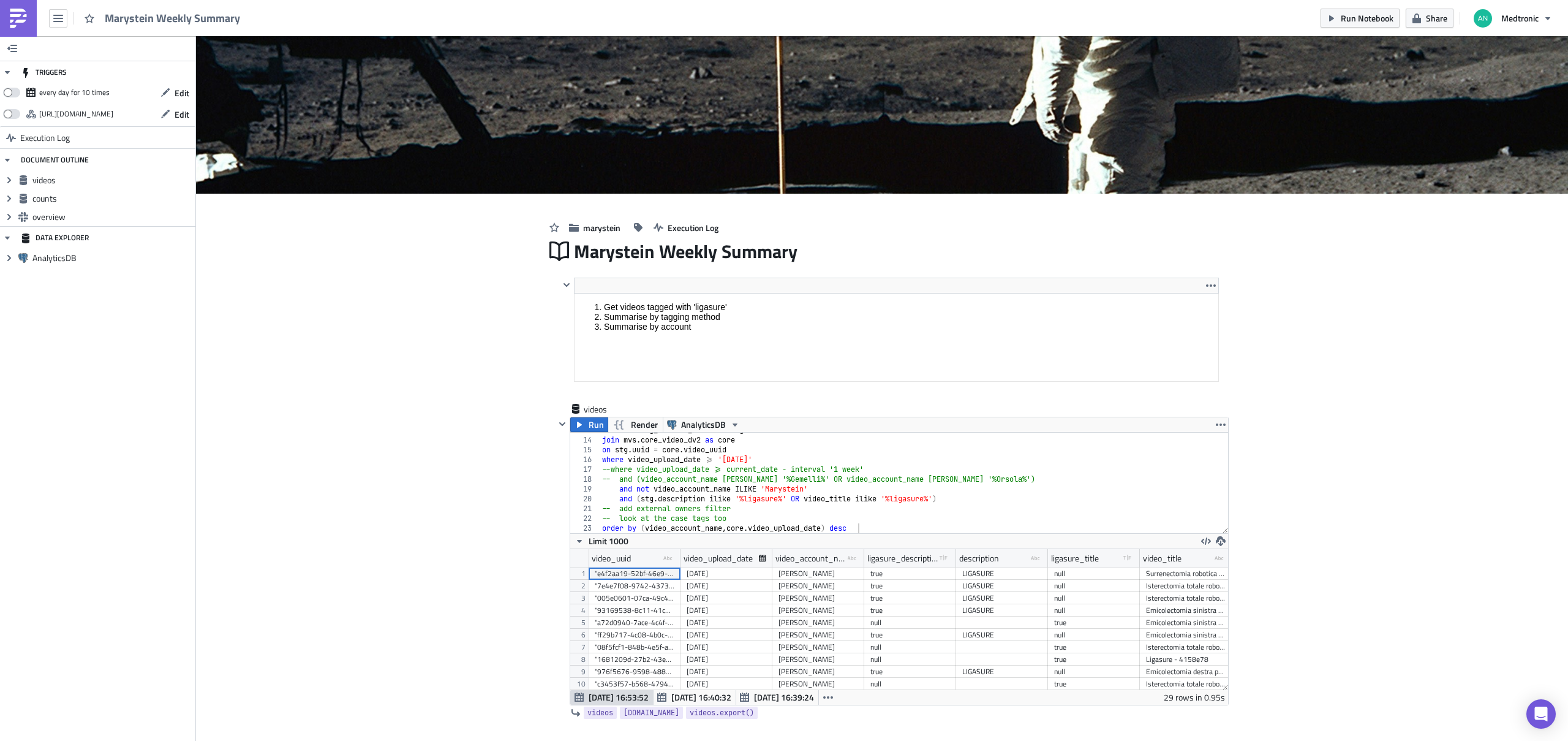
scroll to position [64, 0]
click at [191, 96] on button "Edit" at bounding box center [175, 93] width 41 height 19
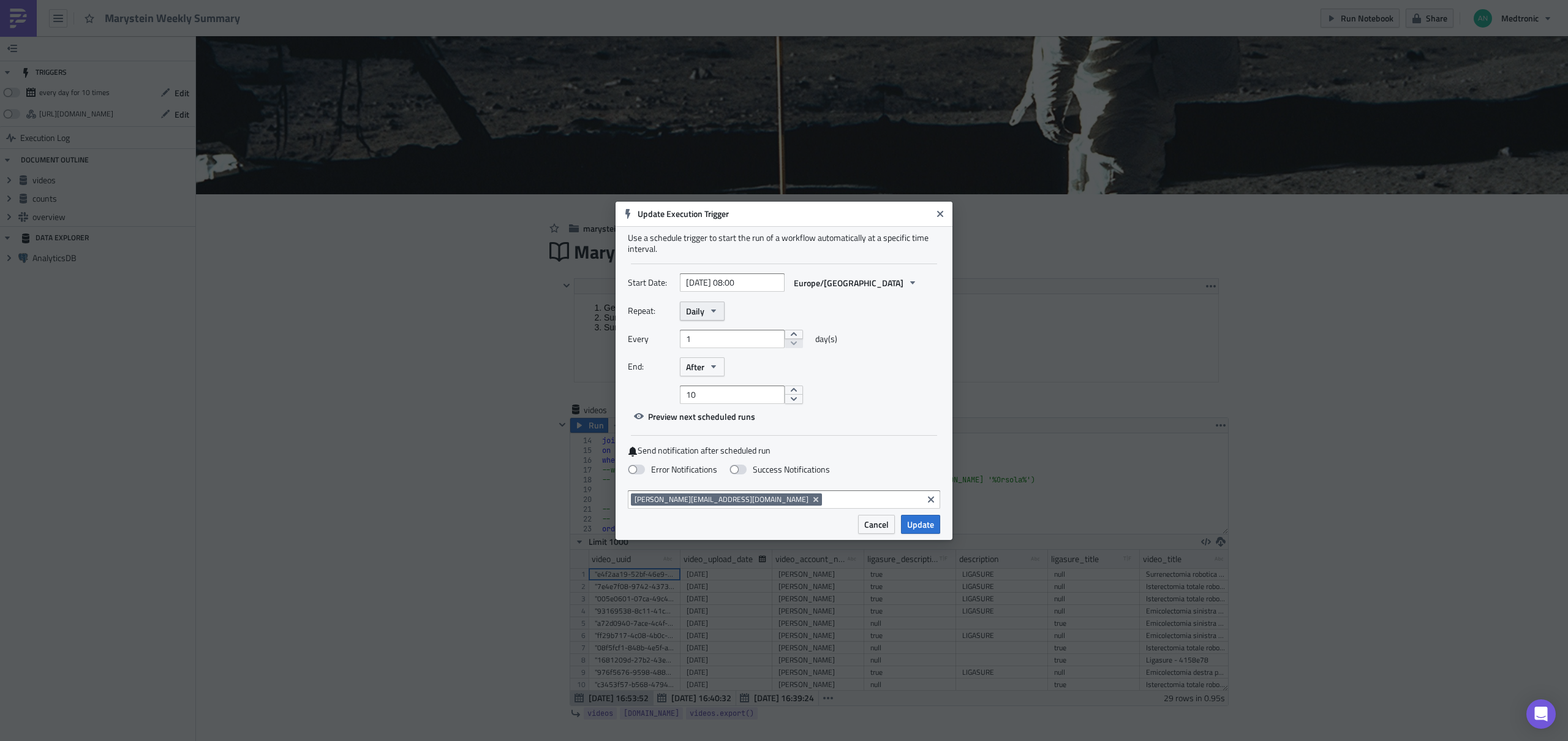
click at [718, 318] on button "Daily" at bounding box center [702, 311] width 45 height 19
click at [722, 370] on div "Weekly" at bounding box center [737, 369] width 101 height 12
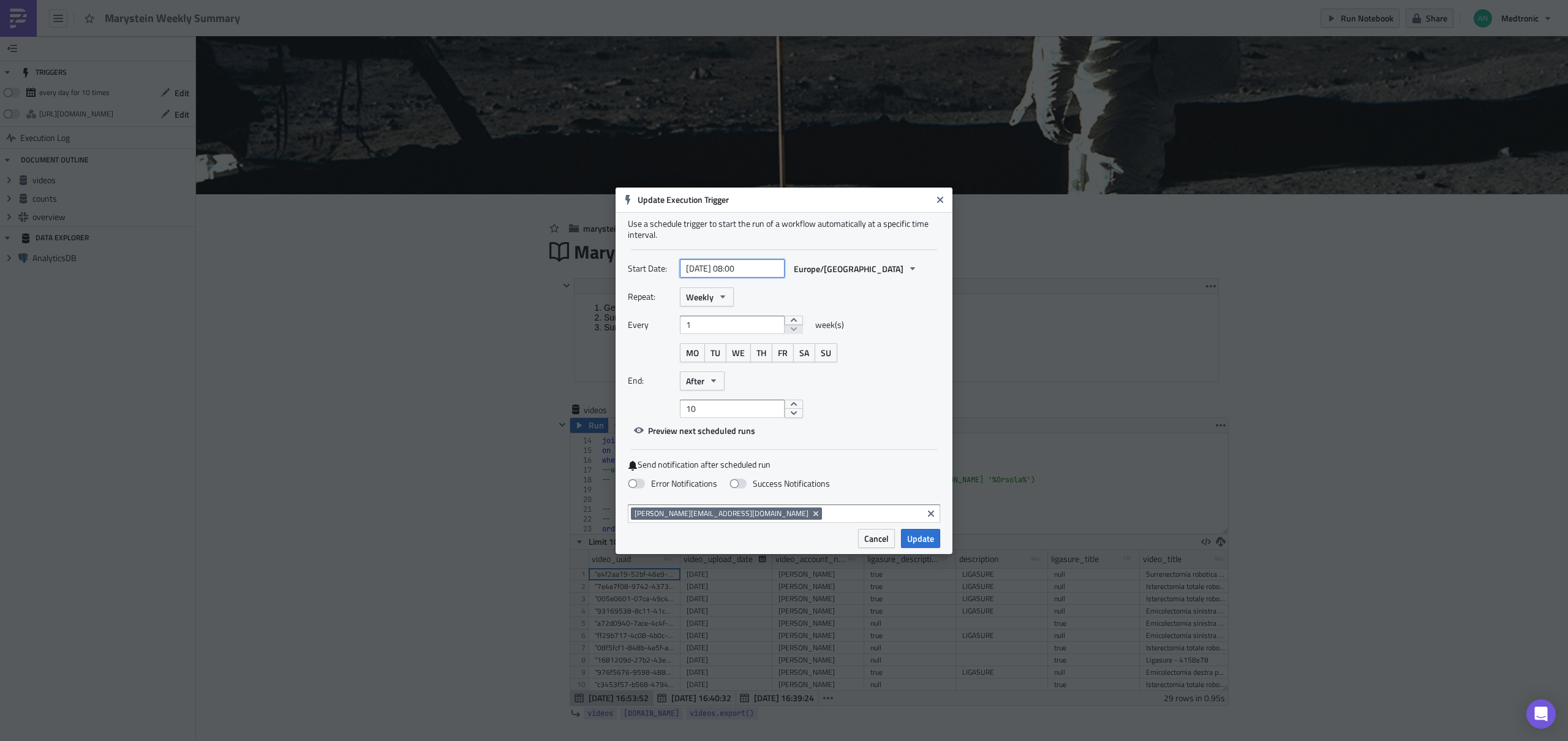
select select "9"
select select "2025"
click at [732, 268] on input "2025-10-02 08:00" at bounding box center [732, 268] width 105 height 19
click at [671, 360] on div "6" at bounding box center [672, 357] width 18 height 17
type input "2025-10-06 08:00"
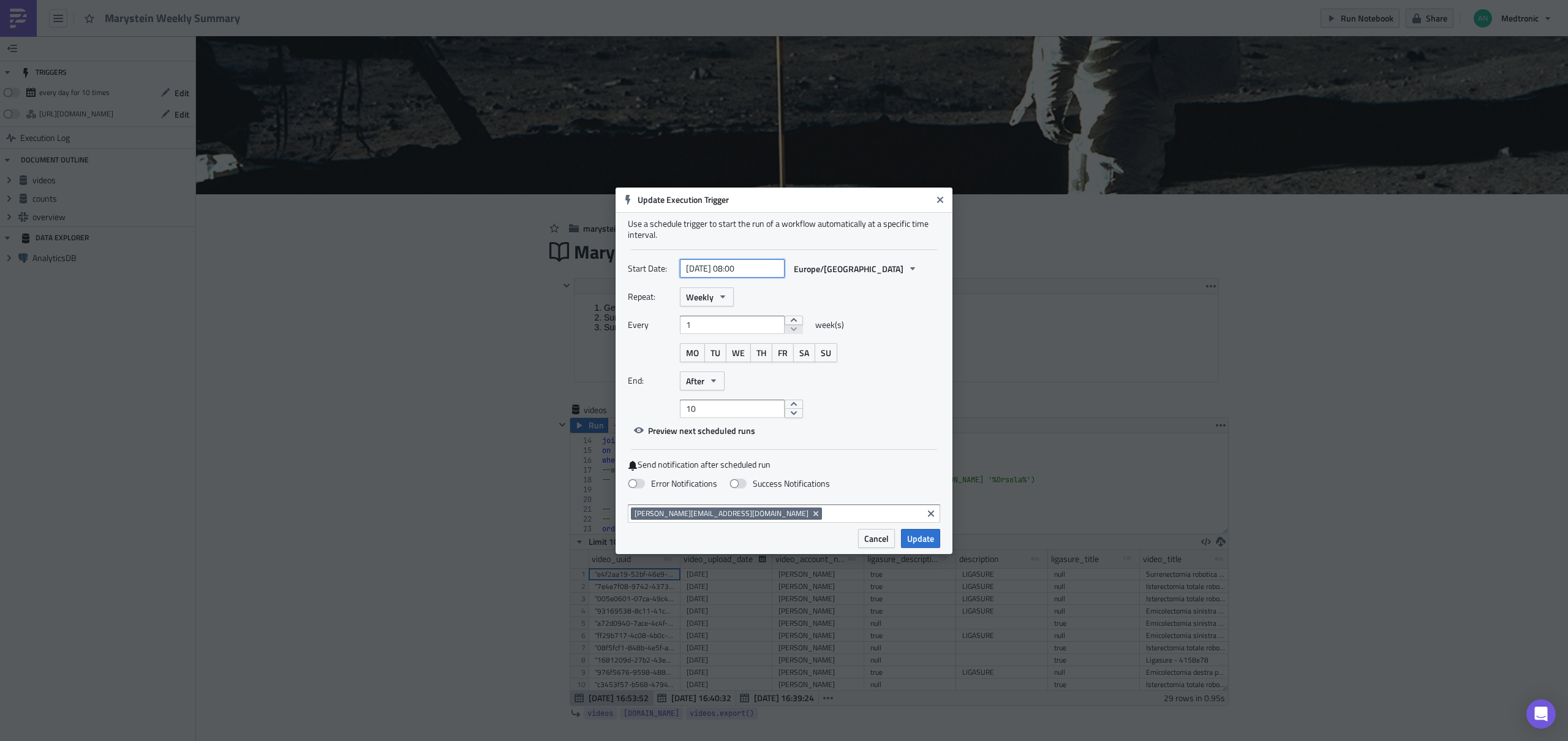
select select "9"
select select "2025"
click at [742, 271] on input "2025-10-06 08:00" at bounding box center [732, 268] width 105 height 19
type input "2025-10-06 08:00"
click at [903, 274] on div "Start Date: 2025-10-06 08:00 Europe/London" at bounding box center [784, 269] width 313 height 19
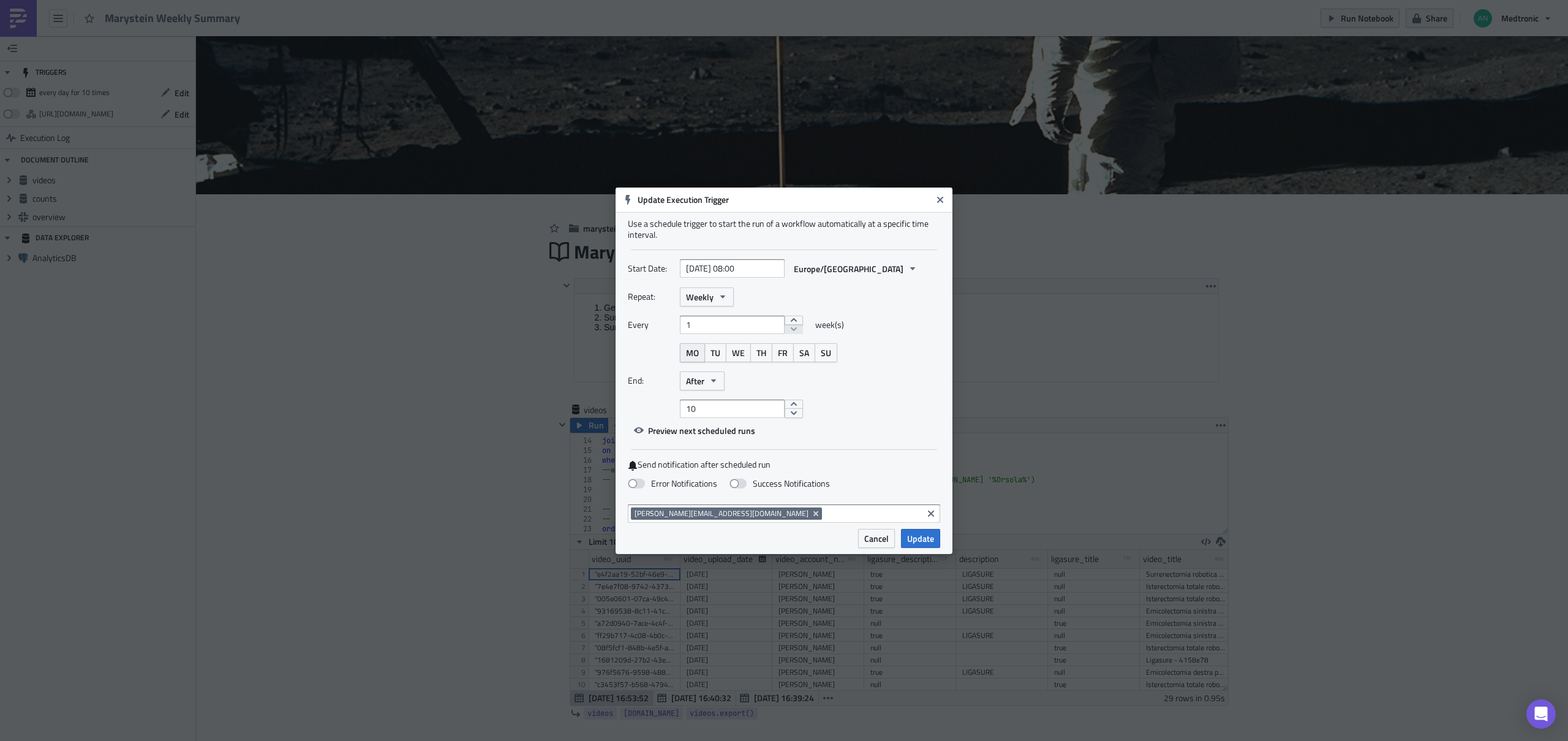
click at [689, 352] on span "MO" at bounding box center [692, 352] width 13 height 13
click at [706, 378] on button "After" at bounding box center [702, 381] width 45 height 19
click at [711, 405] on div "Never" at bounding box center [737, 402] width 101 height 12
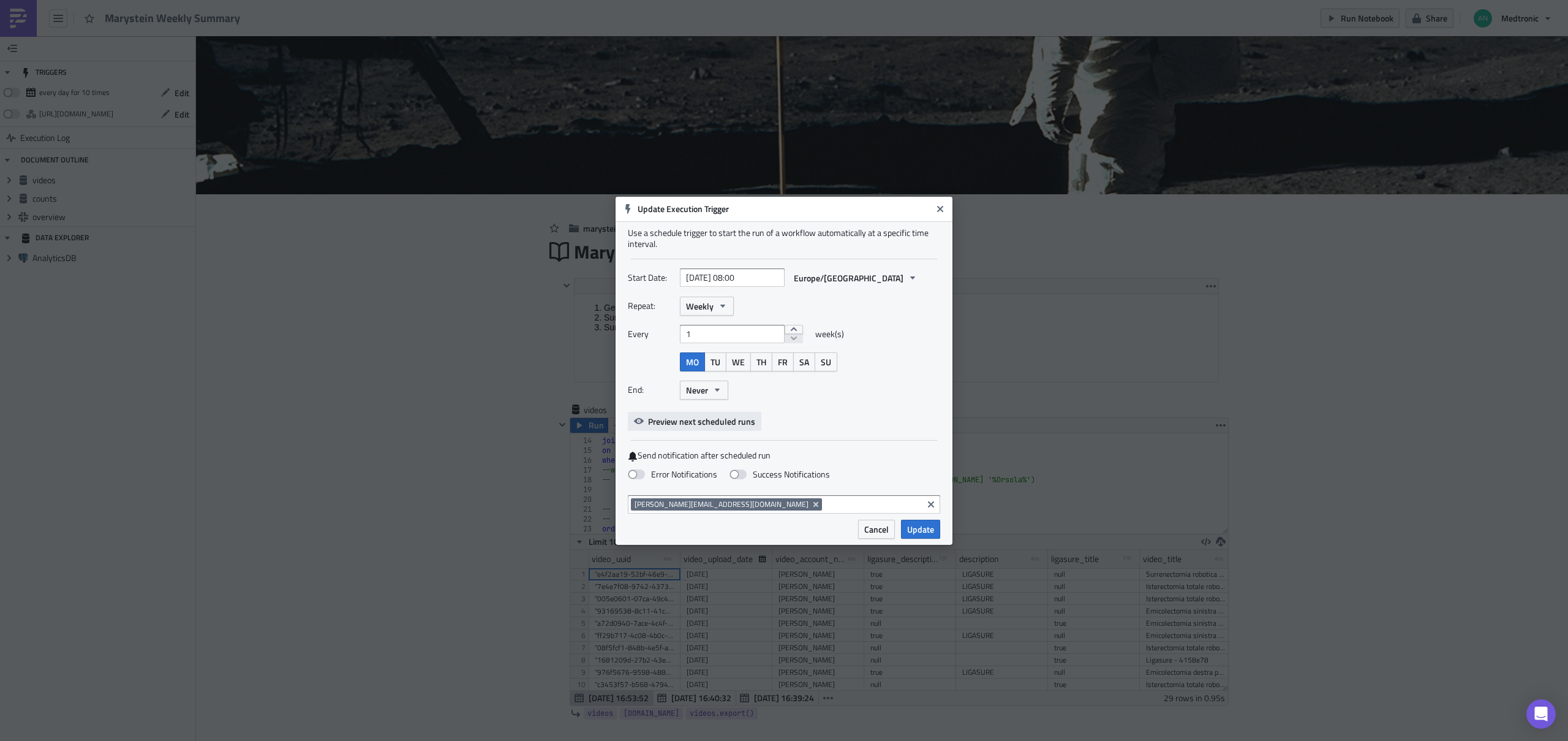
click at [707, 423] on span "Preview next scheduled runs" at bounding box center [702, 421] width 107 height 13
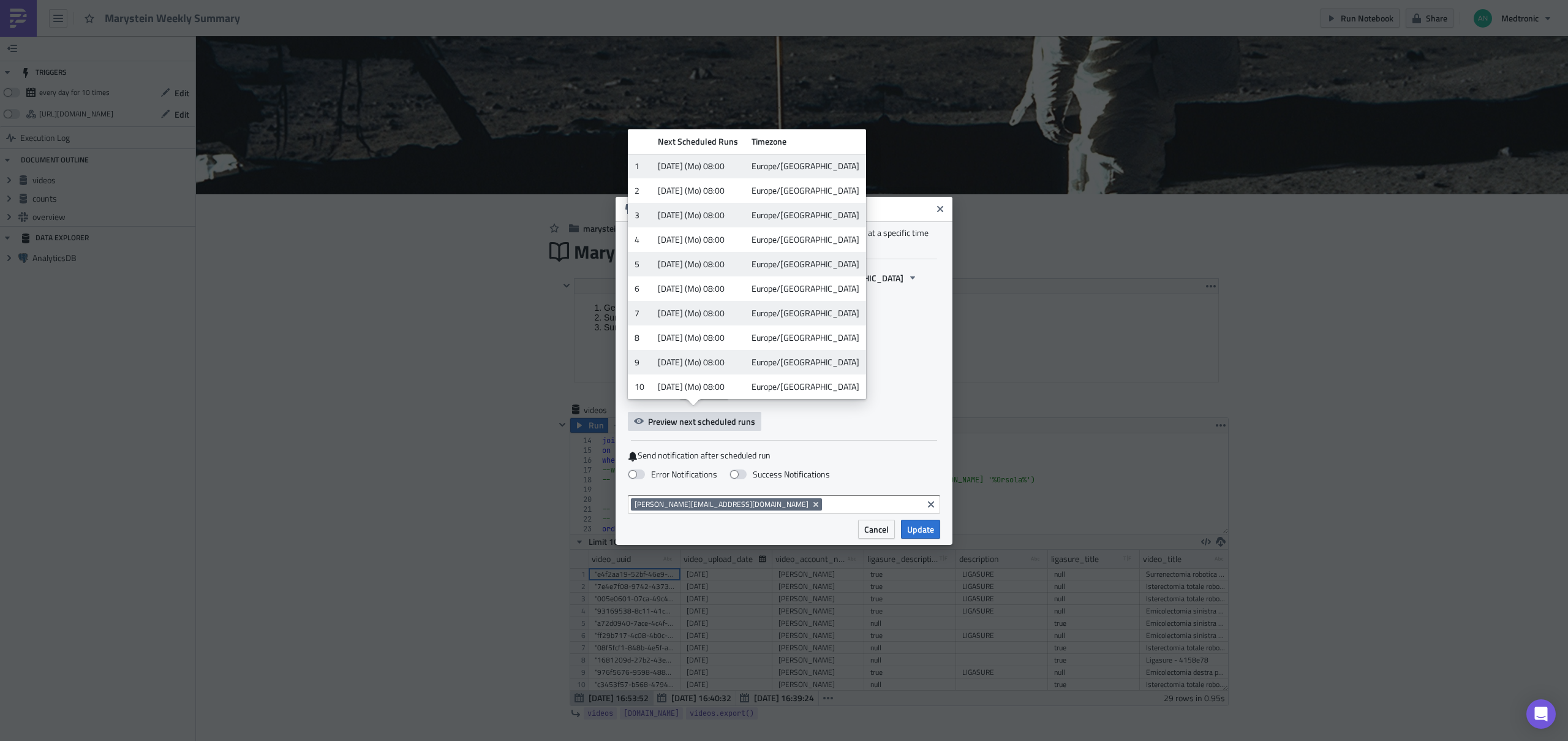
click at [879, 383] on div "End: Never" at bounding box center [784, 390] width 313 height 19
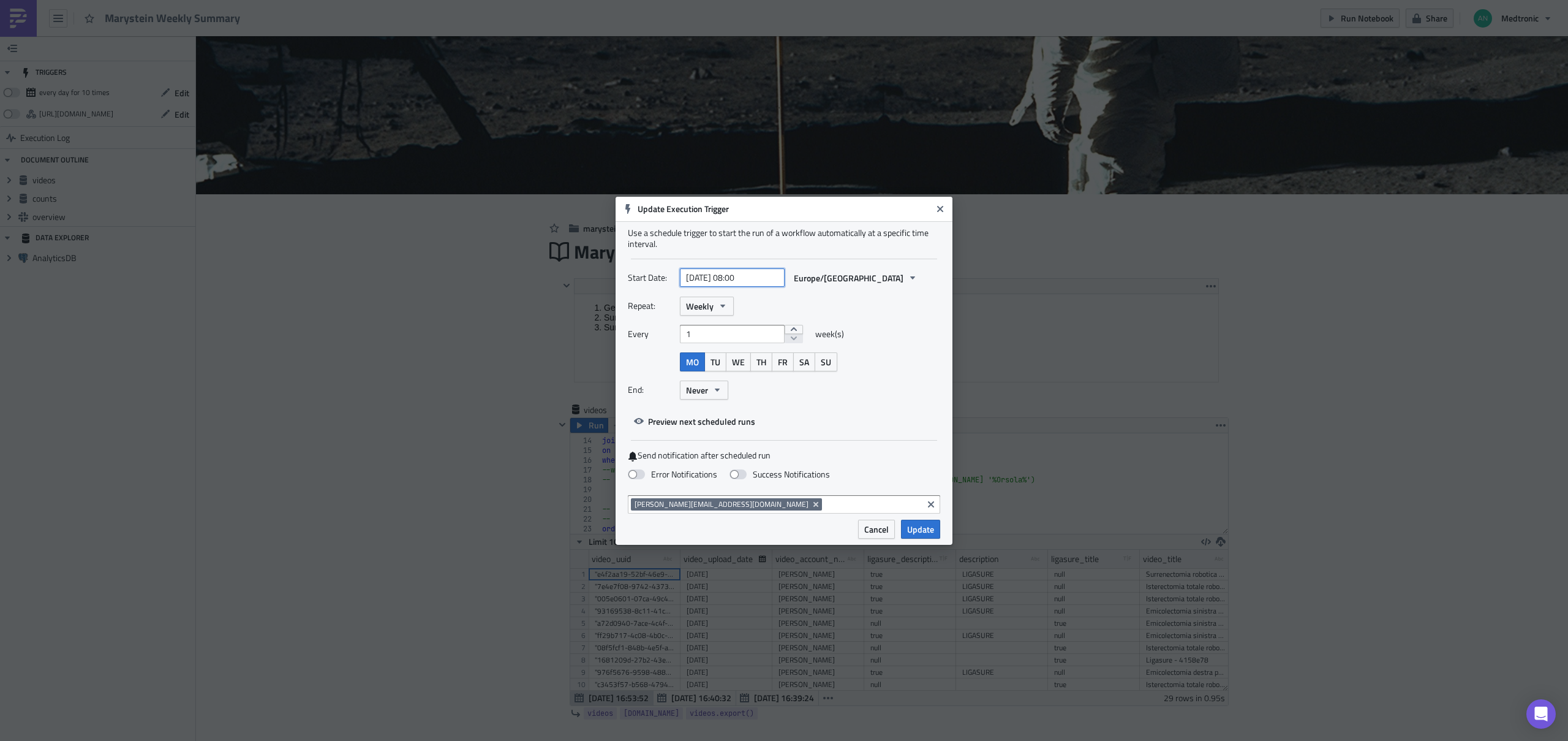
select select "9"
select select "2025"
click at [742, 279] on input "2025-10-06 08:00" at bounding box center [732, 277] width 105 height 19
type input "2025-10-06 07:00"
click at [919, 292] on div "Start Date: 2025-10-06 07:00 Europe/London" at bounding box center [784, 282] width 313 height 28
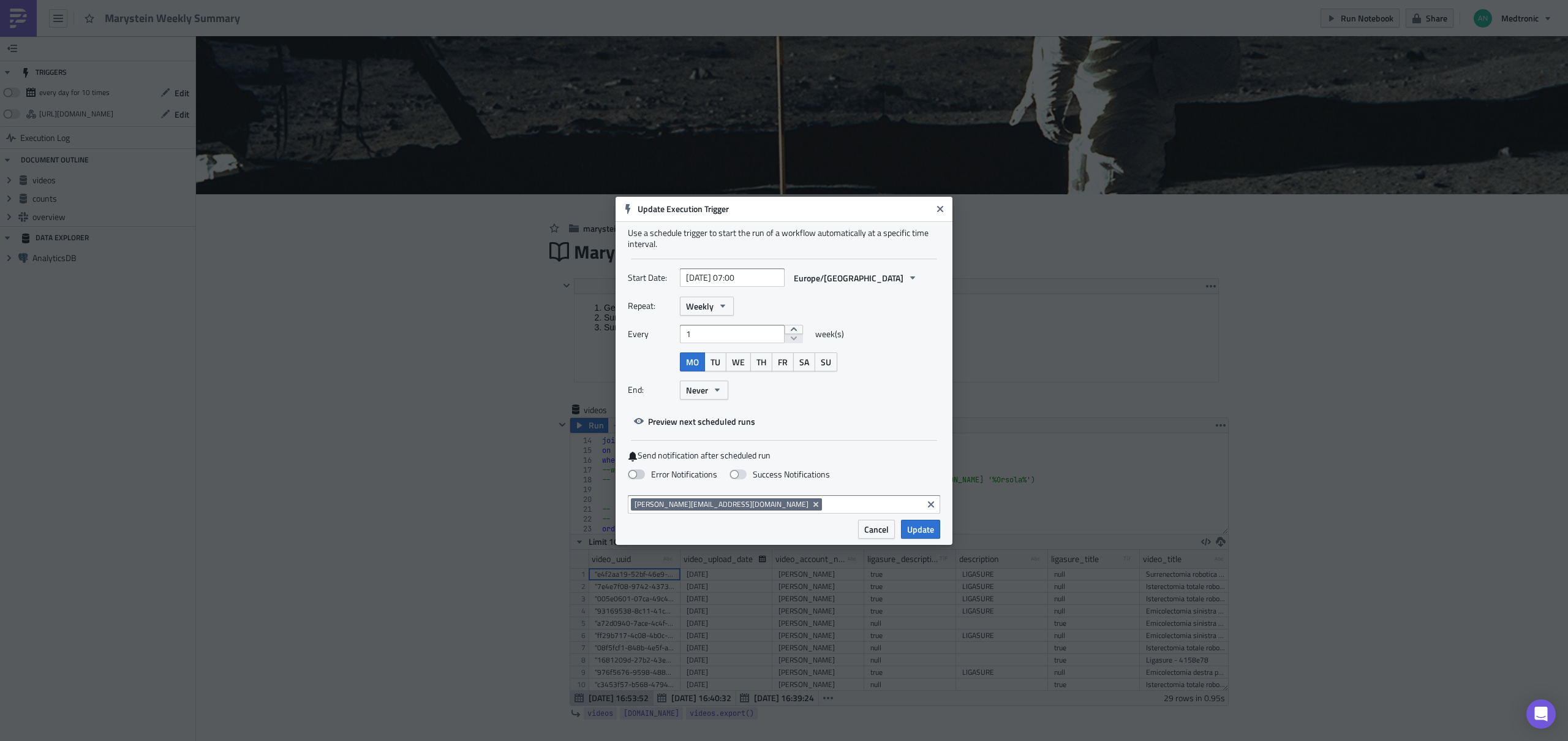
click at [636, 476] on span at bounding box center [636, 474] width 17 height 10
click at [10, 10] on input "Error Notifications" at bounding box center [6, 6] width 8 height 8
checkbox input "true"
click at [913, 529] on span "Update" at bounding box center [921, 529] width 27 height 13
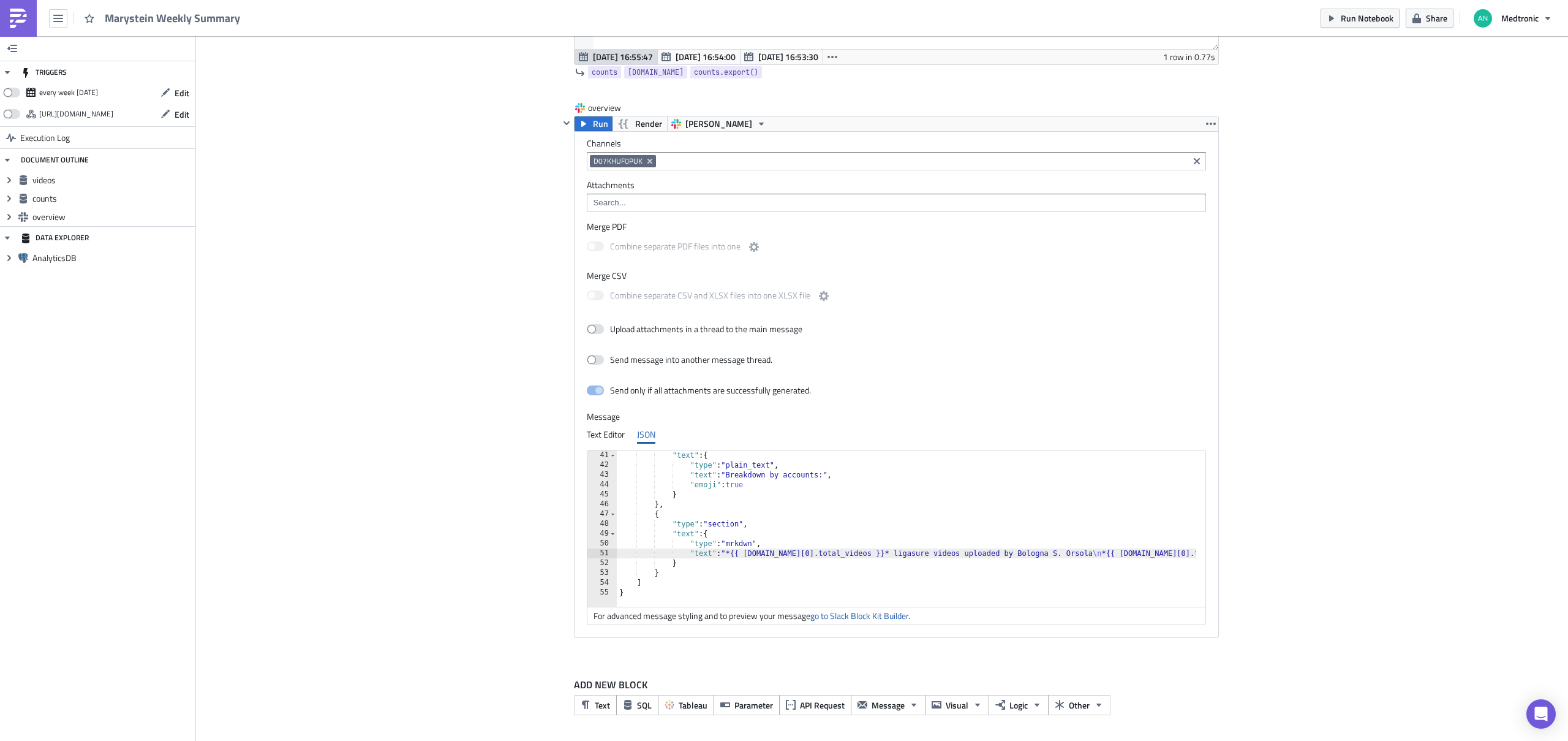
scroll to position [0, 0]
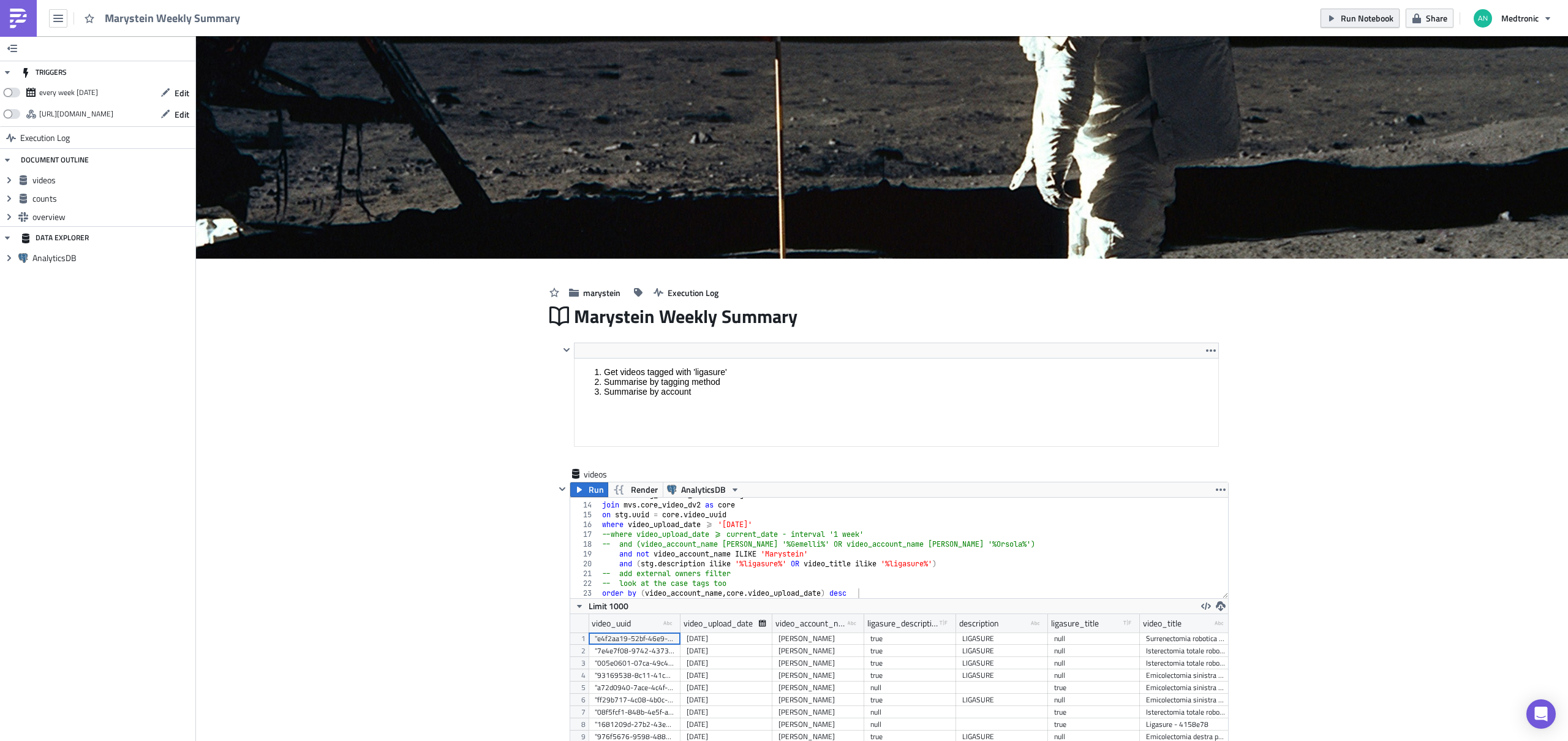
click at [1058, 22] on span "Run Notebook" at bounding box center [1366, 18] width 53 height 13
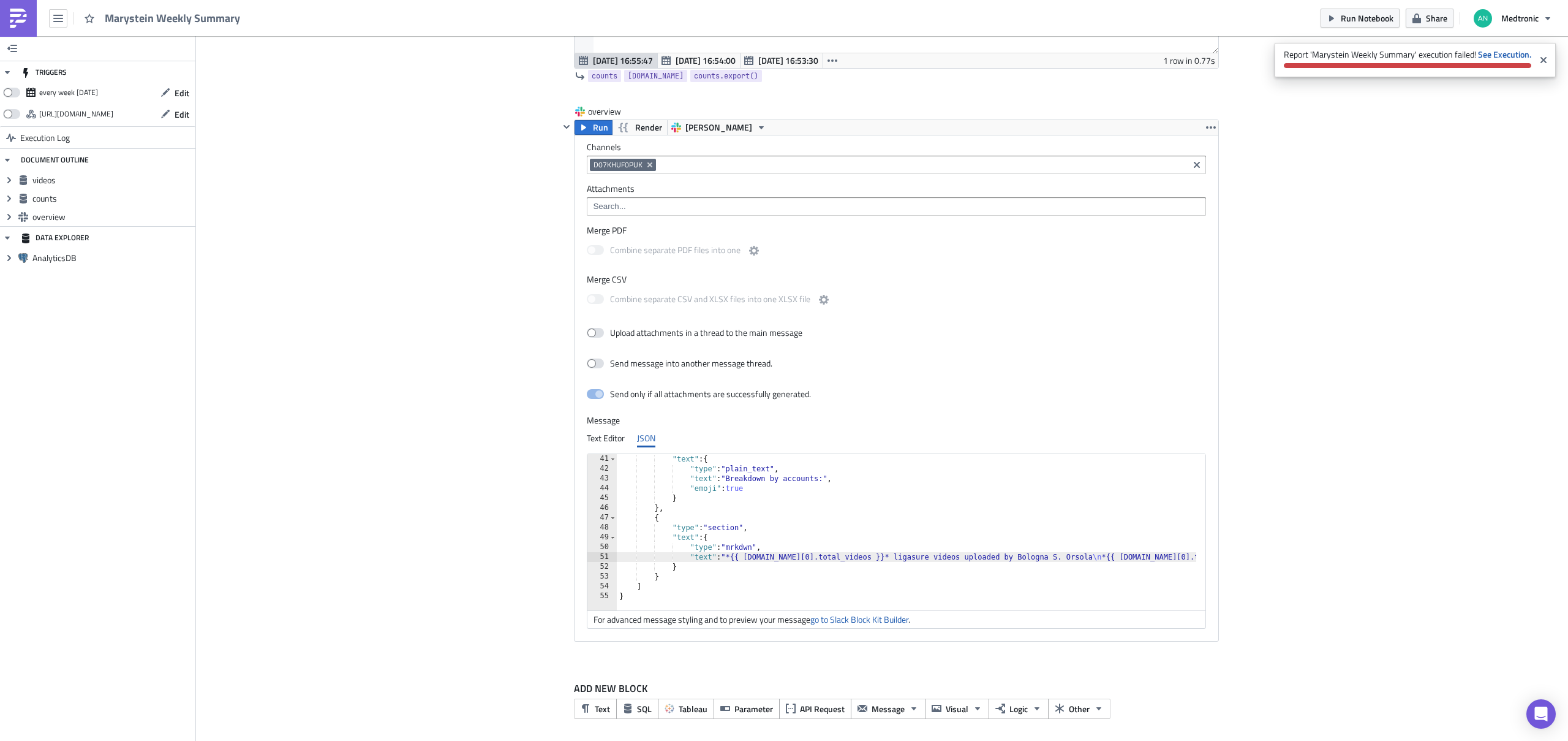
scroll to position [1045, 0]
click at [1058, 51] on strong "See Execution." at bounding box center [1504, 54] width 54 height 13
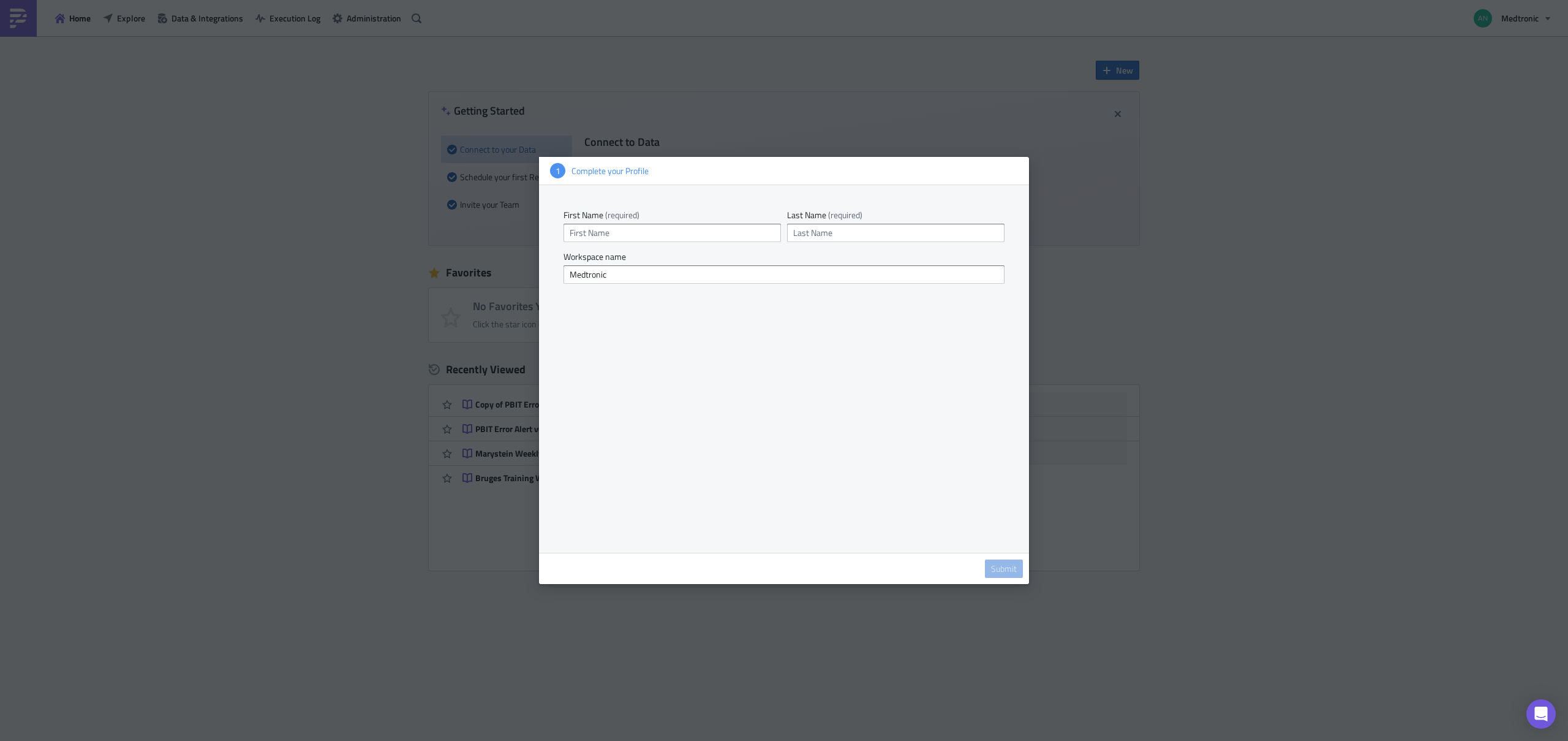
click at [1162, 502] on div at bounding box center [784, 370] width 1568 height 741
click at [669, 232] on input "text" at bounding box center [672, 232] width 218 height 19
type input "Ana"
type input "Andres-Arroyo"
click at [1016, 567] on span "Submit" at bounding box center [1003, 568] width 26 height 11
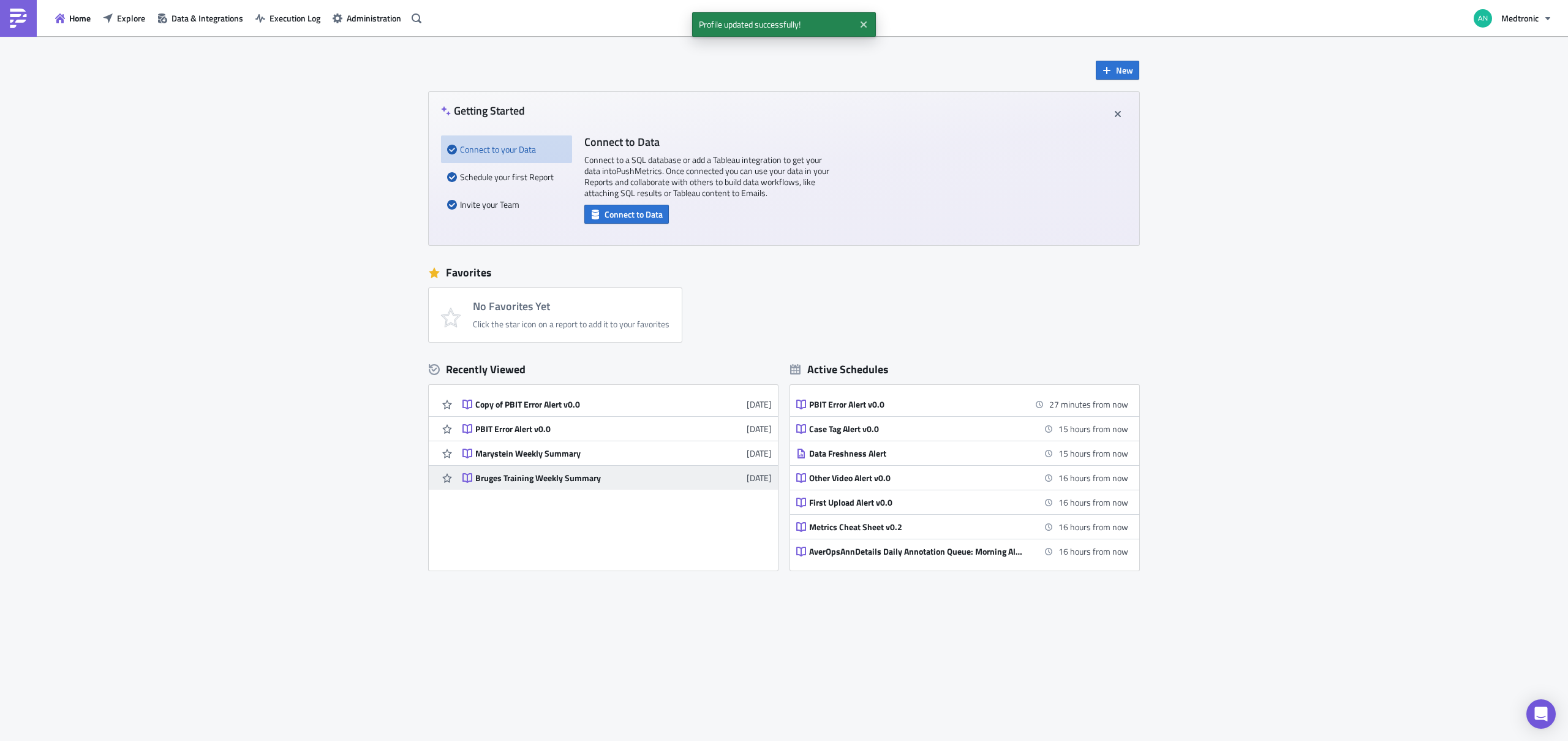
click at [568, 479] on div "Bruges Training Weekly Summary" at bounding box center [582, 477] width 214 height 11
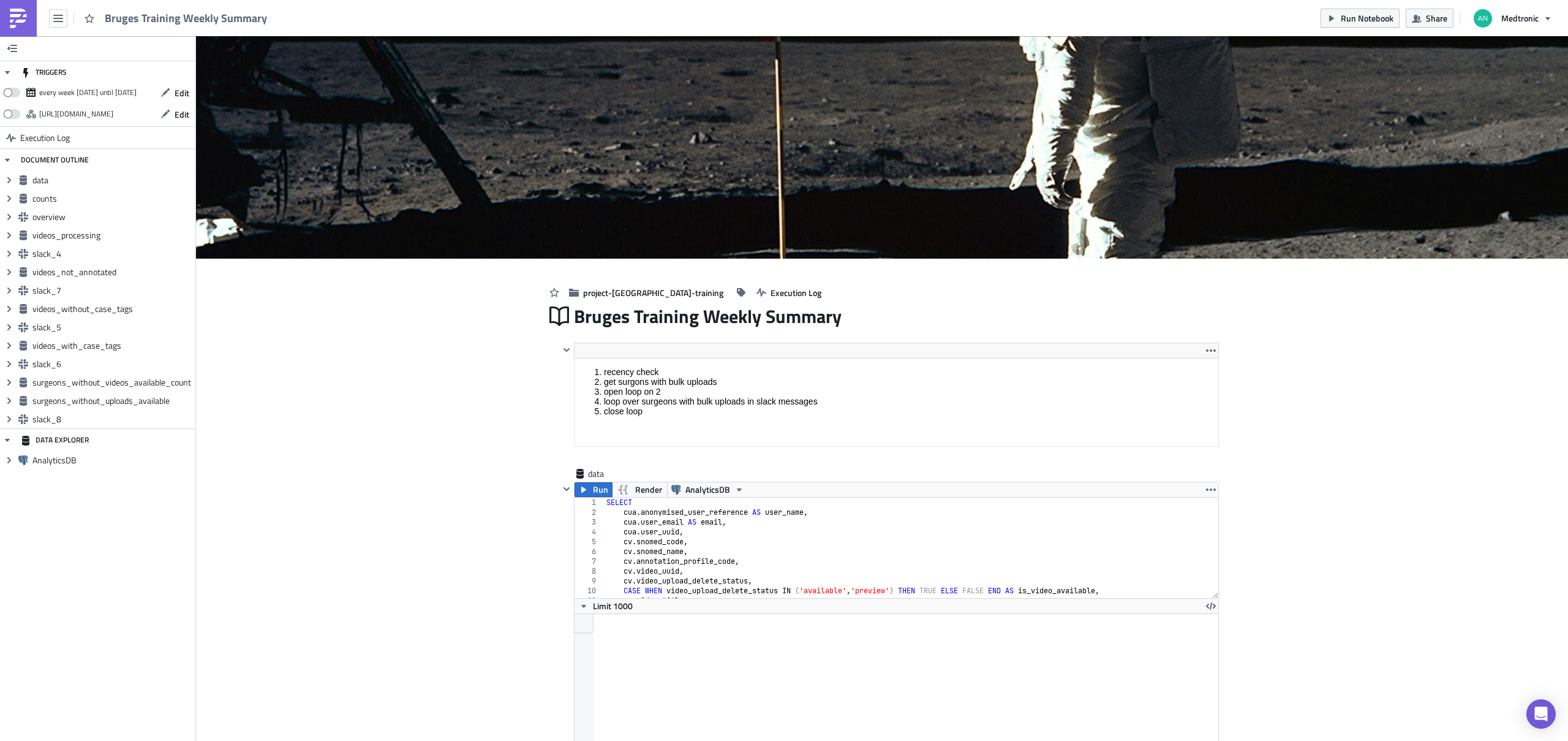
scroll to position [61129, 60594]
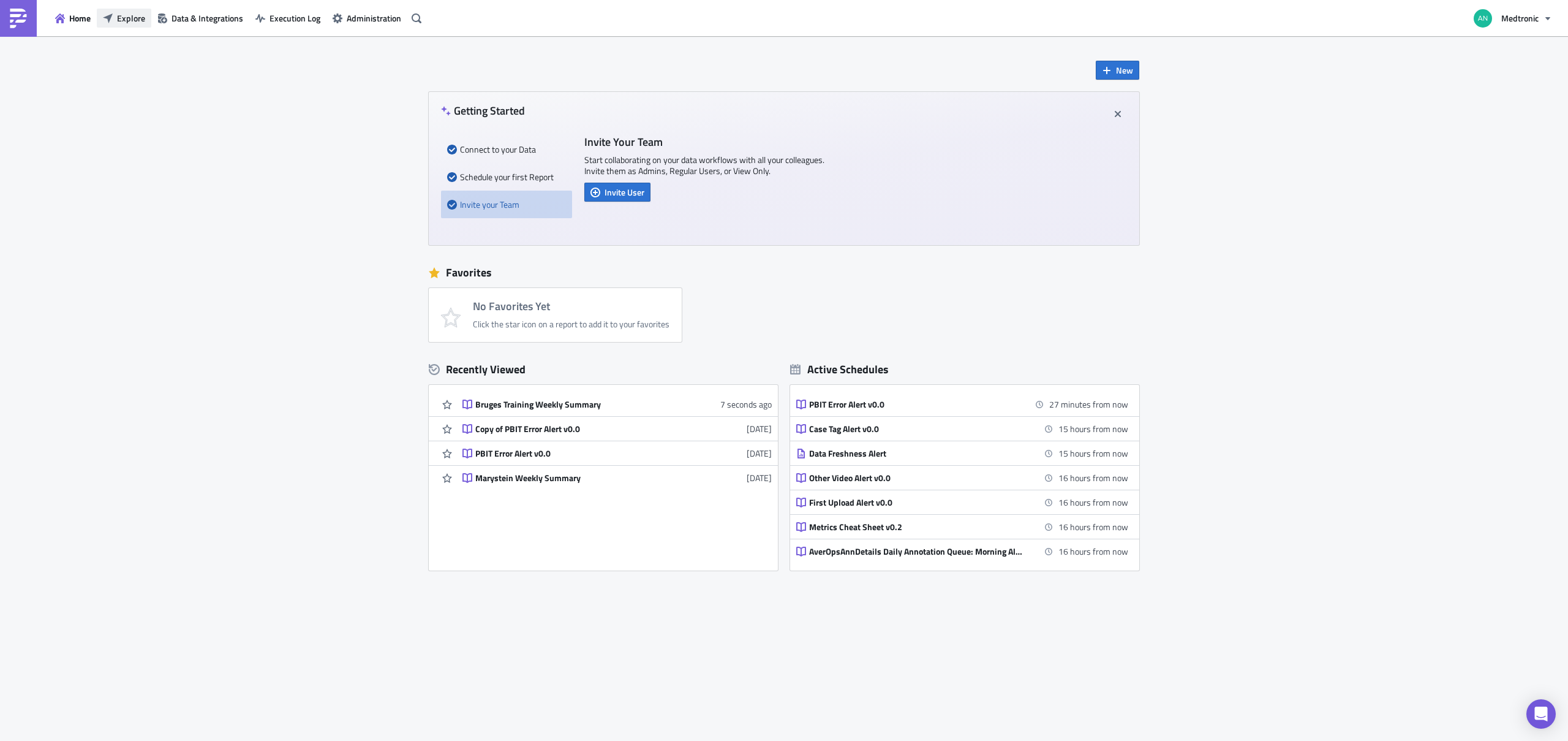
click at [126, 15] on span "Explore" at bounding box center [131, 18] width 28 height 13
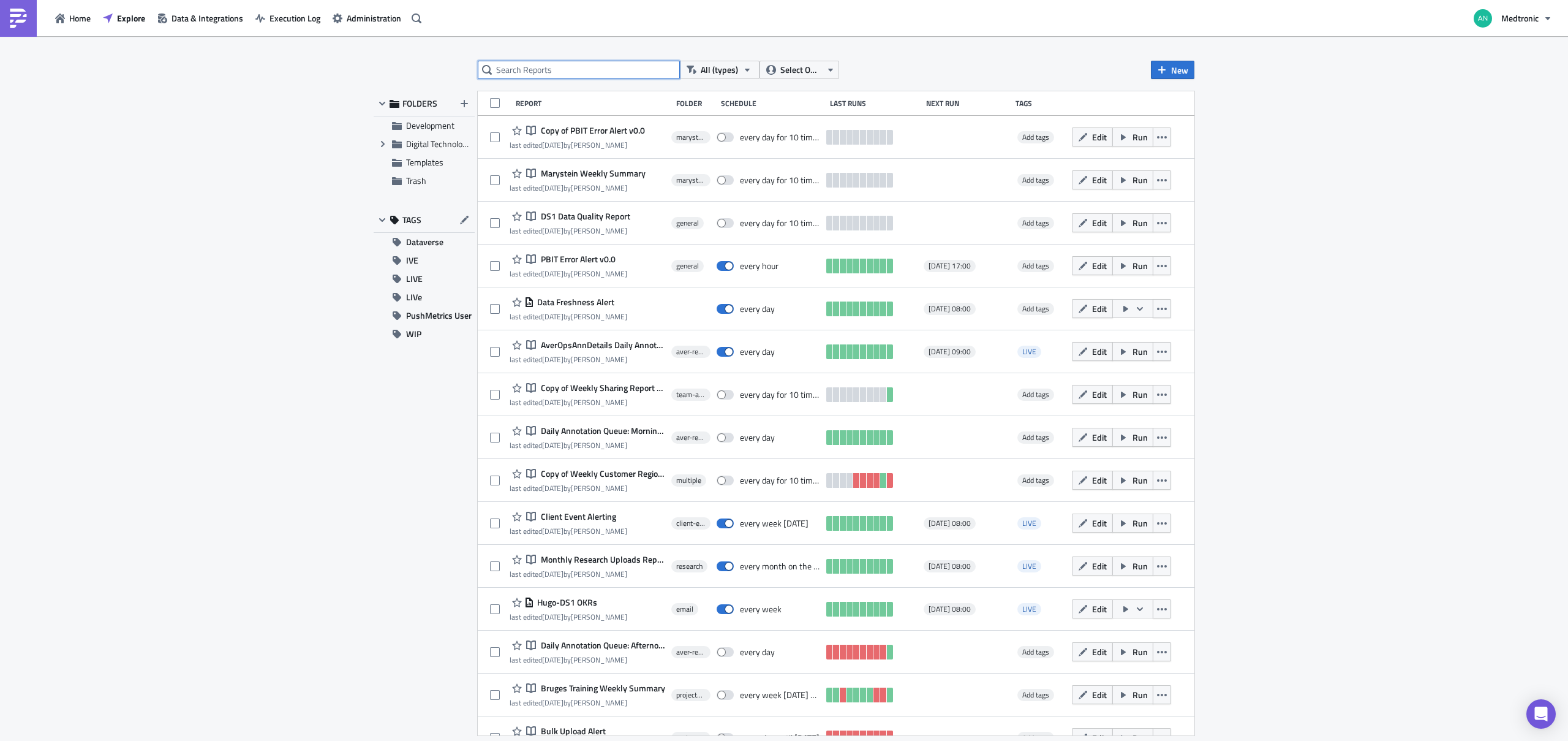
click at [542, 68] on input "text" at bounding box center [579, 70] width 202 height 19
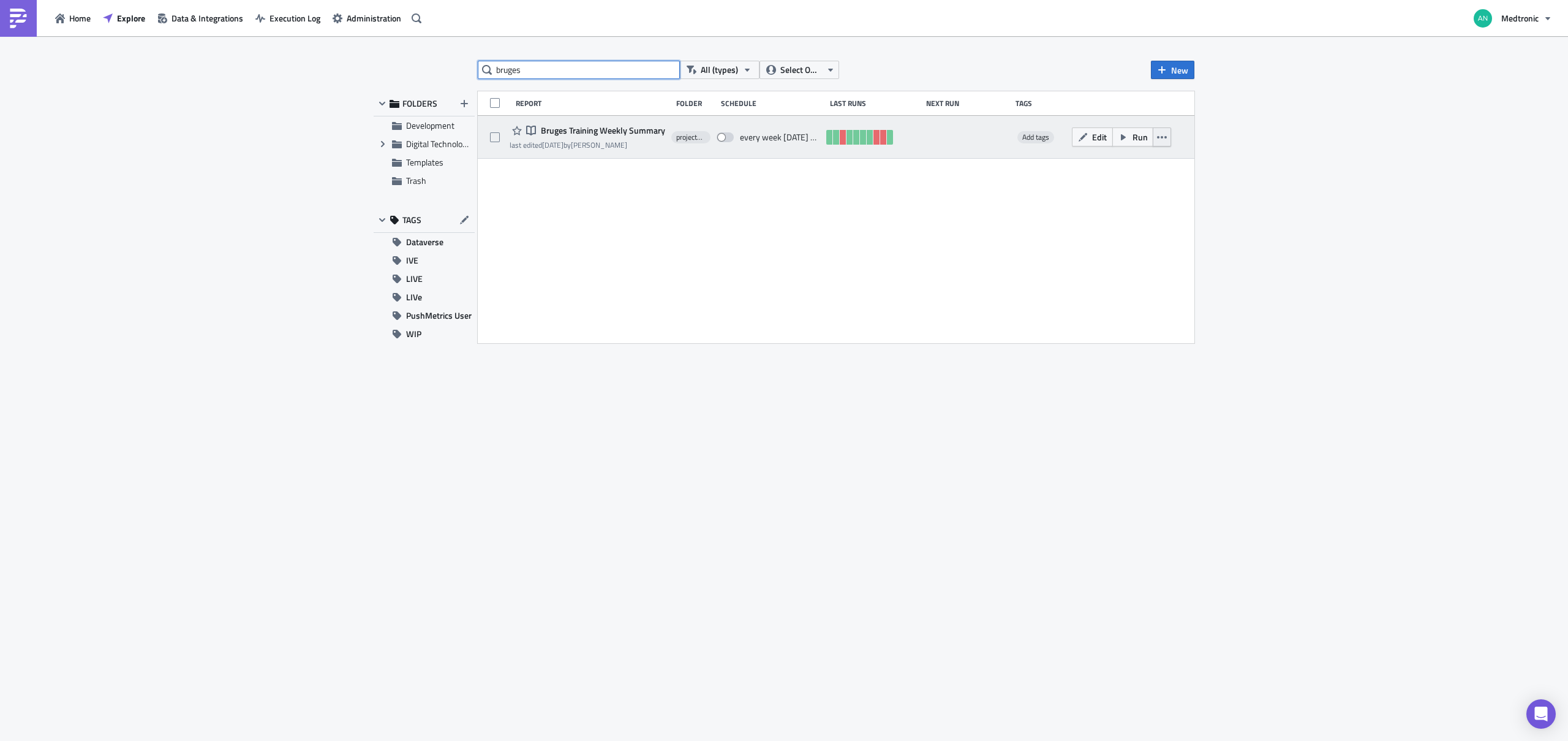
type input "bruges"
click at [1159, 135] on icon "button" at bounding box center [1161, 137] width 10 height 10
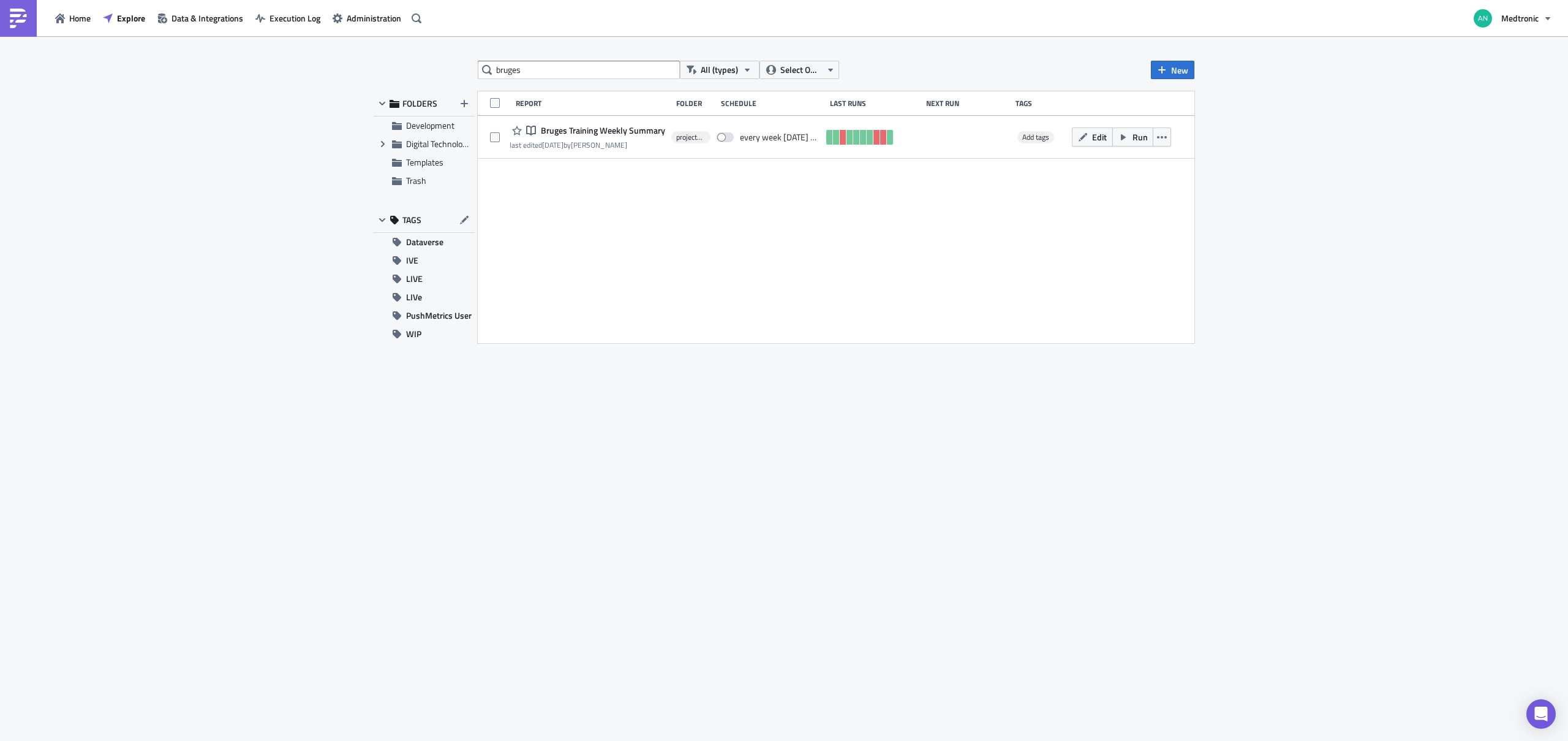
click at [1243, 177] on div "bruges All (types) Select Owner New FOLDERS Development Expand group Digital Te…" at bounding box center [784, 389] width 1568 height 707
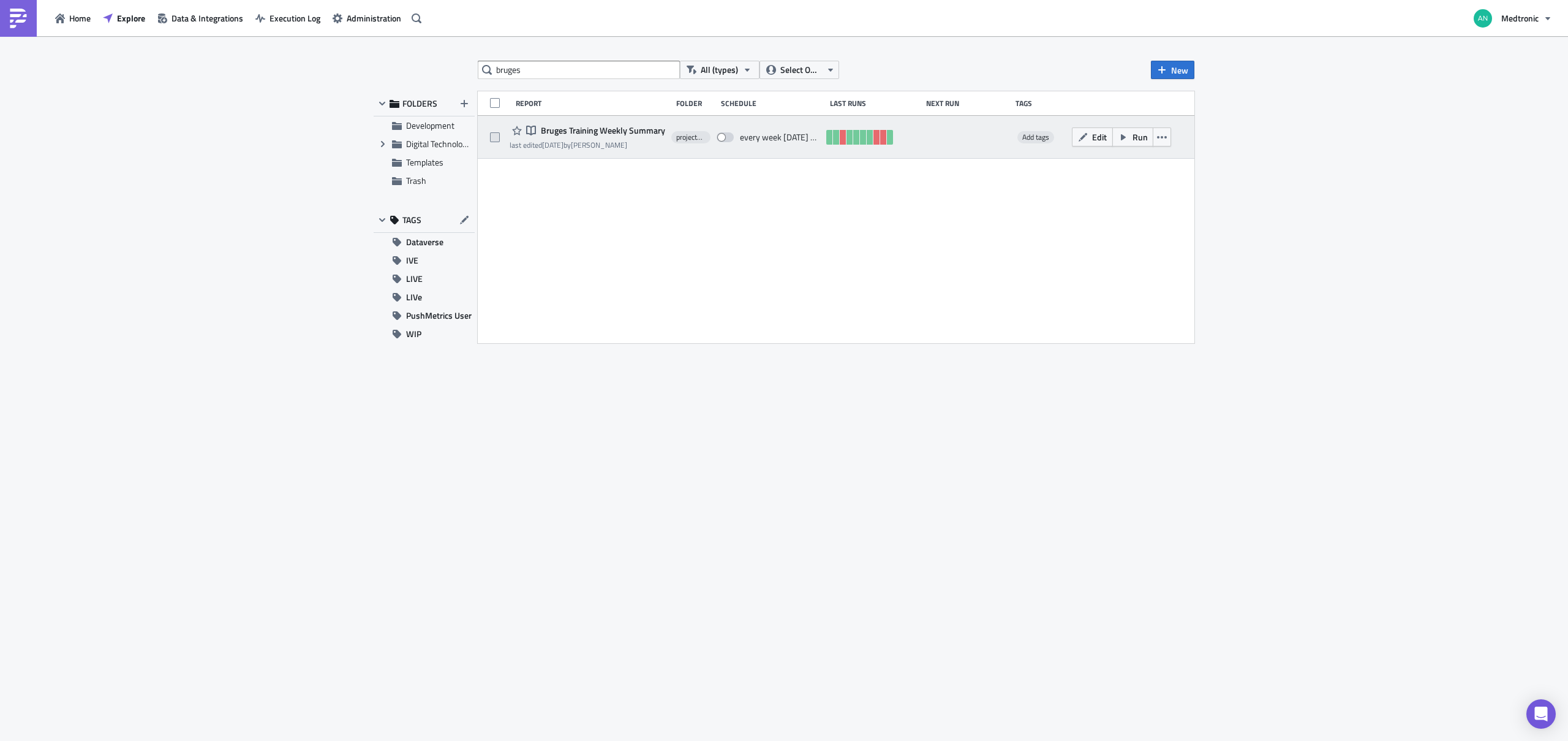
click at [497, 136] on span at bounding box center [494, 137] width 10 height 10
click at [497, 136] on input "checkbox" at bounding box center [496, 137] width 8 height 8
checkbox input "true"
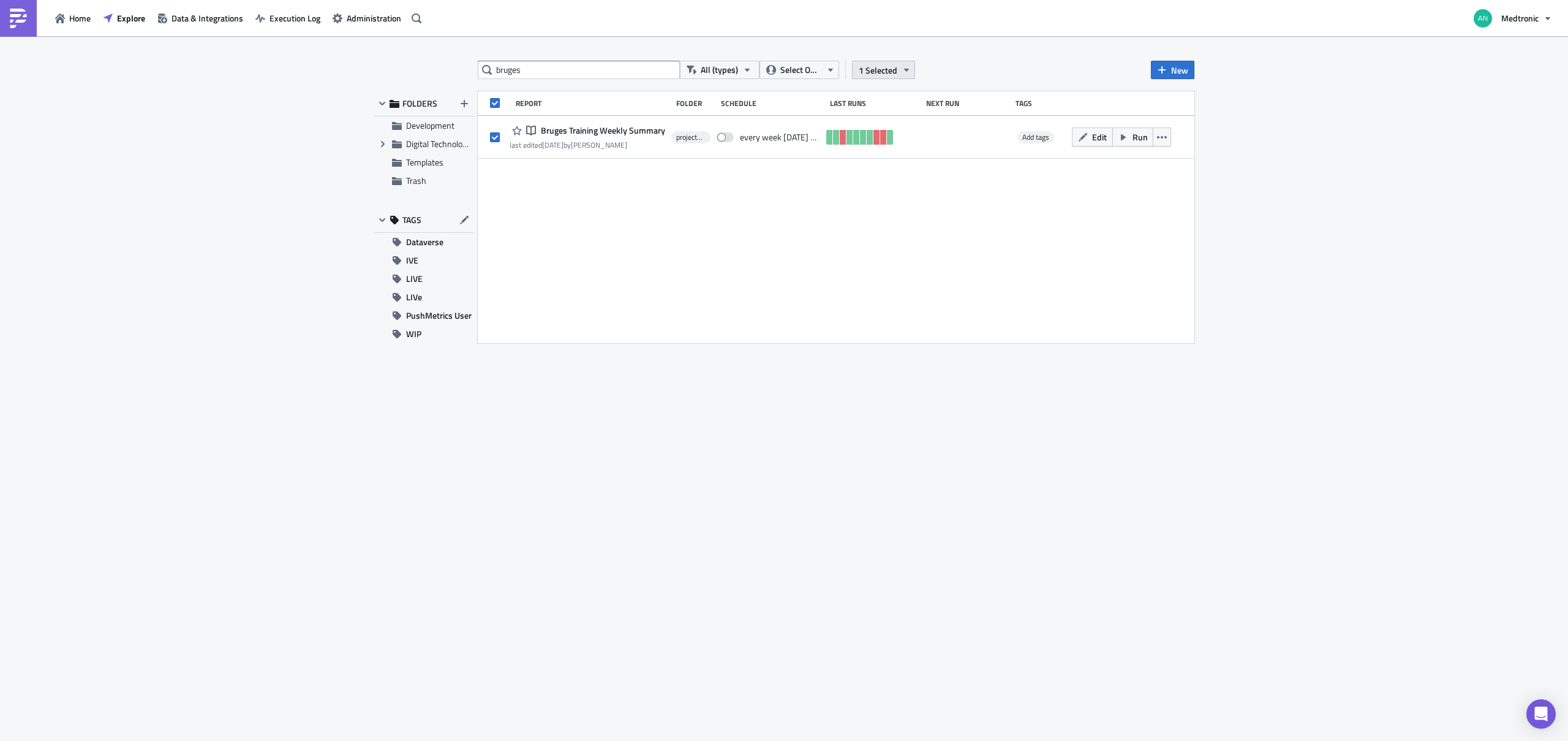
click at [903, 70] on icon "button" at bounding box center [906, 70] width 10 height 10
click at [973, 53] on div "bruges All (types) Select Owner 1 Selected New FOLDERS Development Expand group…" at bounding box center [784, 389] width 1568 height 707
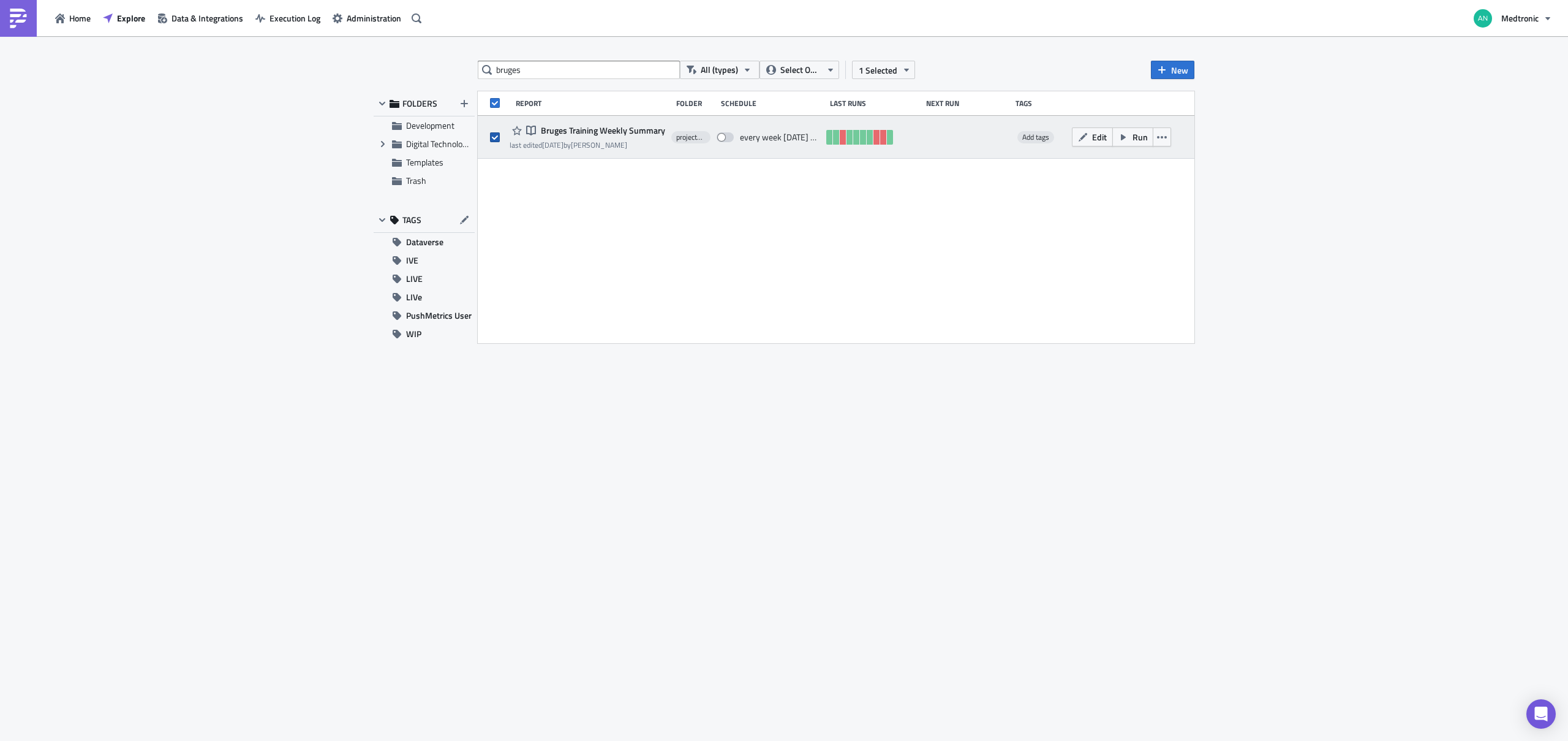
click at [496, 135] on span at bounding box center [494, 137] width 10 height 10
click at [496, 135] on input "checkbox" at bounding box center [496, 137] width 8 height 8
checkbox input "false"
click at [1165, 138] on icon "button" at bounding box center [1161, 137] width 10 height 10
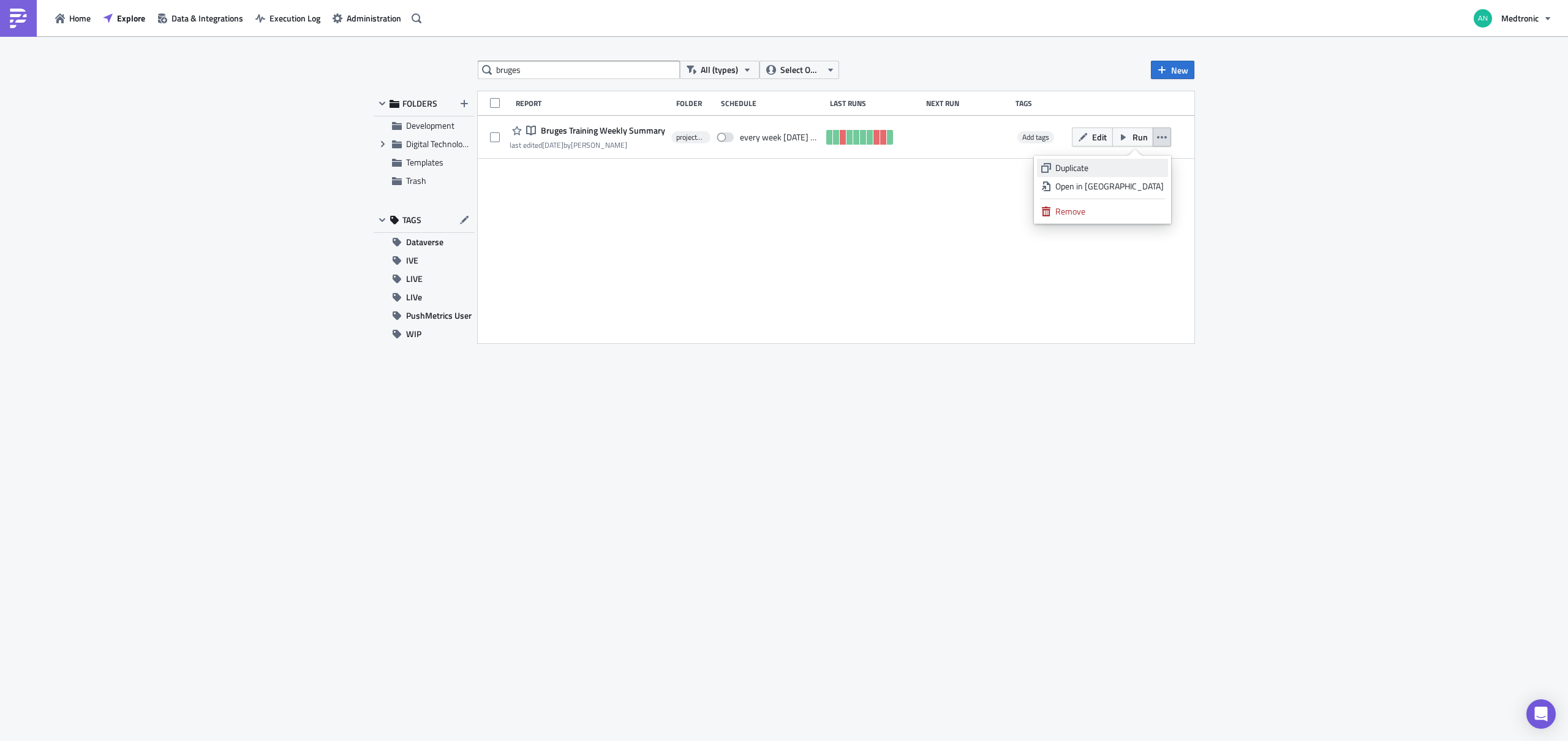
click at [1096, 170] on div "Duplicate" at bounding box center [1109, 167] width 108 height 12
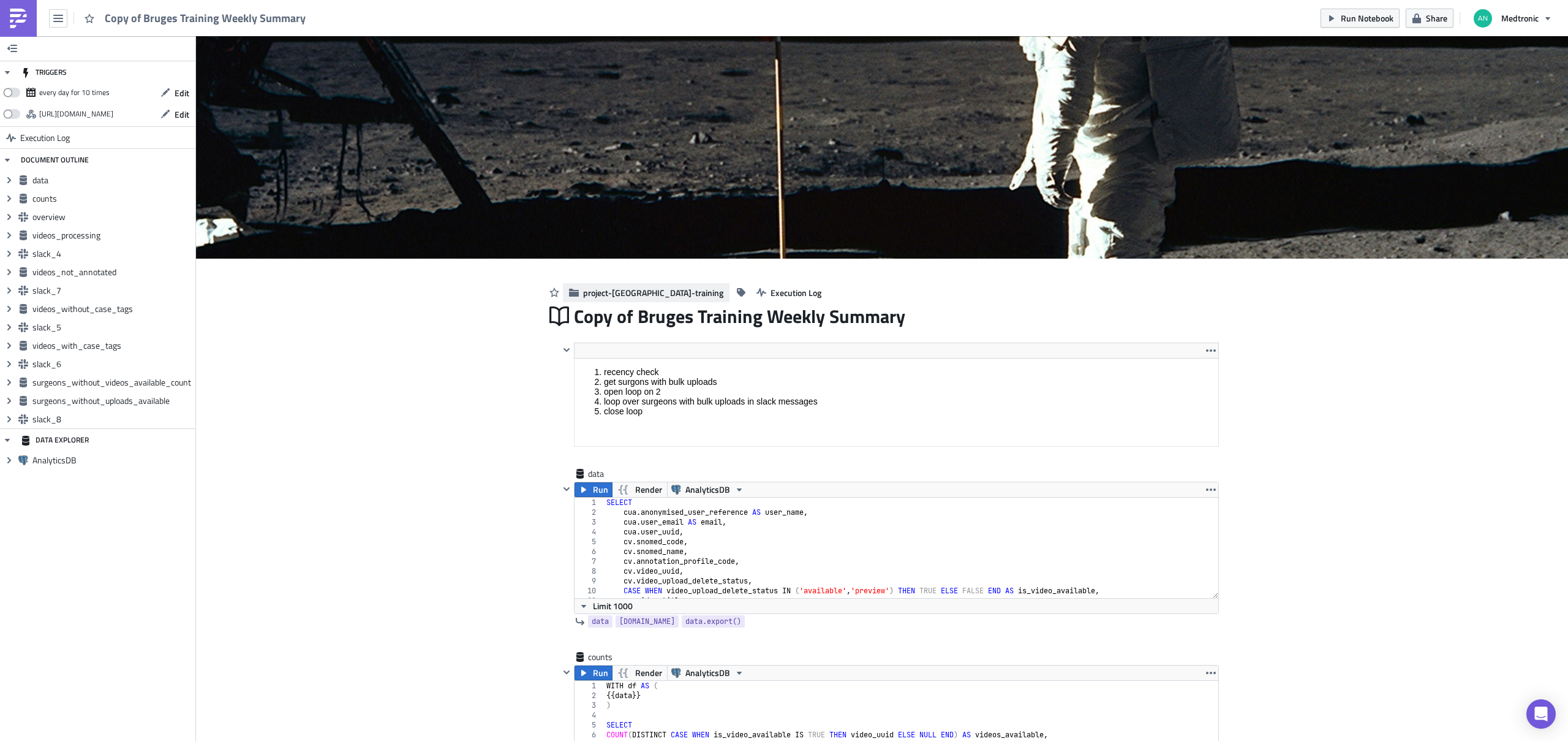
click at [636, 294] on span "project-bruges-training" at bounding box center [653, 292] width 140 height 13
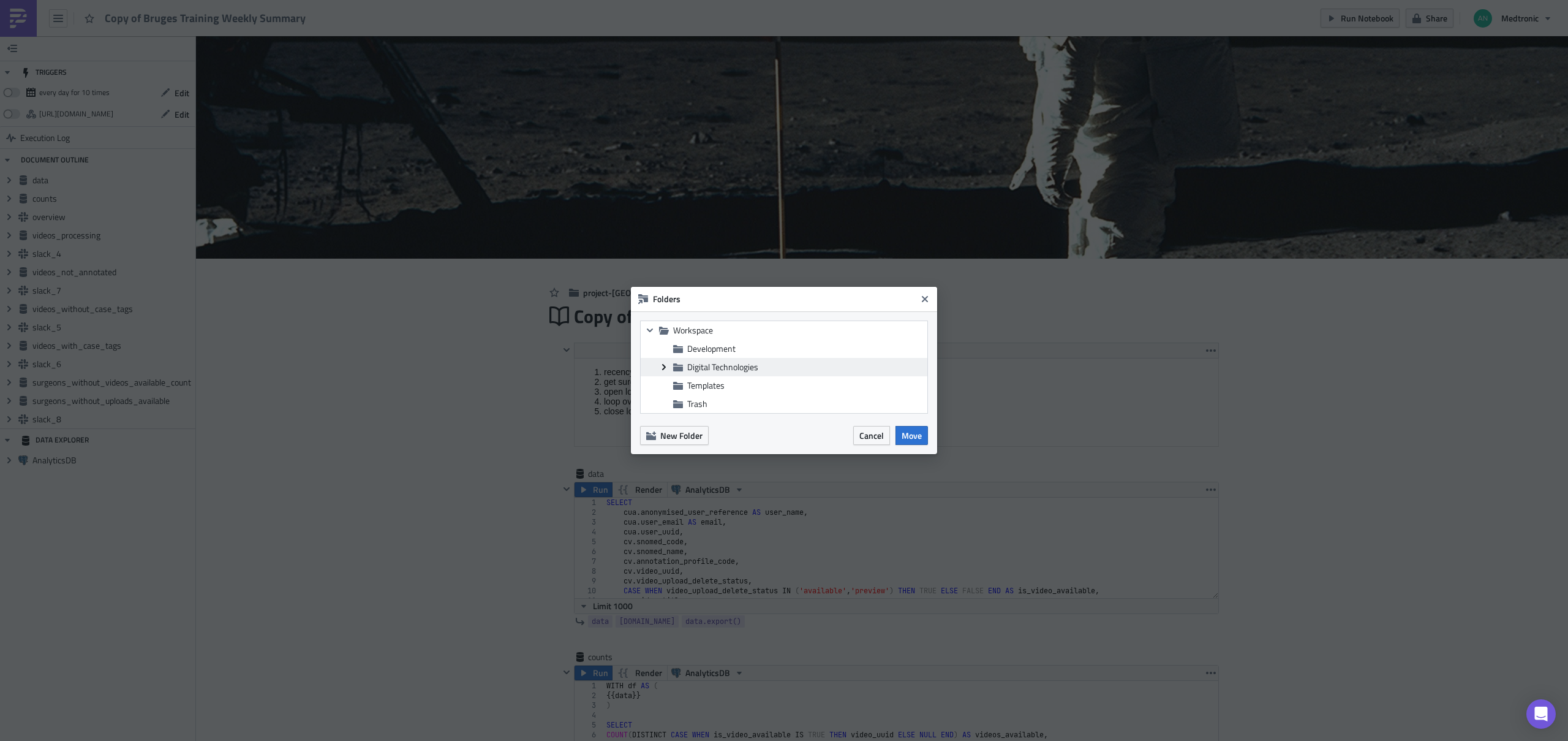
click at [667, 368] on icon "Expand group" at bounding box center [663, 366] width 10 height 10
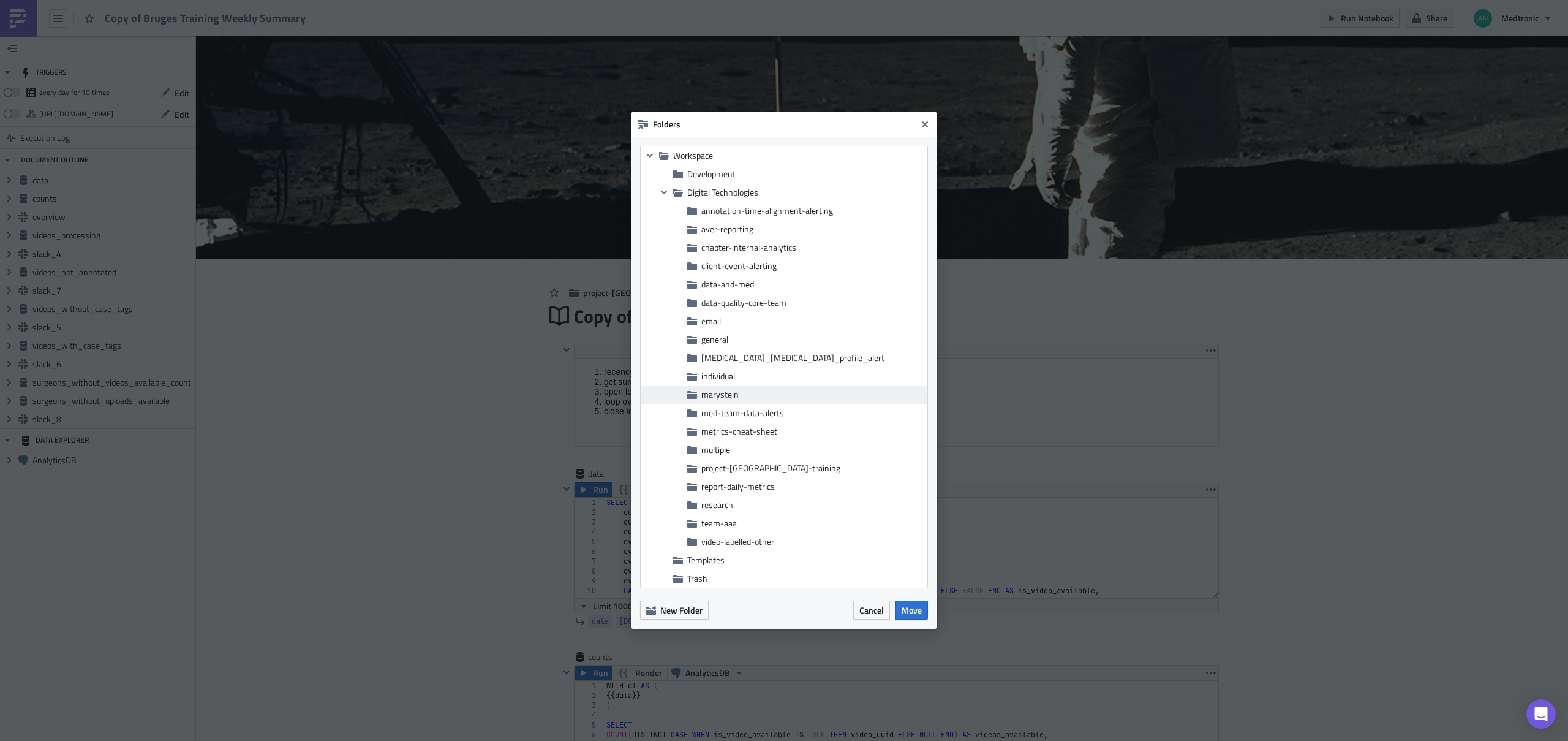
click at [721, 392] on span "marystein" at bounding box center [720, 394] width 38 height 13
click at [912, 615] on span "Move" at bounding box center [912, 610] width 20 height 13
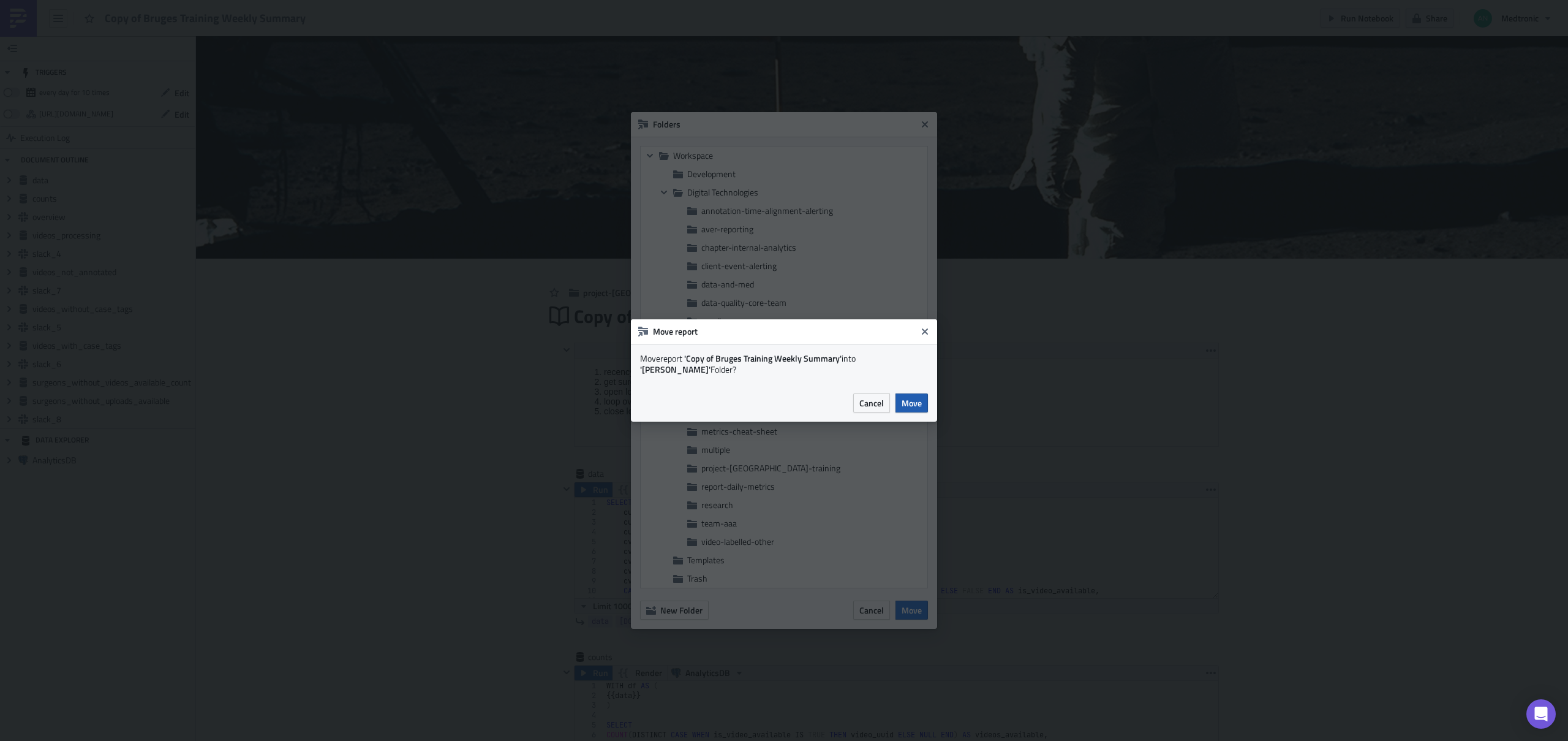
click at [920, 402] on span "Move" at bounding box center [912, 403] width 20 height 13
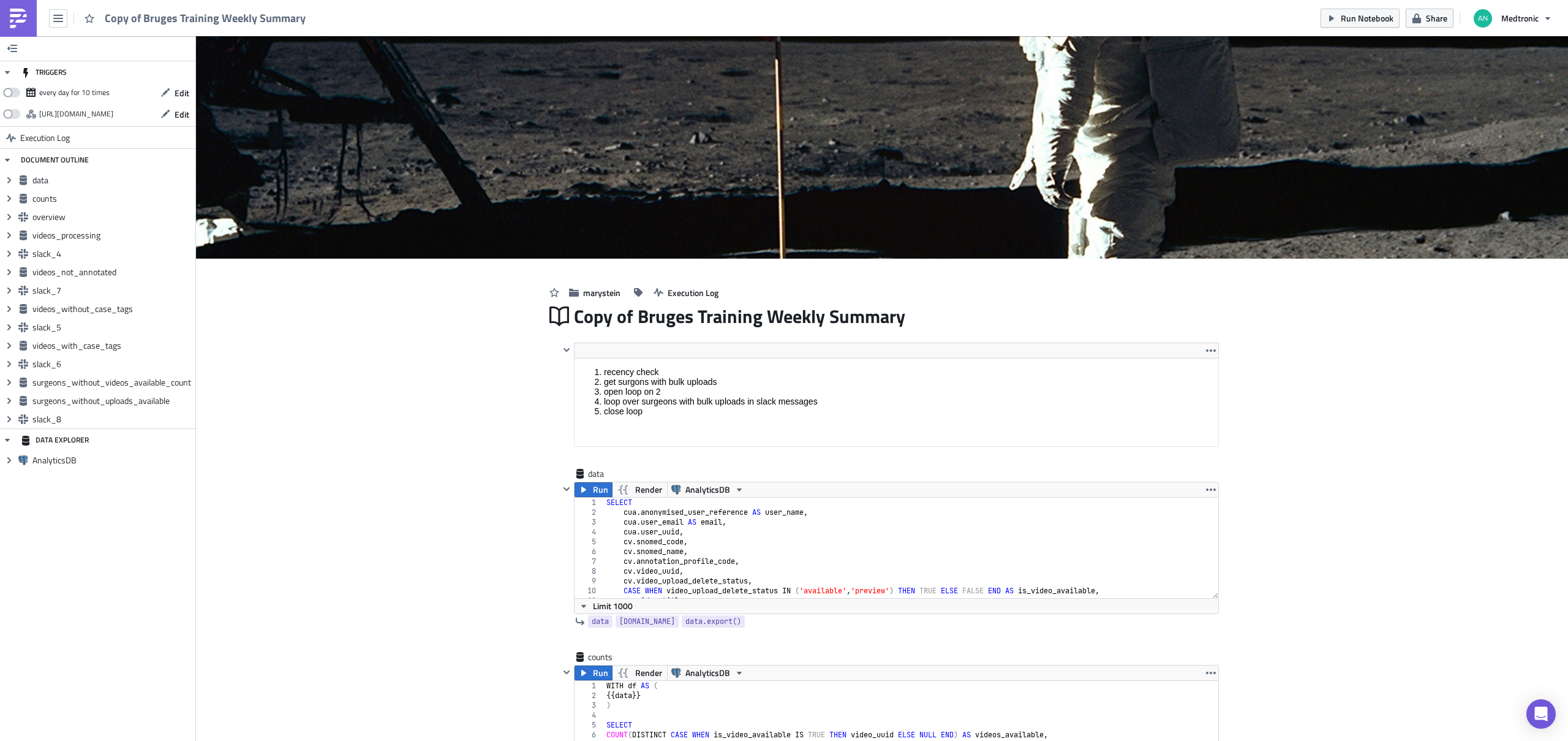
click at [8, 16] on link at bounding box center [18, 19] width 37 height 37
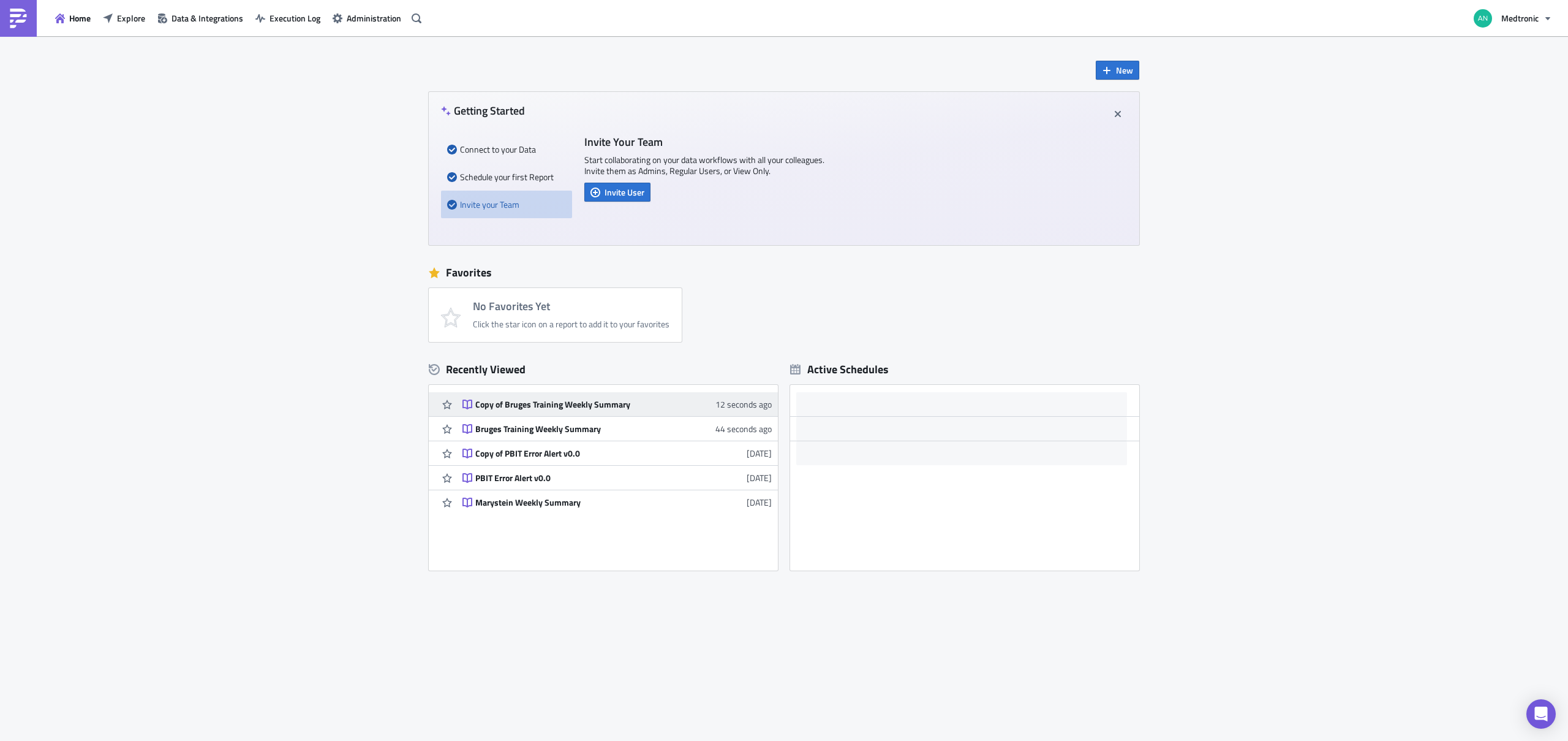
click at [551, 402] on div "Copy of Bruges Training Weekly Summary" at bounding box center [582, 404] width 214 height 11
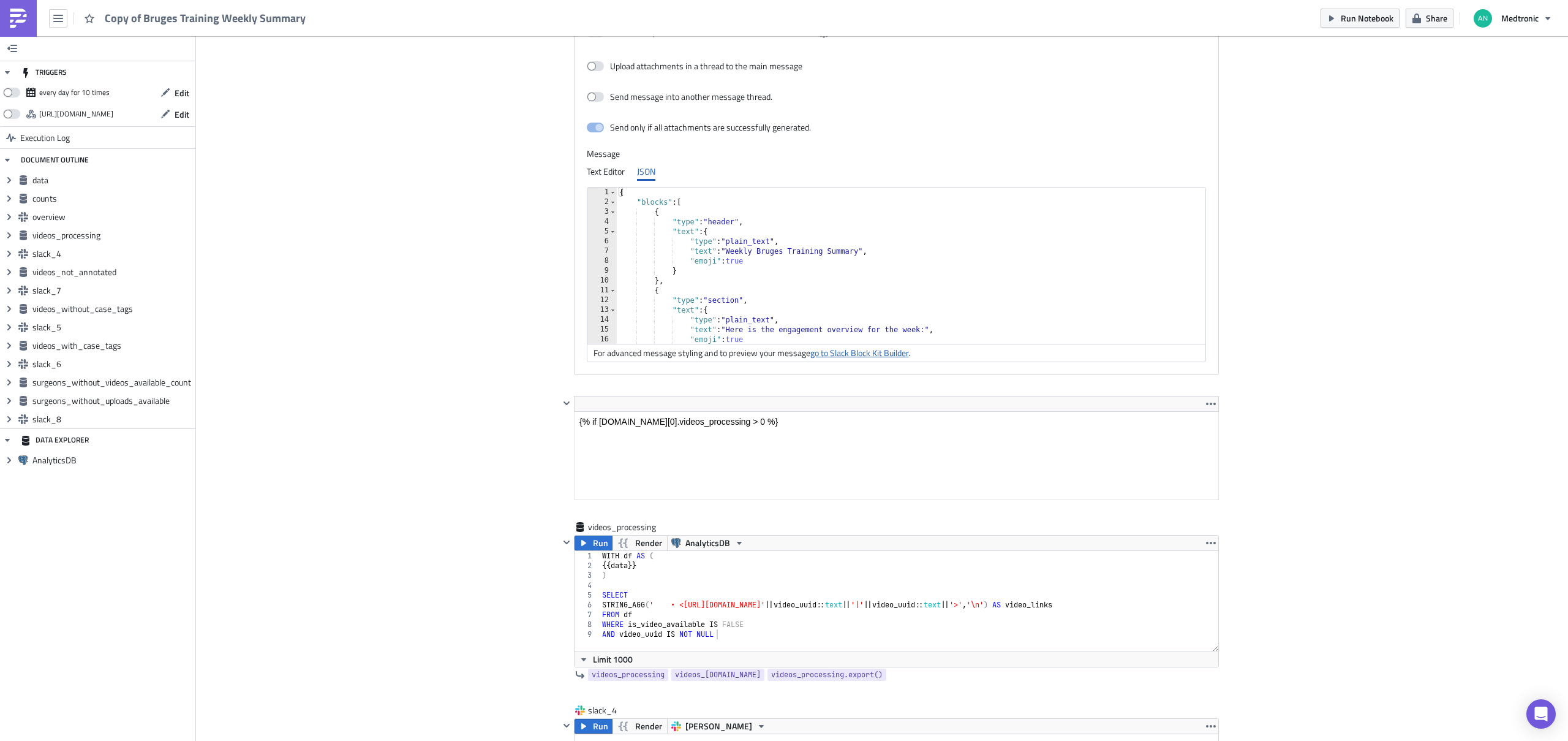
click at [875, 352] on link "go to Slack Block Kit Builder" at bounding box center [859, 352] width 98 height 13
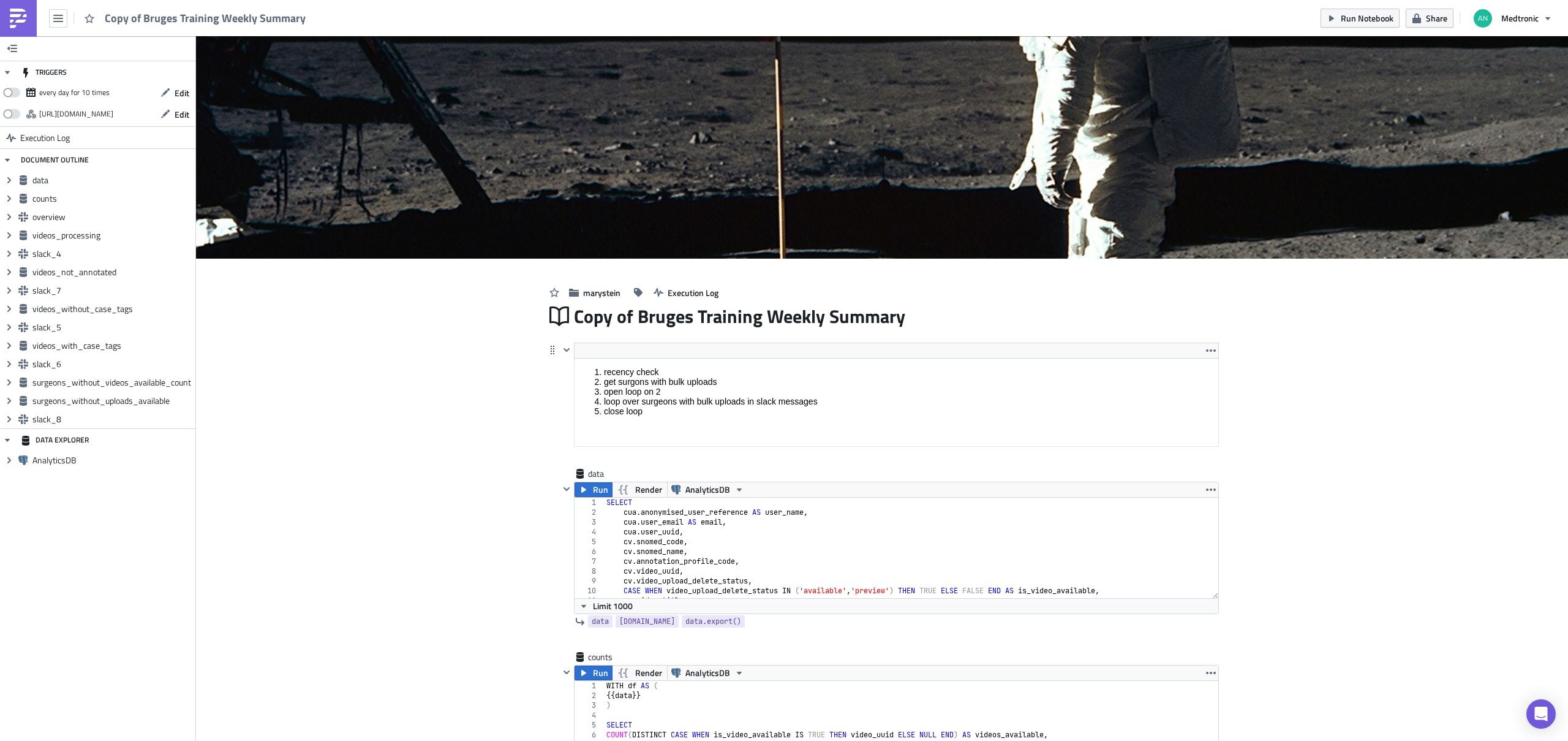
scroll to position [124, 0]
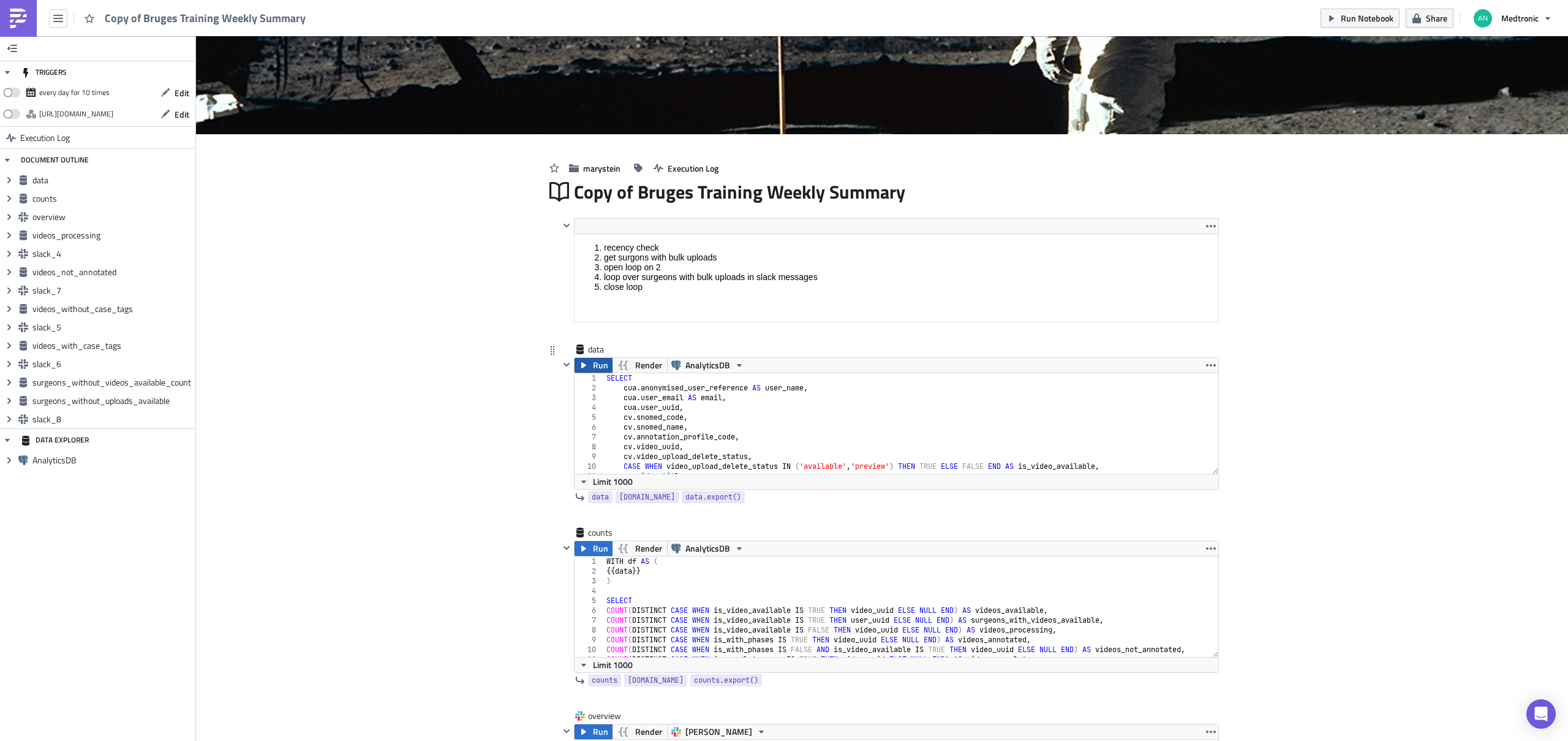
click at [593, 363] on span "Run" at bounding box center [600, 365] width 15 height 15
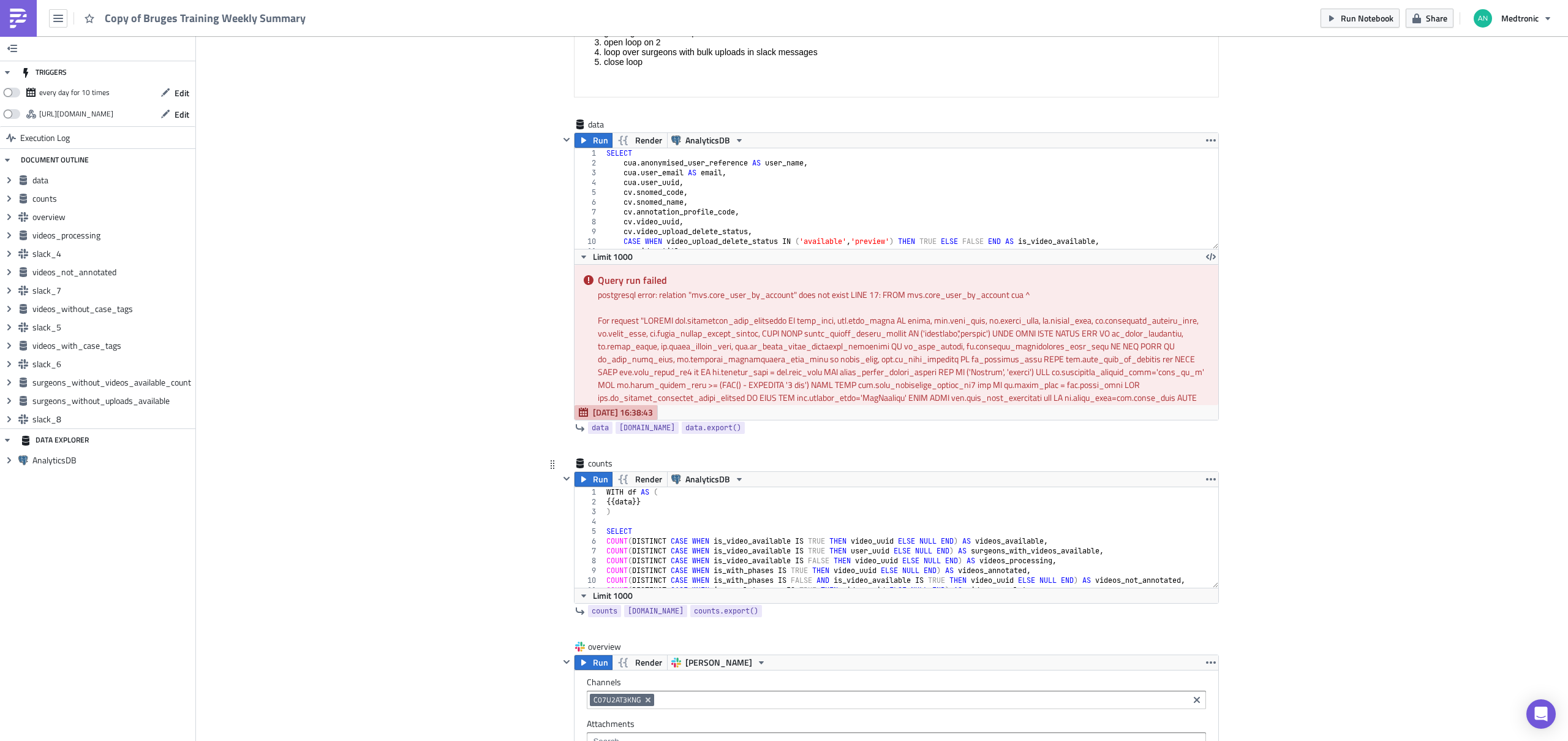
scroll to position [246, 0]
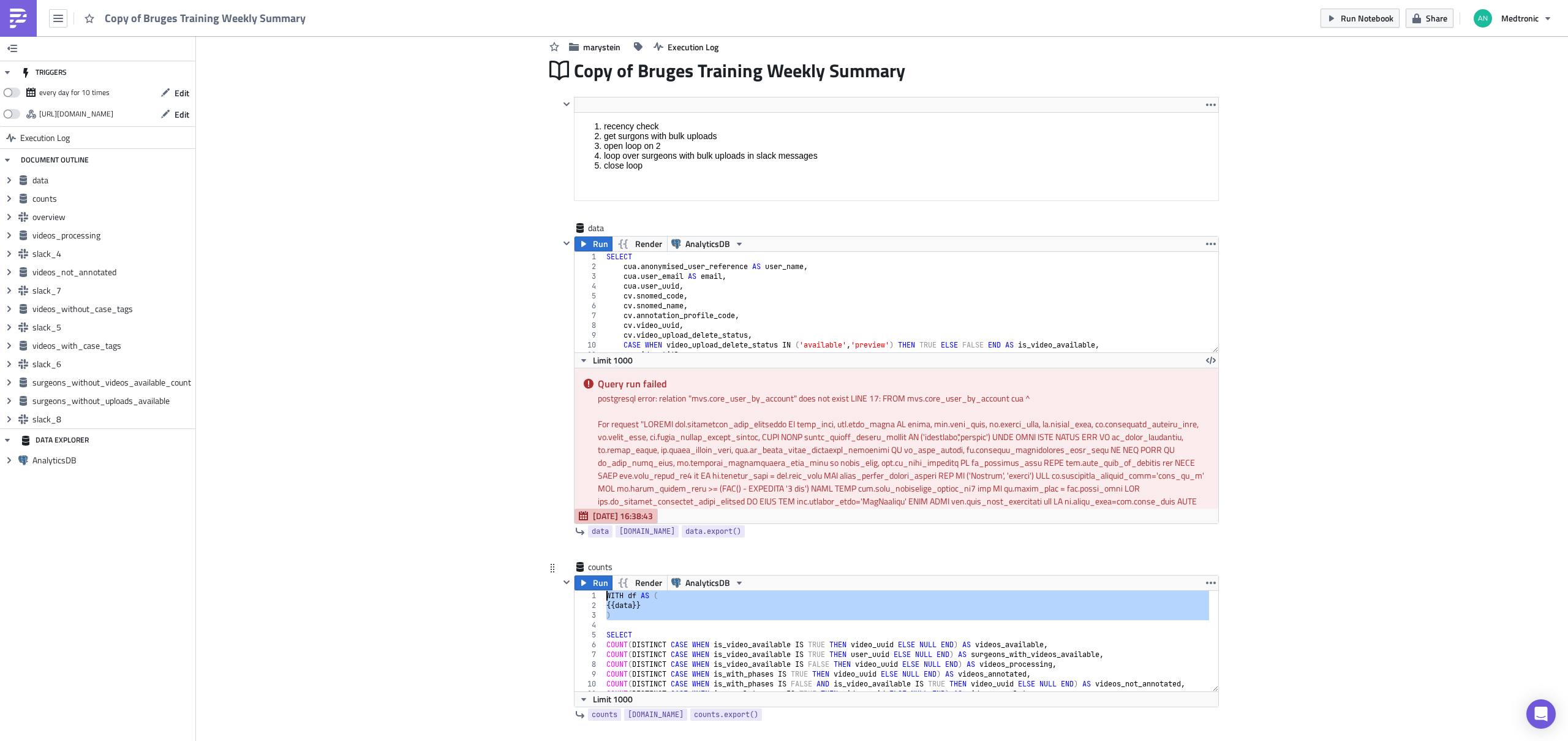
drag, startPoint x: 610, startPoint y: 619, endPoint x: 594, endPoint y: 596, distance: 28.0
click at [594, 596] on div "1 2 3 4 5 6 7 8 9 10 11 12 WITH df AS ( {{ data }} ) SELECT COUNT ( DISTINCT CA…" at bounding box center [896, 640] width 644 height 100
type textarea "WITH df AS ( {{data}}"
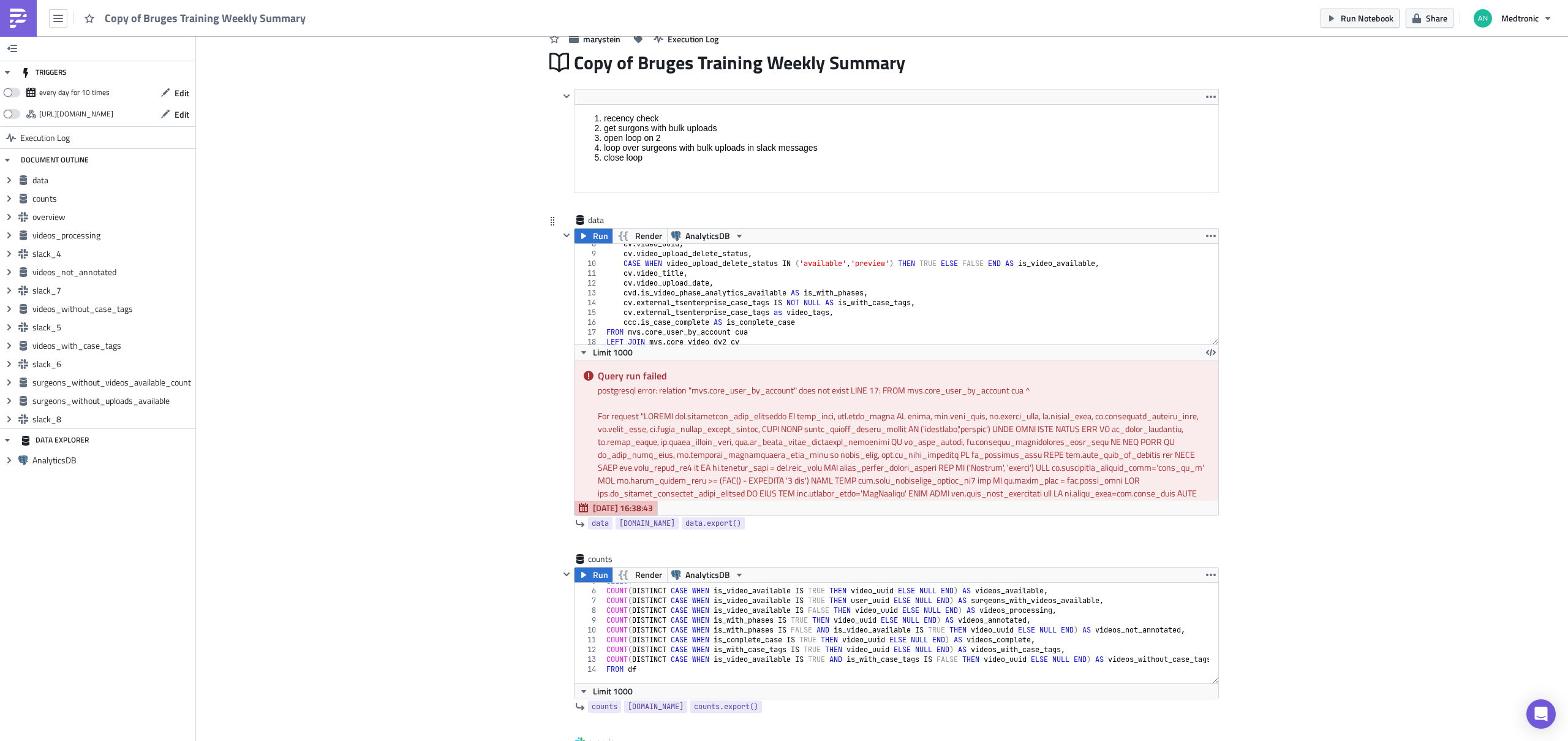
scroll to position [73, 0]
type textarea "FROM mvs.core_user_by_account cua"
click at [771, 331] on div "cv . video_uuid , cv . video_upload_delete_status , CASE WHEN video_upload_dele…" at bounding box center [906, 299] width 605 height 120
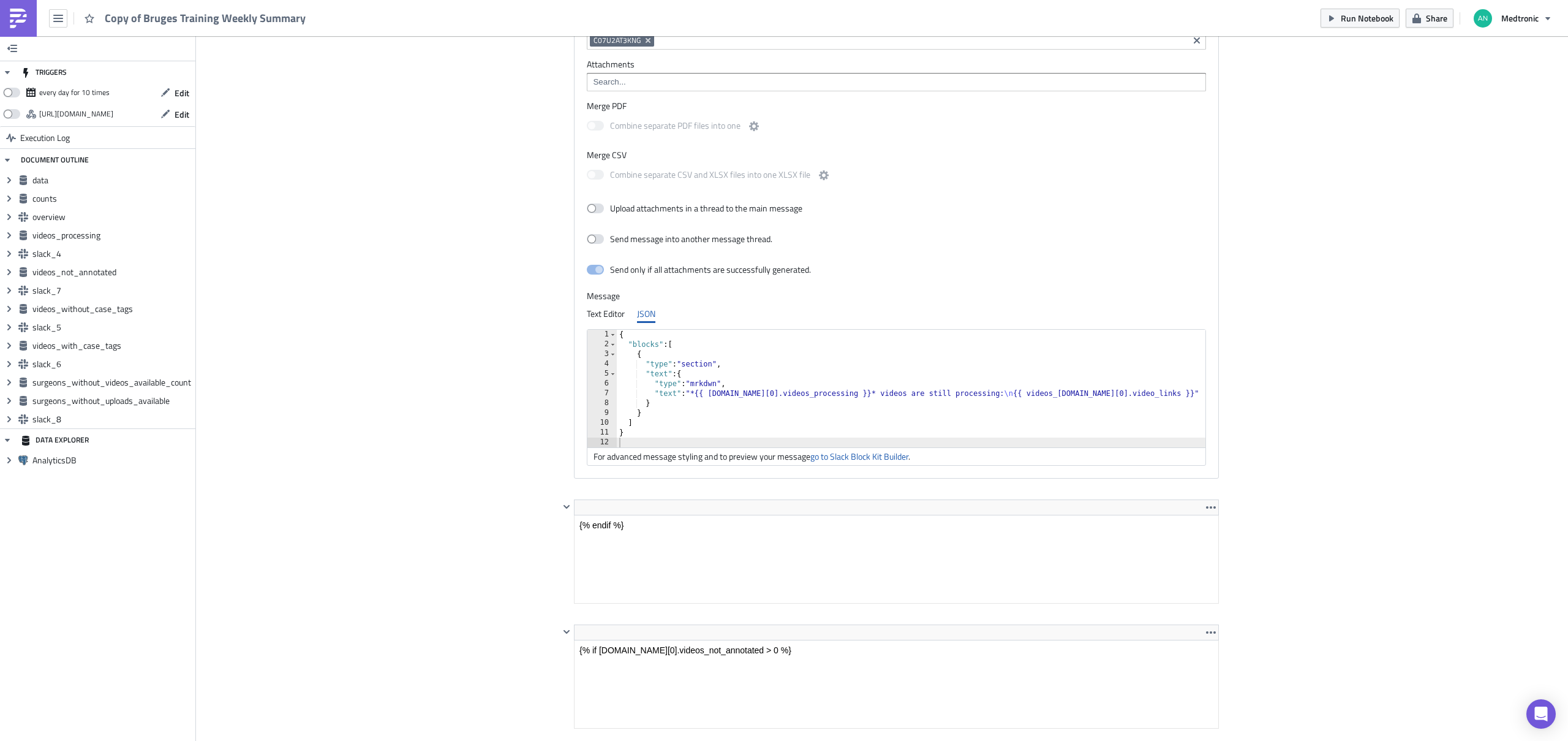
scroll to position [1935, 0]
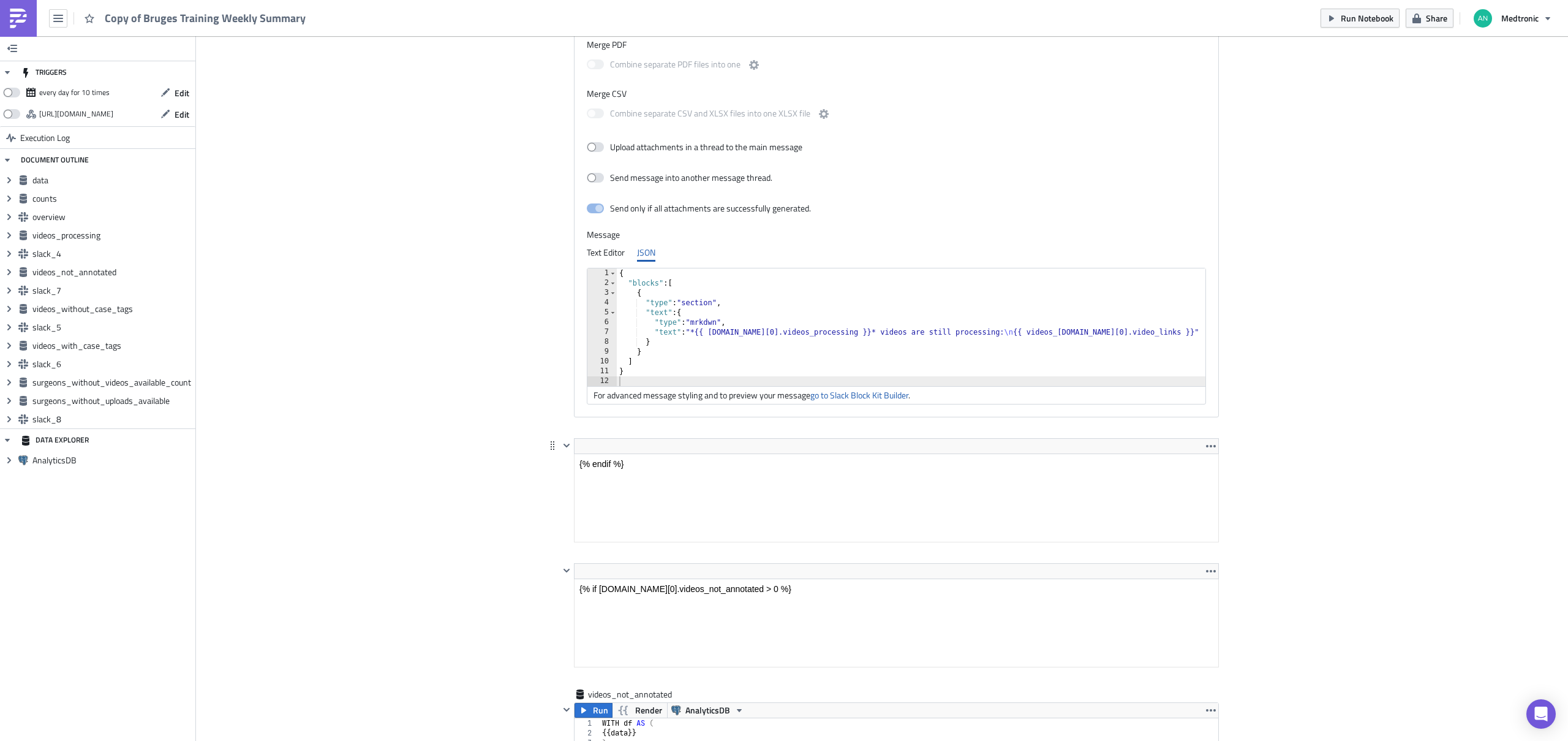
click at [645, 453] on html "{% endif %}" at bounding box center [896, 463] width 644 height 20
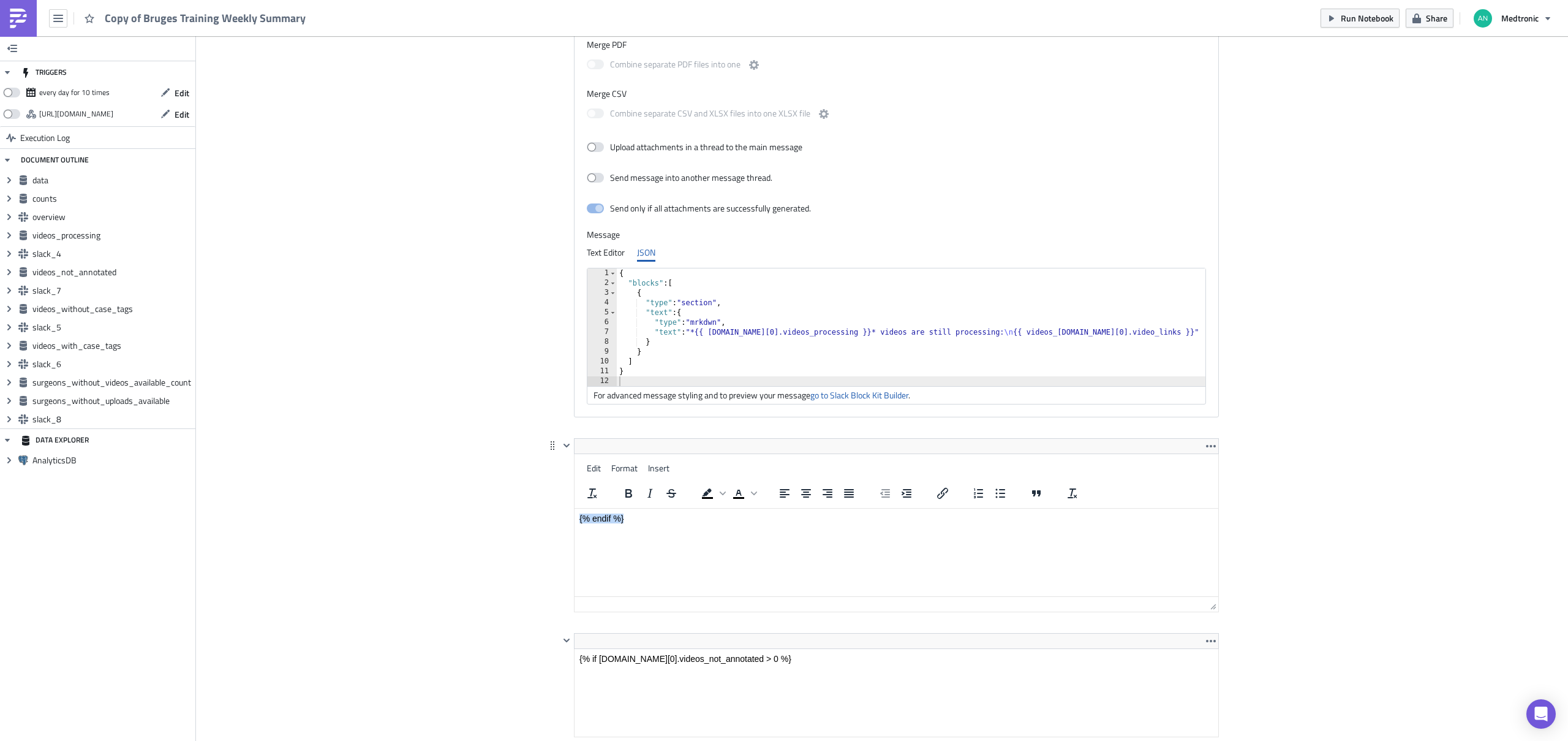
drag, startPoint x: 638, startPoint y: 514, endPoint x: 534, endPoint y: 511, distance: 104.0
click at [574, 511] on html "{% endif %}" at bounding box center [896, 518] width 644 height 20
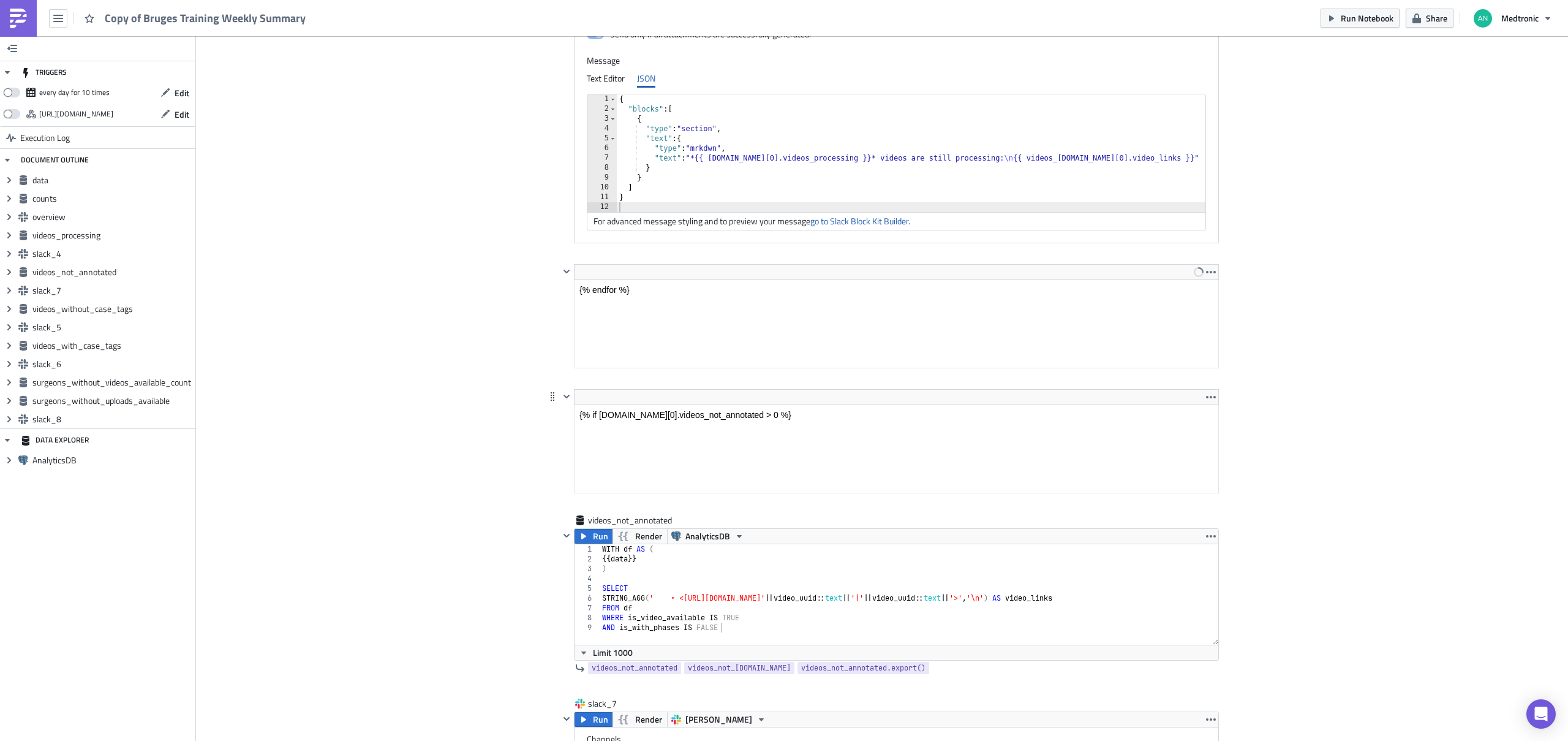
scroll to position [2125, 0]
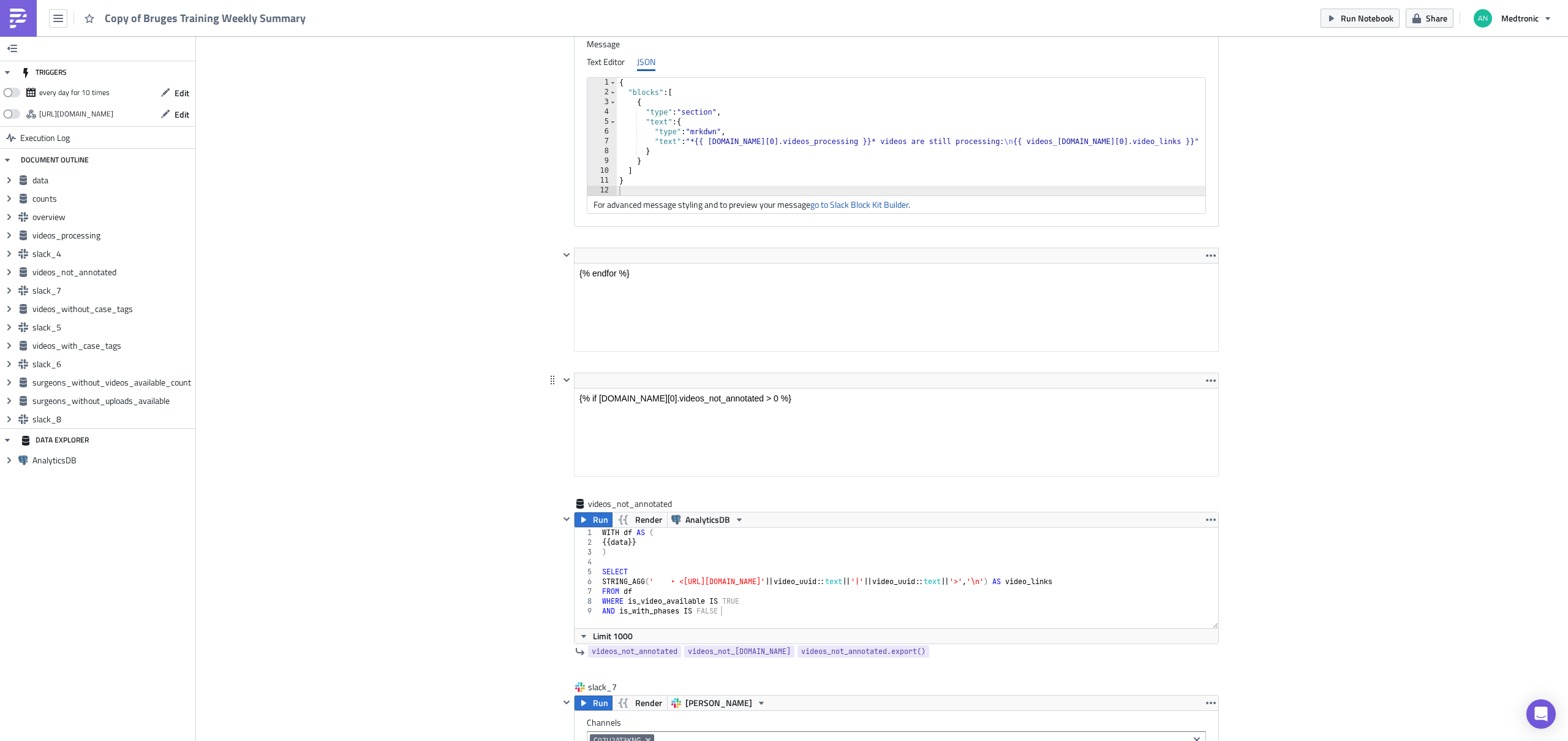
click at [551, 383] on icon at bounding box center [552, 379] width 4 height 8
click at [1206, 378] on icon "button" at bounding box center [1210, 380] width 10 height 10
click at [1207, 408] on div "Remove" at bounding box center [1213, 409] width 82 height 12
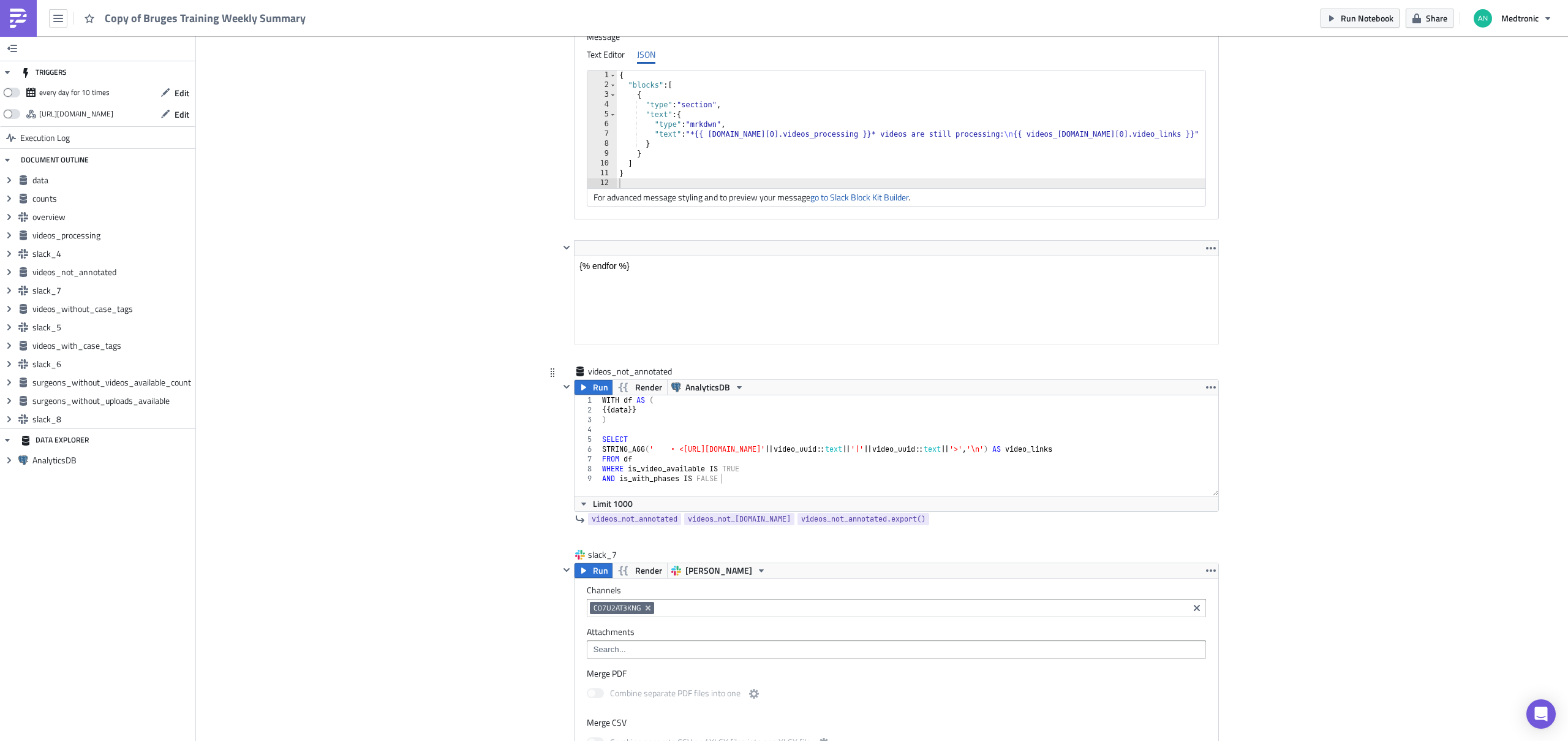
scroll to position [2130, 0]
click at [1207, 389] on icon "button" at bounding box center [1210, 389] width 10 height 10
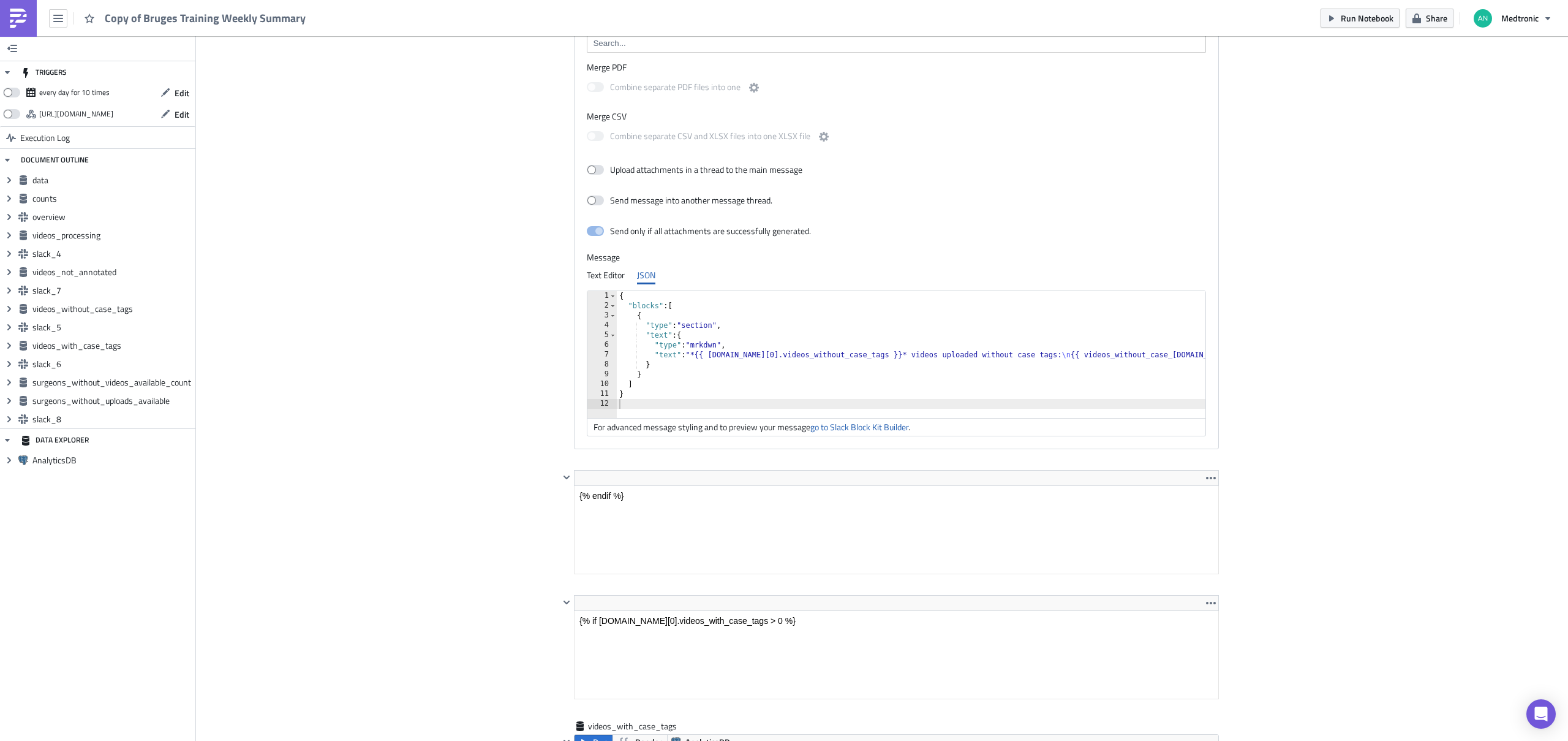
scroll to position [3697, 0]
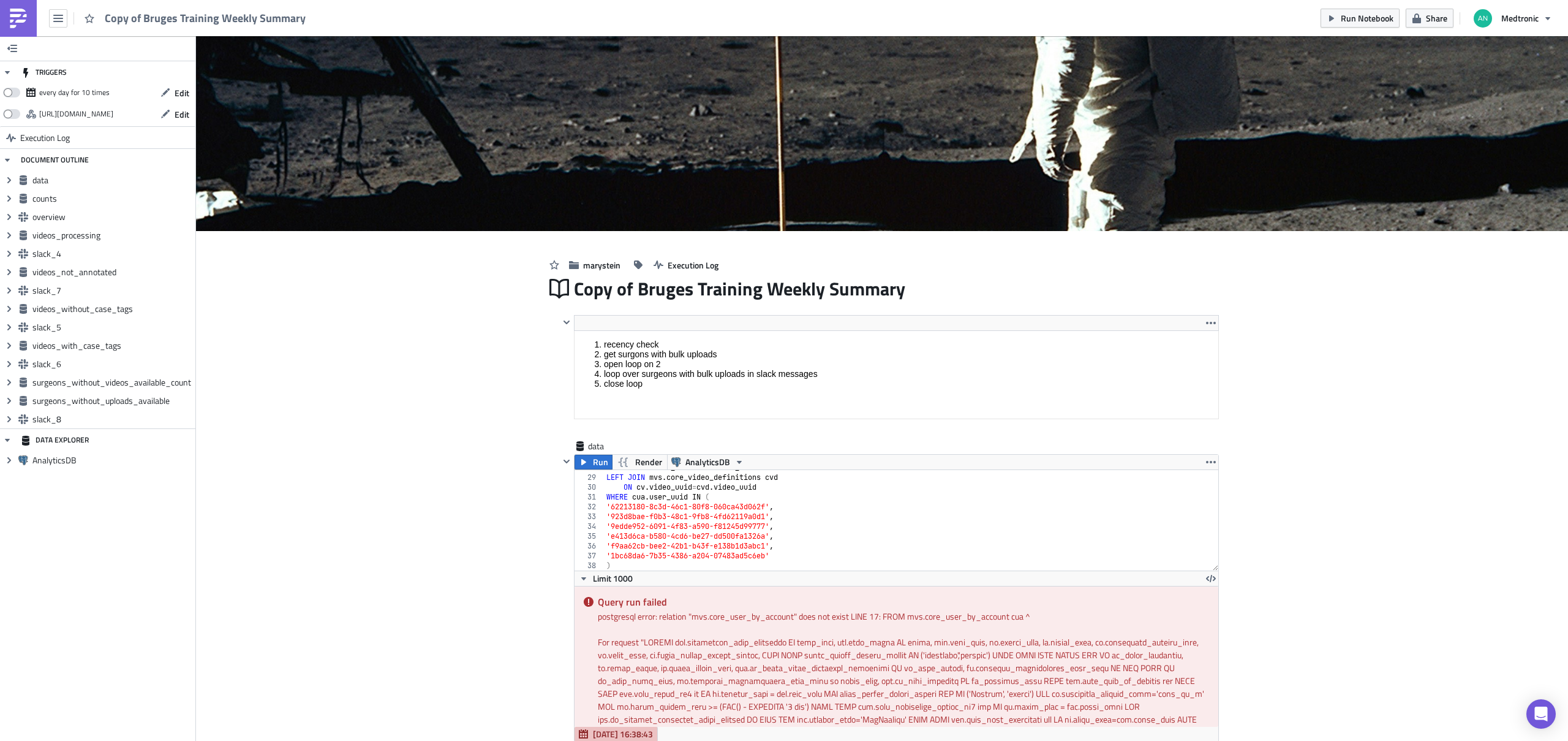
scroll to position [0, 0]
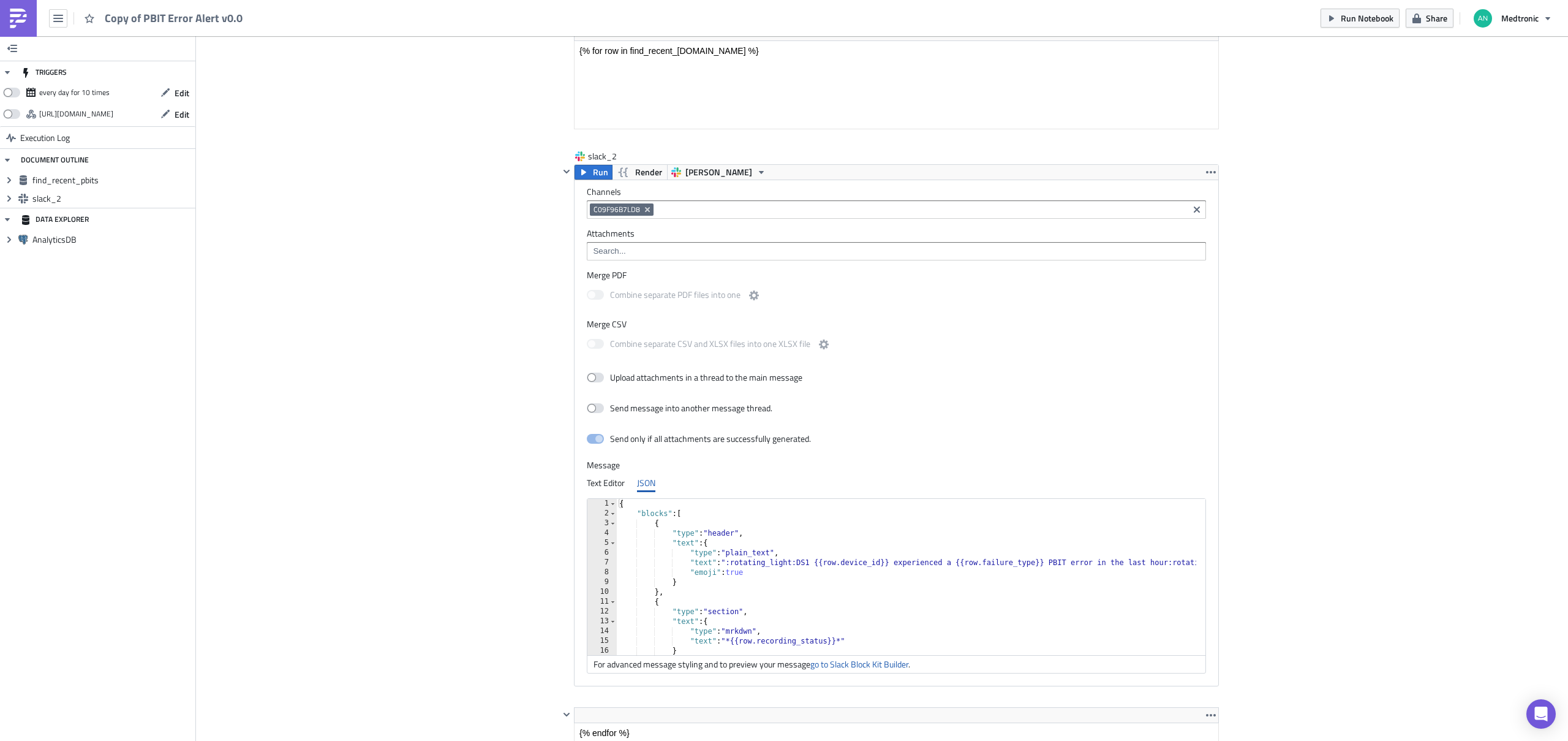
scroll to position [674, 0]
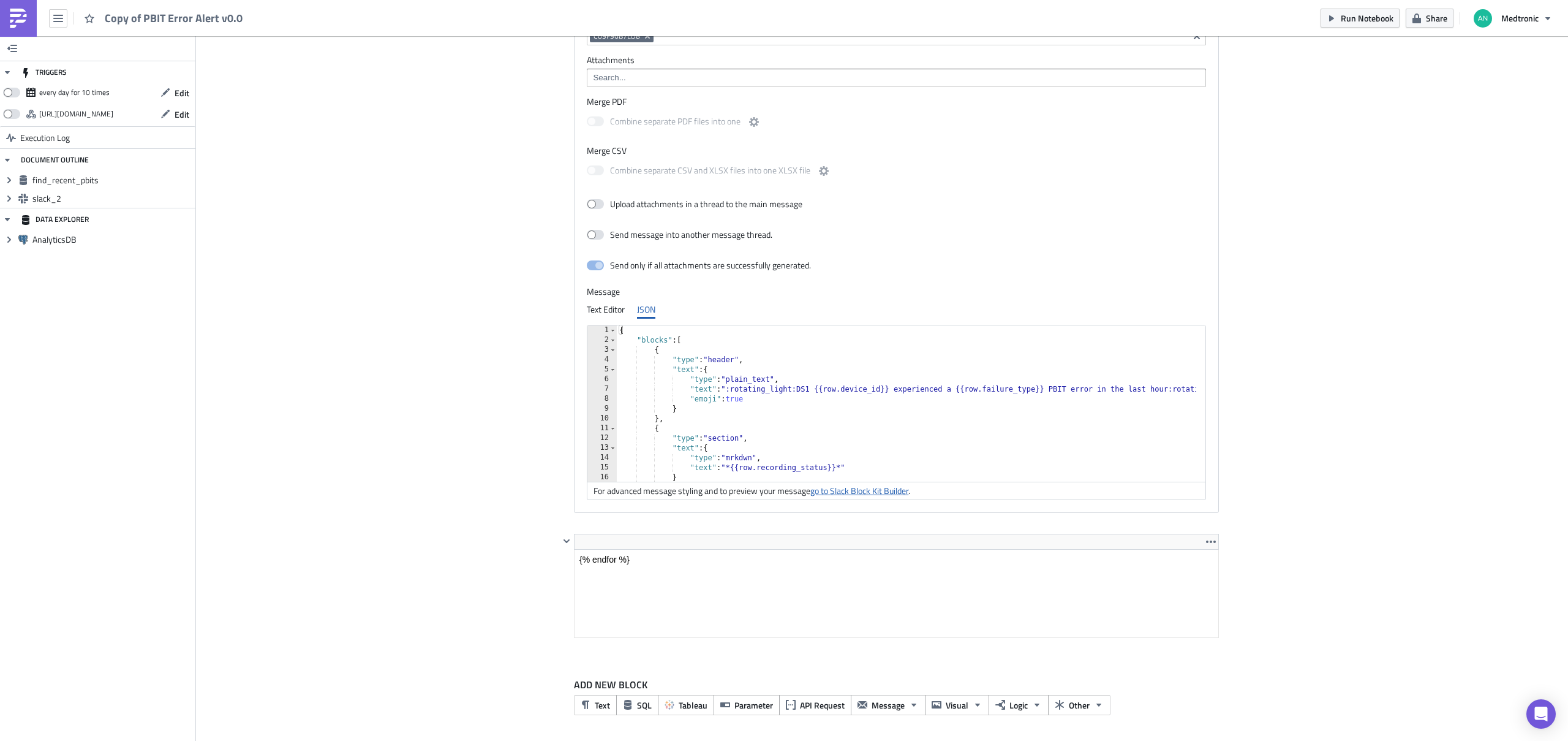
click at [877, 488] on link "go to Slack Block Kit Builder" at bounding box center [859, 490] width 98 height 13
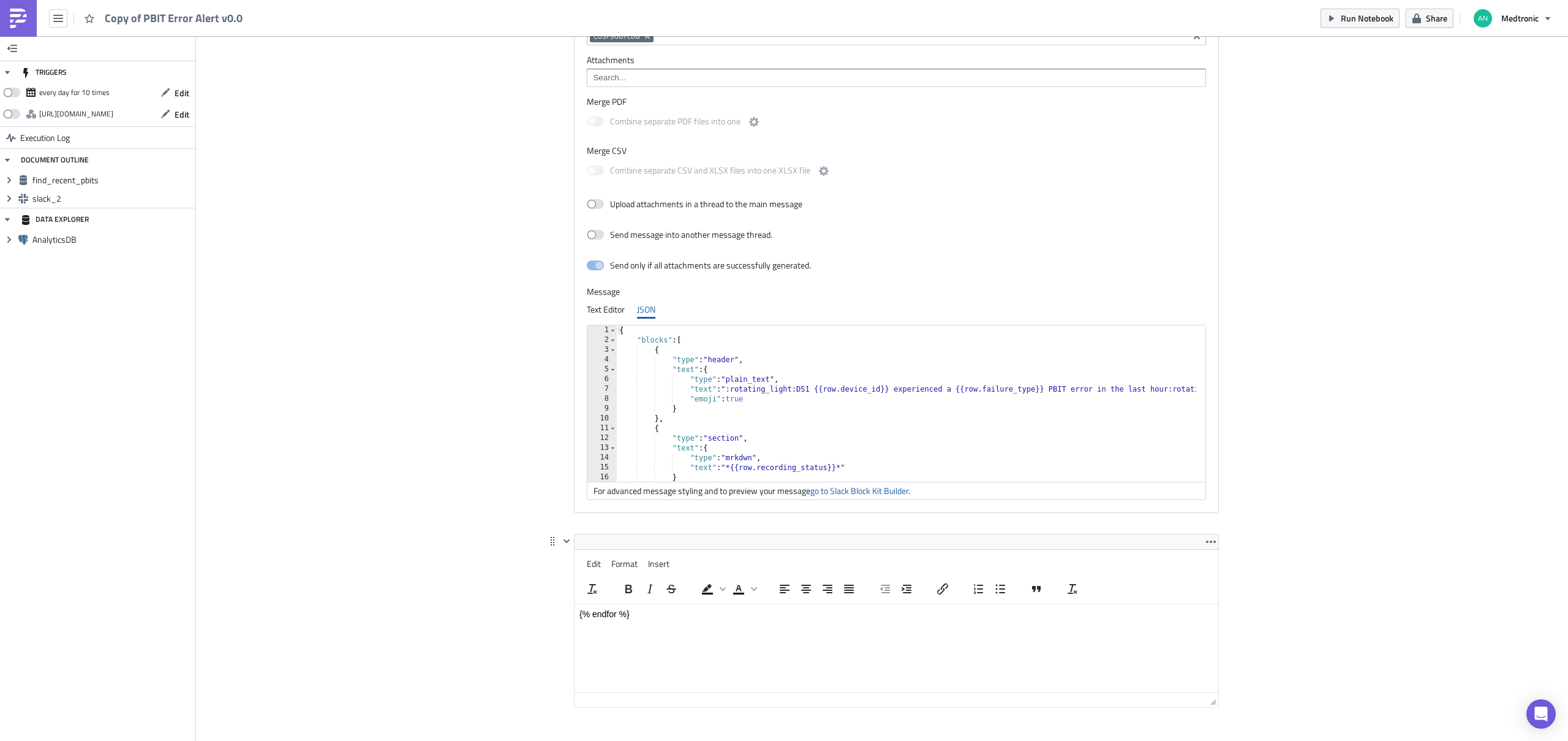
drag, startPoint x: 640, startPoint y: 618, endPoint x: 1150, endPoint y: 1167, distance: 749.3
click at [575, 604] on html "{% endfor %}" at bounding box center [896, 613] width 644 height 20
drag, startPoint x: 646, startPoint y: 610, endPoint x: 536, endPoint y: 612, distance: 110.0
click at [574, 612] on html "{% endfor %}" at bounding box center [896, 613] width 644 height 20
copy p "{% endfor %}"
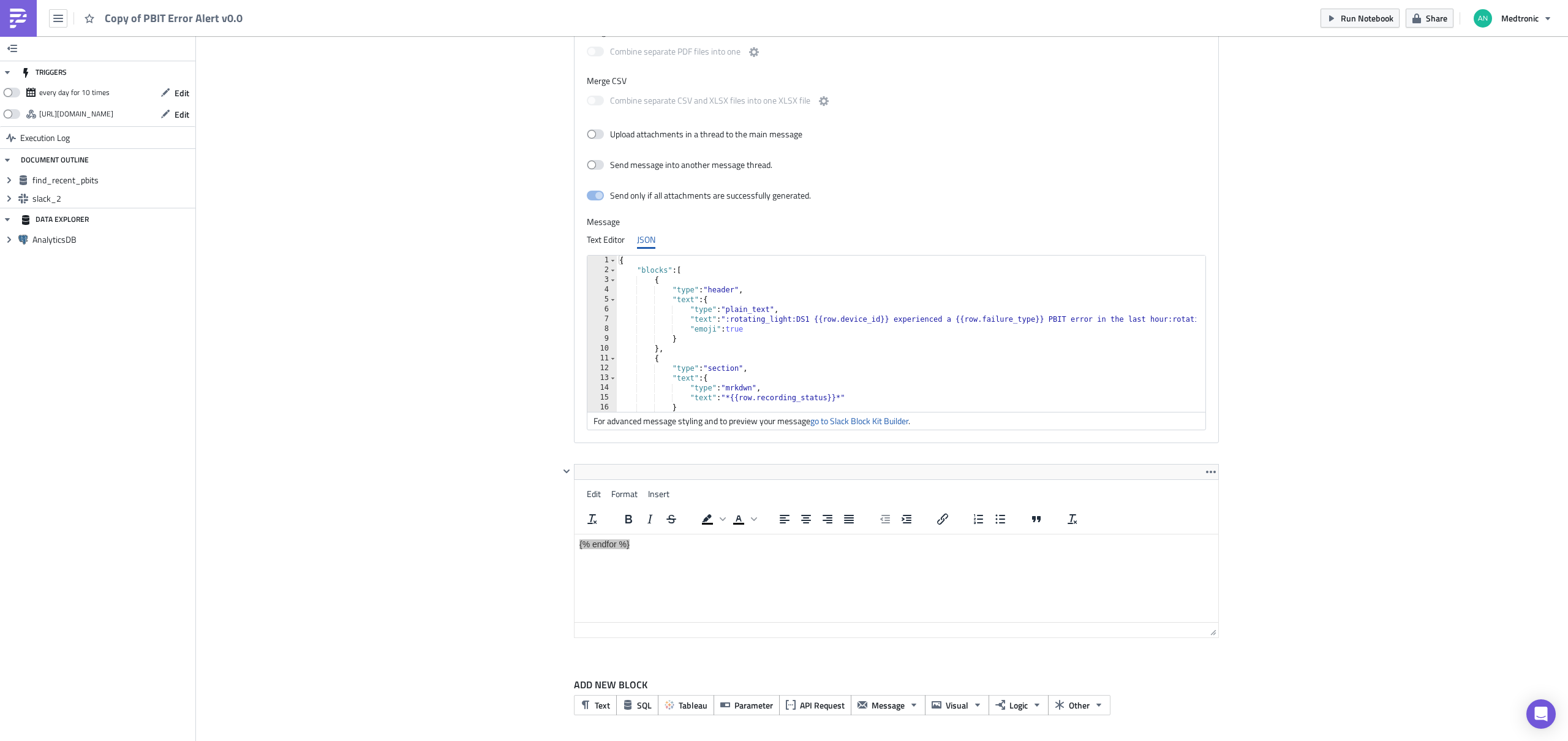
click at [482, 411] on div "Cover Image marystein Execution Log Copy of PBIT Error Alert v0.0 find_recent_p…" at bounding box center [882, 17] width 1372 height 1450
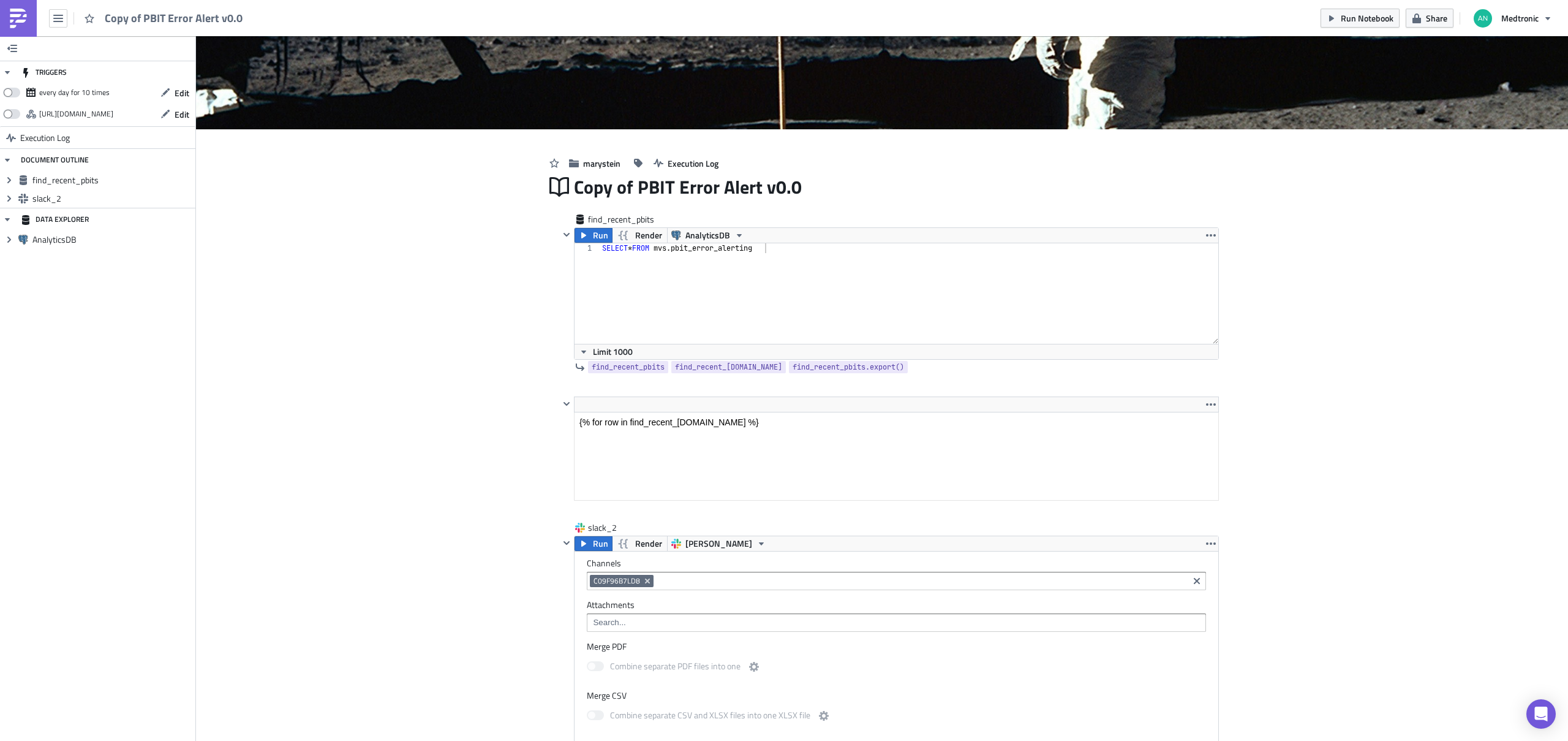
scroll to position [124, 0]
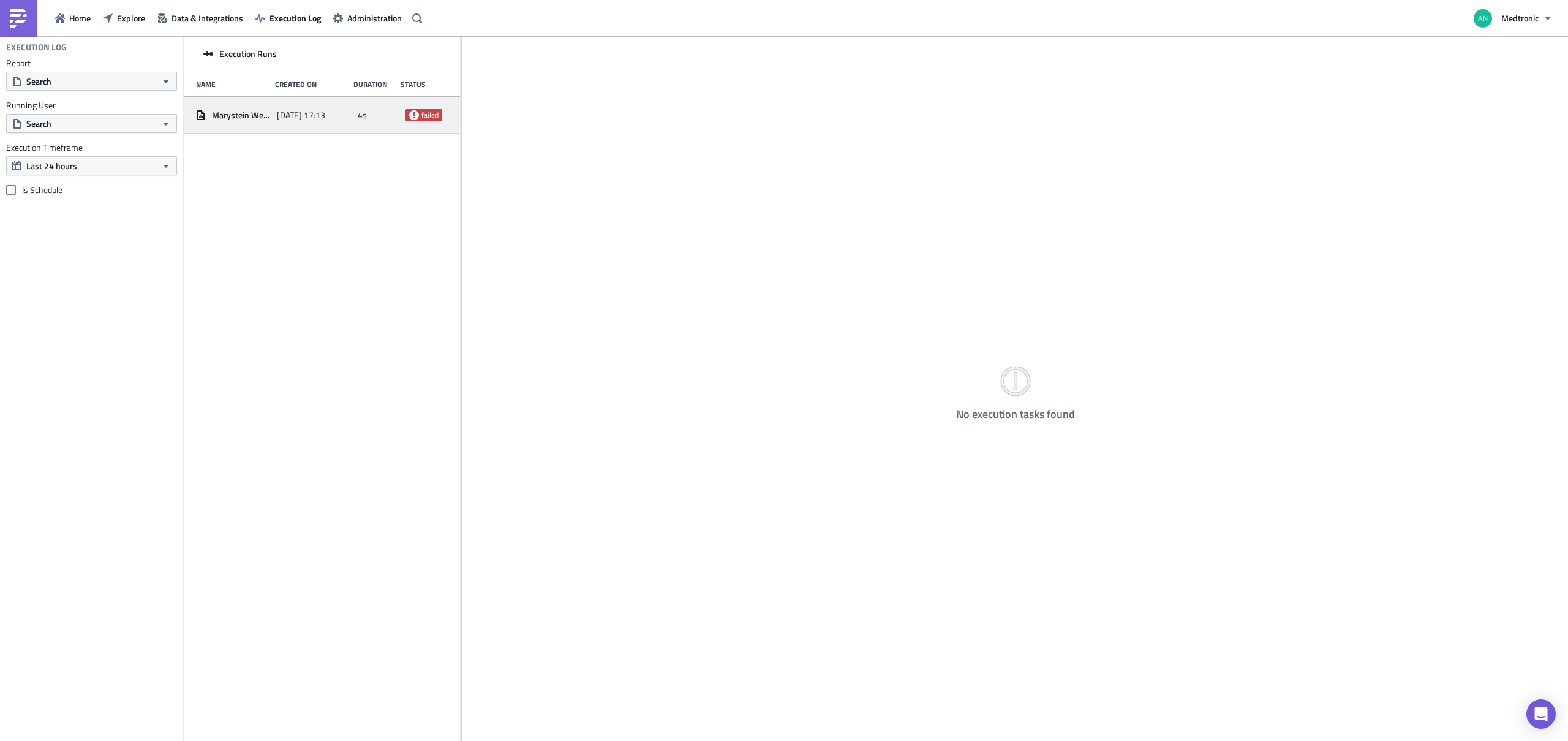
click at [303, 115] on span "[DATE] 17:13" at bounding box center [301, 115] width 48 height 11
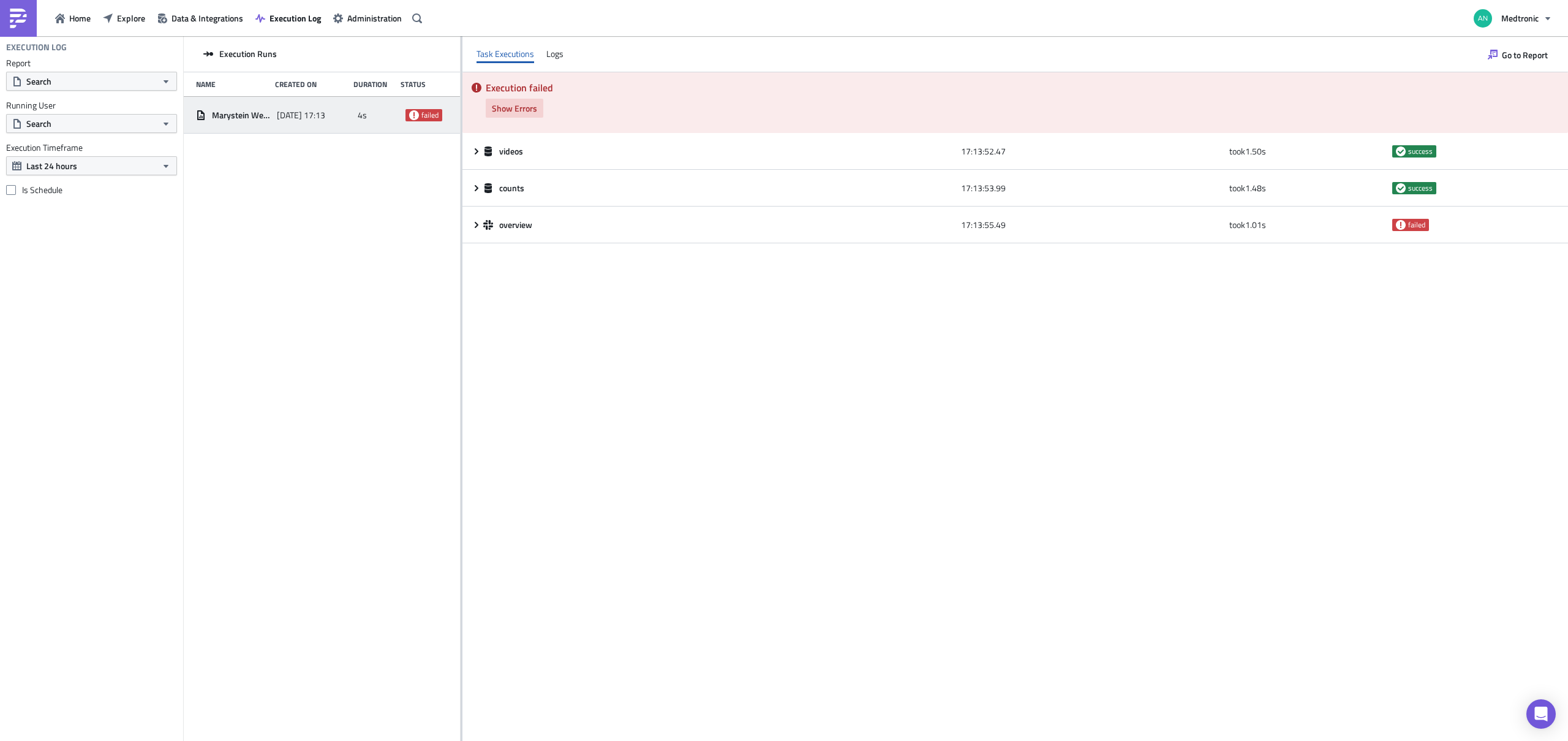
click at [532, 109] on span "Show Errors" at bounding box center [514, 108] width 45 height 13
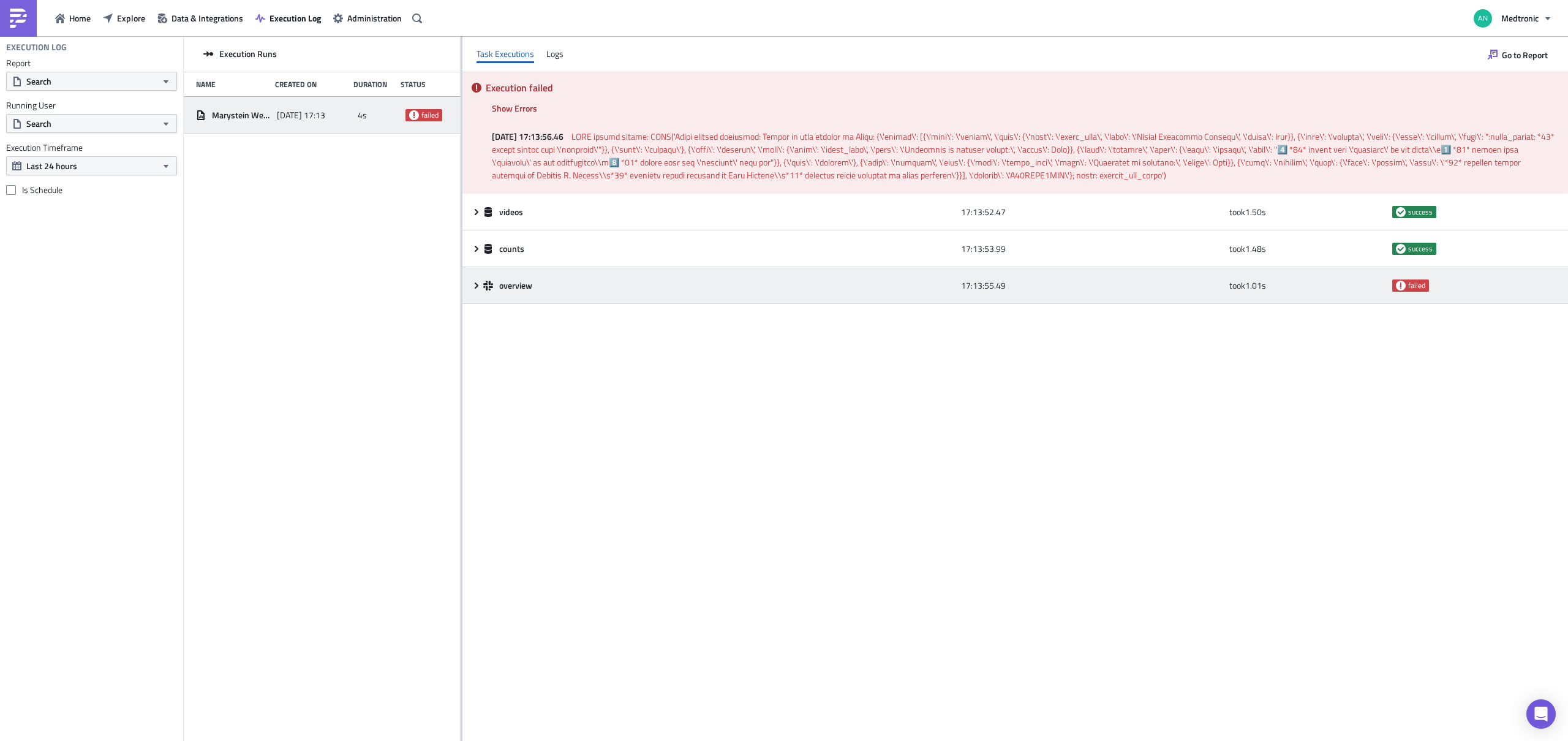
click at [515, 287] on span "overview" at bounding box center [516, 285] width 35 height 11
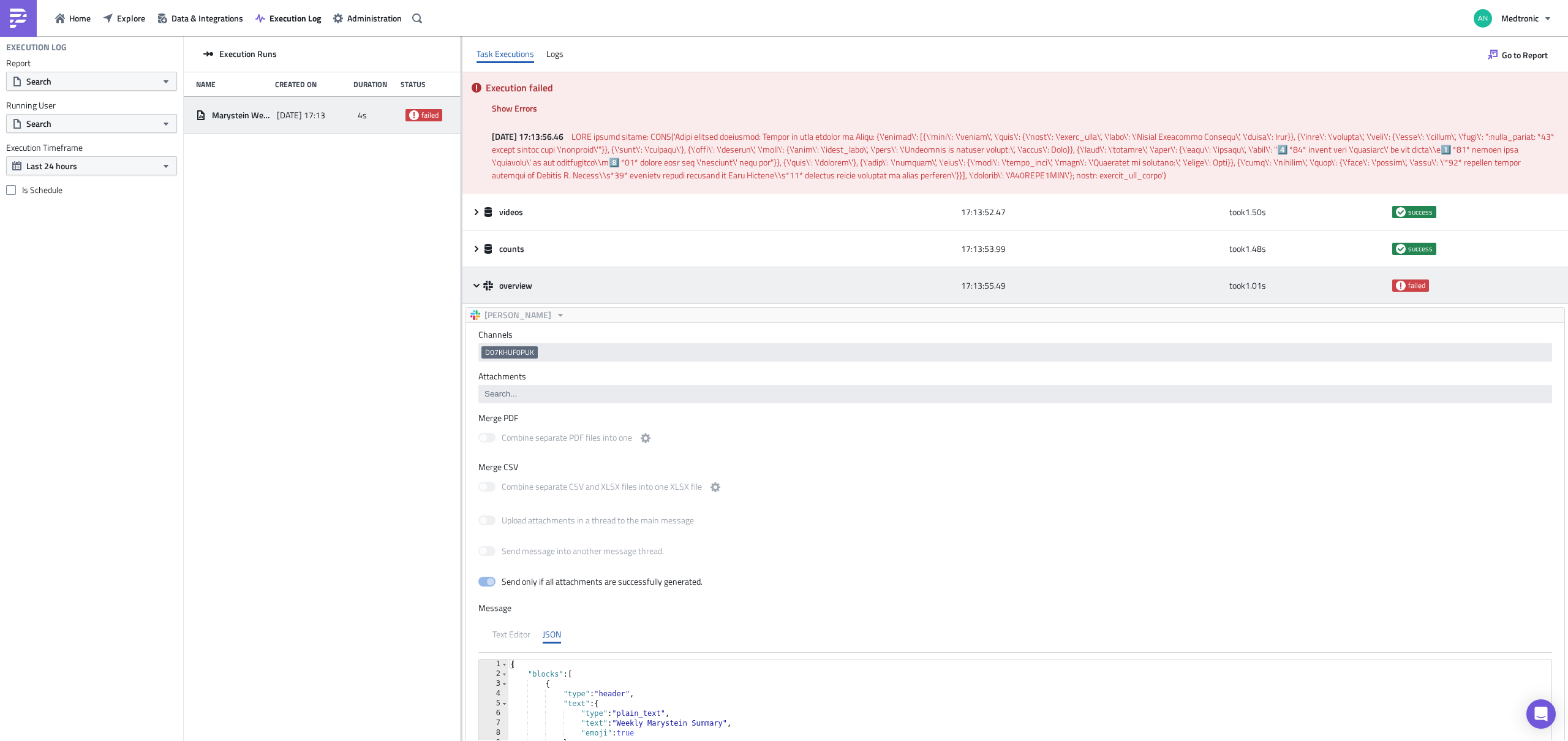
click at [515, 287] on span "overview" at bounding box center [516, 285] width 35 height 11
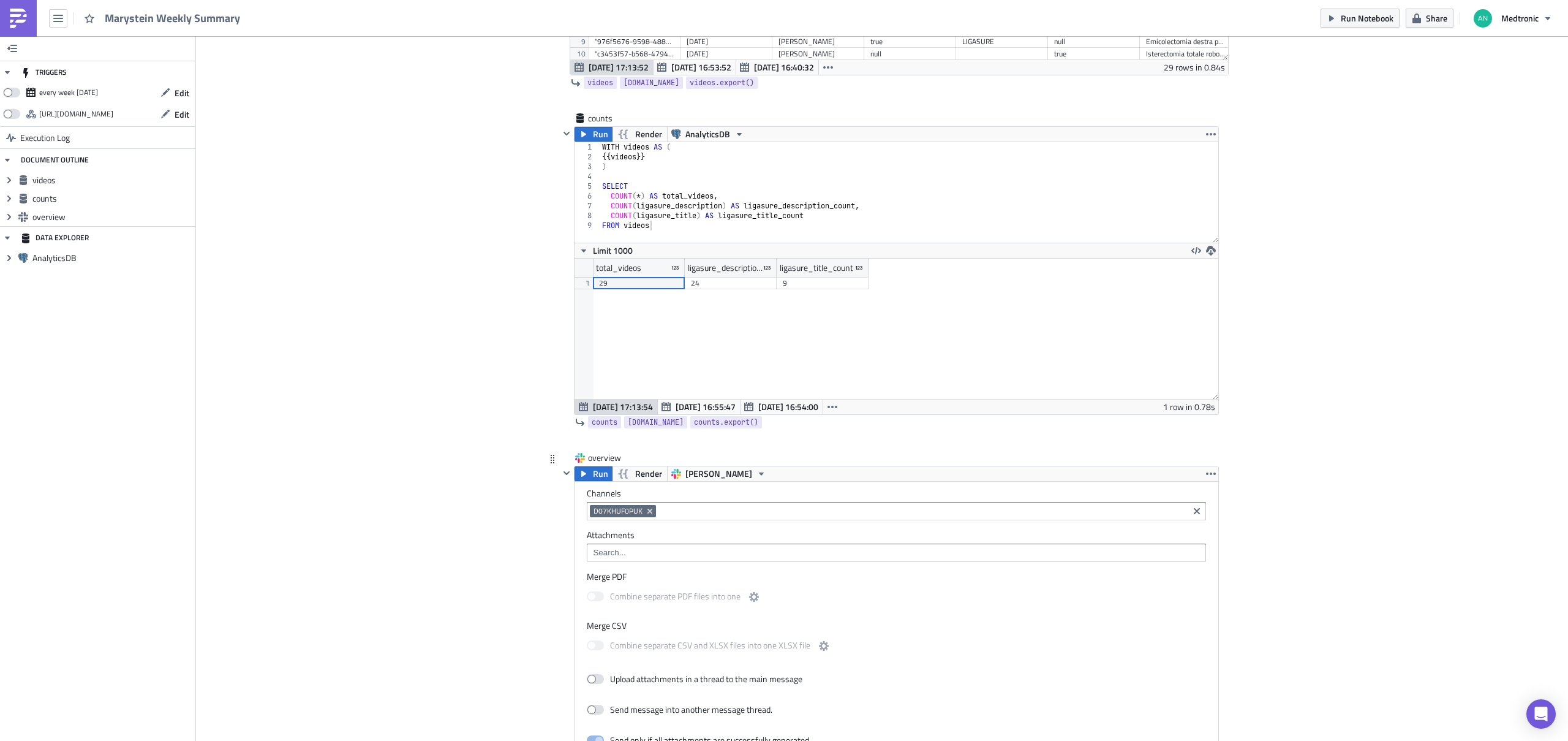
scroll to position [788, 0]
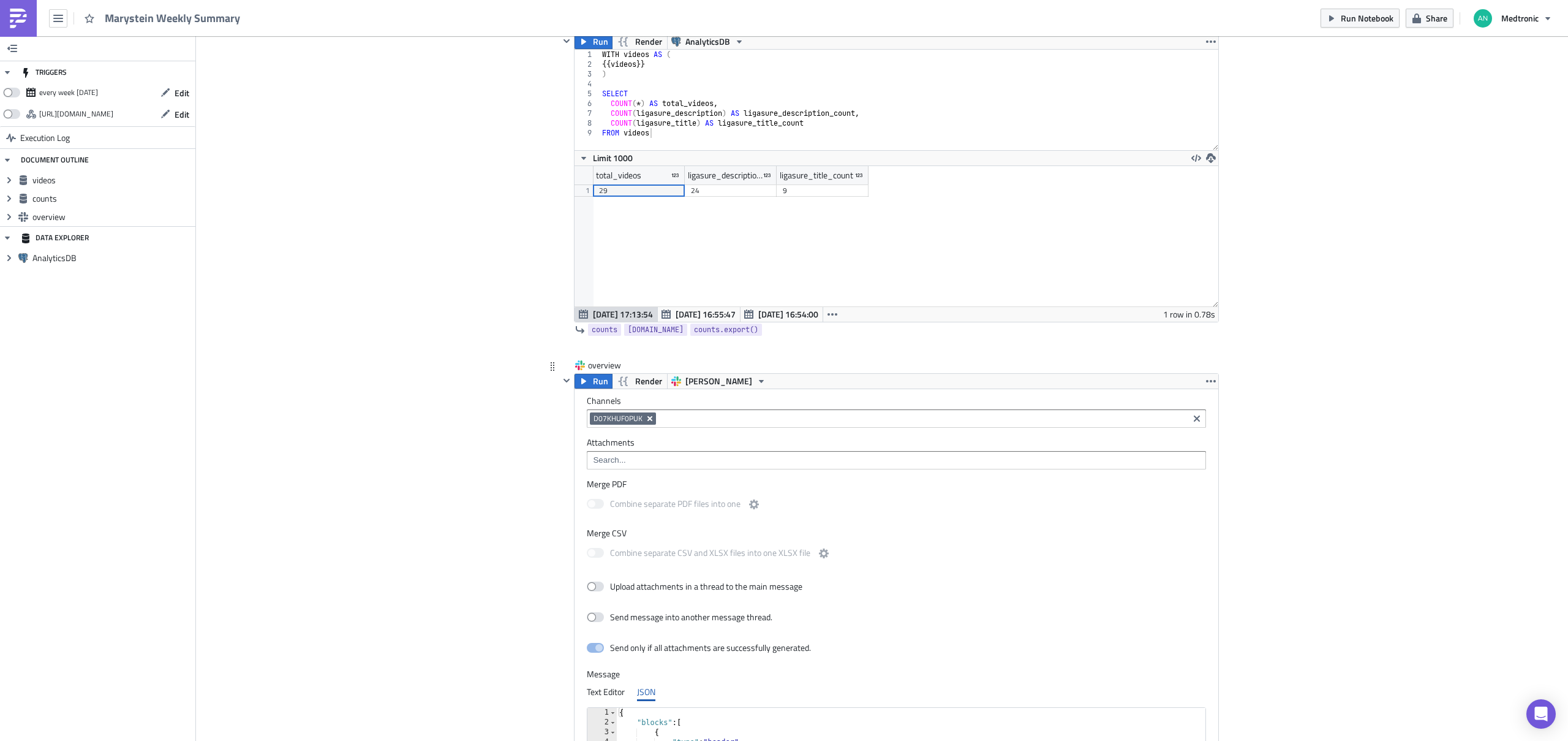
click at [646, 421] on icon "Remove Tag" at bounding box center [649, 418] width 10 height 10
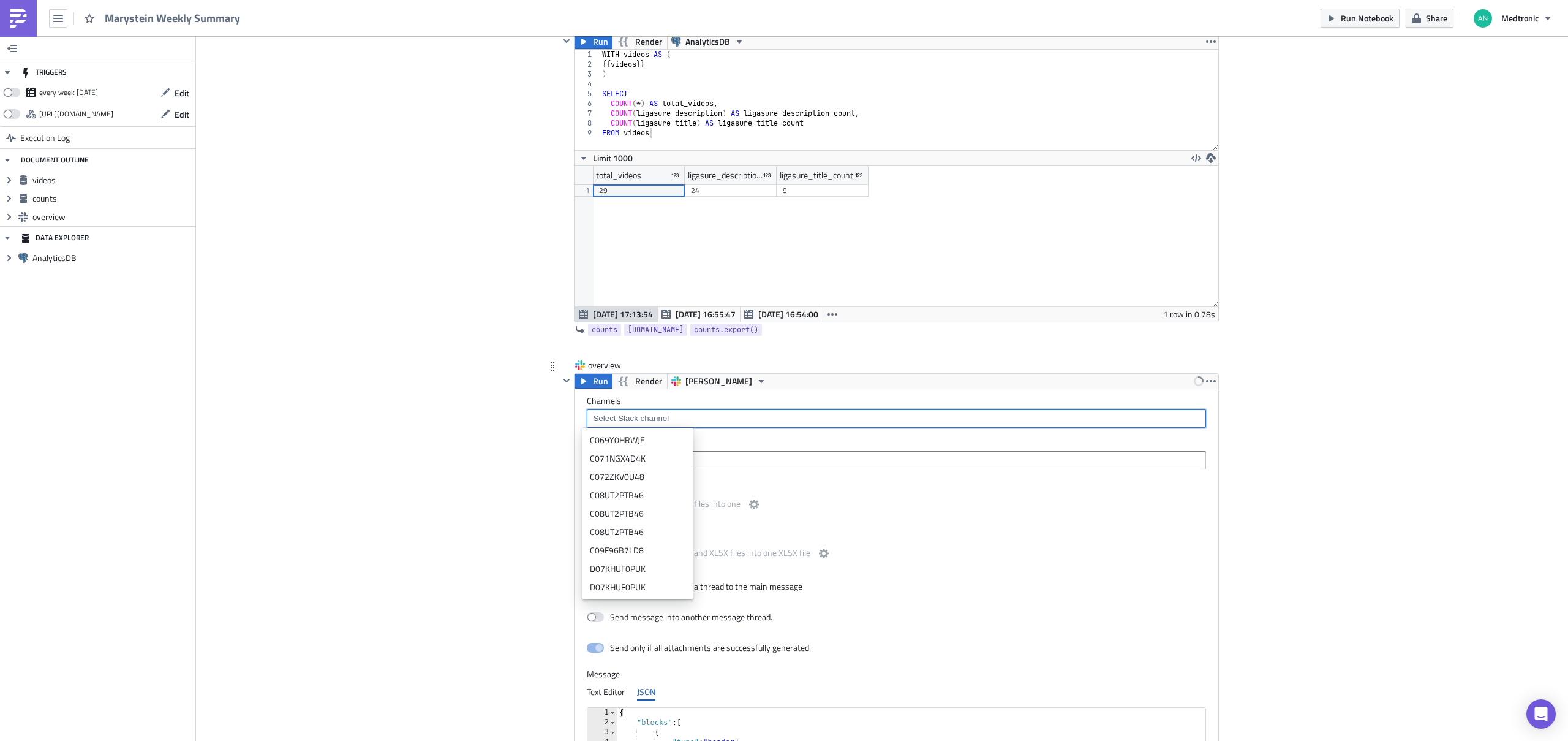
paste input "D07KHUF0PUK"
type input "D07KHUF0PUK"
click at [655, 479] on div "Add "D07KHUF0PUK"" at bounding box center [645, 476] width 82 height 12
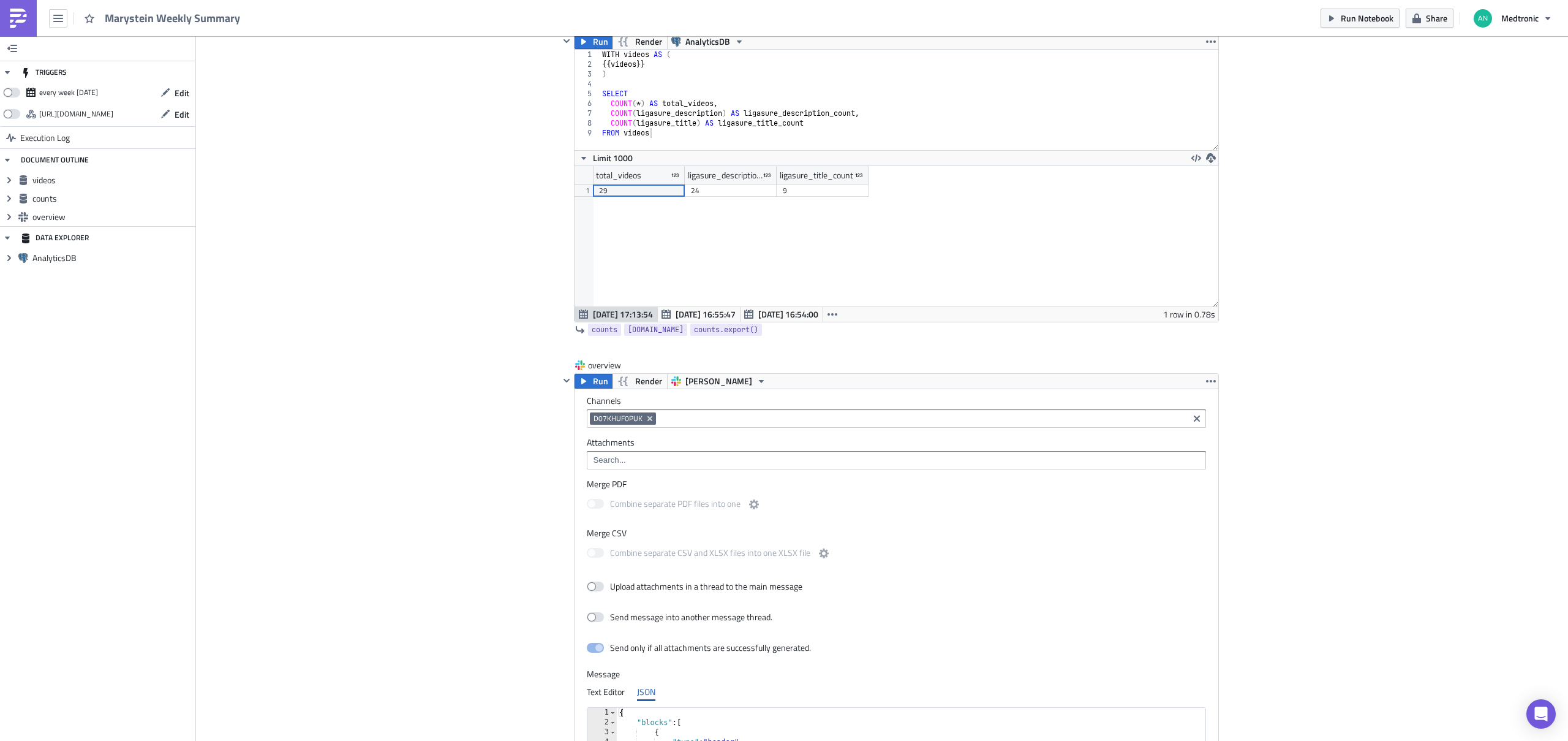
click at [446, 486] on div "Cover Image marystein Execution Log Marystein Weekly Summary <ol> <li>Get video…" at bounding box center [882, 178] width 1372 height 1859
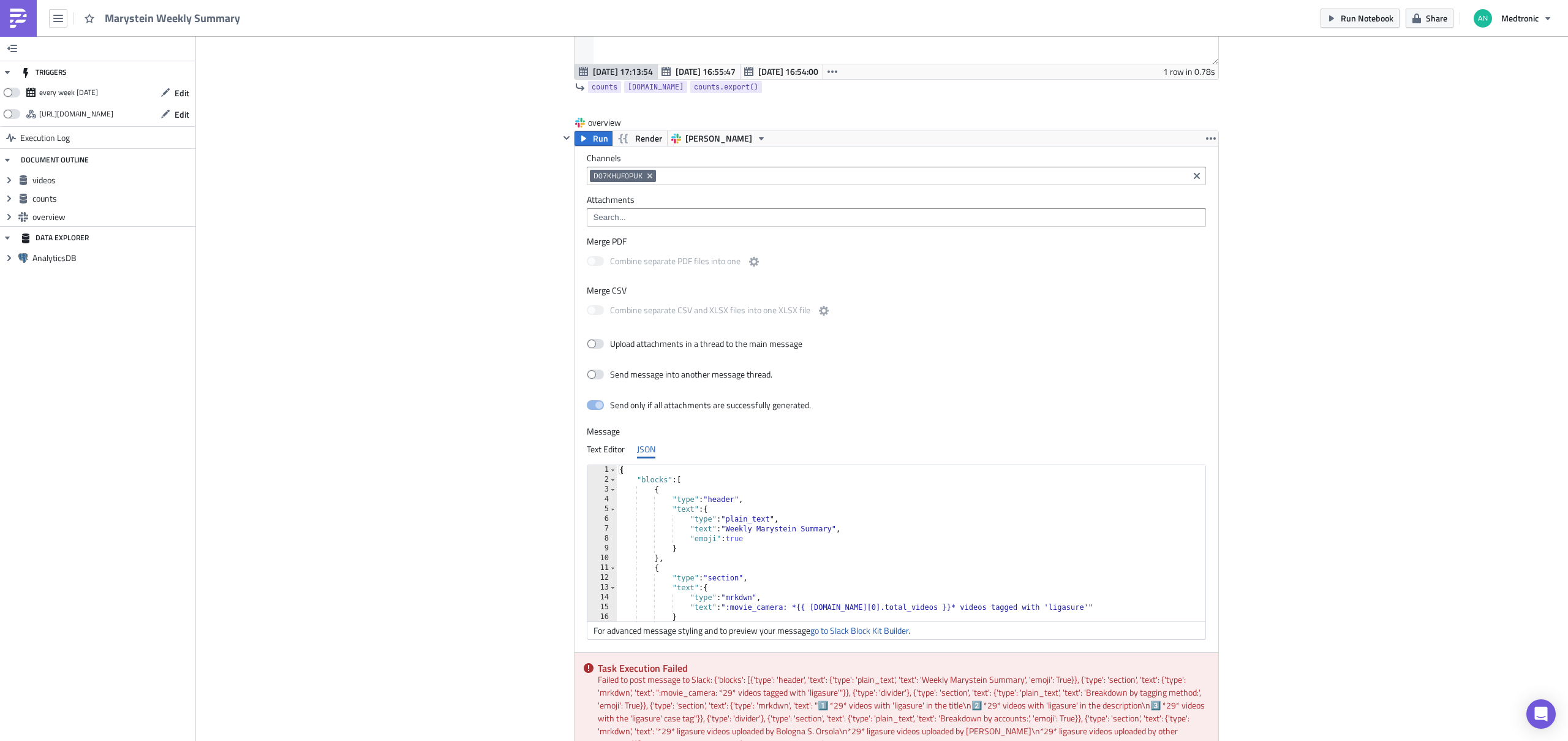
scroll to position [896, 0]
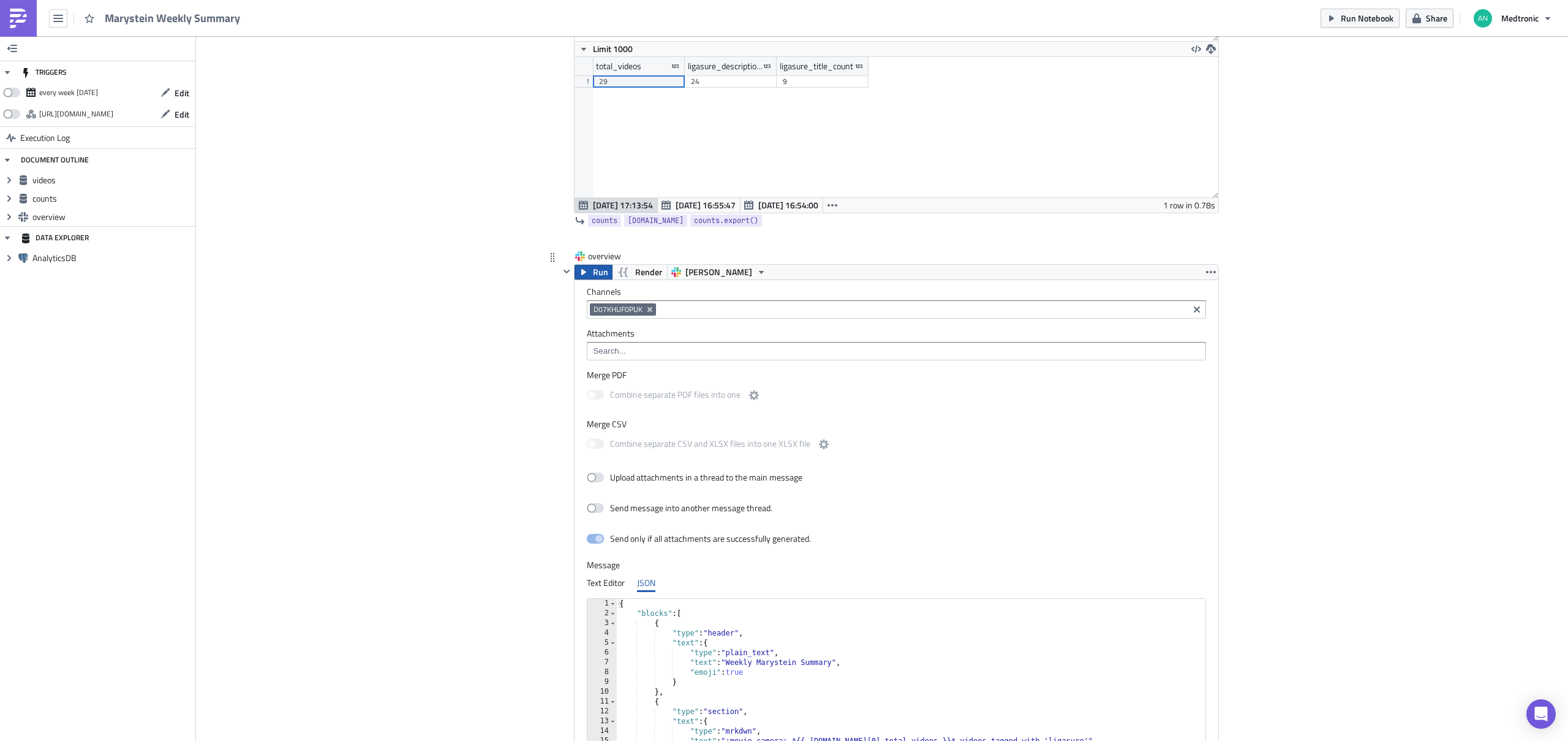
click at [581, 275] on icon "button" at bounding box center [583, 272] width 10 height 10
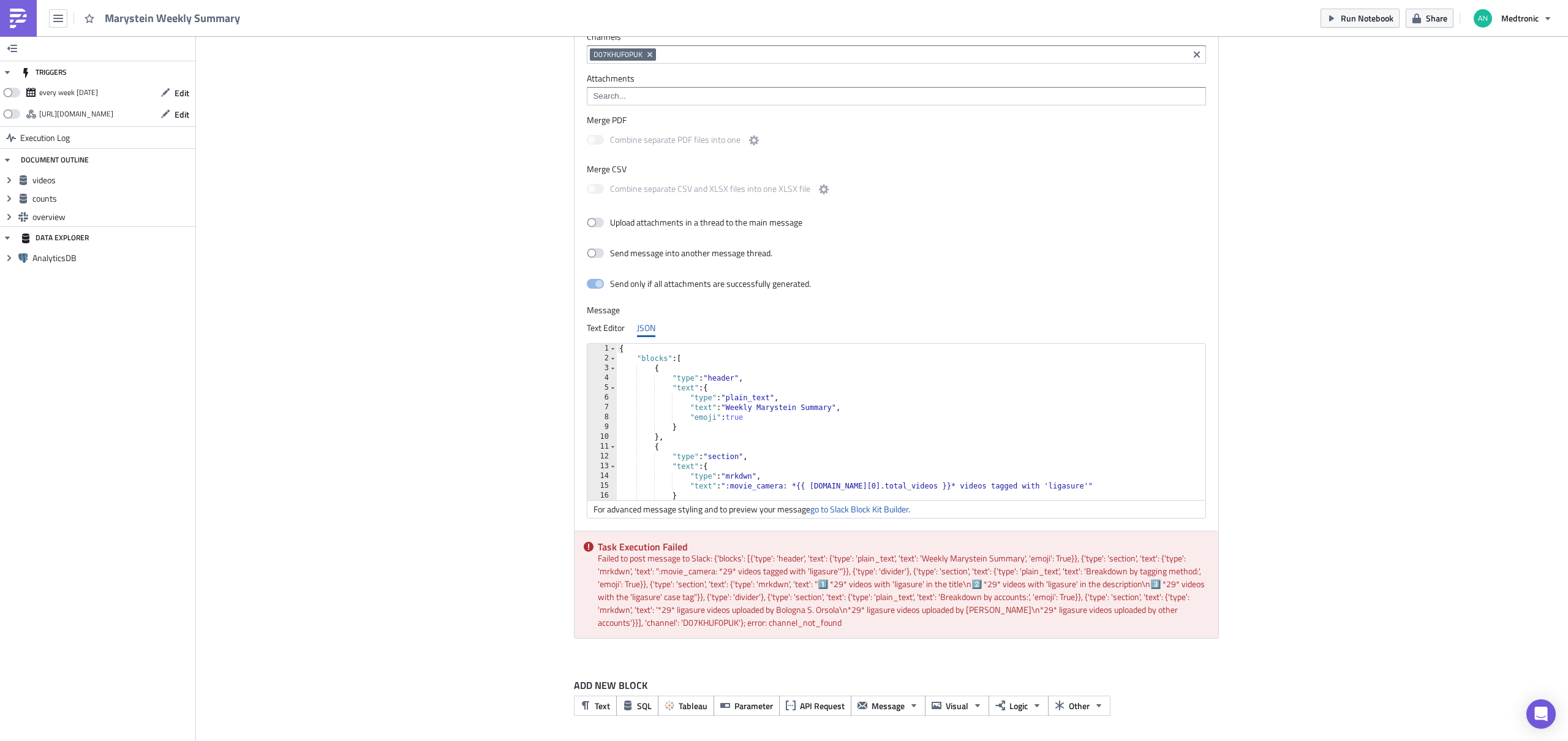
scroll to position [1152, 0]
click at [647, 53] on icon "Remove Tag" at bounding box center [649, 54] width 10 height 10
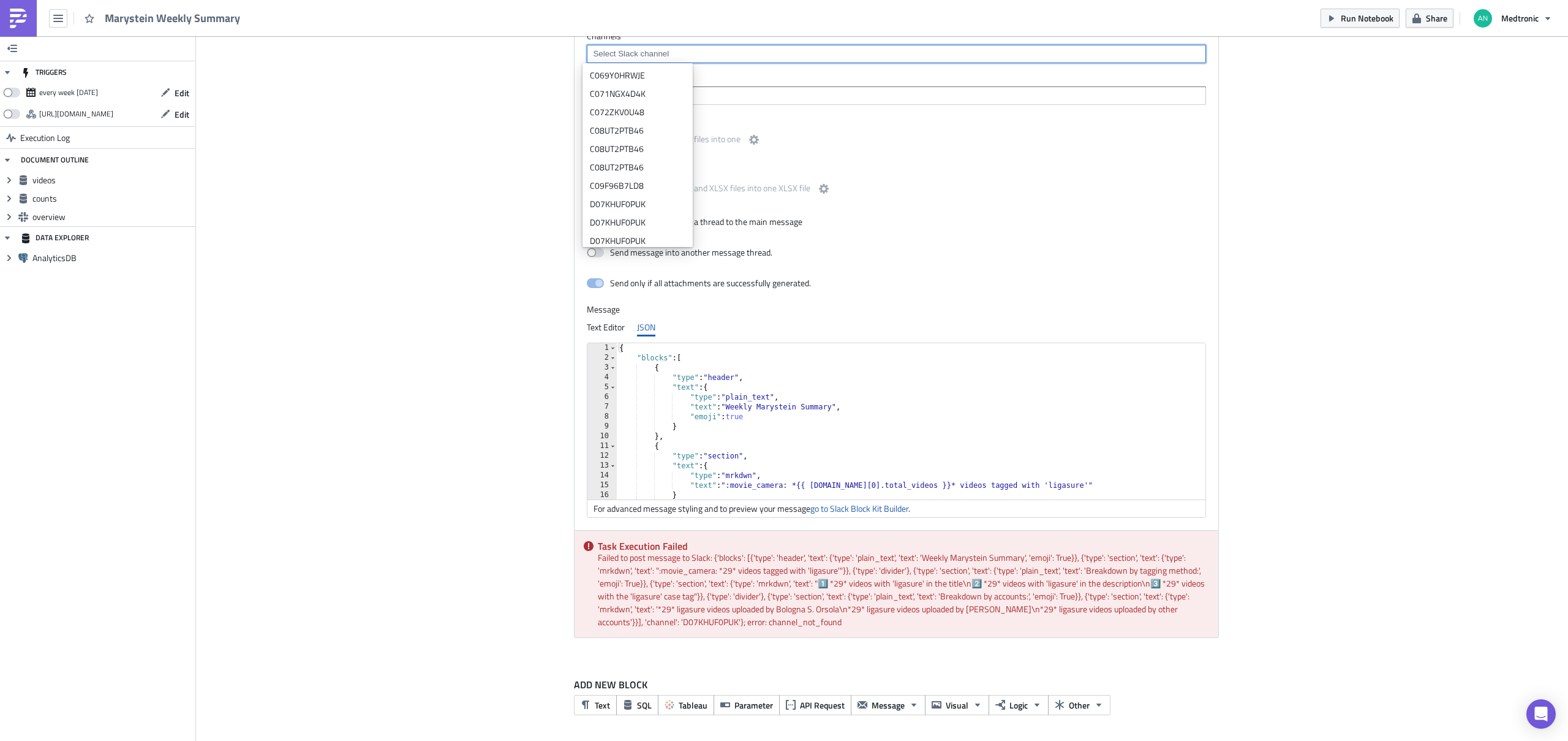
paste input "C069Y0HRWJE"
type input "C069Y0HRWJE"
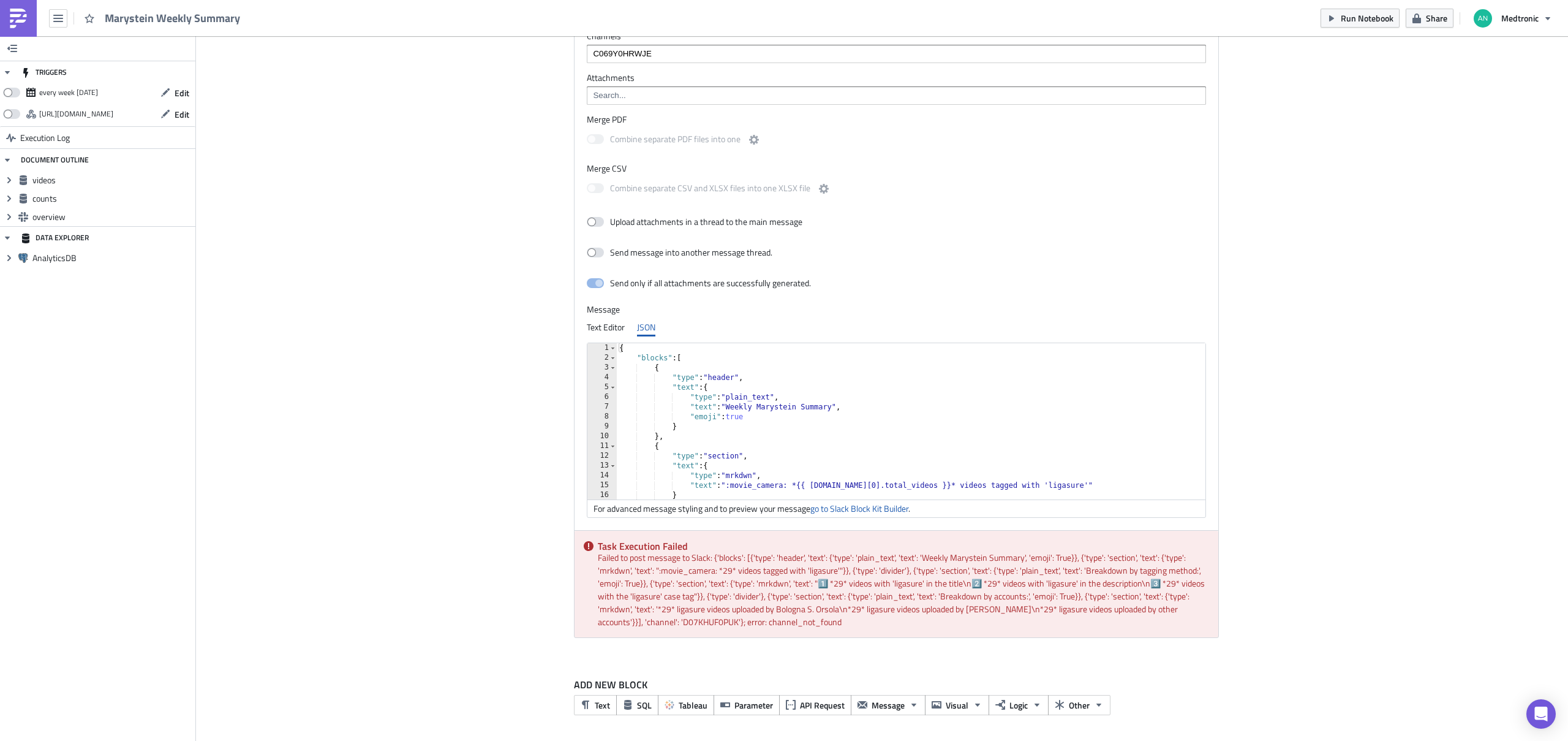
click at [545, 100] on div "overview Run Render [PERSON_NAME] Channels C069Y0HRWJE Attachments Merge PDF Co…" at bounding box center [882, 326] width 674 height 664
click at [670, 63] on div "C069Y0HRWJE" at bounding box center [895, 56] width 612 height 15
click at [646, 75] on div "C069Y0HRWJE" at bounding box center [637, 75] width 96 height 12
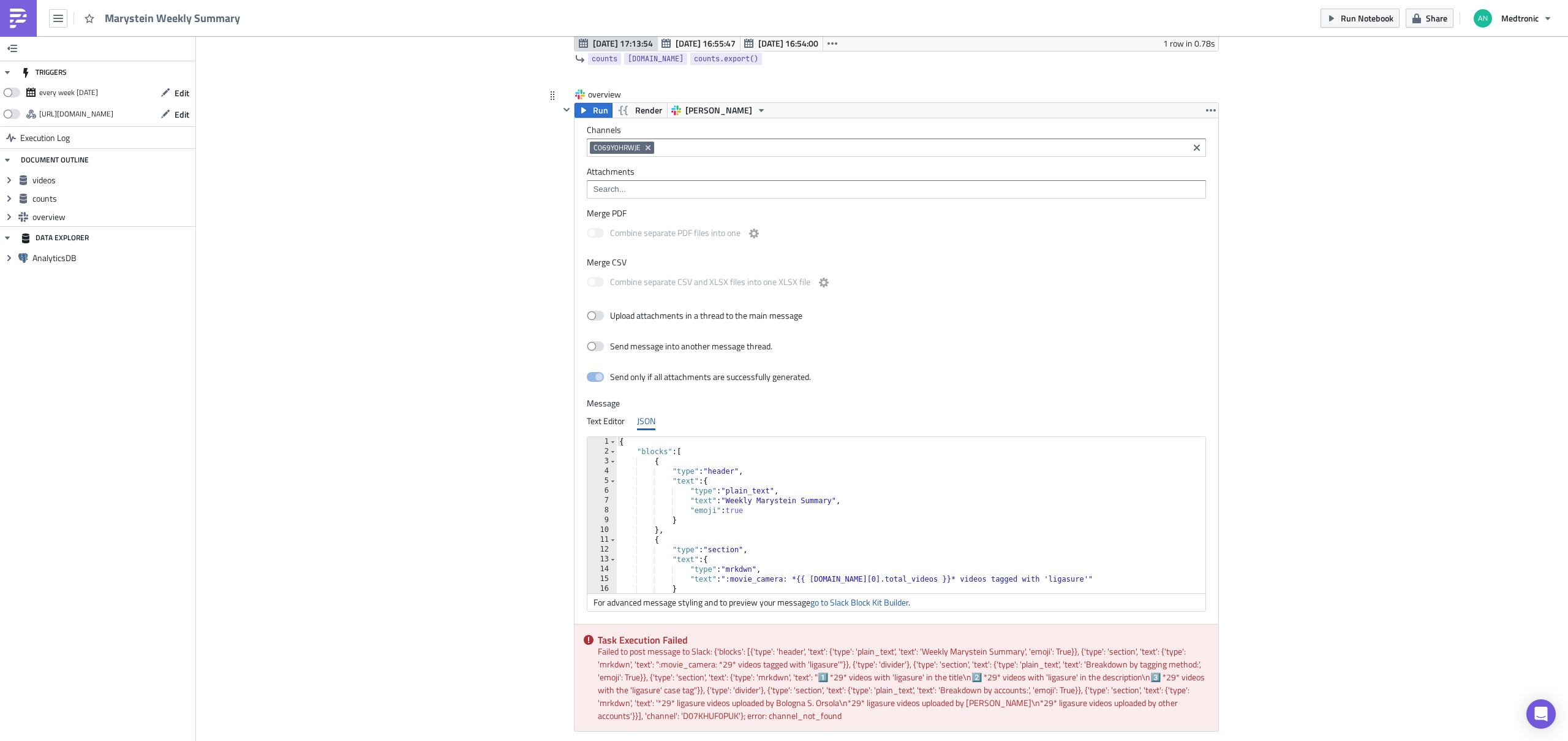
scroll to position [1056, 0]
click at [583, 114] on icon "button" at bounding box center [583, 112] width 10 height 10
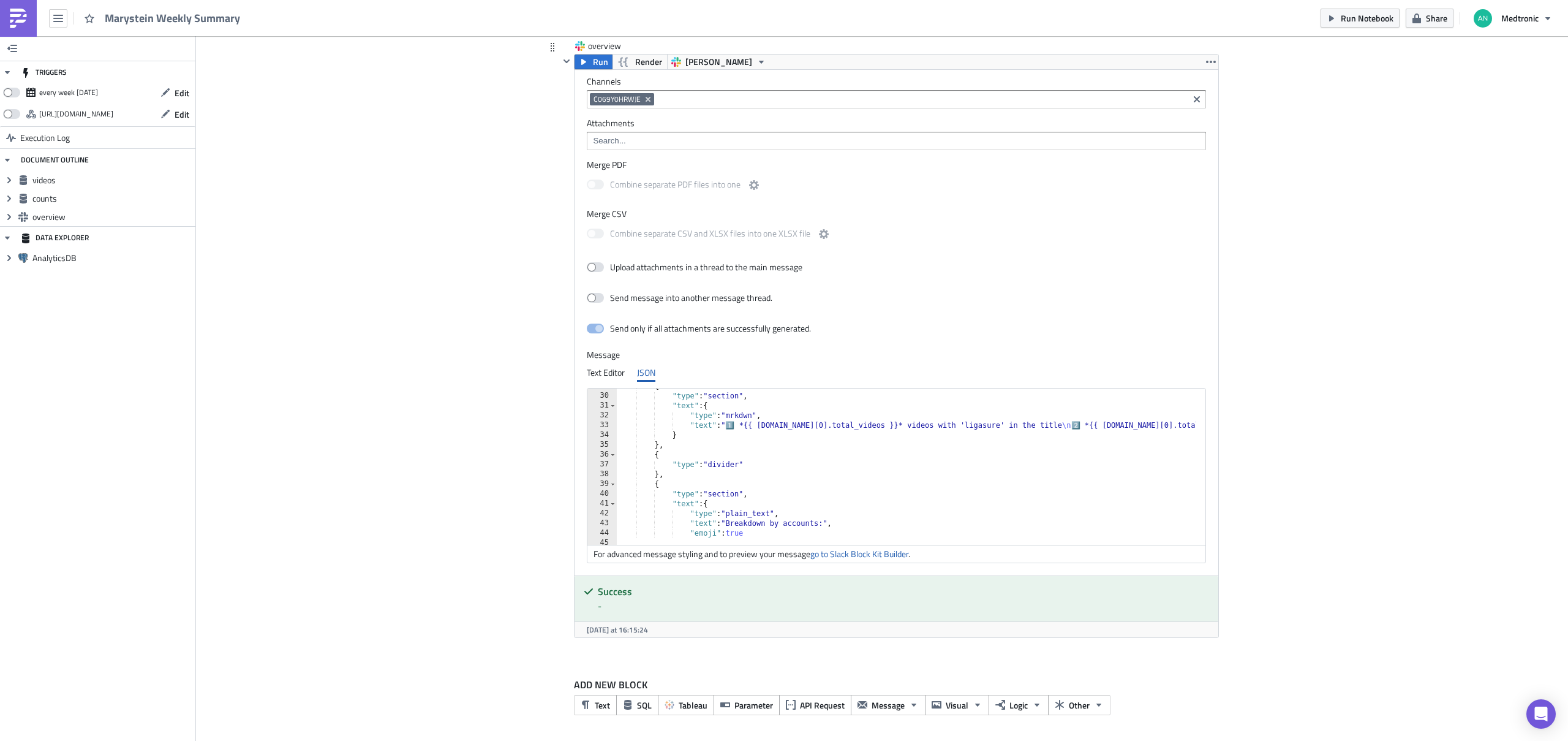
scroll to position [282, 0]
click at [858, 551] on link "go to Slack Block Kit Builder" at bounding box center [859, 553] width 98 height 13
click at [822, 485] on div "{ "type" : "section" , "text" : { "type" : "mrkdwn" , "text" : "1️⃣ *{{ [DOMAIN…" at bounding box center [1204, 464] width 1174 height 167
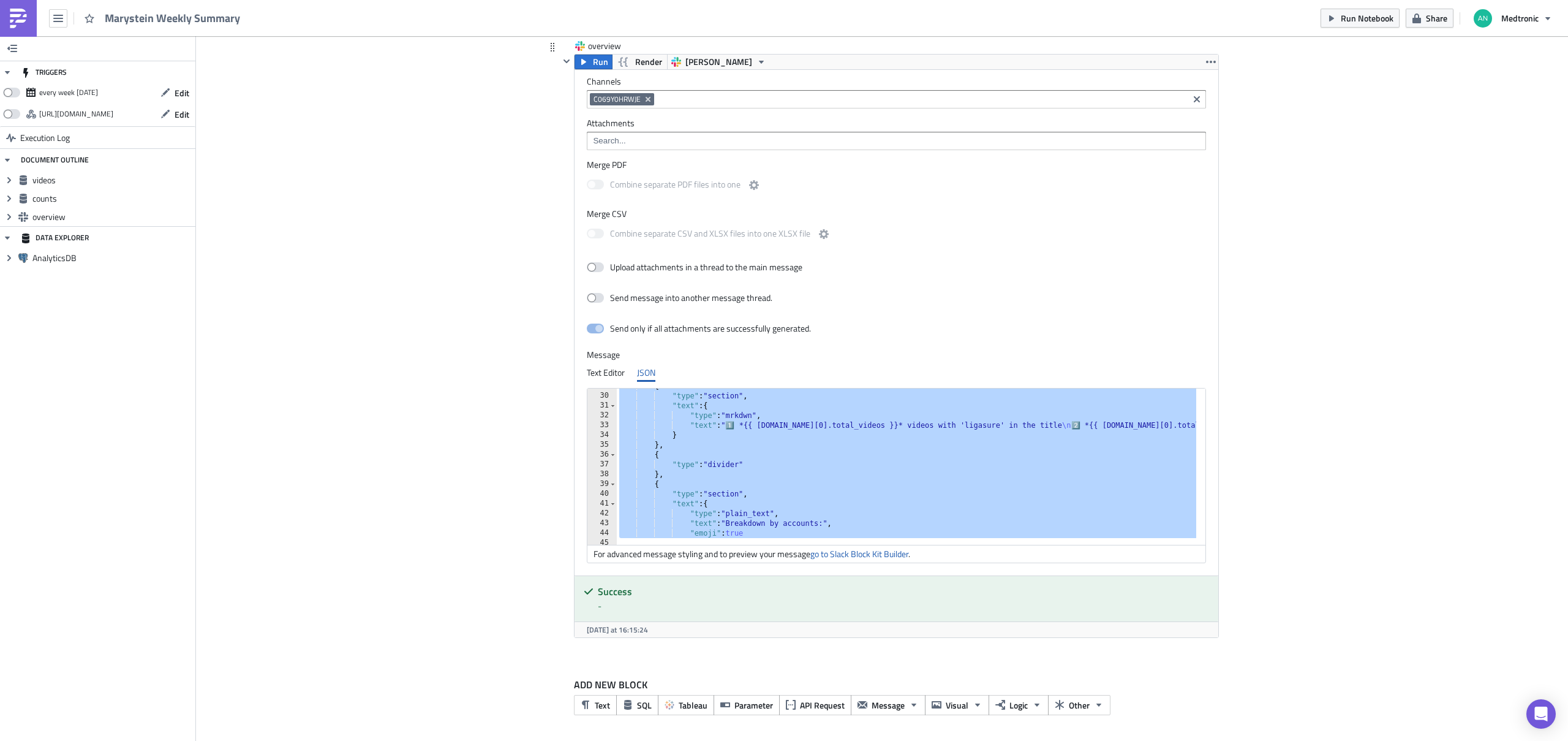
paste textarea
type textarea "}"
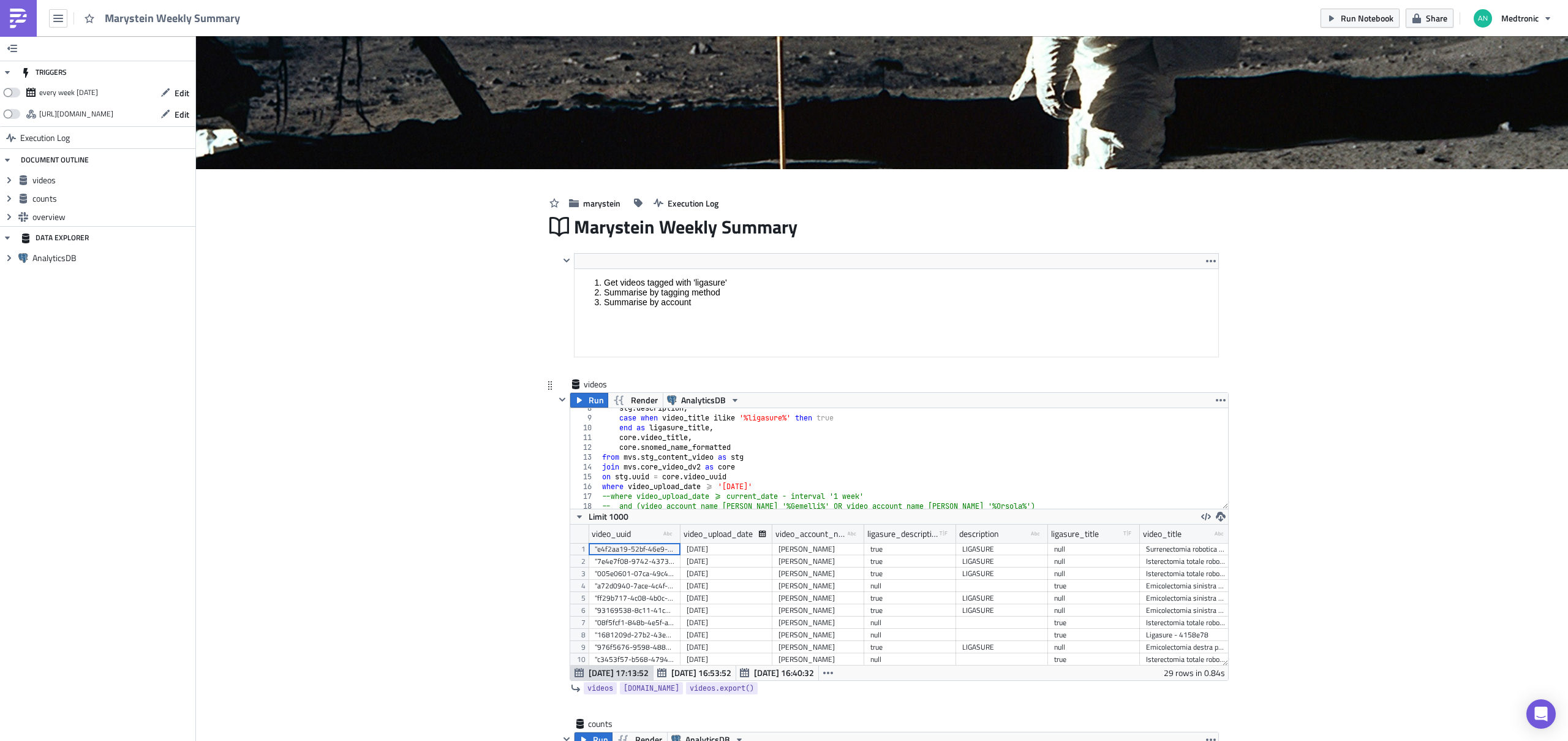
scroll to position [125, 0]
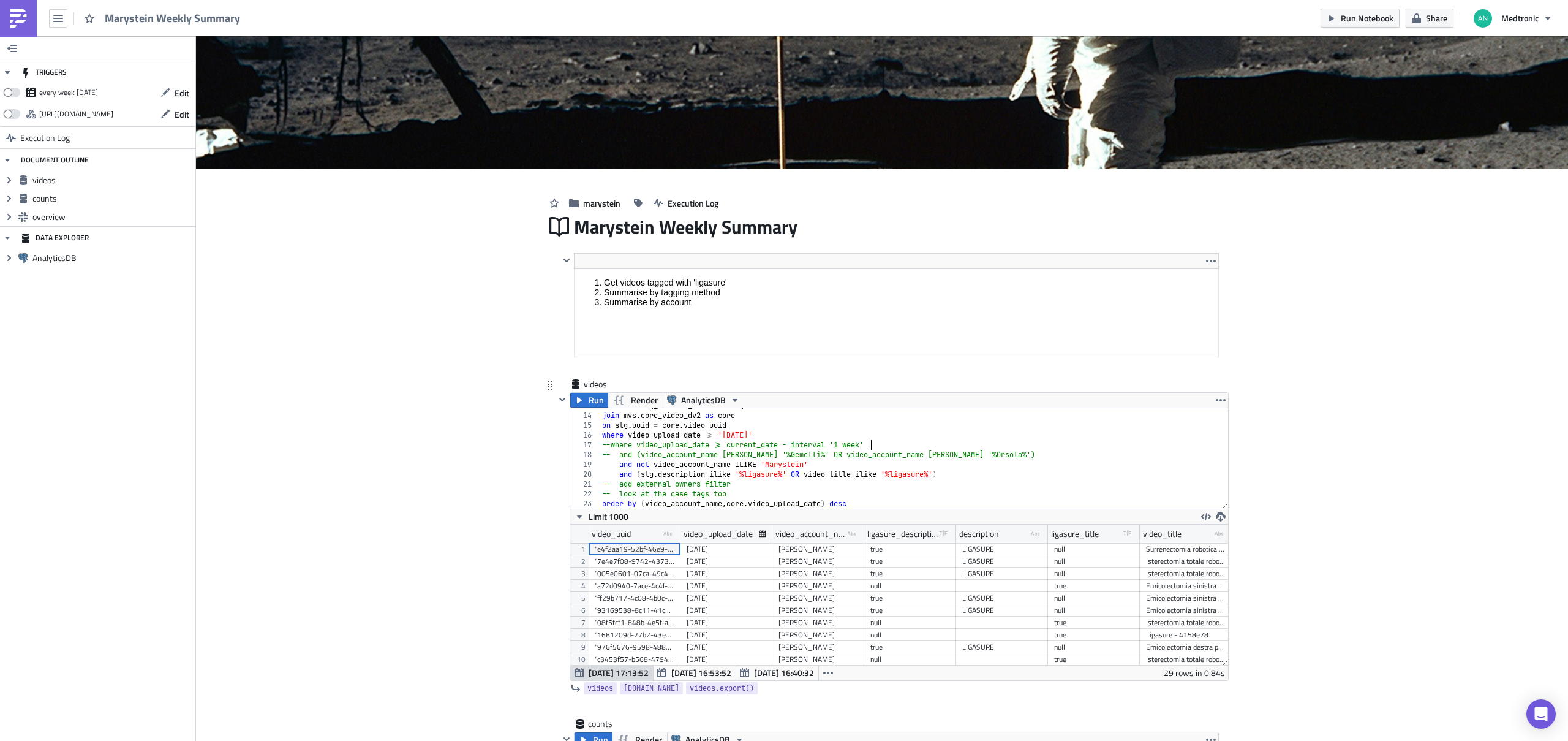
click at [890, 446] on div "from mvs . stg_content_video as stg join mvs . core_video_dv2 as core on stg . …" at bounding box center [909, 461] width 619 height 120
click at [867, 435] on div "from mvs . stg_content_video as stg join mvs . core_video_dv2 as core on stg . …" at bounding box center [909, 461] width 619 height 120
type textarea "-- where video_upload_date >= '[DATE]'"
click at [590, 401] on span "Run" at bounding box center [596, 400] width 15 height 15
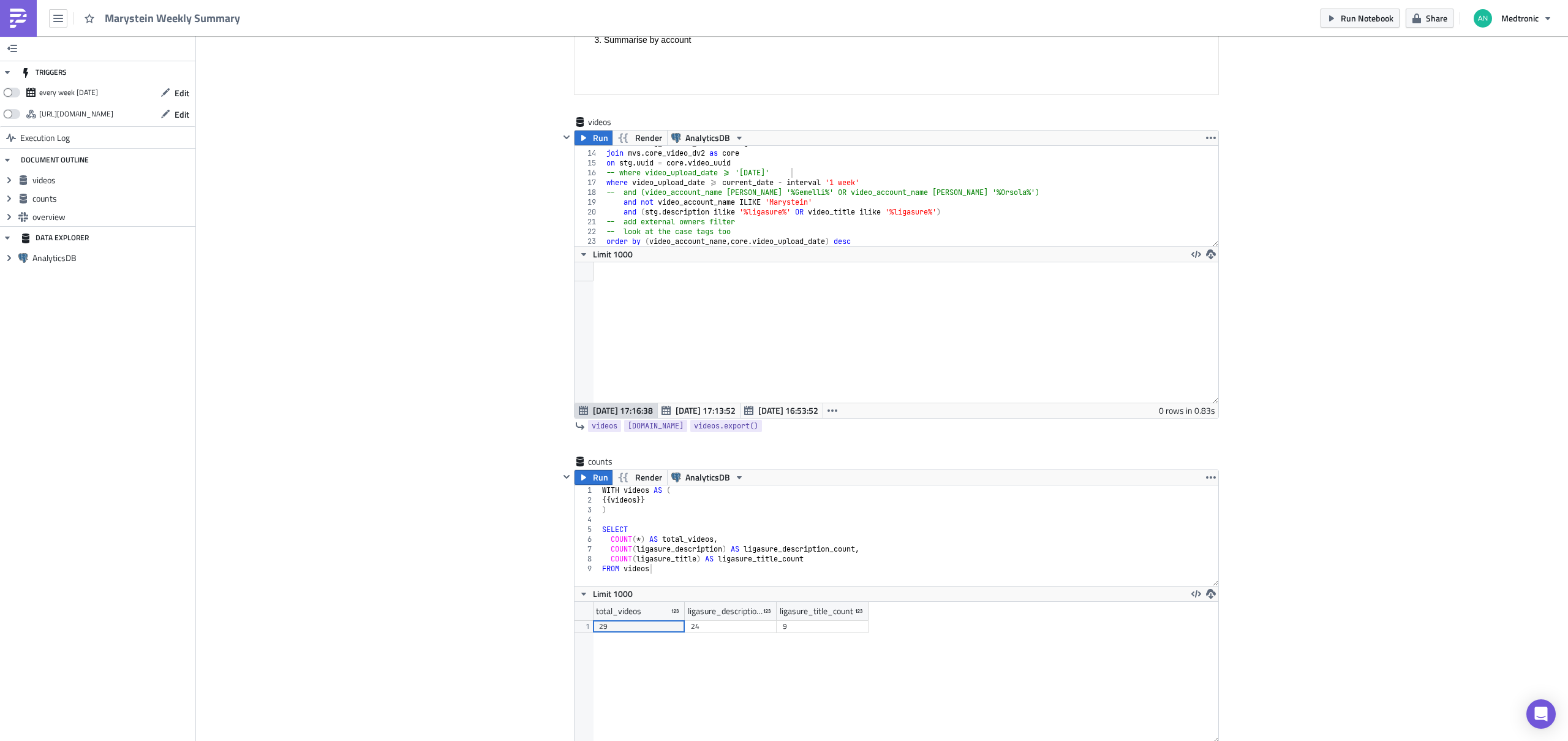
scroll to position [366, 0]
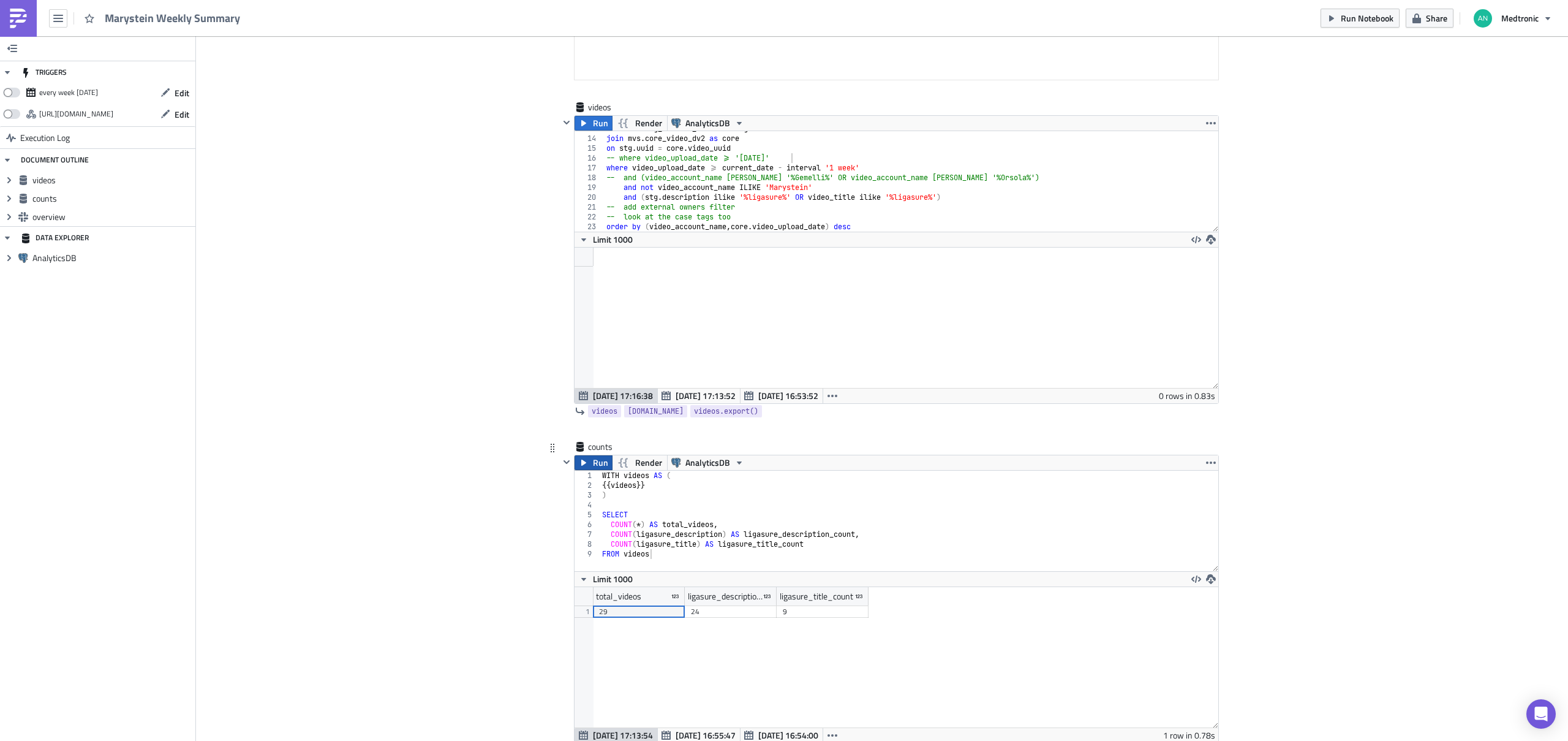
click at [581, 466] on icon "button" at bounding box center [583, 462] width 10 height 10
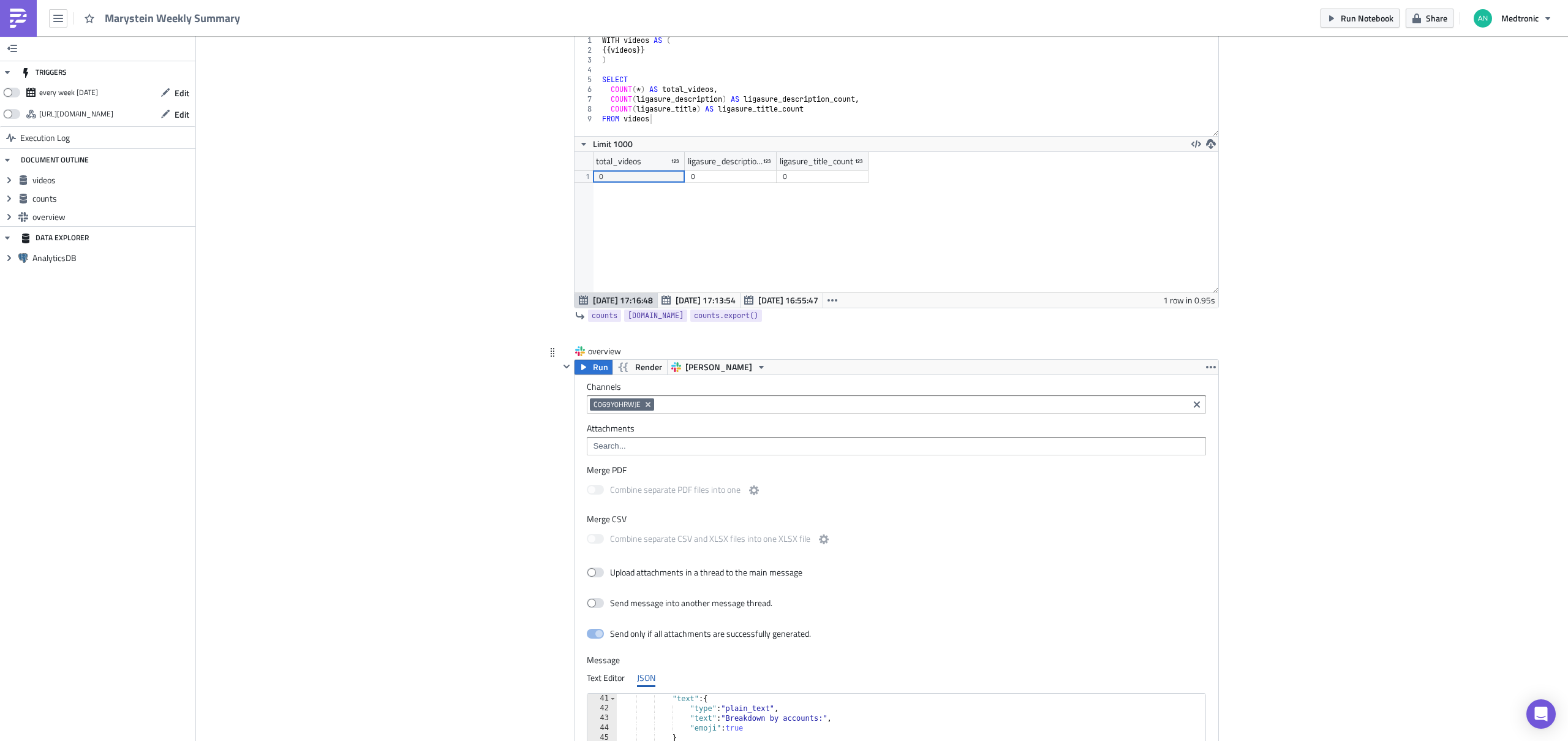
scroll to position [804, 0]
click at [593, 368] on span "Run" at bounding box center [600, 365] width 15 height 15
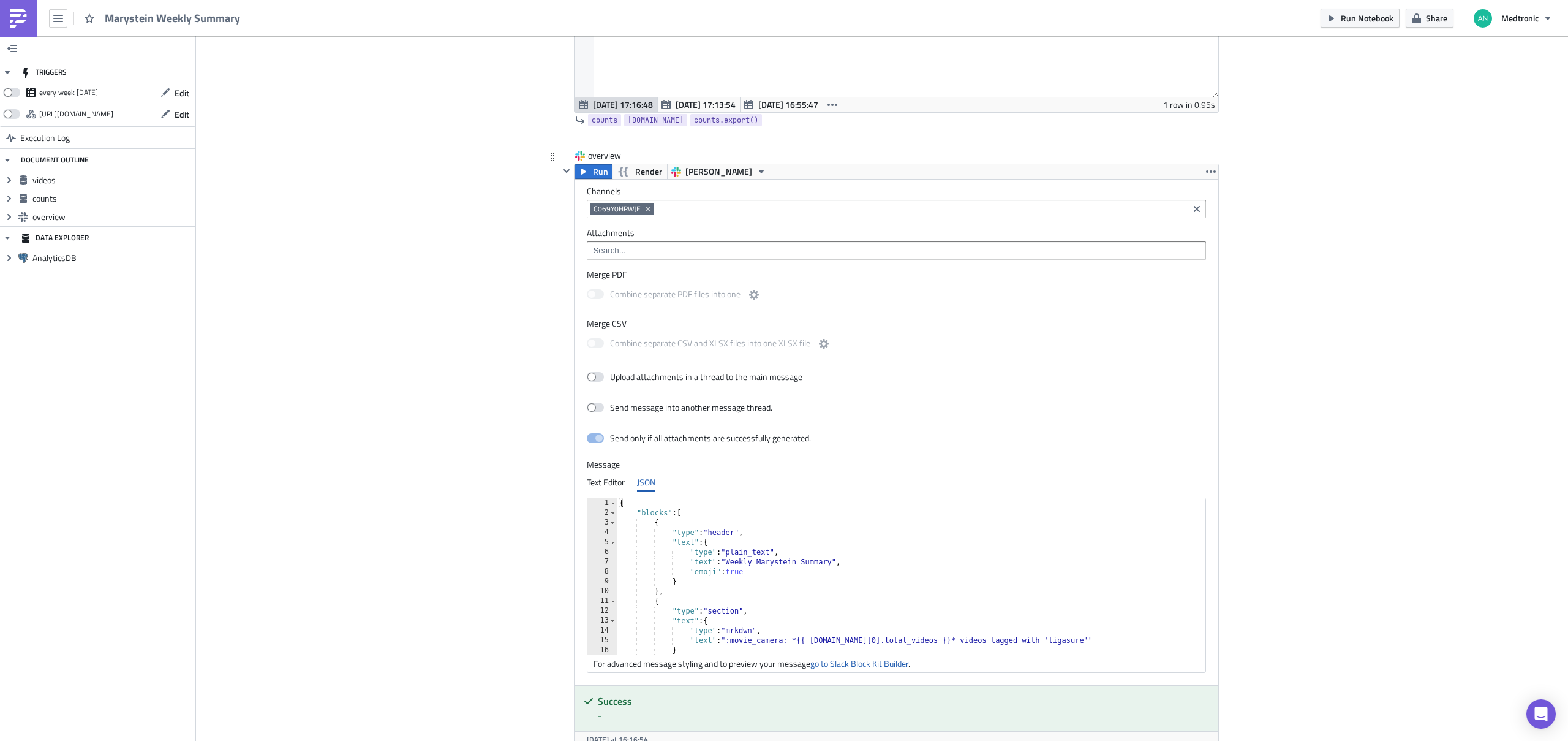
scroll to position [73, 0]
click at [1077, 568] on div ""emoji" : true } } , { "type" : "section" , "text" : { "type" : "mrkdwn" , "tex…" at bounding box center [1204, 576] width 1174 height 167
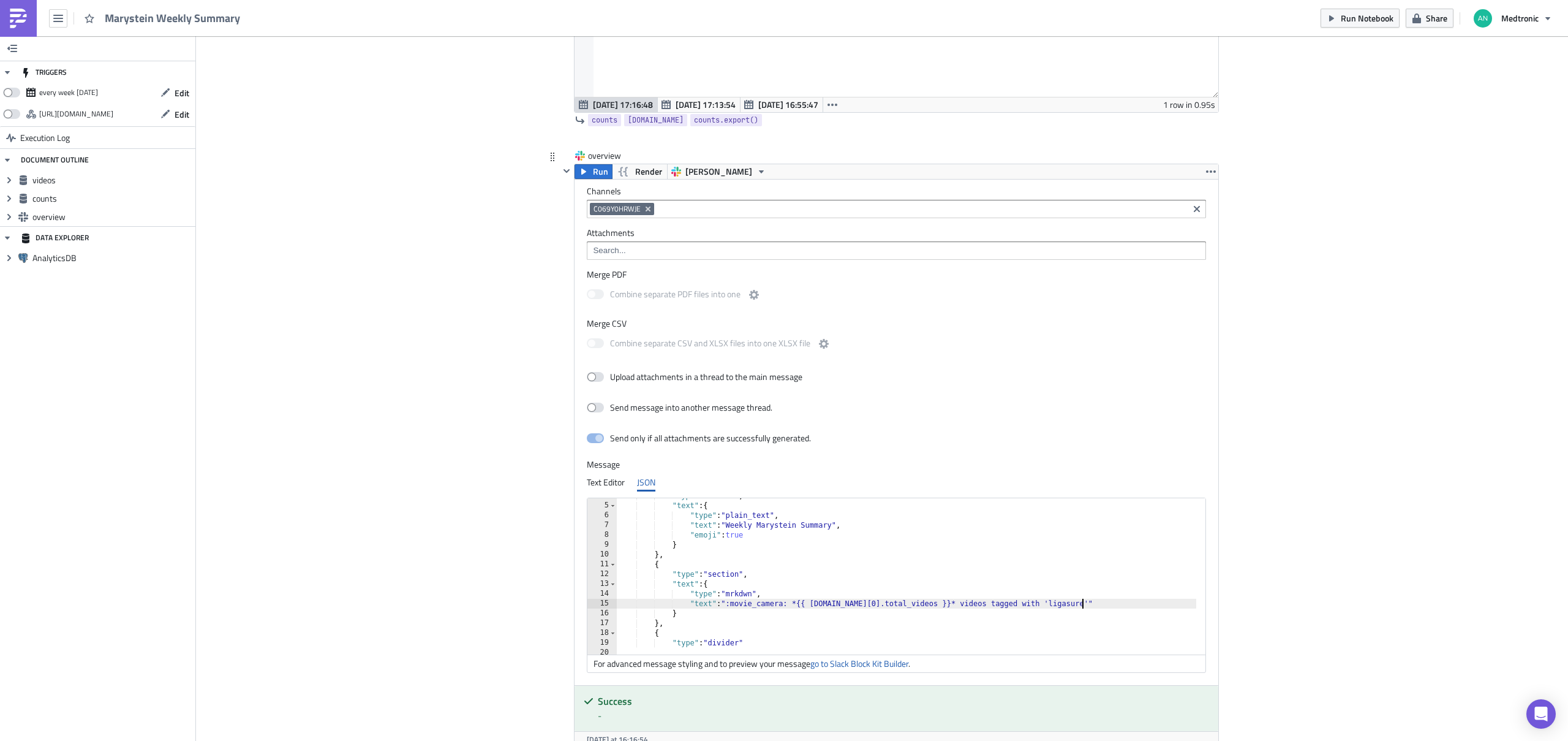
scroll to position [37, 0]
click at [952, 606] on div ""type" : "header" , "text" : { "type" : "plain_text" , "text" : "Weekly Maryste…" at bounding box center [1204, 574] width 1174 height 167
click at [979, 606] on div ""type" : "header" , "text" : { "type" : "plain_text" , "text" : "Weekly Maryste…" at bounding box center [1204, 574] width 1174 height 167
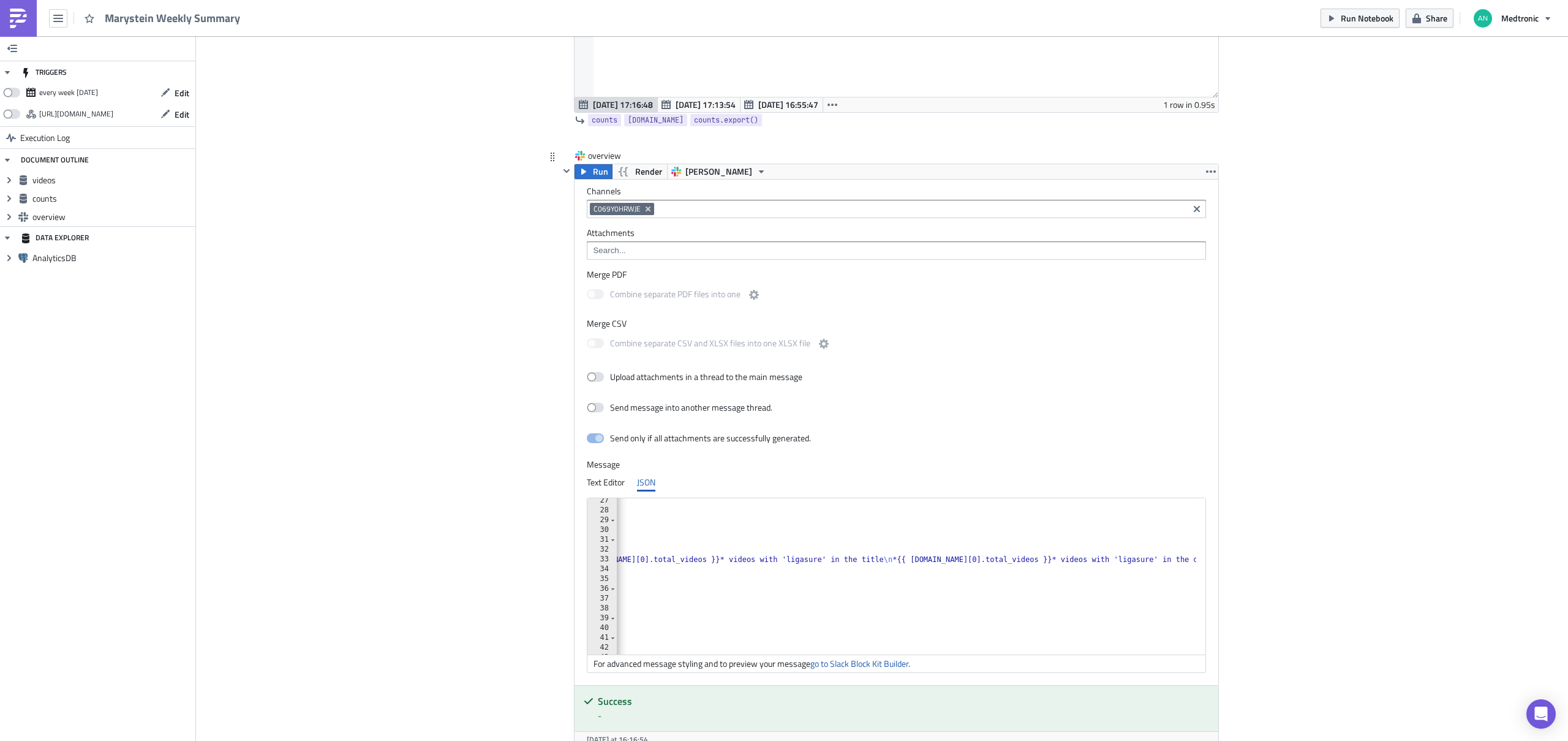
scroll to position [0, 0]
type textarea ""text": ":movie_camera: *{{ [DOMAIN_NAME][0].total_videos }}* ligasure videos u…"
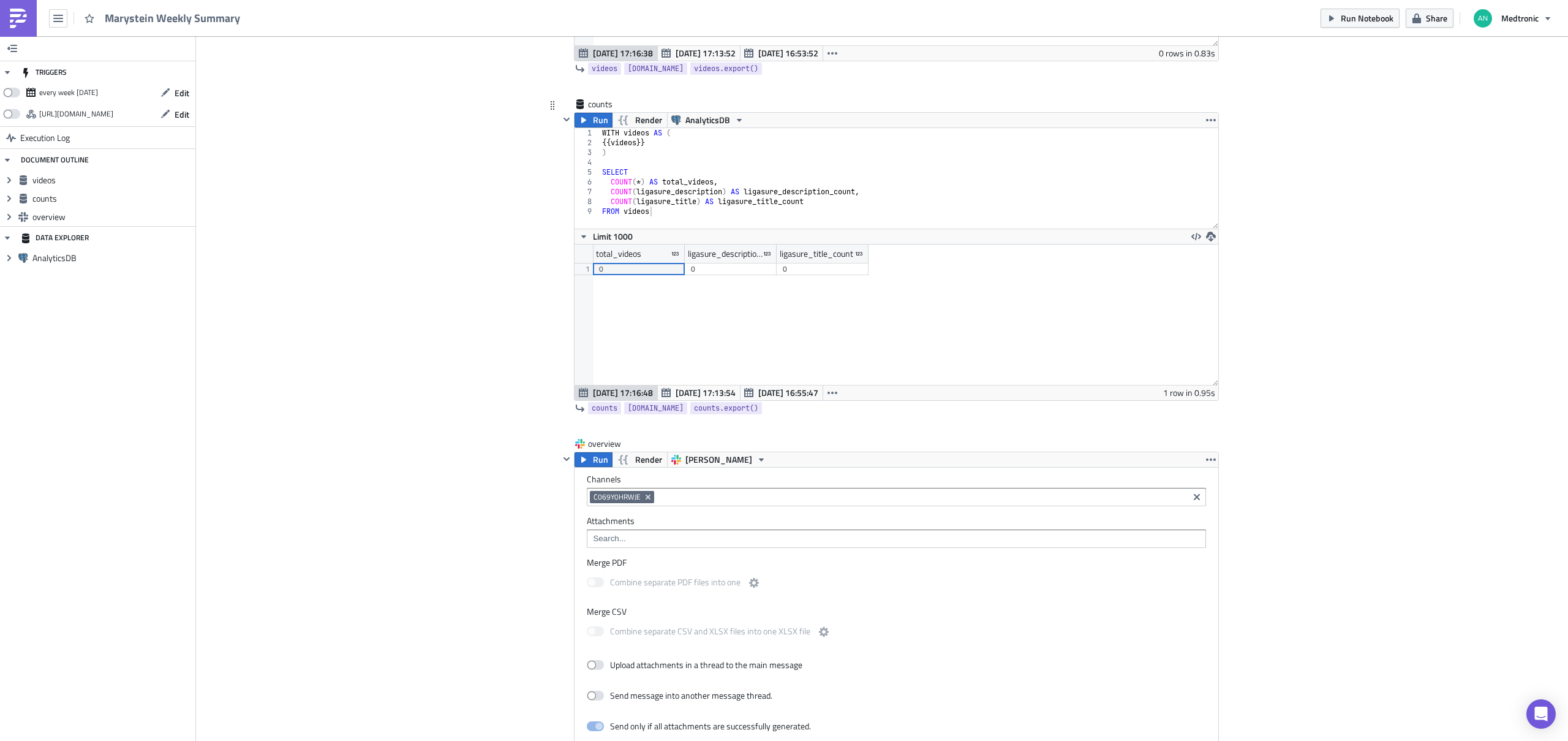
scroll to position [708, 0]
type textarea "COUNT(ligasure_description) AS ligasure_description_count,"
click at [806, 191] on div "WITH videos AS ( {{ videos }} ) SELECT COUNT ( * ) AS total_videos , COUNT ( li…" at bounding box center [909, 189] width 619 height 120
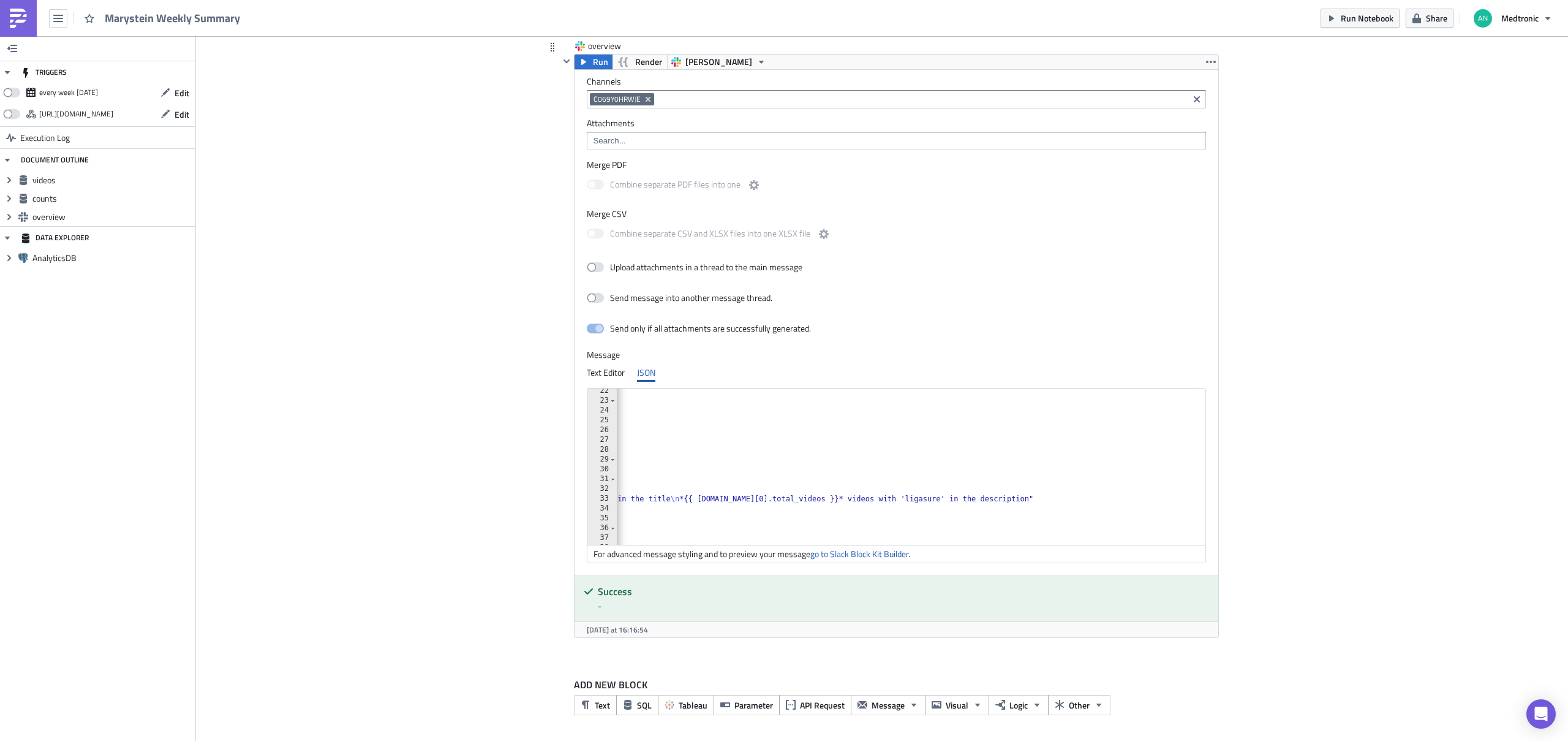
scroll to position [0, 389]
click at [771, 500] on div ""type" : "section" , "text" : { "type" : "plain_text" , "text" : "Breakdown by …" at bounding box center [815, 469] width 1174 height 167
paste textarea "ligasure_description_count"
type textarea ""text": "*{{ [DOMAIN_NAME][0].total_videos }}* videos with 'ligasure' in the ti…"
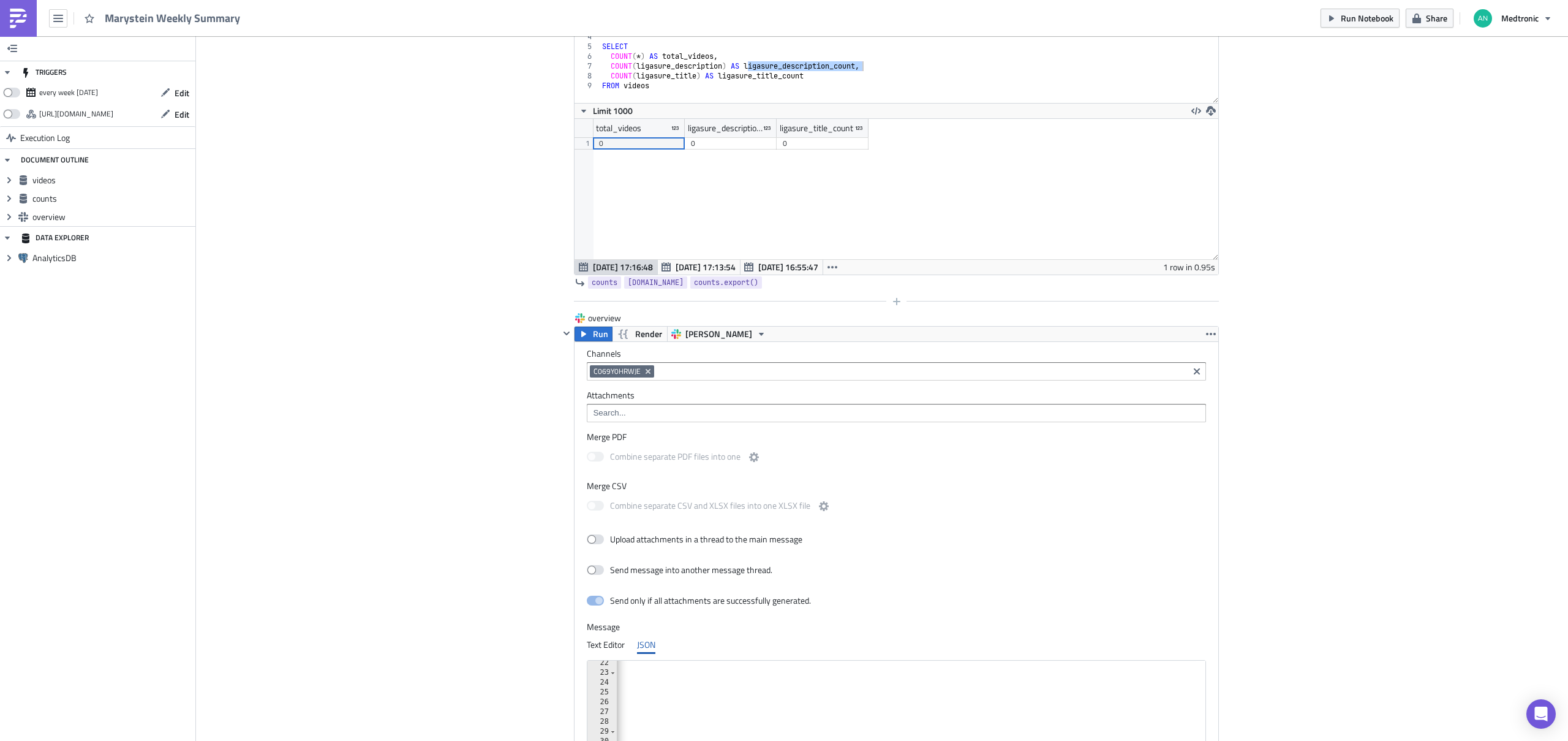
scroll to position [812, 0]
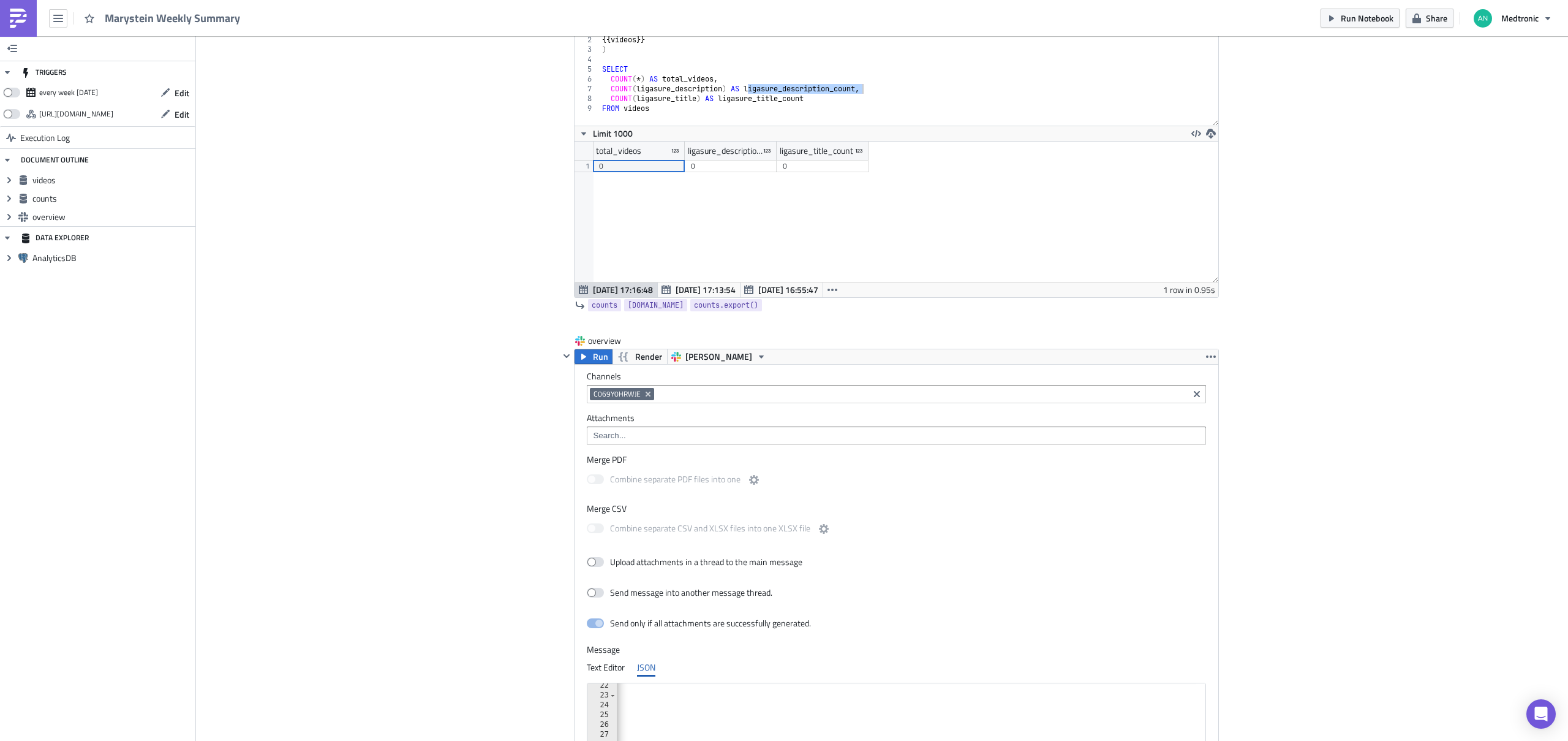
type textarea "COUNT(ligasure_title) AS ligasure_title_count"
click at [774, 98] on div "WITH videos AS ( {{ videos }} ) SELECT COUNT ( * ) AS total_videos , COUNT ( li…" at bounding box center [909, 85] width 619 height 120
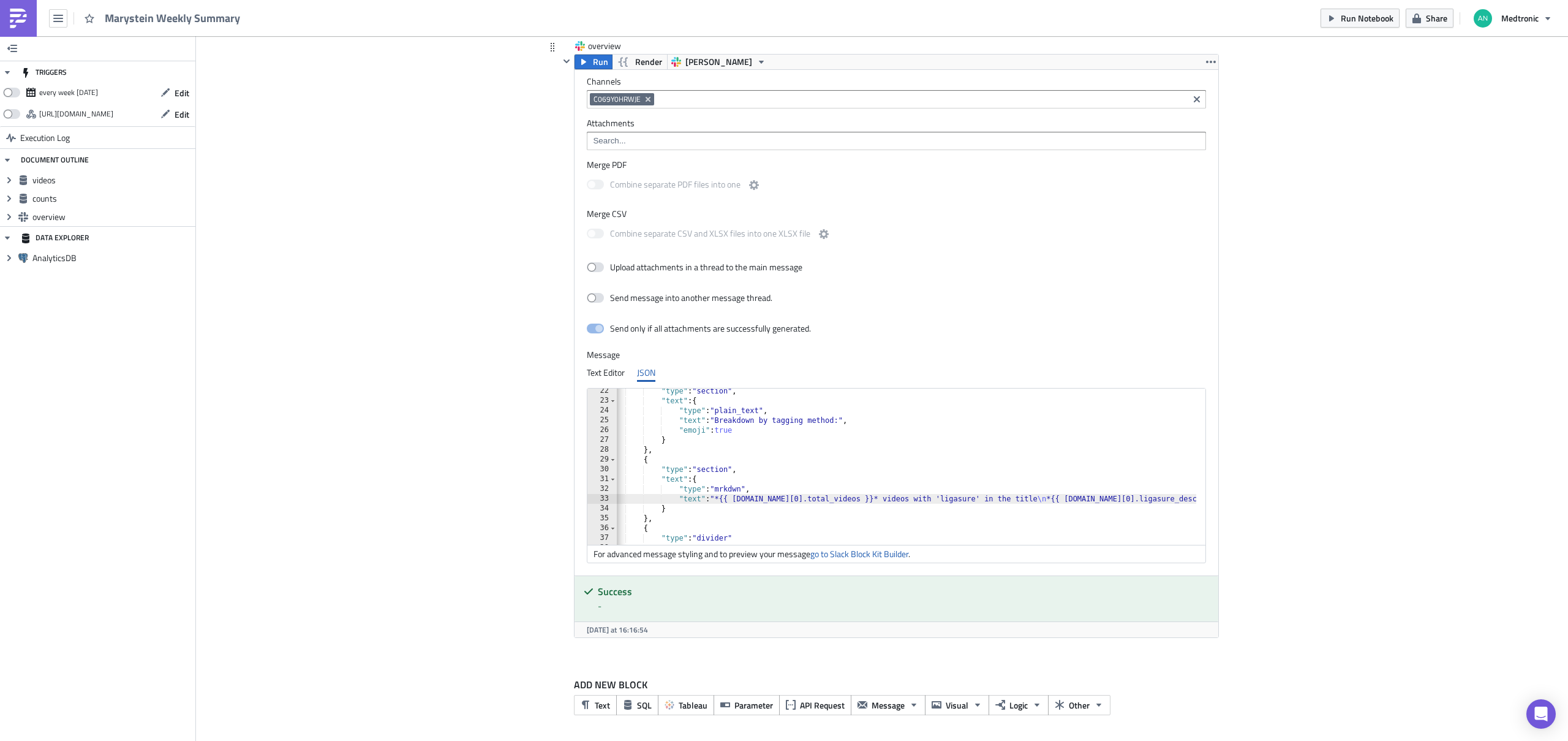
scroll to position [0, 0]
click at [834, 498] on div ""type" : "section" , "text" : { "type" : "plain_text" , "text" : "Breakdown by …" at bounding box center [1204, 469] width 1174 height 167
paste textarea "ligasure_title_count"
type textarea ""text": "*{{ [DOMAIN_NAME][0].ligasure_title_count }}* videos with 'ligasure' i…"
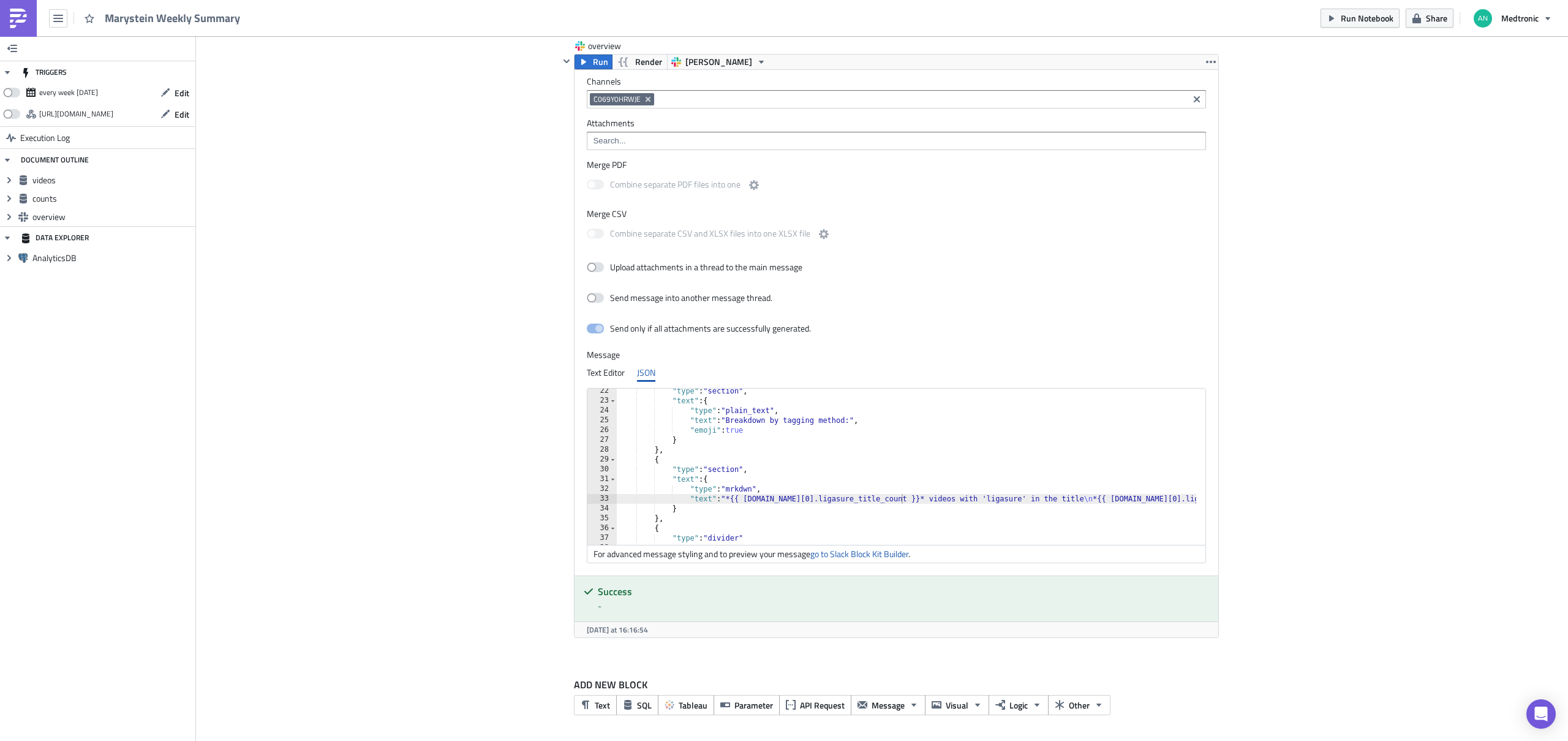
click at [593, 63] on span "Run" at bounding box center [600, 61] width 15 height 15
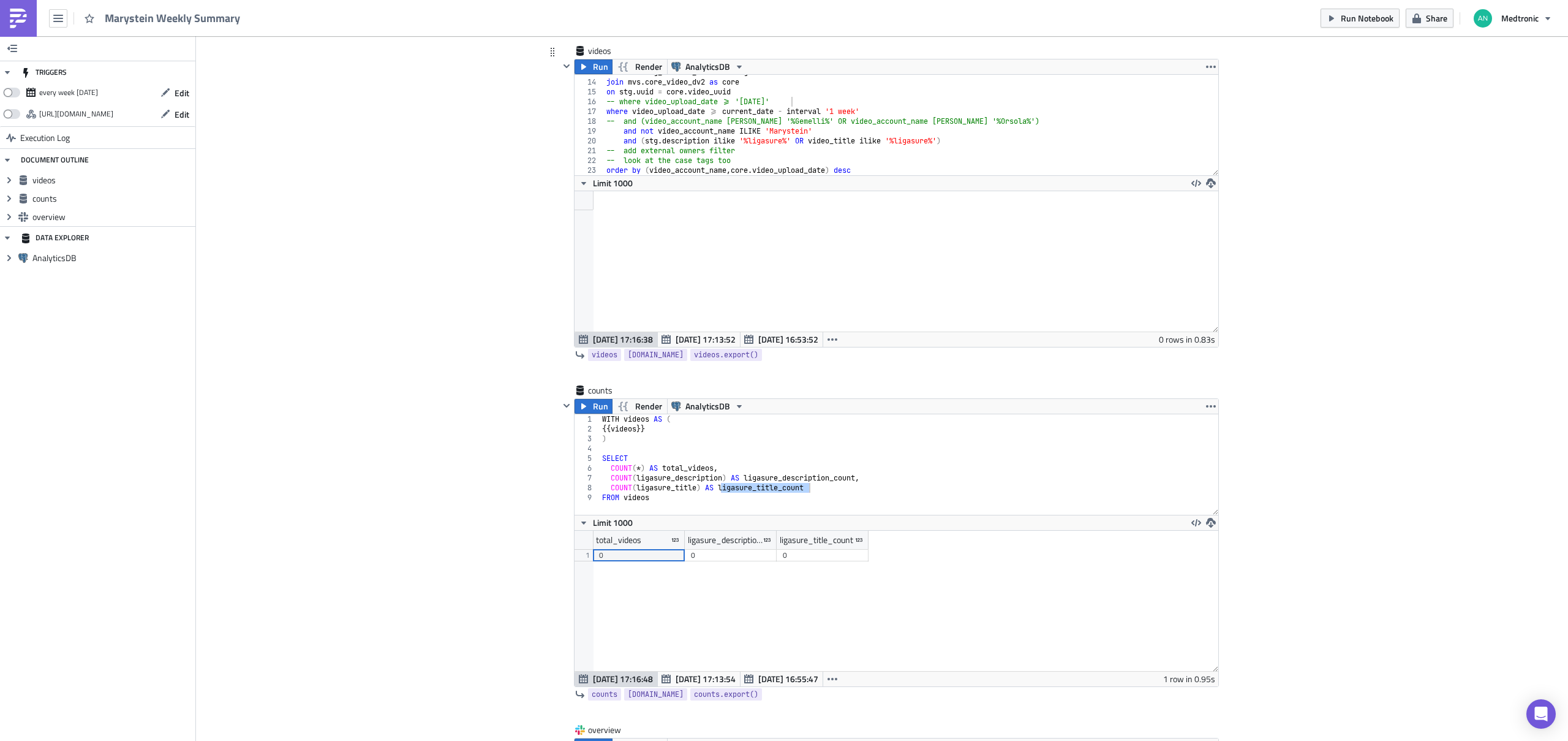
scroll to position [400, 0]
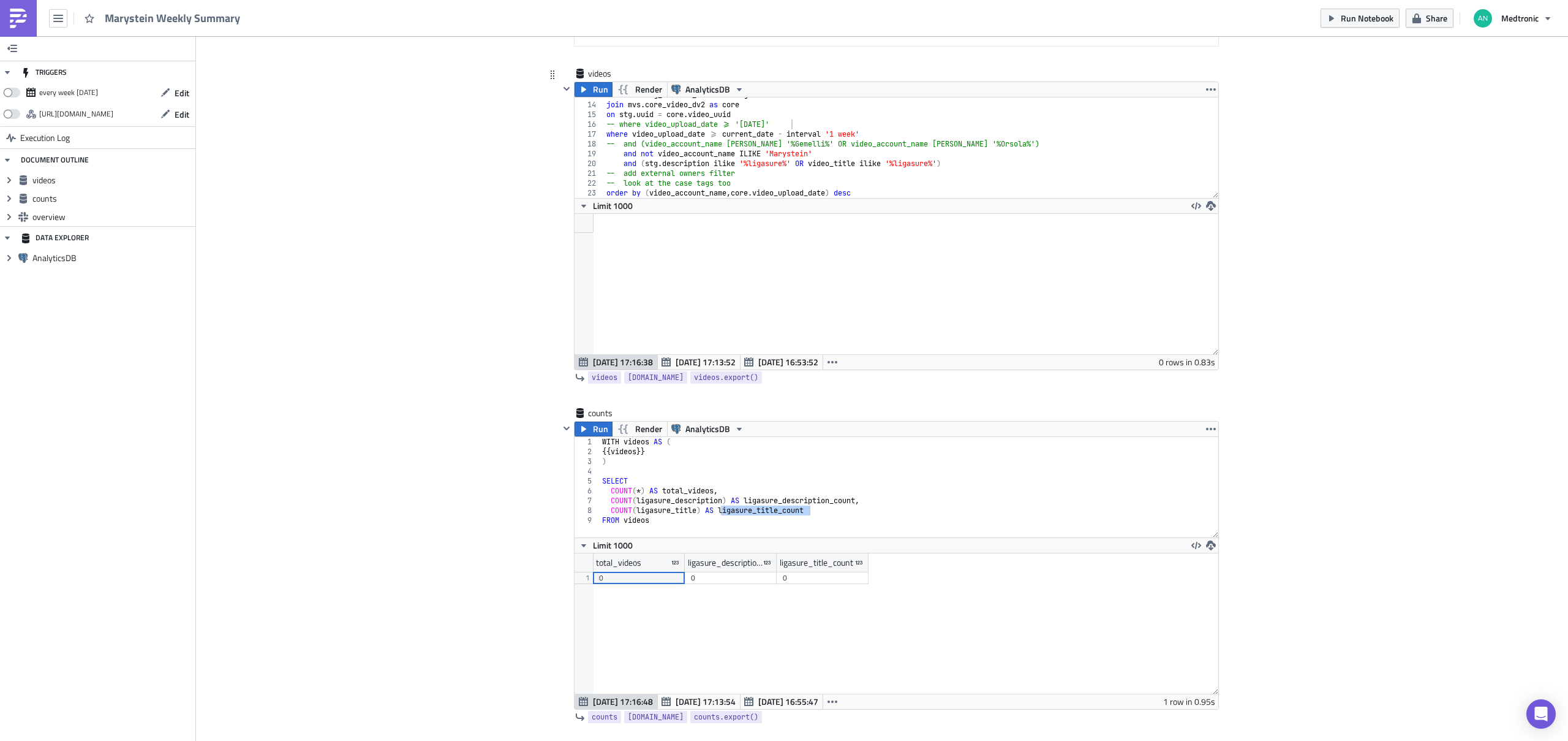
click at [881, 135] on div "from mvs . stg_content_video as stg join mvs . core_video_dv2 as core on stg . …" at bounding box center [906, 150] width 605 height 120
click at [899, 147] on div "from mvs . stg_content_video as stg join mvs . core_video_dv2 as core on stg . …" at bounding box center [906, 150] width 605 height 120
click at [869, 117] on div "from mvs . stg_content_video as stg join mvs . core_video_dv2 as core on stg . …" at bounding box center [906, 150] width 605 height 120
click at [854, 124] on div "from mvs . stg_content_video as stg join mvs . core_video_dv2 as core on stg . …" at bounding box center [906, 150] width 605 height 120
type textarea "where video_upload_date >= '[DATE]'"
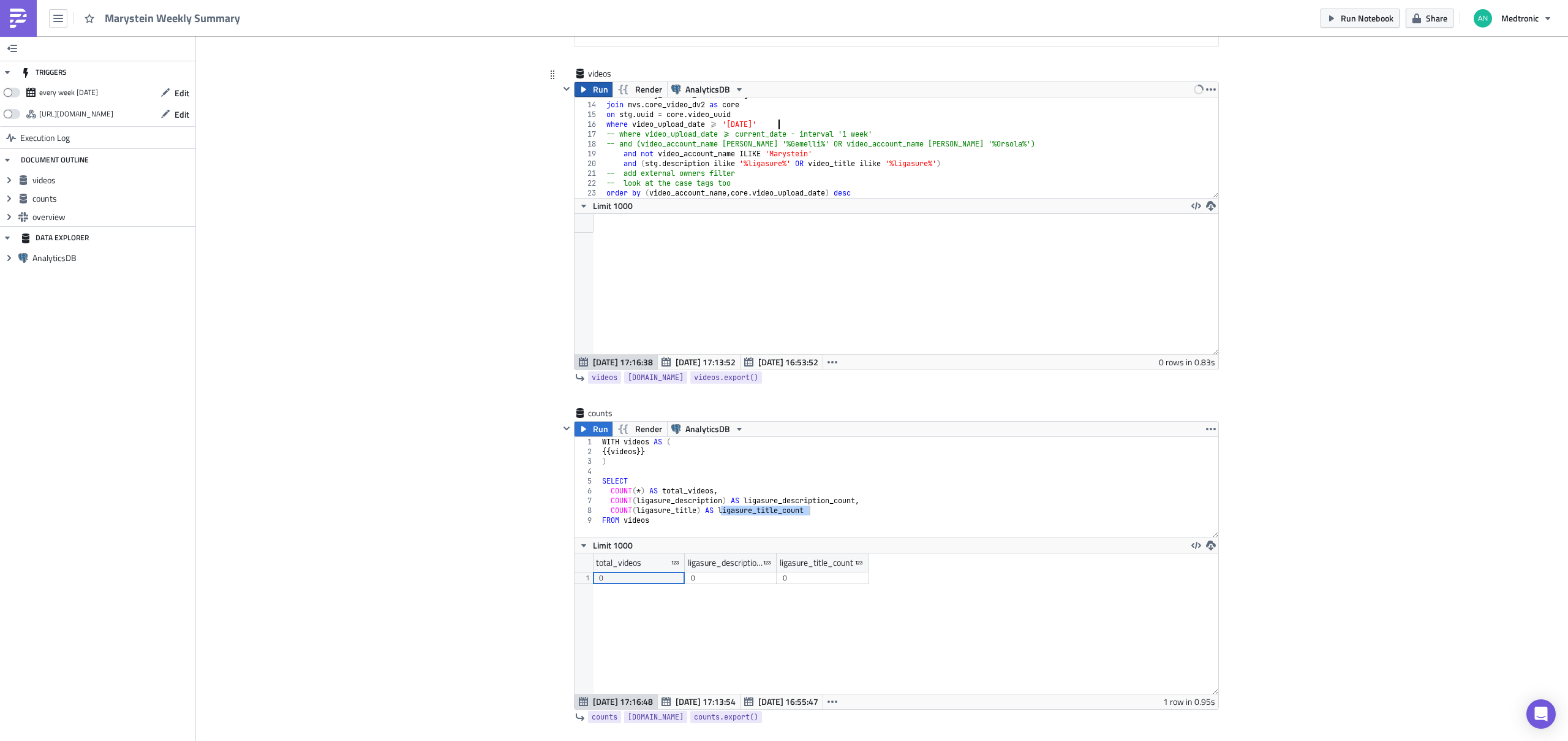
click at [593, 87] on span "Run" at bounding box center [600, 89] width 15 height 15
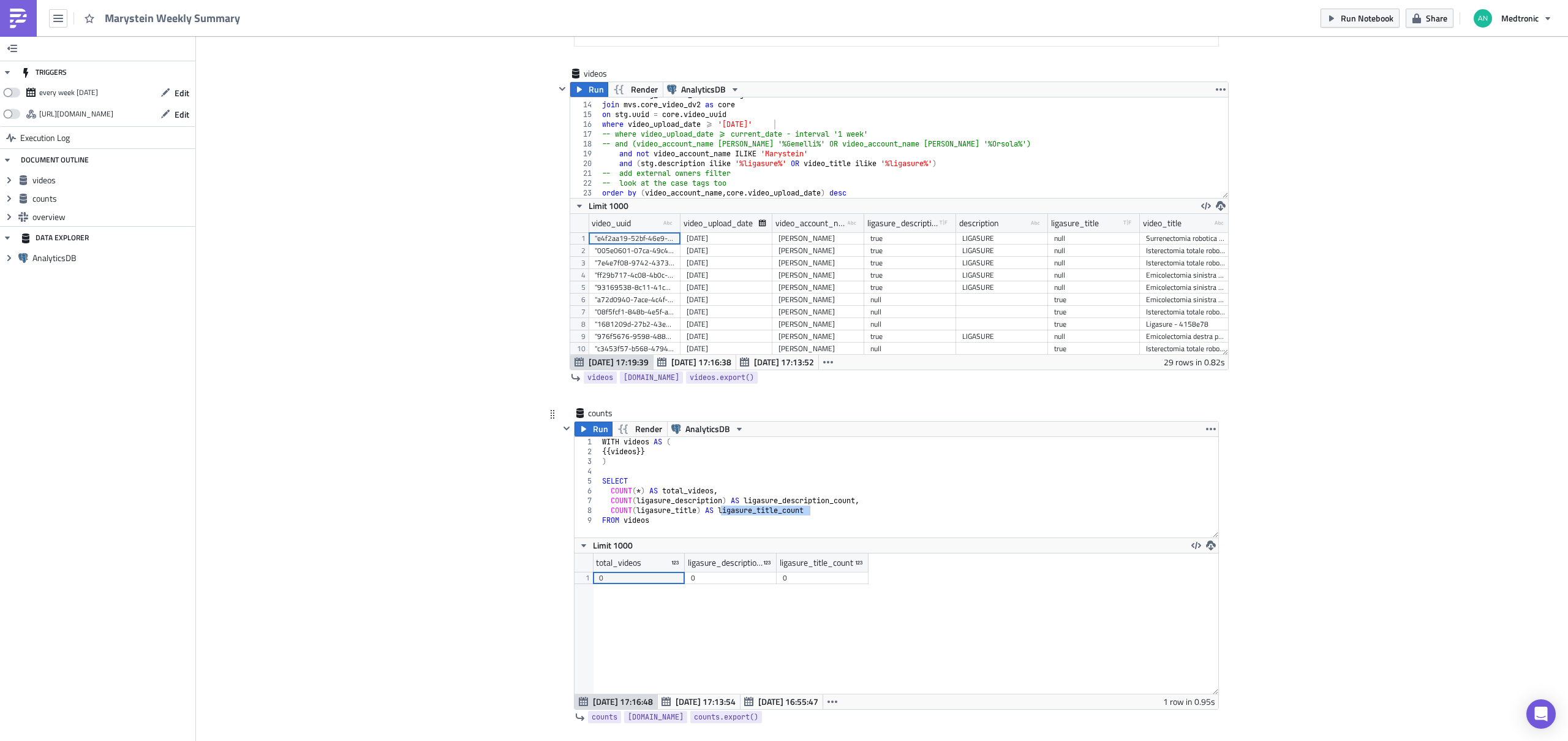
scroll to position [140, 658]
click at [583, 428] on icon "button" at bounding box center [583, 428] width 10 height 10
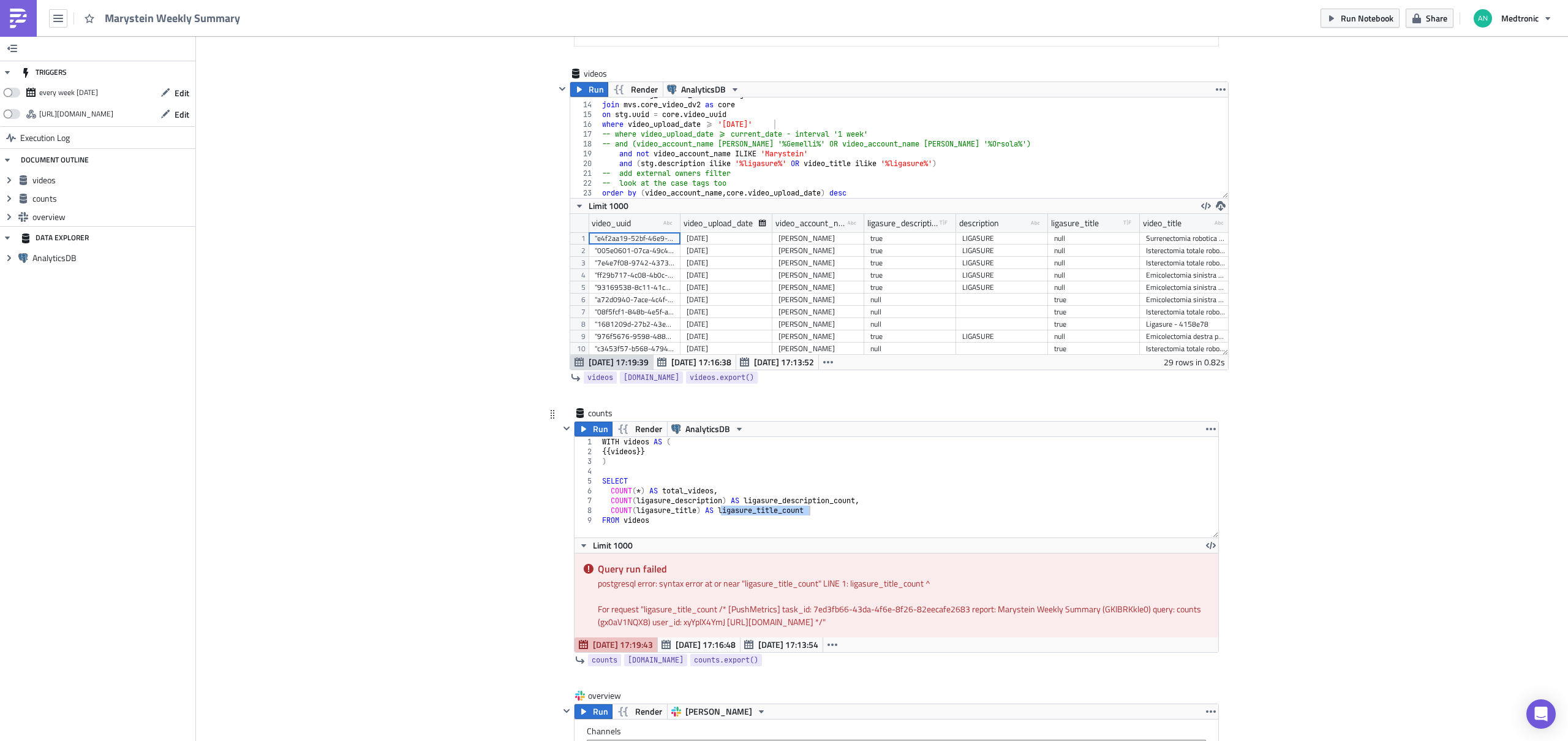
type textarea "SELECT"
click at [880, 484] on div "WITH videos AS ( {{ videos }} ) SELECT COUNT ( * ) AS total_videos , COUNT ( li…" at bounding box center [909, 497] width 619 height 120
type textarea "and not video_account_name [PERSON_NAME]'"
click at [918, 155] on div "from mvs . stg_content_video as stg join mvs . core_video_dv2 as core on stg . …" at bounding box center [909, 150] width 619 height 120
type textarea "COUNT(ligasure_title) AS ligasure_title_count"
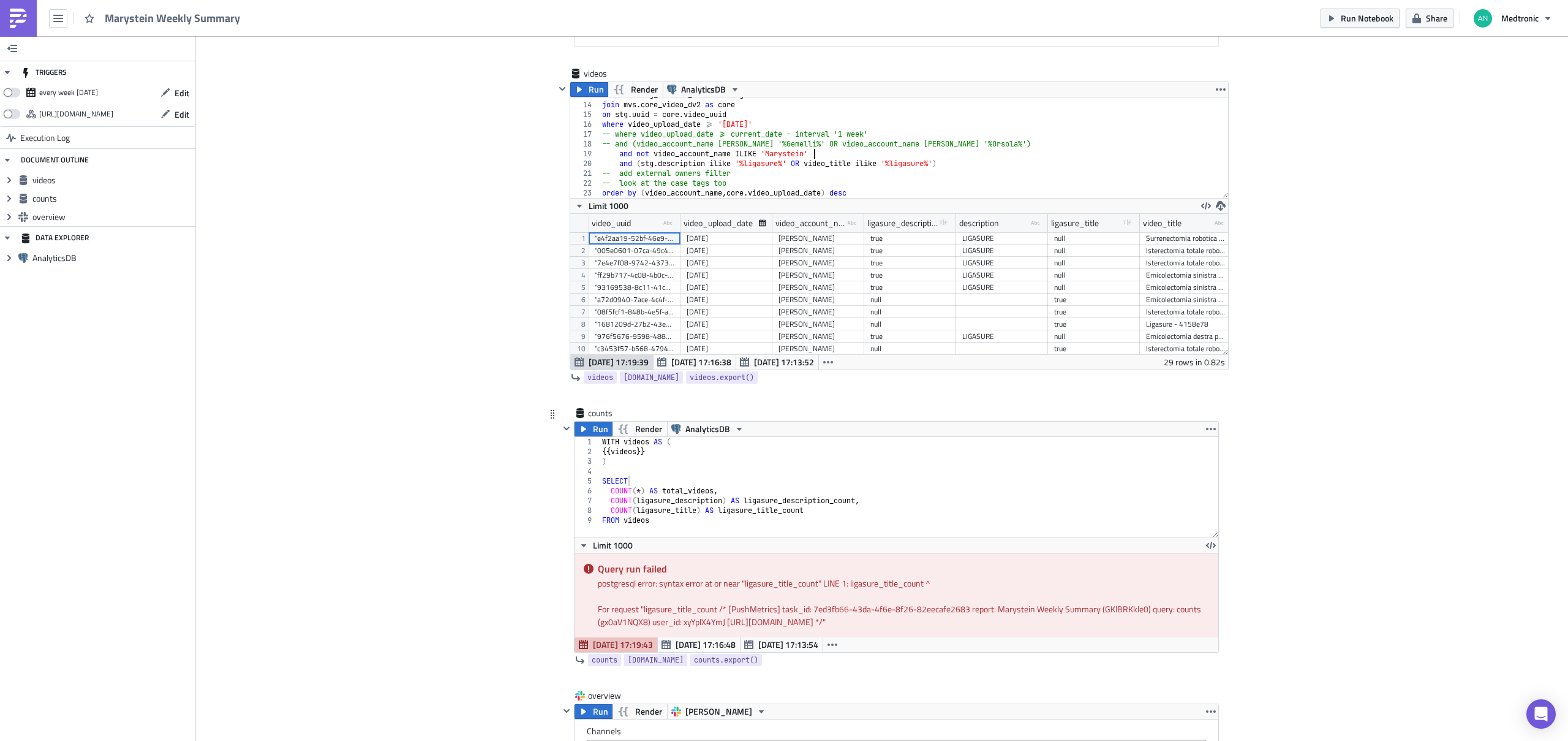
click at [917, 507] on div "WITH videos AS ( {{ videos }} ) SELECT COUNT ( * ) AS total_videos , COUNT ( li…" at bounding box center [909, 497] width 619 height 120
click at [586, 430] on button "Run" at bounding box center [593, 428] width 38 height 15
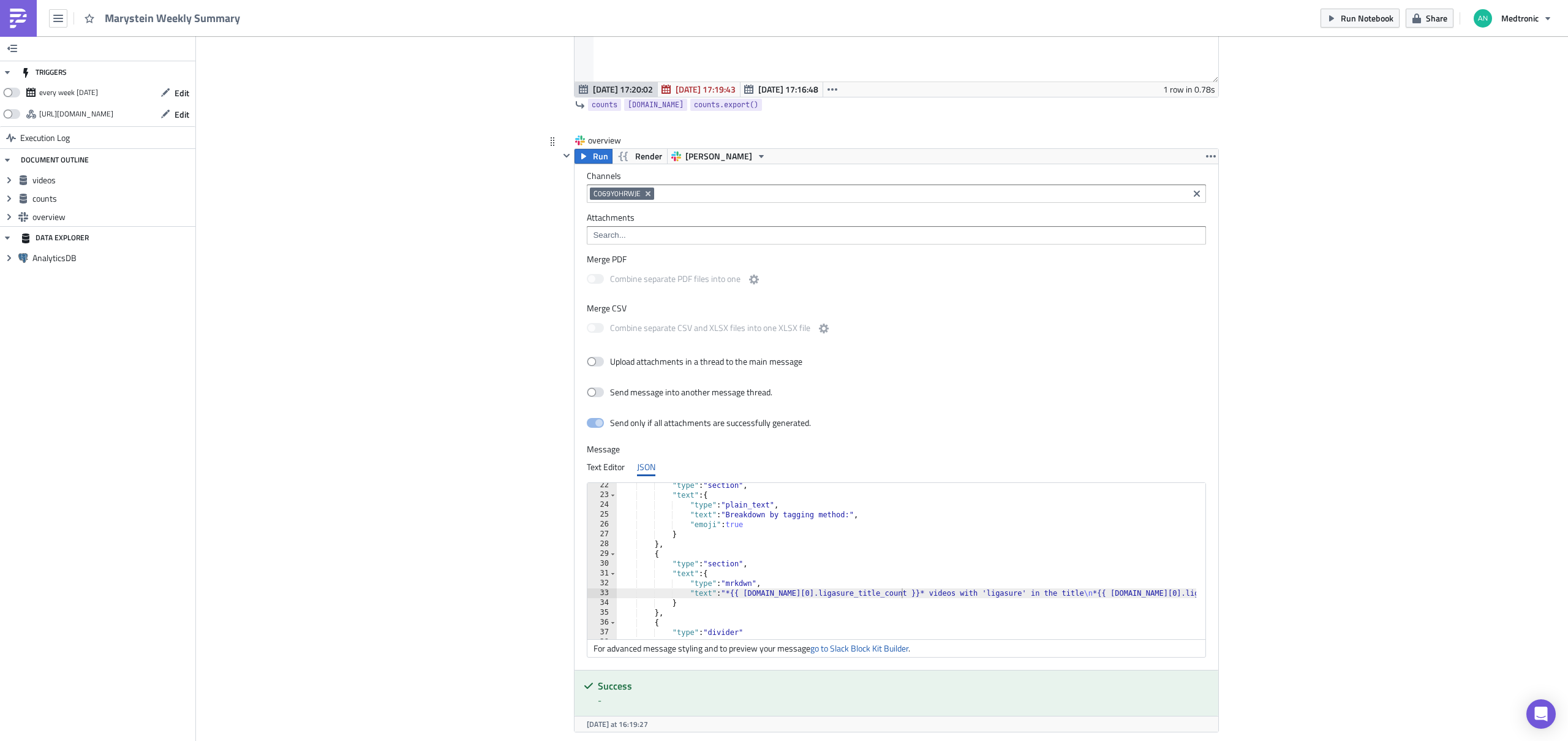
scroll to position [1062, 0]
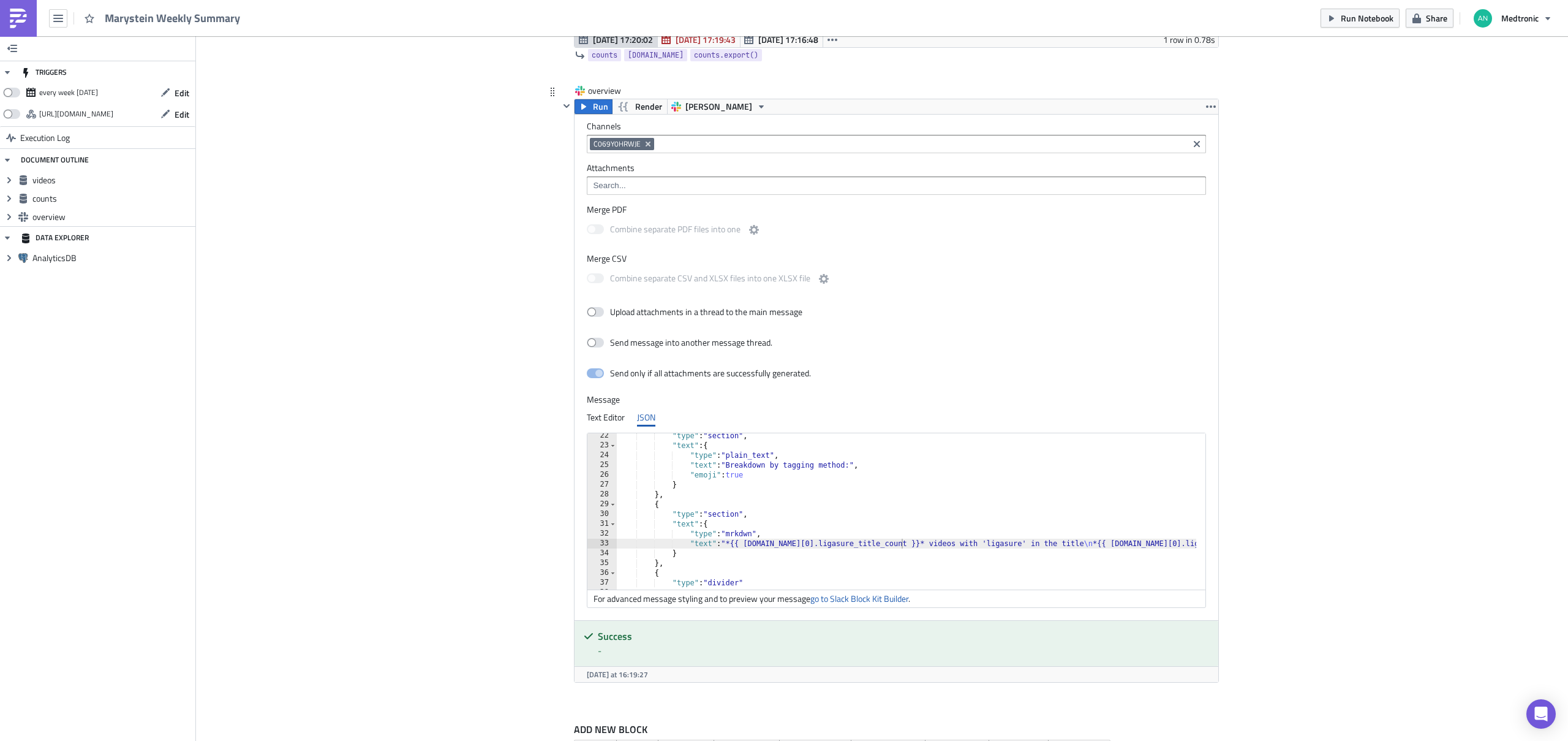
click at [766, 491] on div ""type" : "section" , "text" : { "type" : "plain_text" , "text" : "Breakdown by …" at bounding box center [1204, 514] width 1174 height 167
click at [596, 105] on span "Run" at bounding box center [600, 107] width 15 height 15
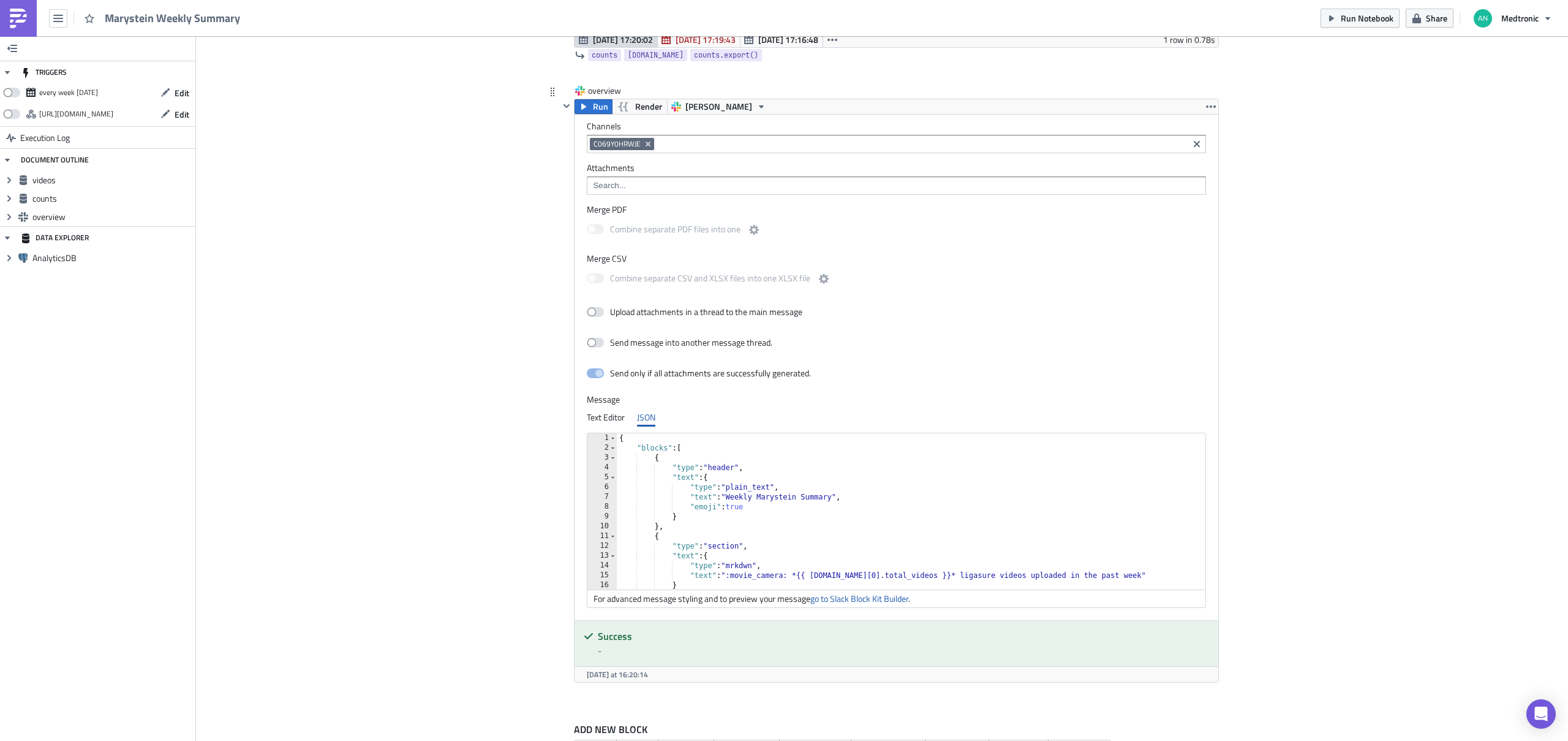
scroll to position [73, 0]
drag, startPoint x: 792, startPoint y: 500, endPoint x: 725, endPoint y: 502, distance: 67.0
click at [725, 502] on div ""emoji" : true } } , { "type" : "section" , "text" : { "type" : "mrkdwn" , "tex…" at bounding box center [1204, 511] width 1174 height 167
type textarea ""text": "*{{ [DOMAIN_NAME][0].total_videos }}* ligasure videos uploaded in the …"
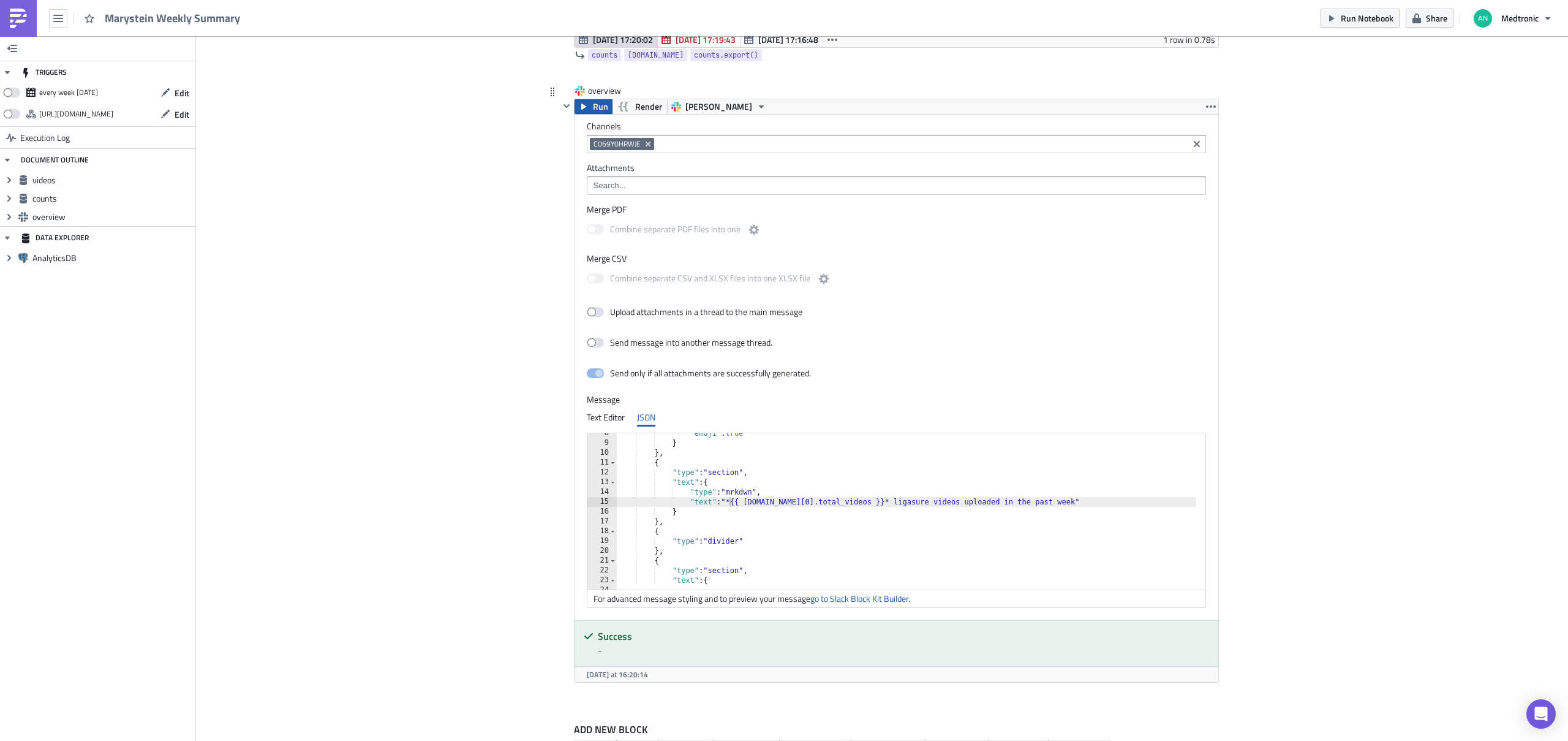
click at [584, 105] on button "Run" at bounding box center [593, 107] width 38 height 15
click at [873, 595] on link "go to Slack Block Kit Builder" at bounding box center [859, 598] width 98 height 13
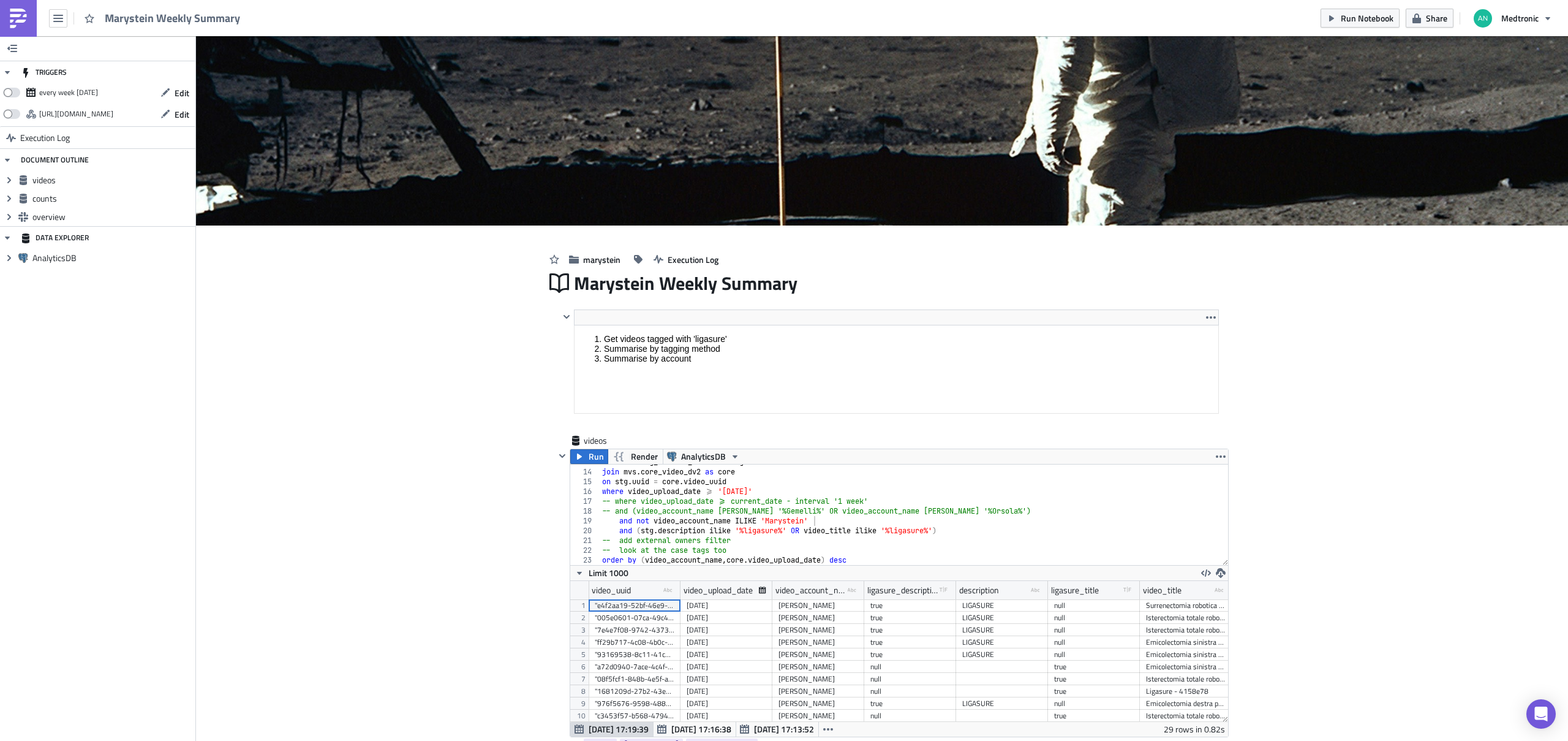
scroll to position [102, 0]
